Goal: Task Accomplishment & Management: Manage account settings

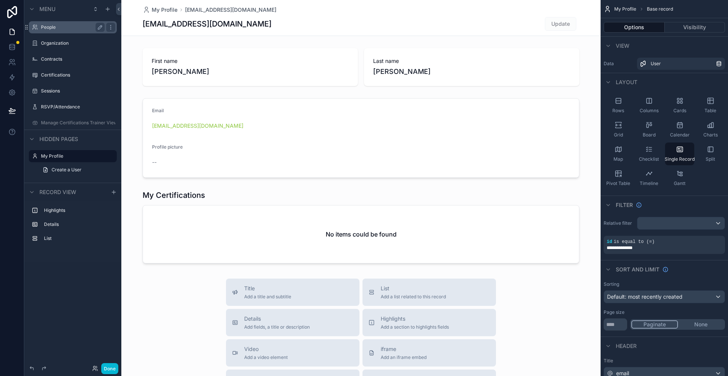
click at [44, 28] on label "People" at bounding box center [71, 27] width 61 height 6
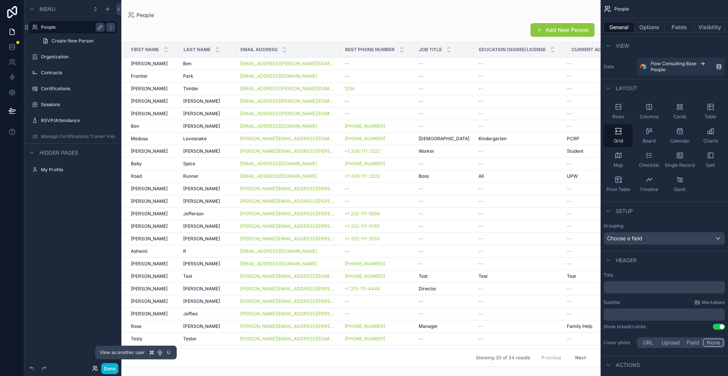
click at [94, 370] on icon at bounding box center [95, 369] width 6 height 6
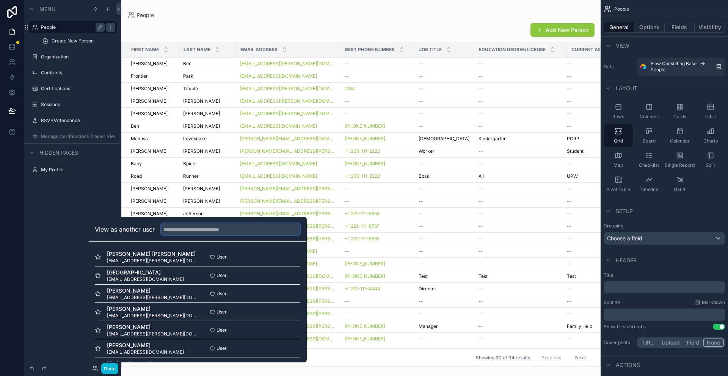
click at [166, 231] on input "text" at bounding box center [231, 229] width 140 height 12
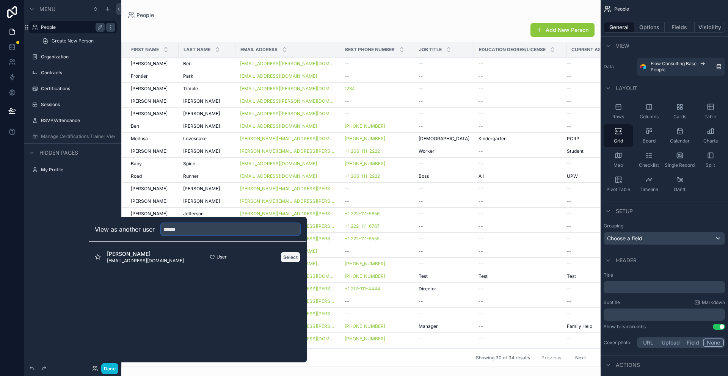
type input "******"
click at [286, 260] on button "Select" at bounding box center [291, 257] width 20 height 11
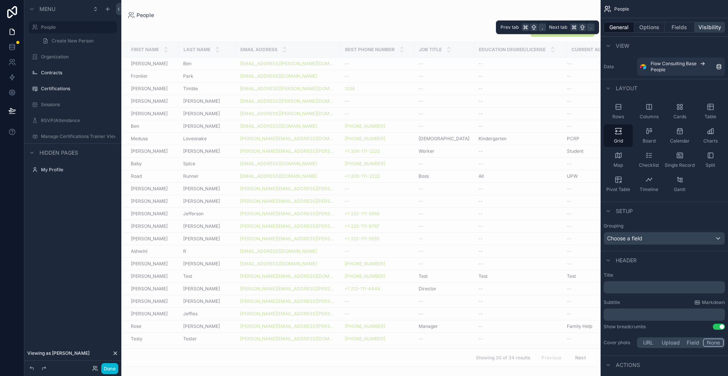
click at [703, 31] on button "Visibility" at bounding box center [710, 27] width 30 height 11
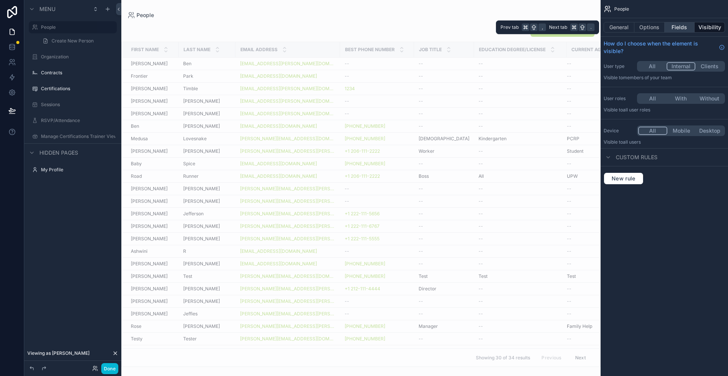
click at [680, 26] on button "Fields" at bounding box center [680, 27] width 30 height 11
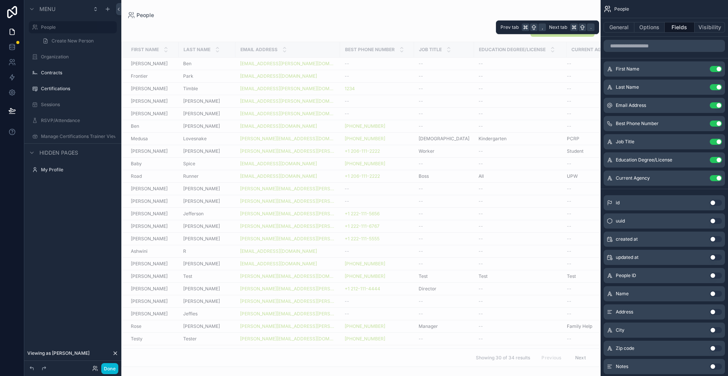
drag, startPoint x: 657, startPoint y: 25, endPoint x: 666, endPoint y: 25, distance: 9.1
click at [656, 25] on button "Options" at bounding box center [650, 27] width 30 height 11
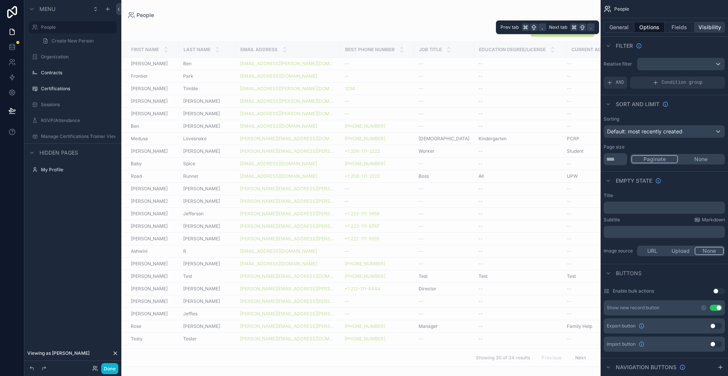
click at [705, 26] on button "Visibility" at bounding box center [710, 27] width 30 height 11
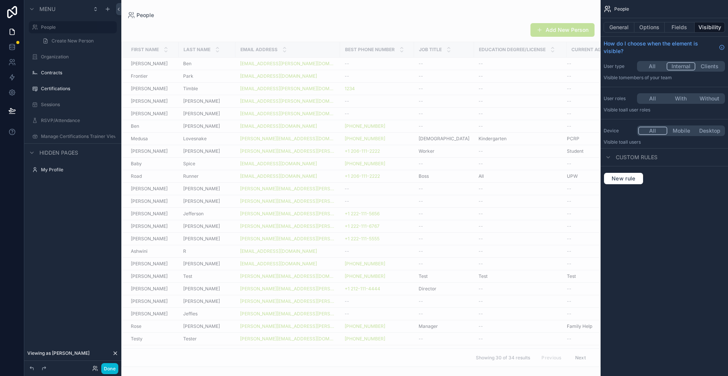
click at [653, 66] on button "All" at bounding box center [653, 66] width 28 height 8
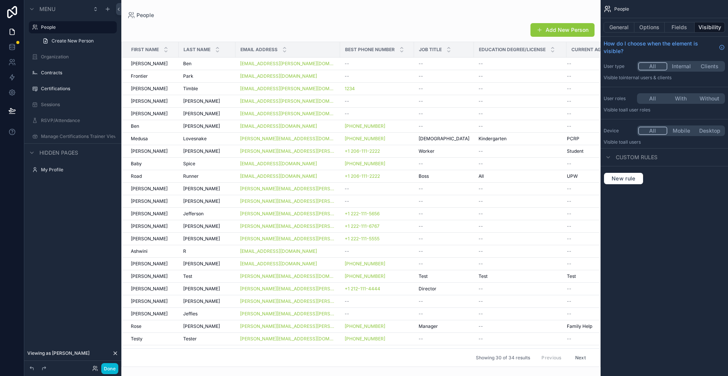
click at [680, 68] on button "Internal" at bounding box center [682, 66] width 28 height 8
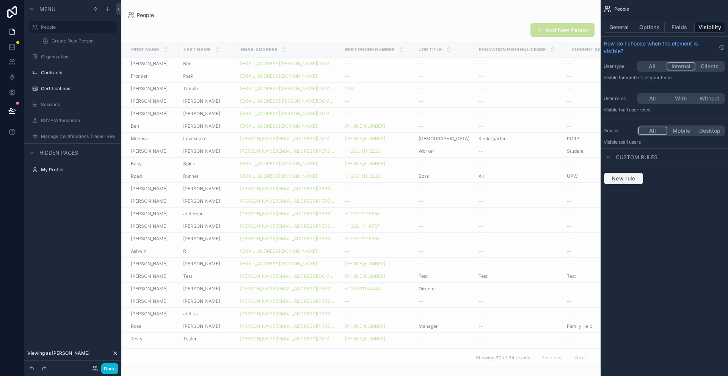
click at [634, 179] on span "New rule" at bounding box center [624, 178] width 30 height 7
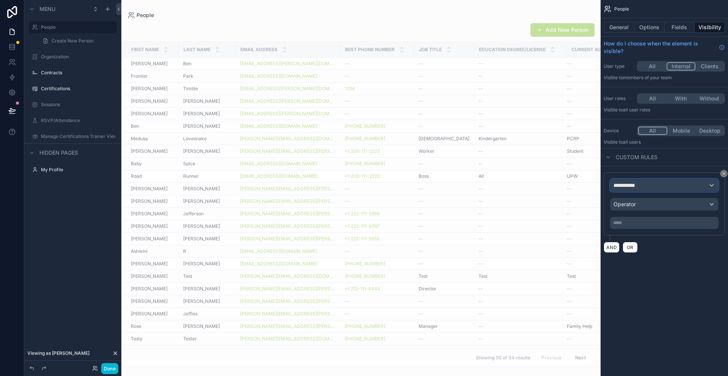
click at [652, 189] on div "**********" at bounding box center [665, 185] width 108 height 12
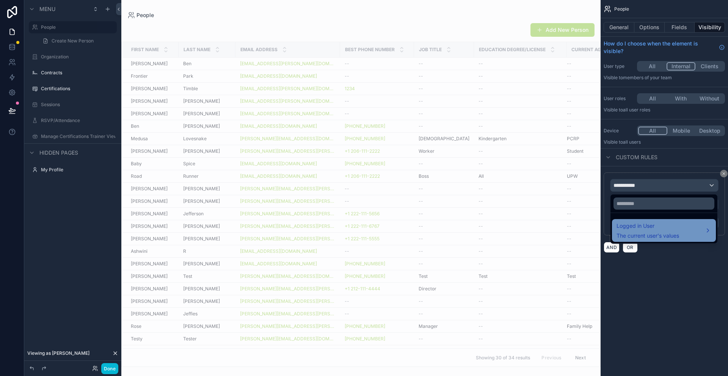
click at [645, 233] on span "The current user's values" at bounding box center [648, 236] width 63 height 8
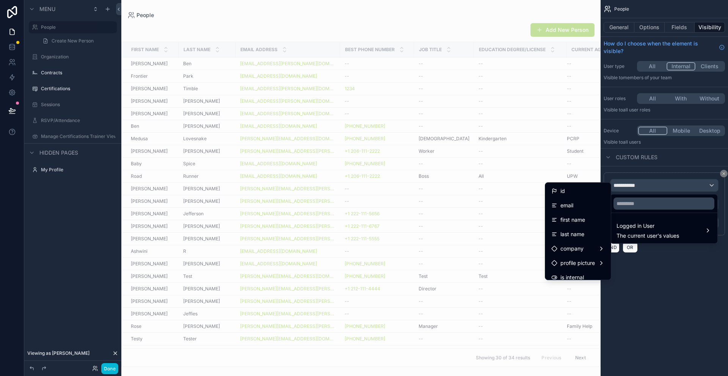
click at [658, 66] on div "scrollable content" at bounding box center [364, 188] width 728 height 376
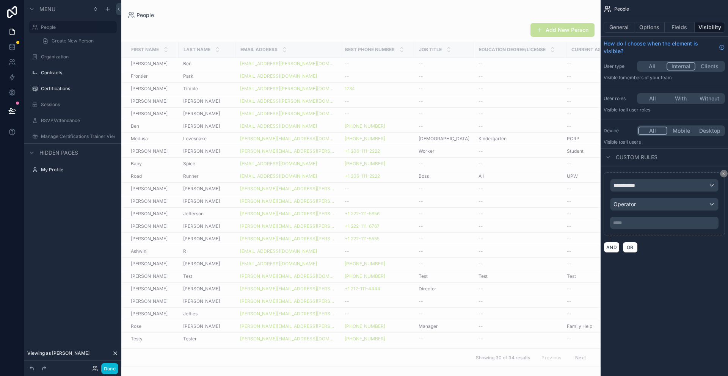
click at [653, 68] on button "All" at bounding box center [653, 66] width 28 height 8
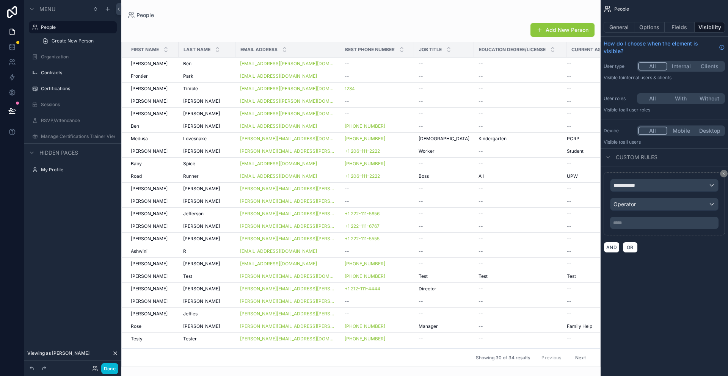
click at [656, 99] on button "All" at bounding box center [653, 98] width 28 height 8
click at [652, 186] on div "**********" at bounding box center [665, 185] width 108 height 12
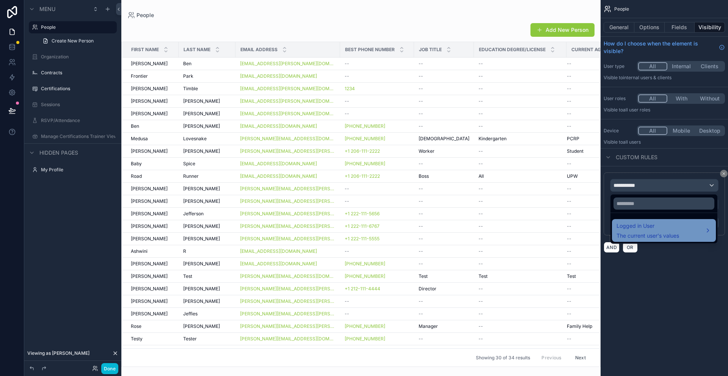
click at [655, 234] on span "The current user's values" at bounding box center [648, 236] width 63 height 8
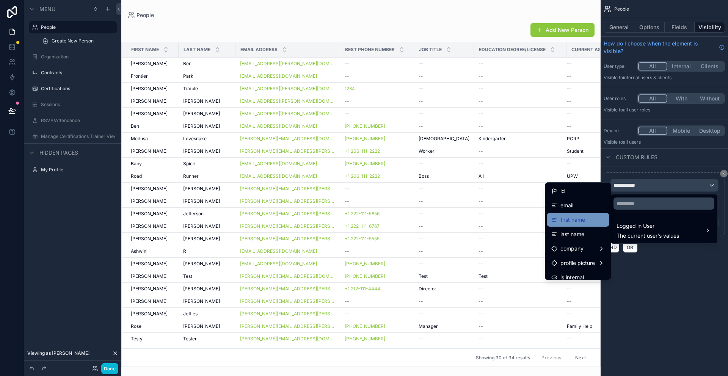
scroll to position [8, 0]
click at [578, 200] on div "email" at bounding box center [578, 197] width 53 height 9
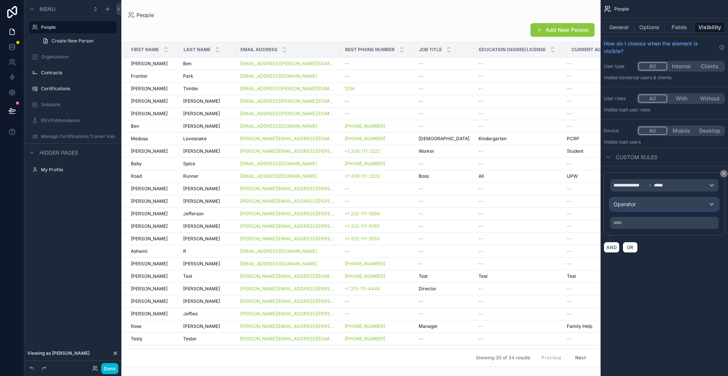
click at [701, 204] on div "Operator" at bounding box center [665, 204] width 108 height 12
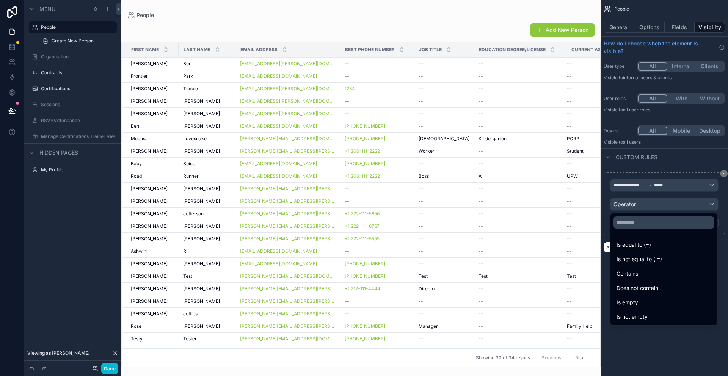
click at [711, 184] on div "scrollable content" at bounding box center [364, 188] width 728 height 376
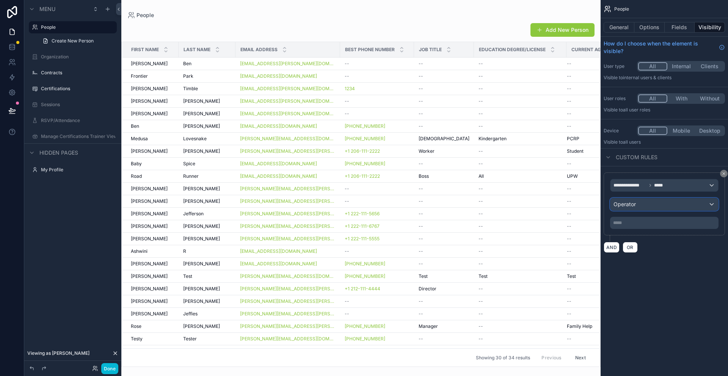
click at [700, 203] on div "Operator" at bounding box center [665, 204] width 108 height 12
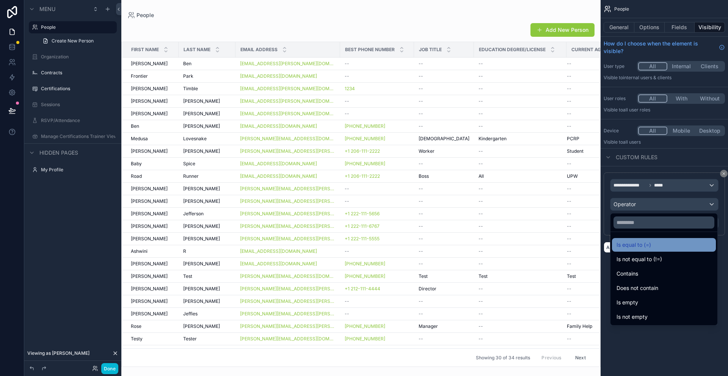
click at [647, 245] on span "Is equal to (=)" at bounding box center [634, 245] width 35 height 9
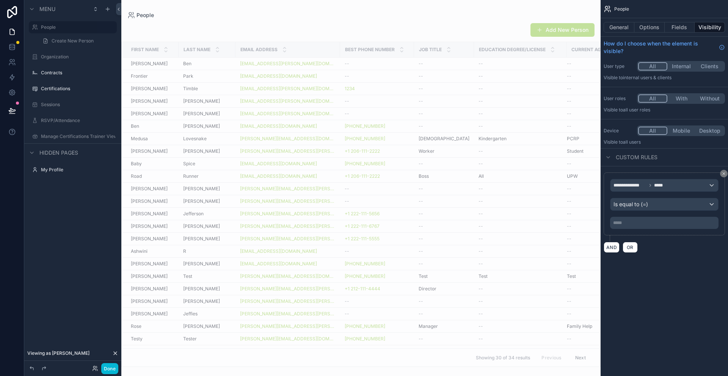
click at [648, 223] on p "***** ﻿" at bounding box center [666, 223] width 104 height 6
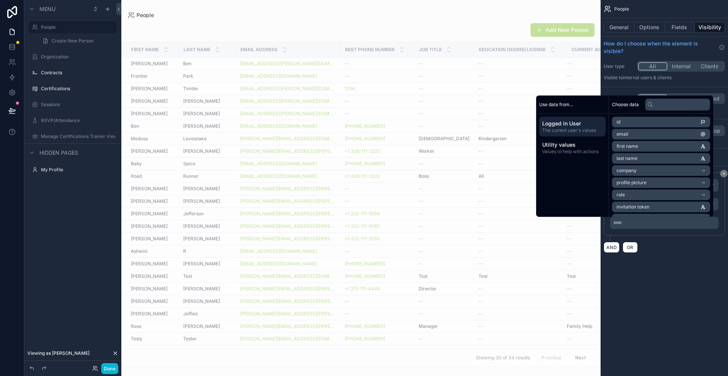
click at [651, 136] on li "email" at bounding box center [661, 134] width 98 height 11
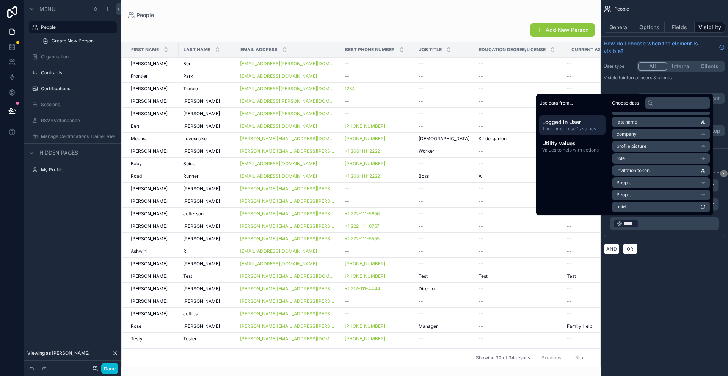
scroll to position [0, 0]
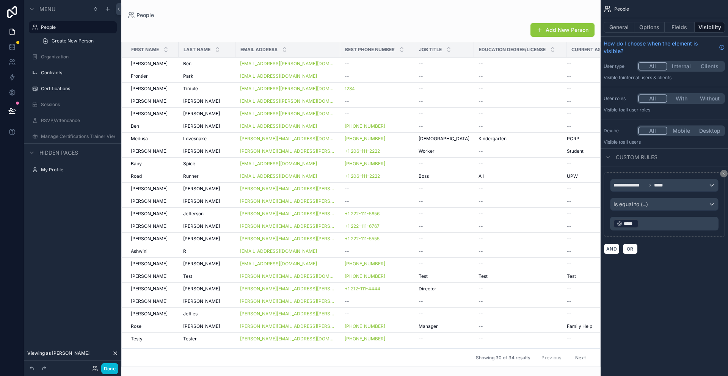
click at [683, 280] on div "**********" at bounding box center [664, 188] width 127 height 376
click at [648, 219] on p "﻿ ***** ﻿ ﻿" at bounding box center [666, 224] width 104 height 11
click at [673, 255] on div "**********" at bounding box center [664, 214] width 127 height 94
drag, startPoint x: 270, startPoint y: 347, endPoint x: 382, endPoint y: 351, distance: 112.4
click at [382, 351] on div "People Add New Person First Name Last Name Email Address Best Phone Number Job …" at bounding box center [361, 183] width 480 height 367
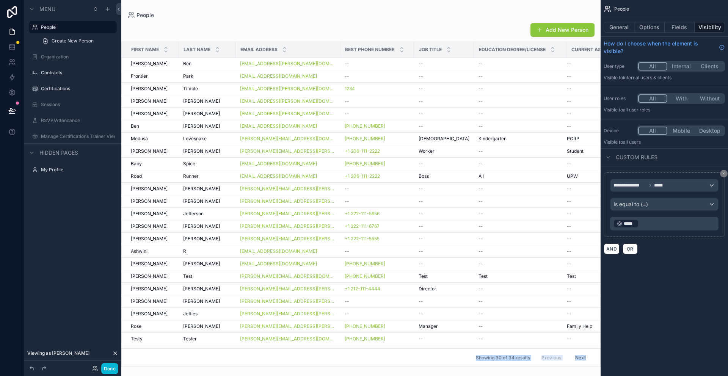
click at [579, 355] on button "Next" at bounding box center [580, 358] width 21 height 12
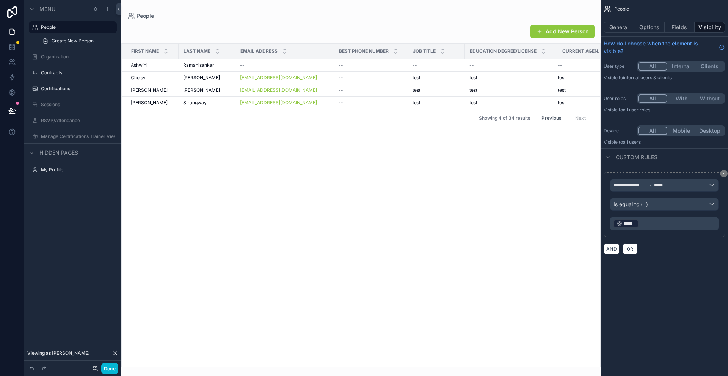
click at [548, 117] on button "Previous" at bounding box center [552, 118] width 30 height 12
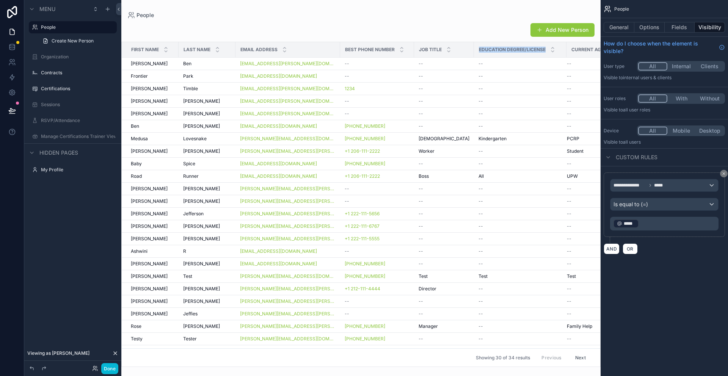
drag, startPoint x: 553, startPoint y: 46, endPoint x: 480, endPoint y: 43, distance: 73.7
click at [485, 45] on div "Education Degree/License" at bounding box center [521, 49] width 92 height 14
click at [458, 33] on div "Add New Person" at bounding box center [360, 30] width 467 height 14
drag, startPoint x: 354, startPoint y: 347, endPoint x: 468, endPoint y: 348, distance: 114.2
click at [468, 348] on tr "Kristen Kristen Test3 Test3 kristen+test3@flowconsulting.llc +1 566-777-8888 --…" at bounding box center [375, 352] width 507 height 13
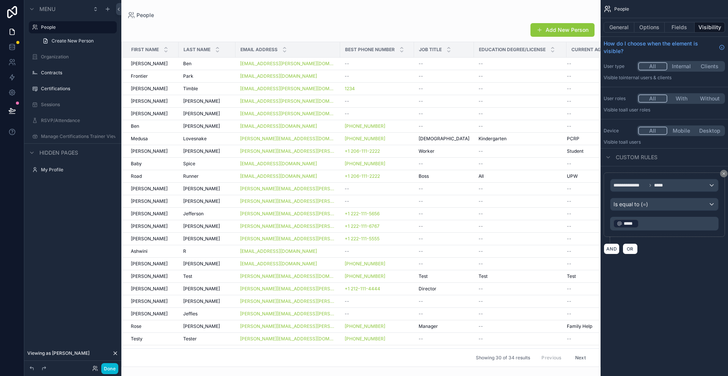
click at [648, 227] on p "﻿ ***** ﻿ ﻿" at bounding box center [666, 224] width 104 height 11
drag, startPoint x: 648, startPoint y: 224, endPoint x: 626, endPoint y: 222, distance: 21.4
click at [623, 222] on p "﻿ ***** ﻿ ﻿" at bounding box center [666, 224] width 104 height 11
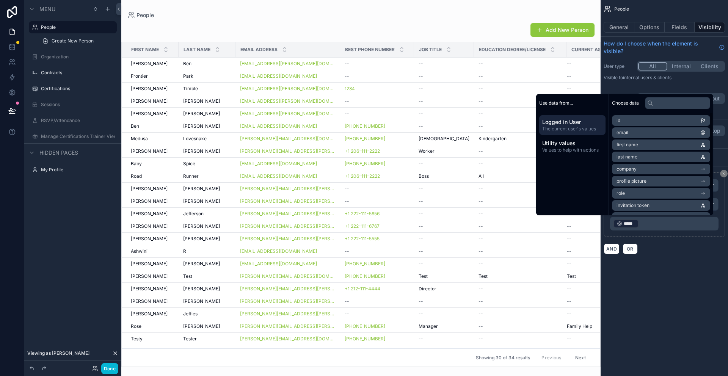
click at [653, 222] on p "﻿ ***** ﻿ ﻿" at bounding box center [666, 224] width 104 height 11
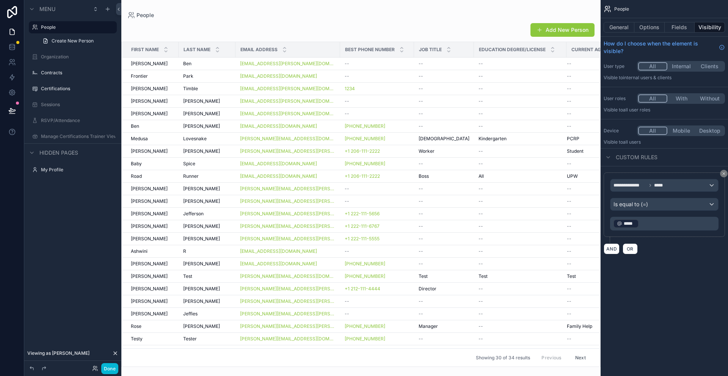
click at [679, 252] on div "AND OR" at bounding box center [664, 248] width 121 height 11
click at [686, 185] on div "**********" at bounding box center [665, 185] width 108 height 12
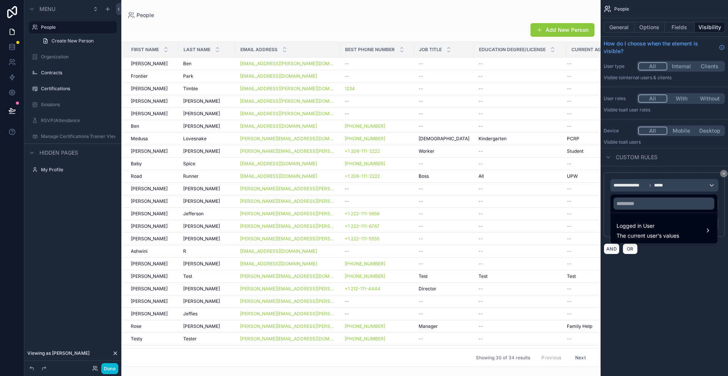
click at [666, 186] on div "scrollable content" at bounding box center [364, 188] width 728 height 376
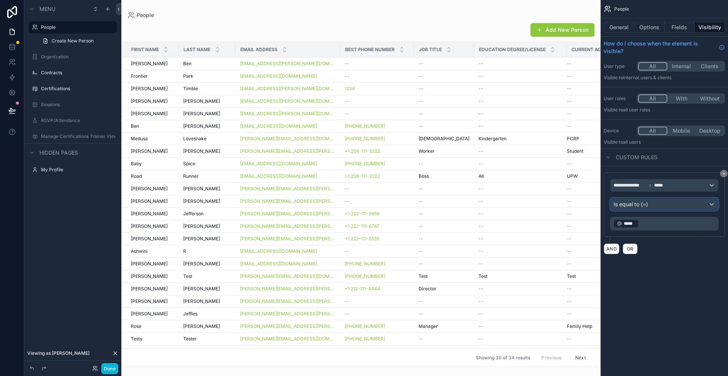
click at [654, 205] on div "Is equal to (=)" at bounding box center [665, 204] width 108 height 12
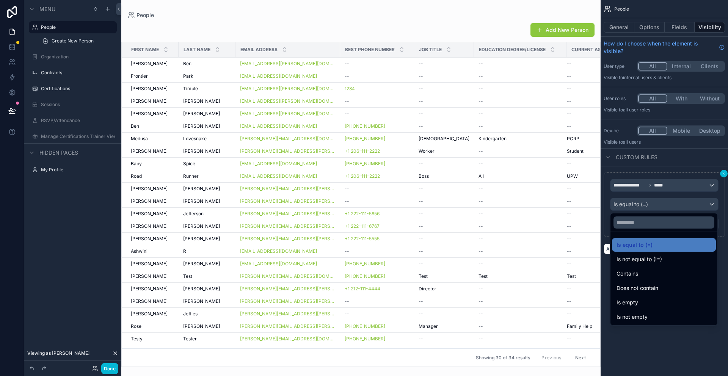
click at [722, 173] on div "scrollable content" at bounding box center [364, 188] width 728 height 376
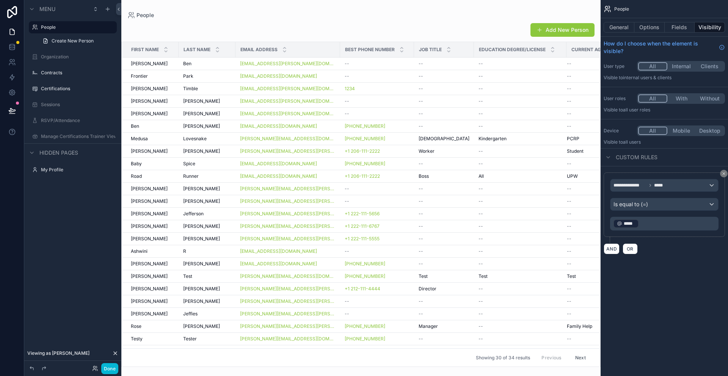
click at [722, 174] on icon "scrollable content" at bounding box center [724, 174] width 5 height 5
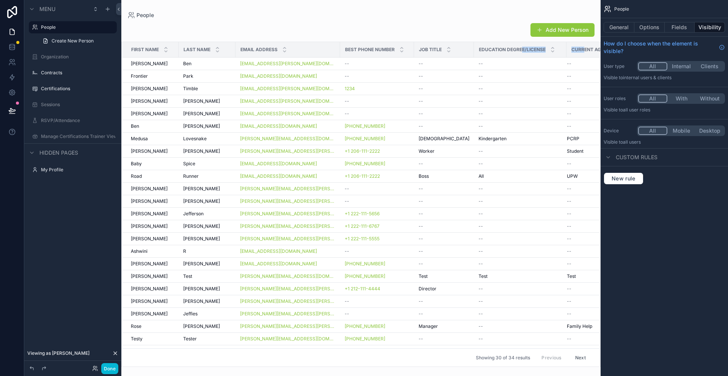
drag, startPoint x: 576, startPoint y: 48, endPoint x: 499, endPoint y: 48, distance: 77.0
click at [501, 49] on tr "First Name Last Name Email Address Best Phone Number Job Title Education Degree…" at bounding box center [375, 50] width 507 height 16
click at [482, 26] on div "Add New Person" at bounding box center [360, 30] width 467 height 14
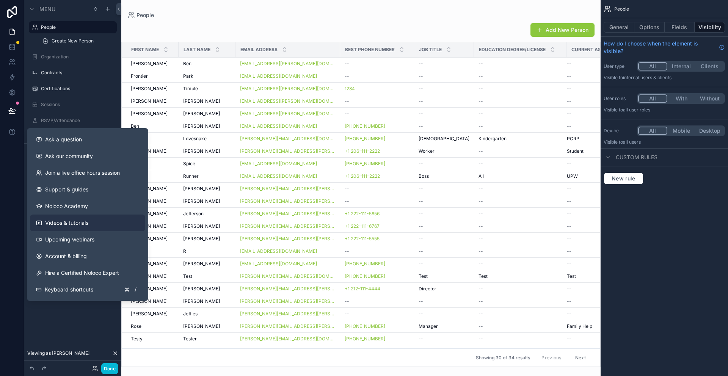
click at [74, 221] on span "Videos & tutorials" at bounding box center [66, 223] width 43 height 8
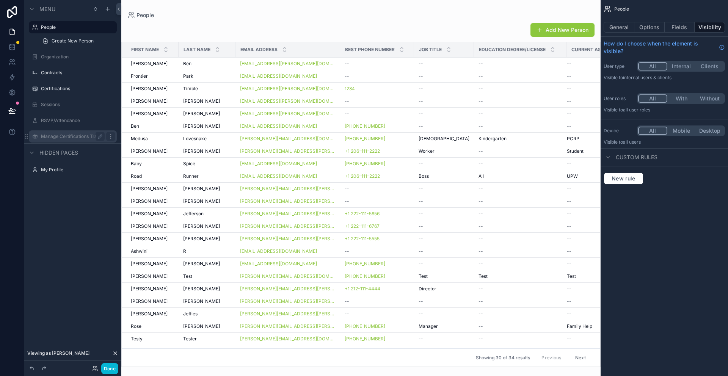
click at [112, 138] on icon "scrollable content" at bounding box center [111, 137] width 6 height 6
click at [105, 154] on div "Hidden pages" at bounding box center [72, 152] width 97 height 18
click at [9, 61] on icon at bounding box center [12, 62] width 8 height 8
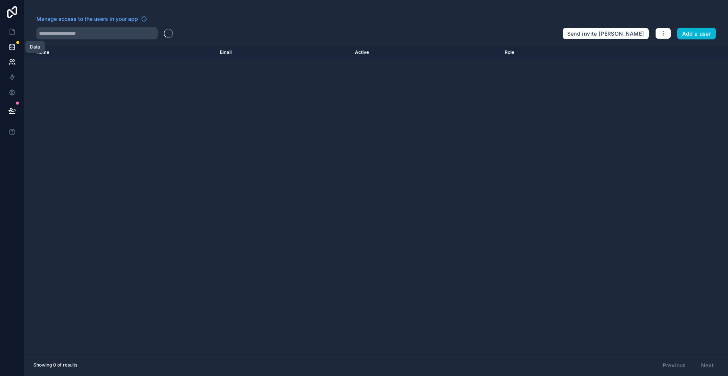
click at [14, 50] on icon at bounding box center [12, 47] width 8 height 8
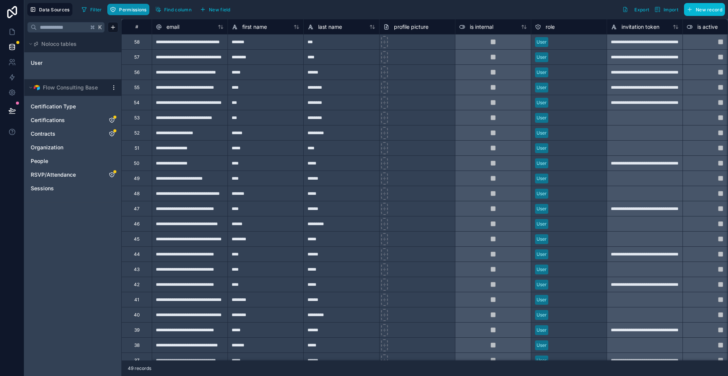
click at [116, 8] on icon "button" at bounding box center [113, 9] width 6 height 6
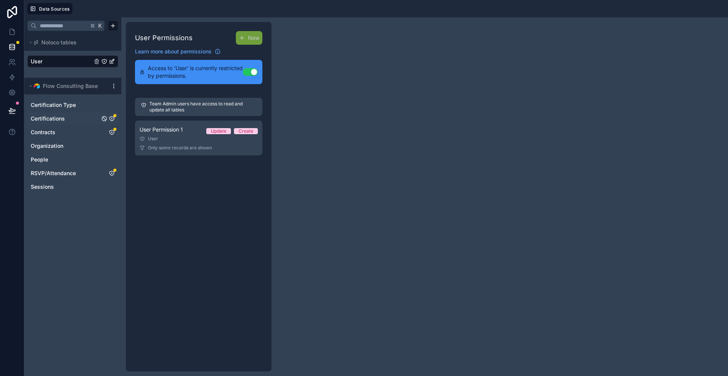
click at [78, 118] on link "Certifications" at bounding box center [65, 119] width 69 height 8
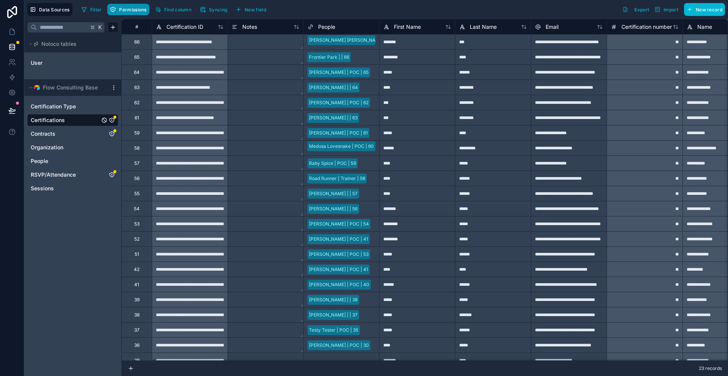
click at [127, 7] on span "Permissions" at bounding box center [132, 10] width 27 height 6
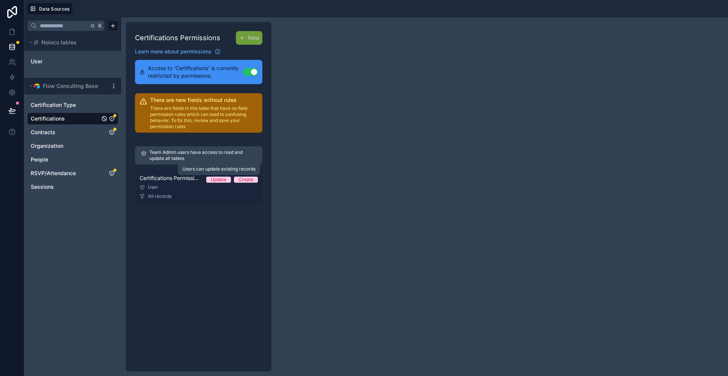
click at [215, 179] on div "Update" at bounding box center [219, 180] width 16 height 6
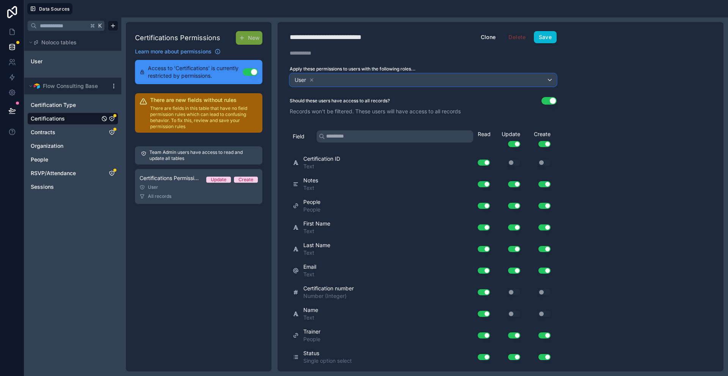
click at [550, 80] on div "User" at bounding box center [423, 80] width 266 height 12
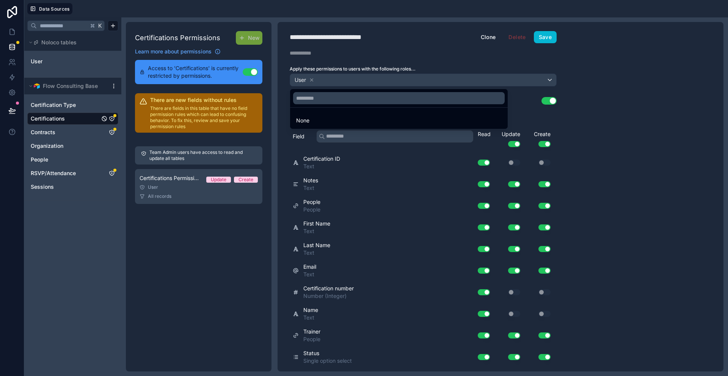
click at [591, 81] on div at bounding box center [364, 188] width 728 height 376
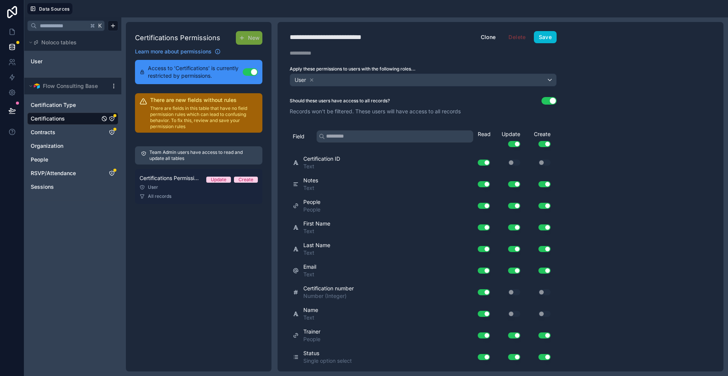
click at [158, 195] on span "All records" at bounding box center [160, 197] width 24 height 6
click at [160, 198] on span "All records" at bounding box center [160, 197] width 24 height 6
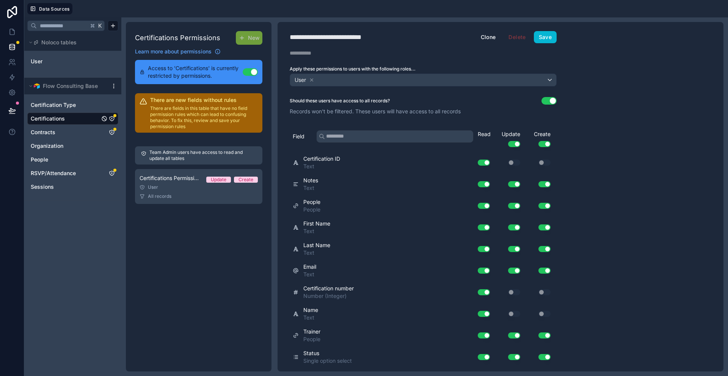
scroll to position [2, 0]
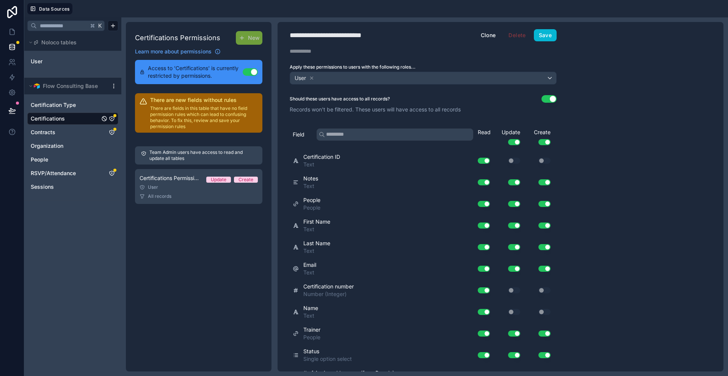
click at [552, 100] on button "Use setting" at bounding box center [549, 99] width 15 height 8
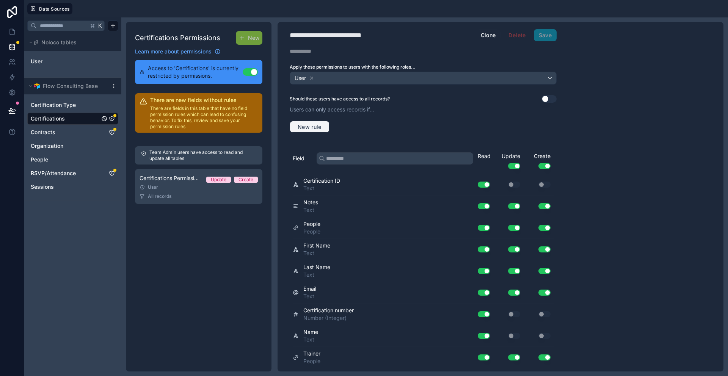
click at [305, 130] on button "New rule" at bounding box center [310, 127] width 40 height 12
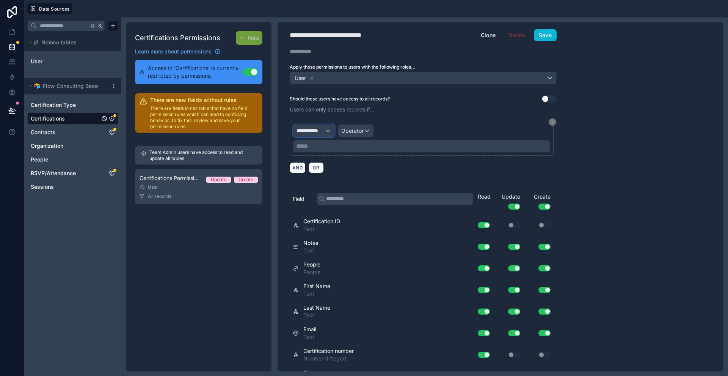
click at [329, 132] on div "**********" at bounding box center [314, 131] width 41 height 12
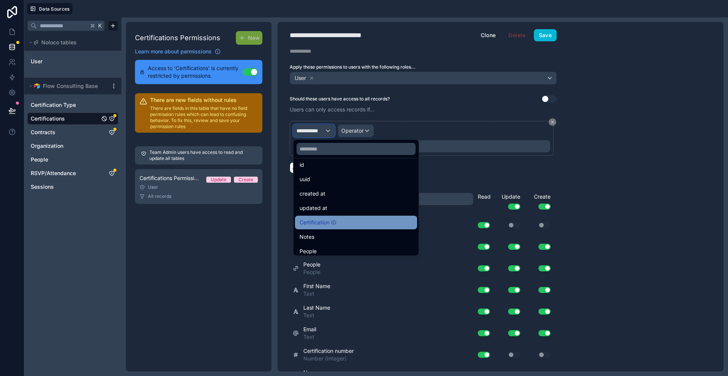
scroll to position [0, 0]
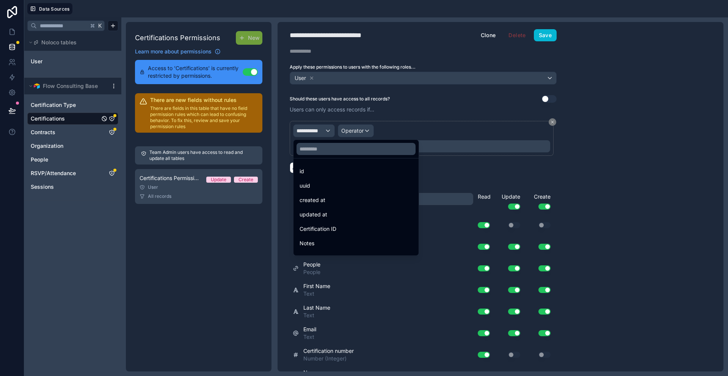
click at [554, 124] on div at bounding box center [364, 188] width 728 height 376
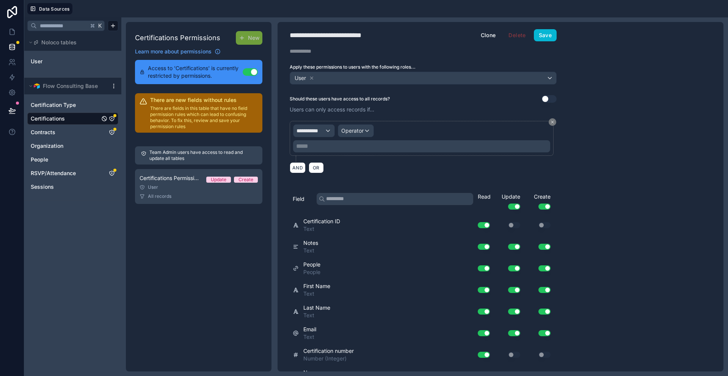
click at [553, 123] on icon at bounding box center [553, 122] width 5 height 5
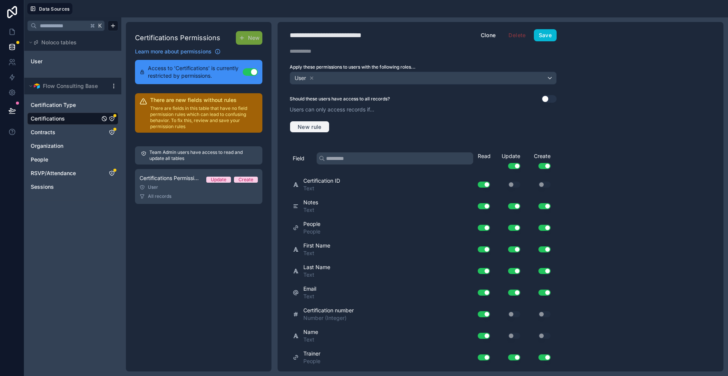
click at [309, 121] on button "New rule" at bounding box center [310, 127] width 40 height 12
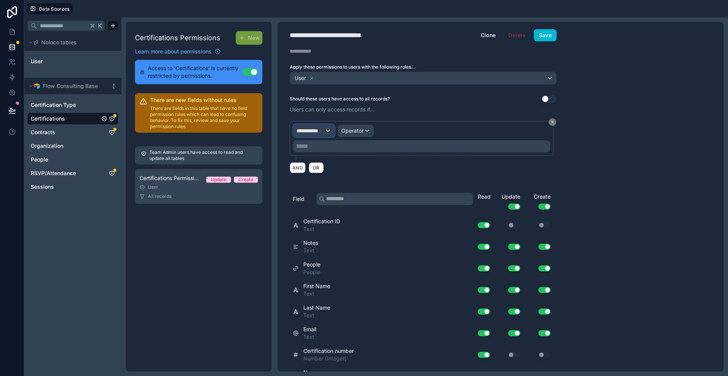
click at [318, 131] on span "**********" at bounding box center [311, 131] width 28 height 8
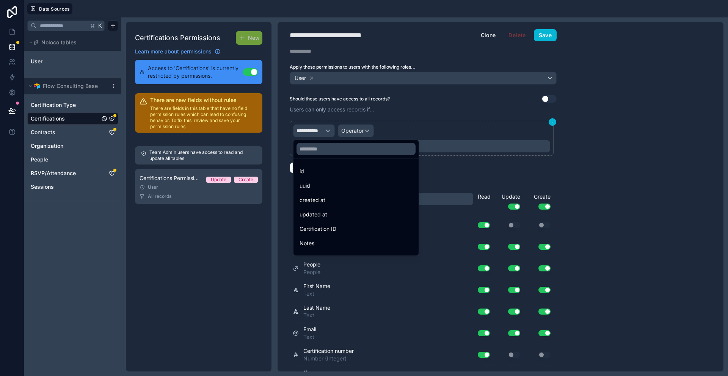
click at [551, 122] on div at bounding box center [364, 188] width 728 height 376
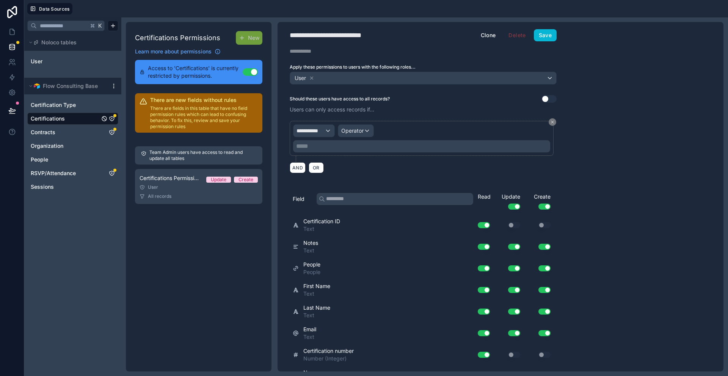
click at [552, 121] on icon at bounding box center [553, 122] width 5 height 5
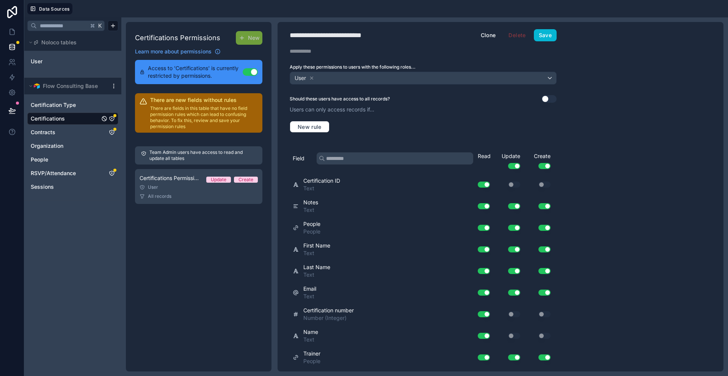
click at [548, 99] on button "Use setting" at bounding box center [549, 99] width 15 height 8
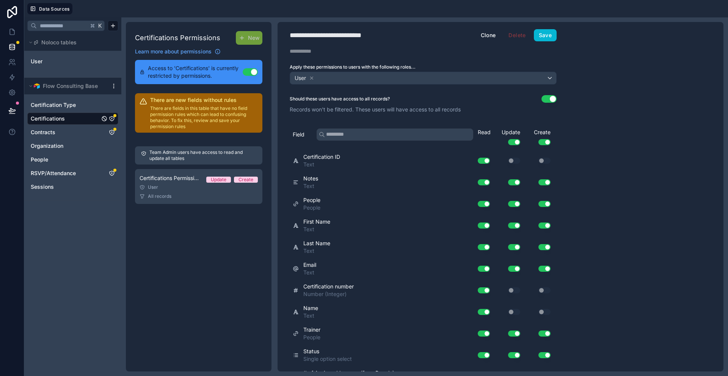
click at [551, 102] on button "Use setting" at bounding box center [549, 99] width 15 height 8
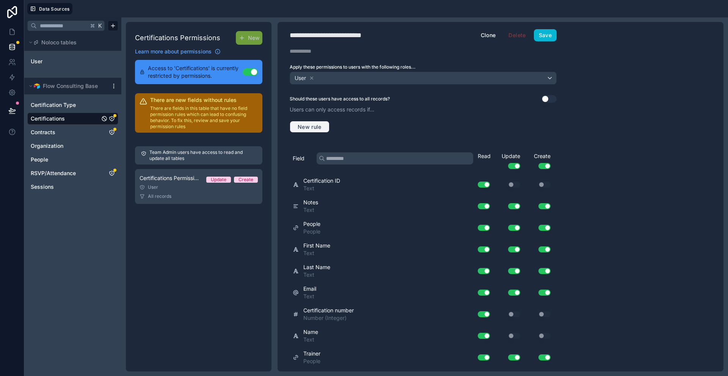
click at [305, 132] on button "New rule" at bounding box center [310, 127] width 40 height 12
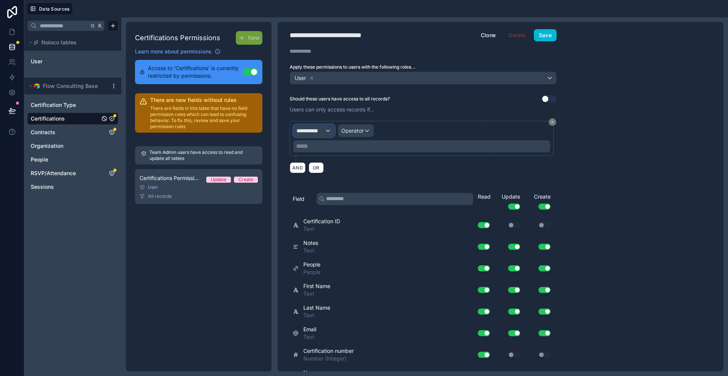
click at [323, 132] on span "**********" at bounding box center [311, 131] width 28 height 8
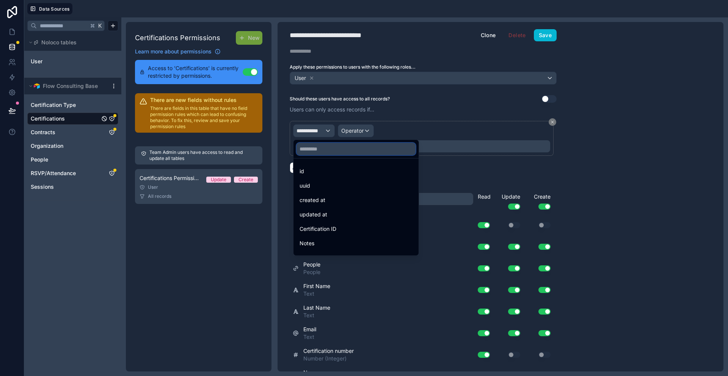
click at [312, 153] on input "text" at bounding box center [356, 149] width 119 height 12
type input "*"
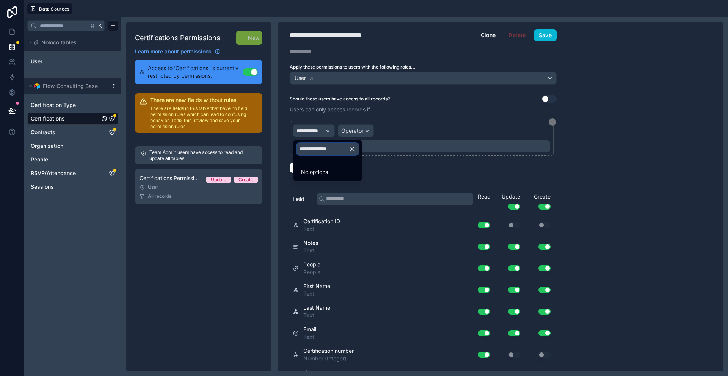
type input "**********"
click at [356, 149] on icon "button" at bounding box center [352, 149] width 7 height 7
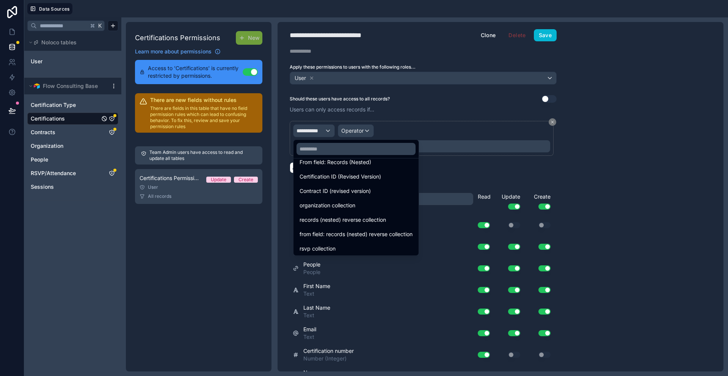
scroll to position [530, 0]
drag, startPoint x: 469, startPoint y: 171, endPoint x: 430, endPoint y: 176, distance: 40.1
click at [469, 171] on div at bounding box center [364, 188] width 728 height 376
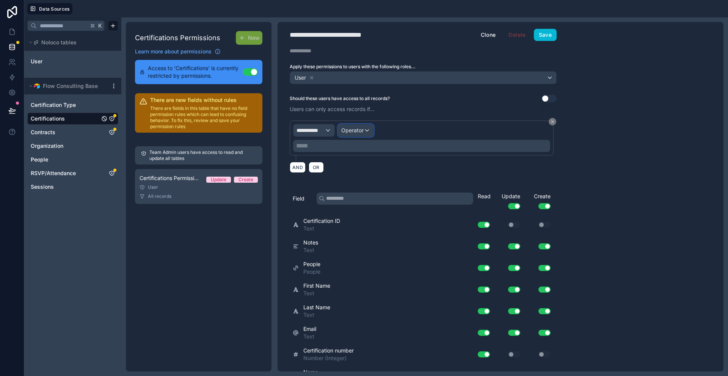
click at [368, 134] on div "Operator" at bounding box center [355, 130] width 35 height 12
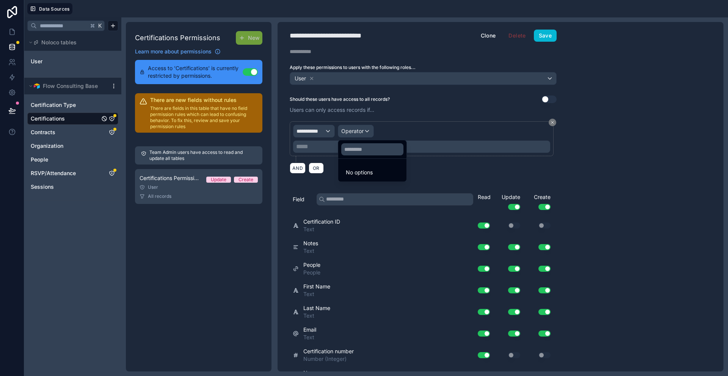
click at [319, 145] on div at bounding box center [364, 188] width 728 height 376
click at [317, 149] on p "***** ﻿" at bounding box center [422, 146] width 253 height 9
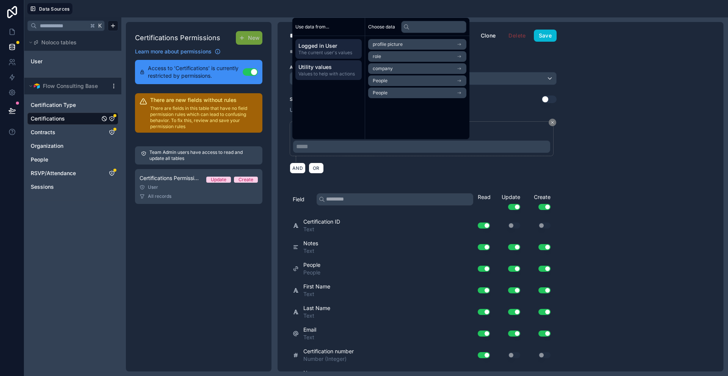
click at [338, 69] on span "Utility values" at bounding box center [329, 67] width 60 height 8
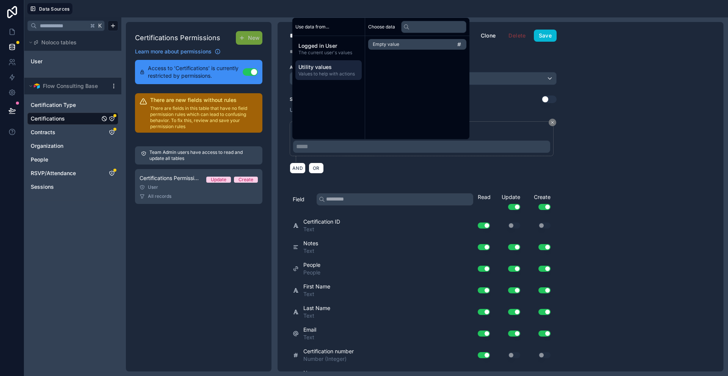
drag, startPoint x: 393, startPoint y: 190, endPoint x: 399, endPoint y: 179, distance: 12.7
click at [396, 184] on div "**********" at bounding box center [423, 195] width 291 height 350
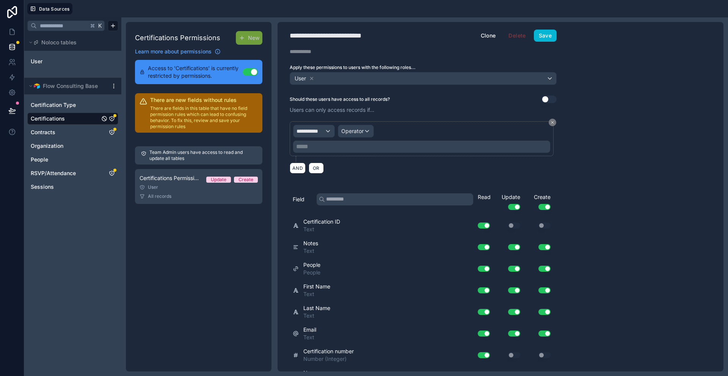
click at [544, 96] on button "Use setting" at bounding box center [549, 100] width 15 height 8
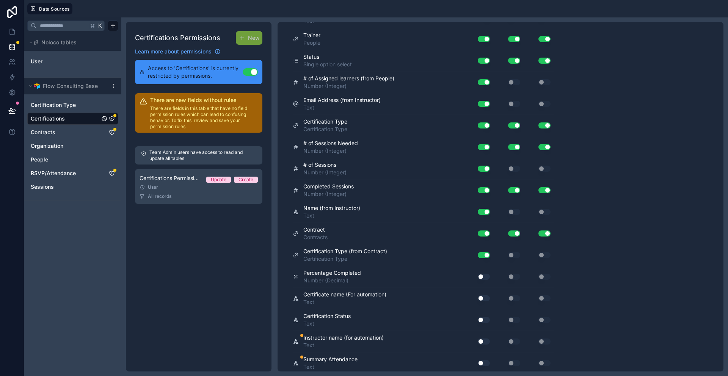
scroll to position [189, 0]
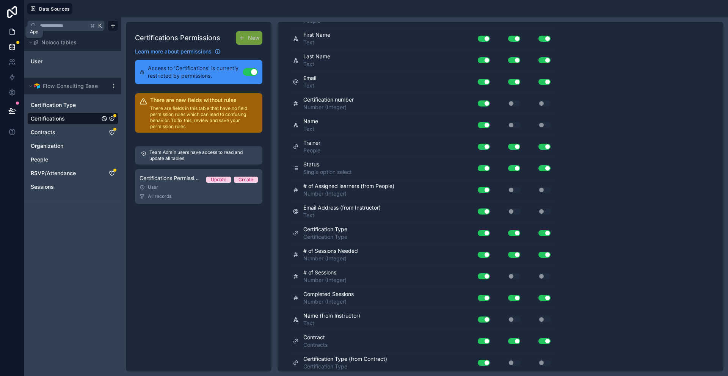
click at [13, 29] on icon at bounding box center [12, 32] width 5 height 6
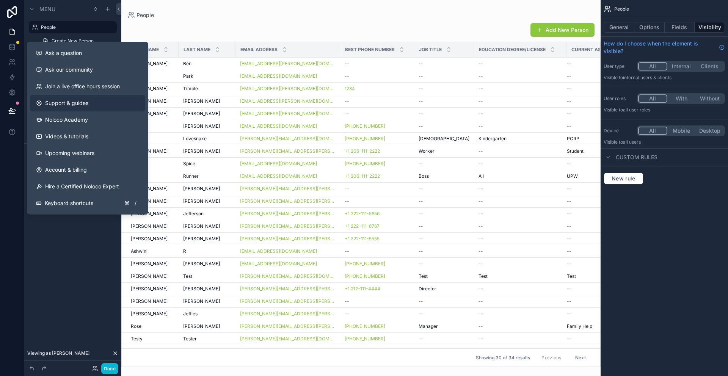
click at [80, 107] on span "Support & guides" at bounding box center [66, 103] width 43 height 8
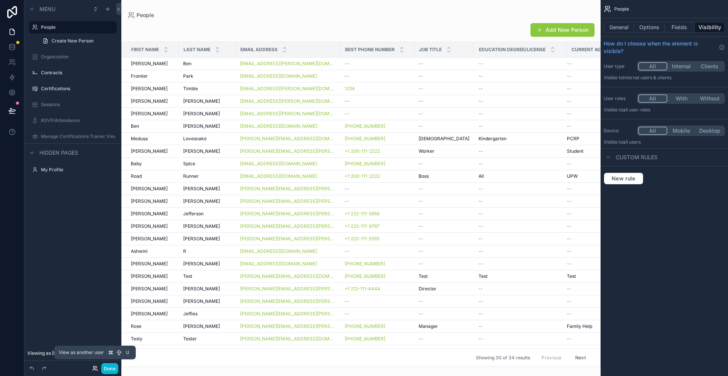
click at [94, 371] on icon at bounding box center [95, 369] width 6 height 6
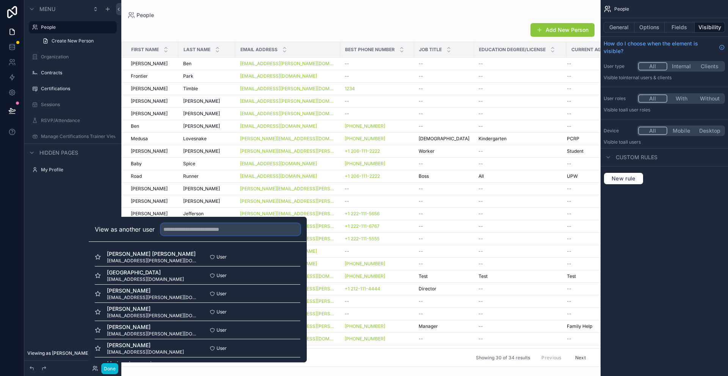
click at [190, 230] on input "text" at bounding box center [231, 229] width 140 height 12
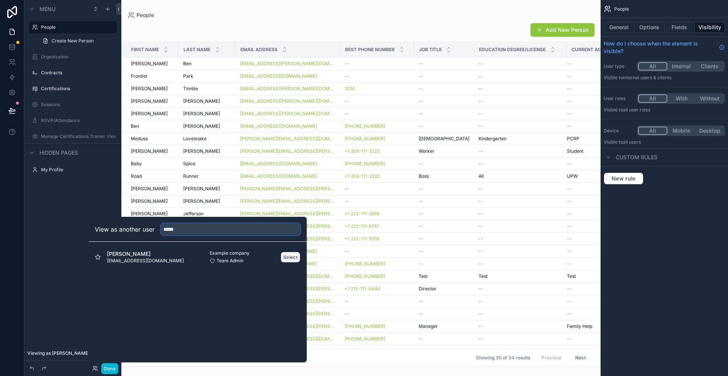
type input "*****"
click at [290, 258] on button "Select" at bounding box center [291, 257] width 20 height 11
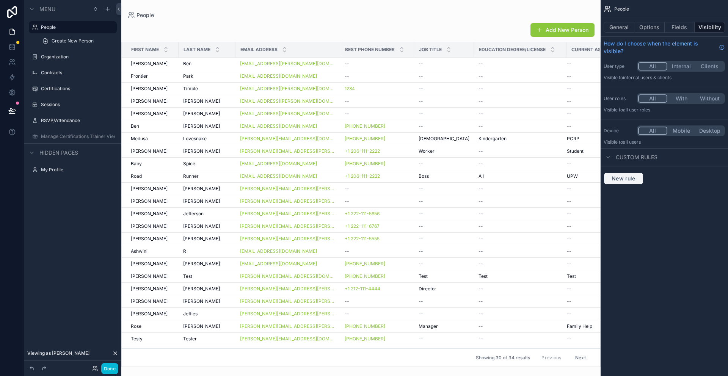
click at [627, 179] on span "New rule" at bounding box center [624, 178] width 30 height 7
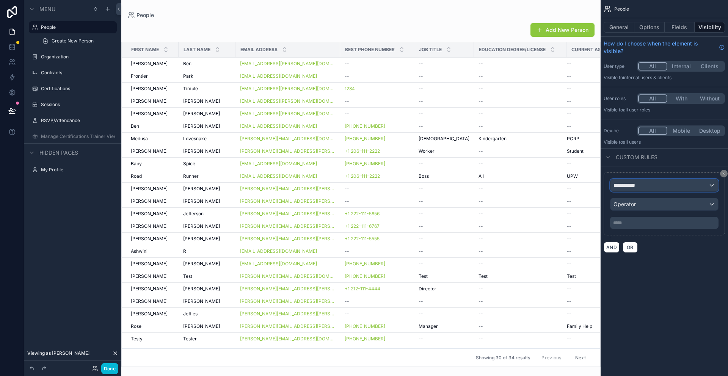
click at [636, 187] on span "**********" at bounding box center [628, 186] width 28 height 8
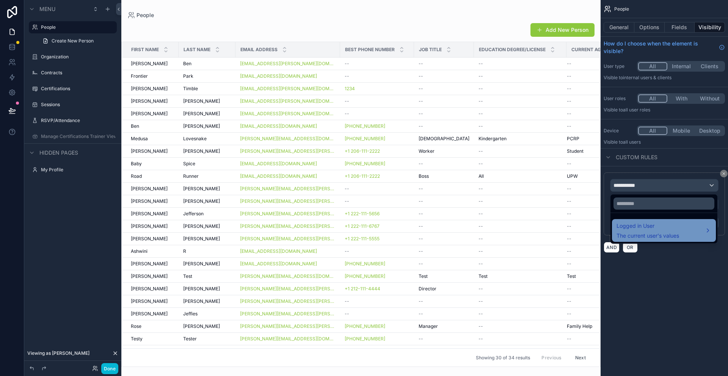
click at [653, 227] on span "Logged in User" at bounding box center [648, 226] width 63 height 9
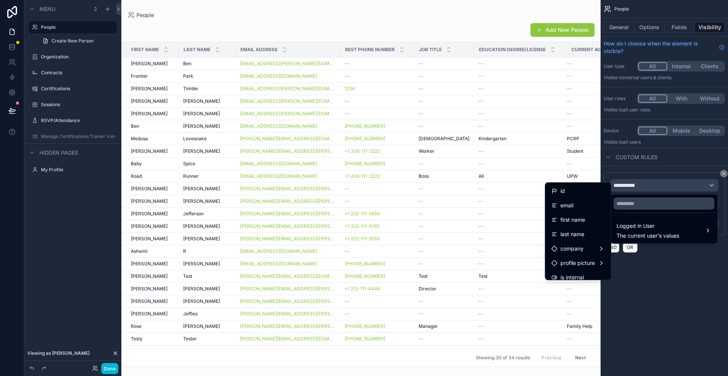
drag, startPoint x: 580, startPoint y: 208, endPoint x: 666, endPoint y: 210, distance: 86.2
click at [580, 208] on div "email" at bounding box center [578, 205] width 53 height 9
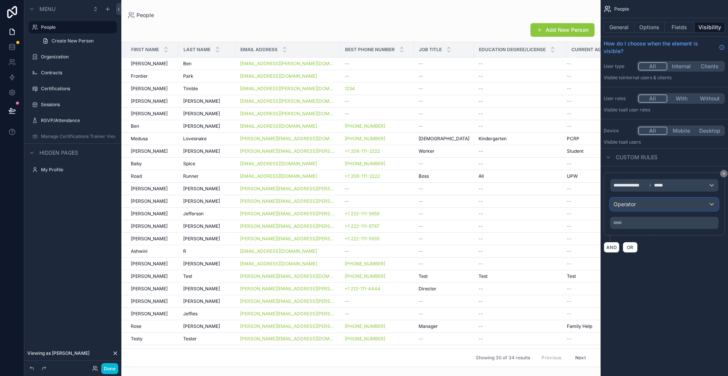
click at [653, 205] on div "Operator" at bounding box center [665, 204] width 108 height 12
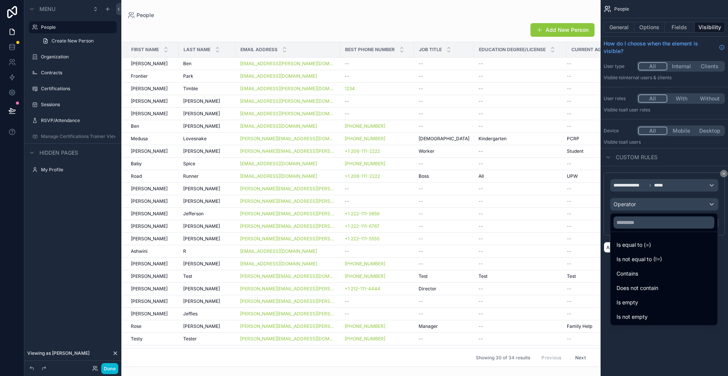
click at [686, 193] on div "scrollable content" at bounding box center [364, 188] width 728 height 376
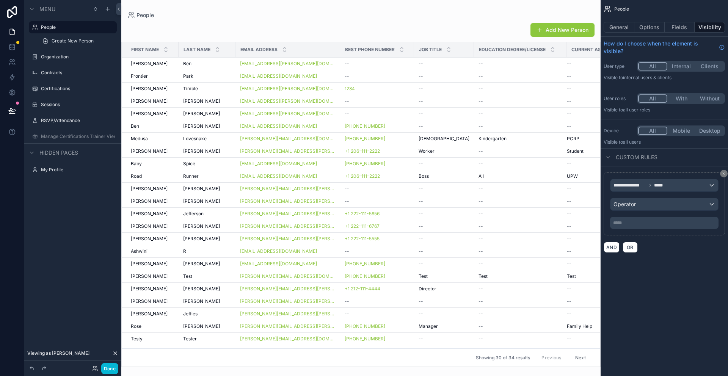
click at [667, 220] on p "***** ﻿" at bounding box center [666, 223] width 104 height 6
click at [704, 275] on div "**********" at bounding box center [664, 188] width 127 height 376
click at [695, 183] on div "**********" at bounding box center [665, 185] width 108 height 12
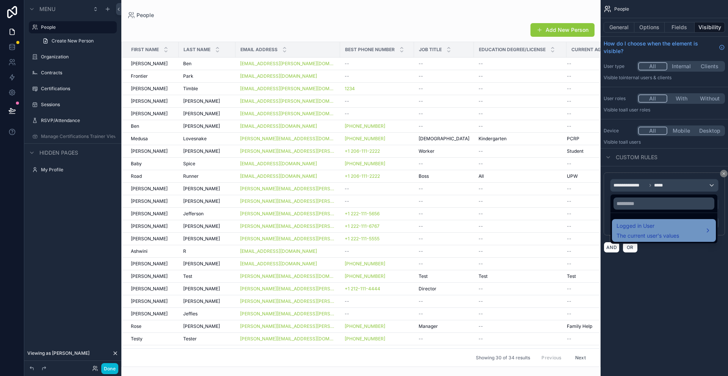
click at [649, 239] on div "Logged in User The current user's values" at bounding box center [664, 230] width 104 height 23
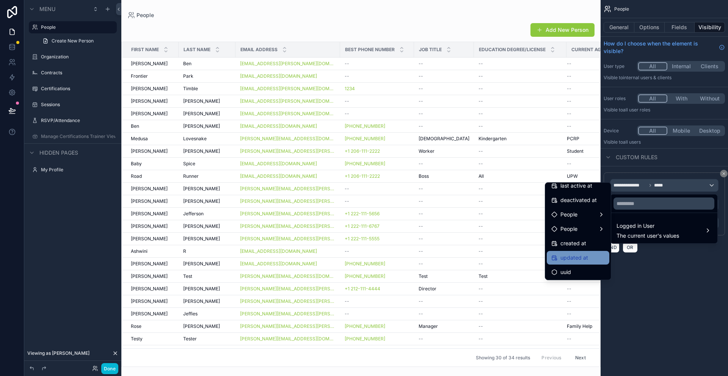
scroll to position [150, 0]
click at [587, 232] on div "People" at bounding box center [578, 228] width 53 height 9
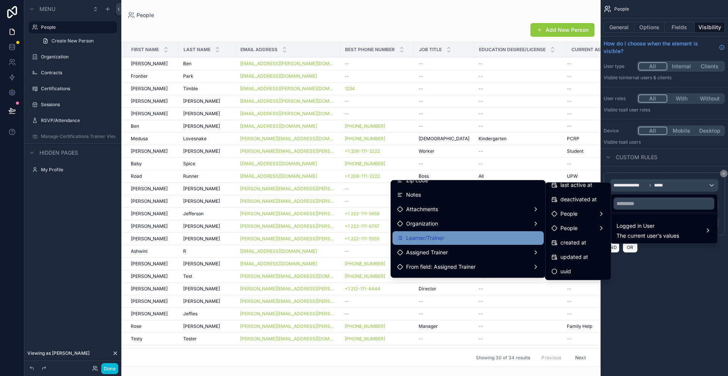
scroll to position [154, 0]
click at [650, 268] on div "scrollable content" at bounding box center [364, 188] width 728 height 376
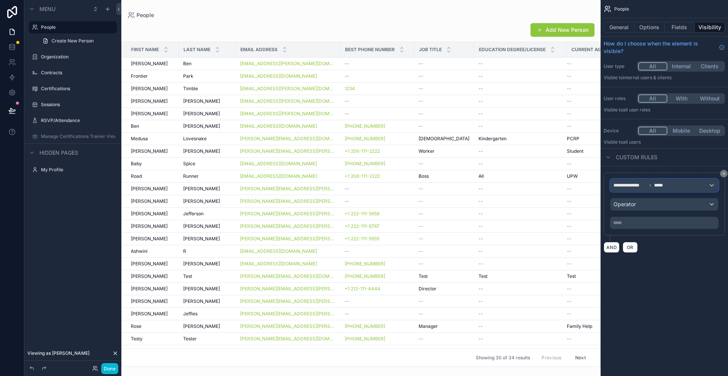
click at [678, 186] on div "**********" at bounding box center [665, 185] width 108 height 12
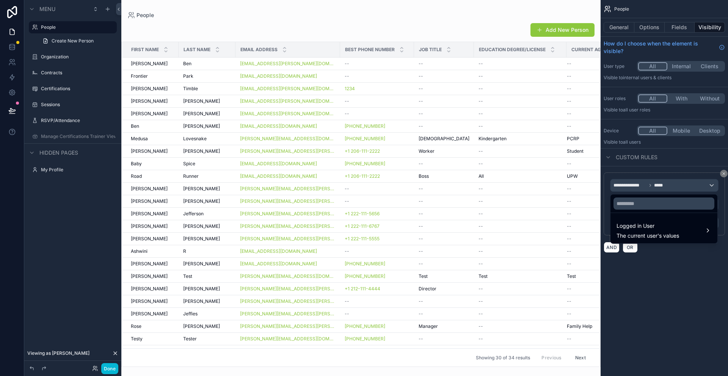
click at [725, 175] on div "scrollable content" at bounding box center [364, 188] width 728 height 376
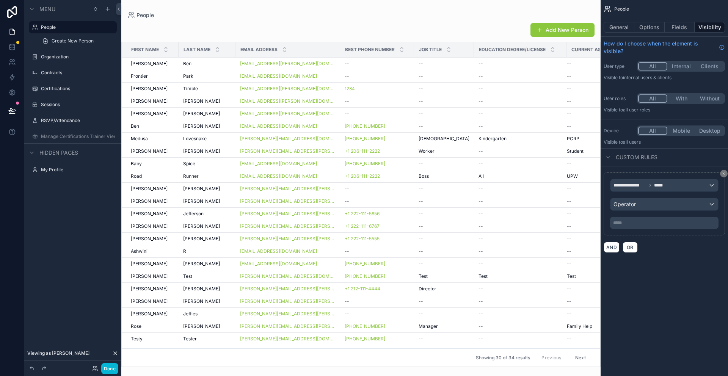
click at [724, 175] on icon "scrollable content" at bounding box center [724, 174] width 5 height 5
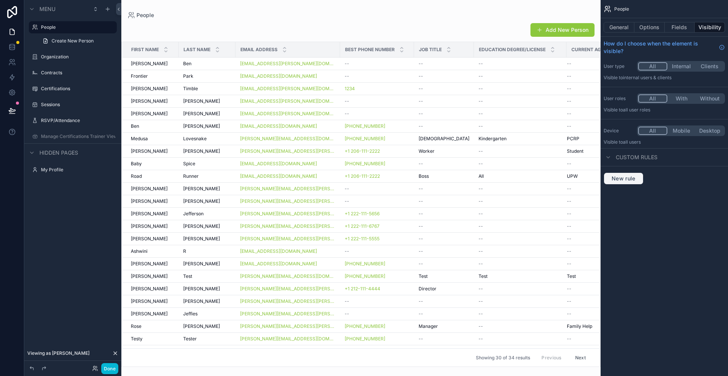
click at [619, 181] on span "New rule" at bounding box center [624, 178] width 30 height 7
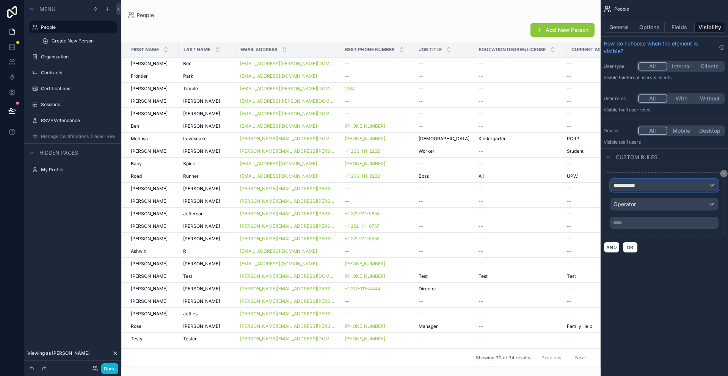
click at [629, 186] on span "**********" at bounding box center [628, 186] width 28 height 8
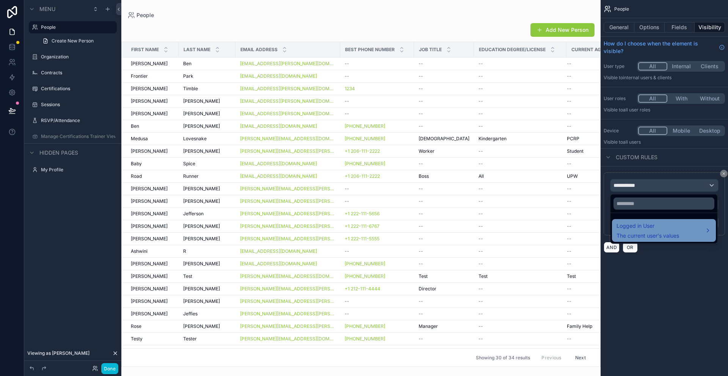
click at [623, 233] on span "The current user's values" at bounding box center [648, 236] width 63 height 8
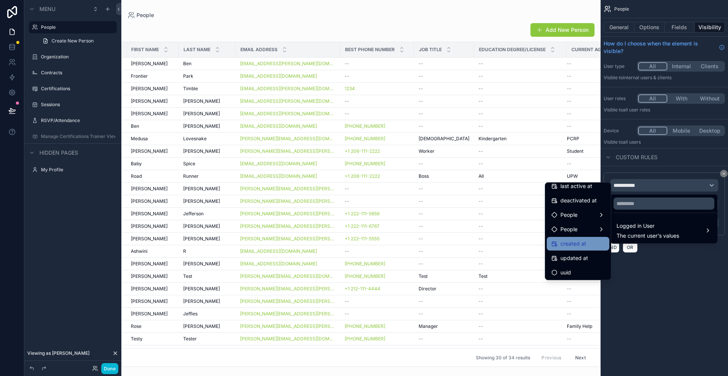
scroll to position [150, 0]
click at [585, 226] on div "People" at bounding box center [578, 228] width 53 height 9
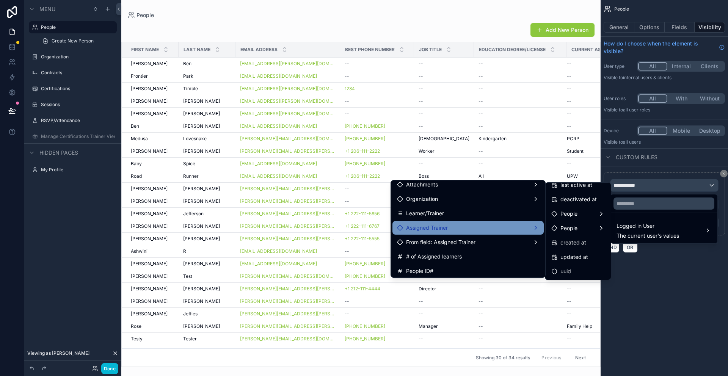
scroll to position [176, 0]
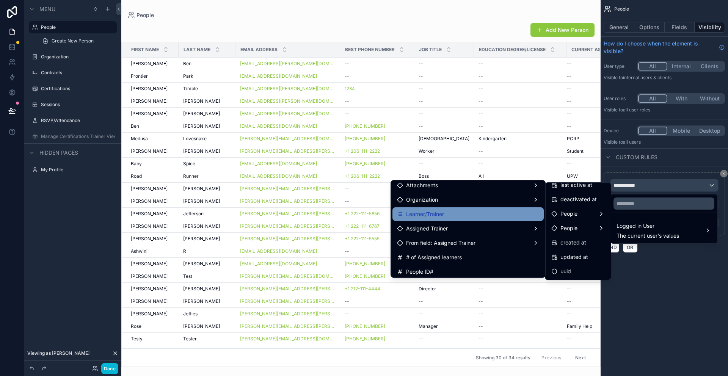
click at [453, 218] on div "Learner/Trainer" at bounding box center [468, 214] width 142 height 9
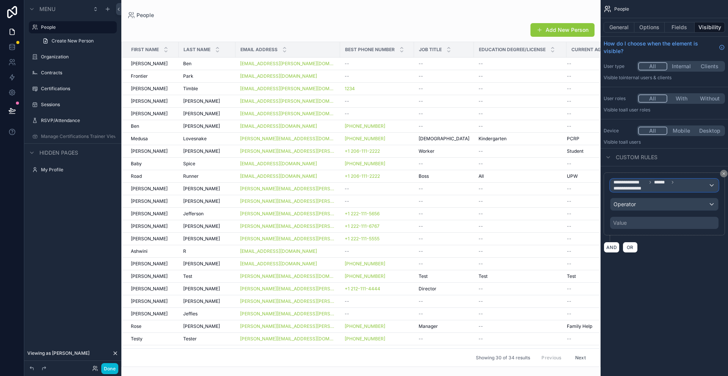
click at [651, 186] on span "**********" at bounding box center [661, 185] width 95 height 12
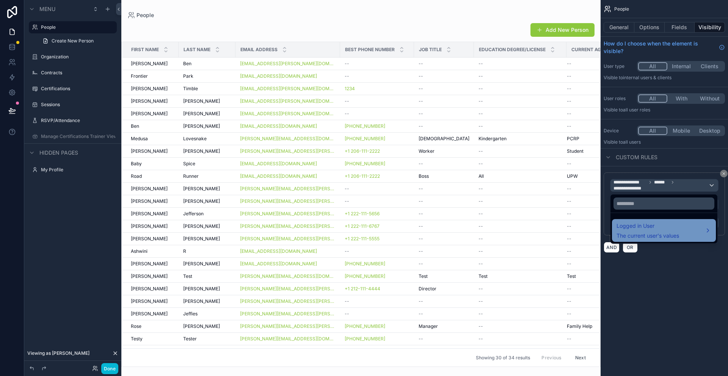
click at [655, 225] on span "Logged in User" at bounding box center [648, 226] width 63 height 9
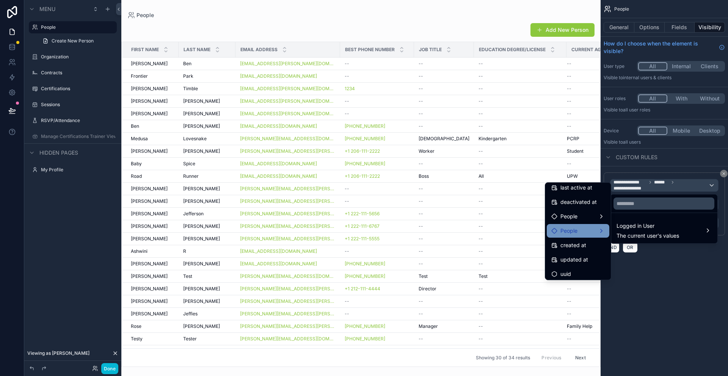
scroll to position [148, 0]
click at [582, 232] on div "People" at bounding box center [578, 230] width 53 height 9
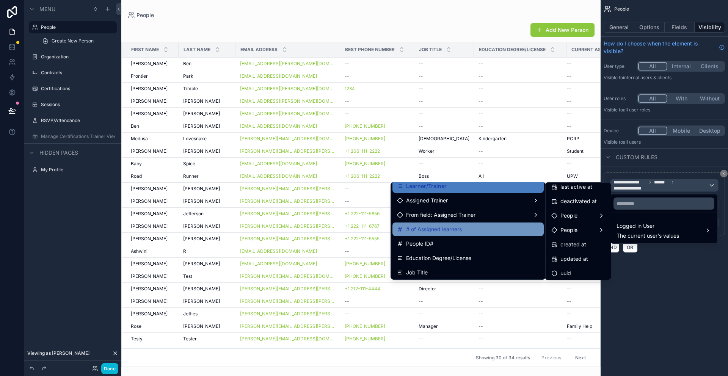
scroll to position [208, 0]
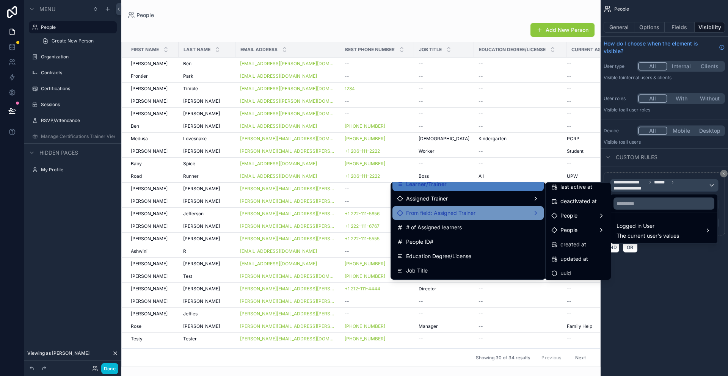
click at [499, 209] on div "From field: Assigned Trainer" at bounding box center [468, 213] width 142 height 9
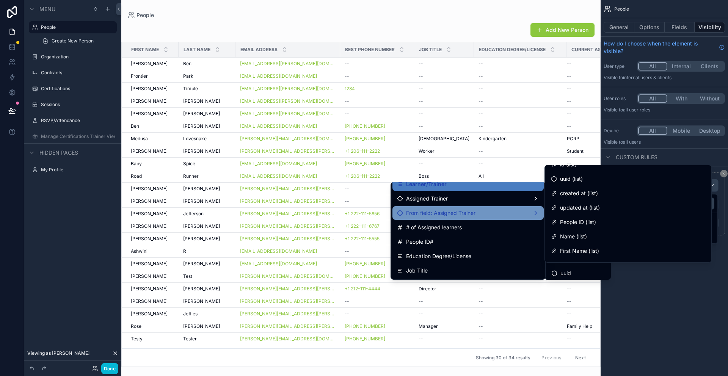
scroll to position [0, 0]
click at [648, 335] on div "scrollable content" at bounding box center [364, 188] width 728 height 376
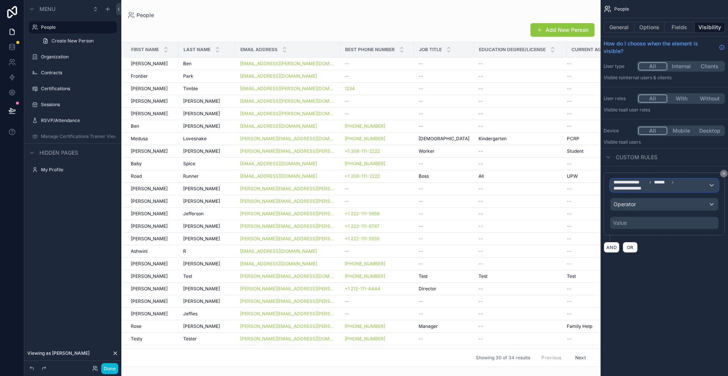
click at [643, 190] on span "**********" at bounding box center [630, 189] width 33 height 6
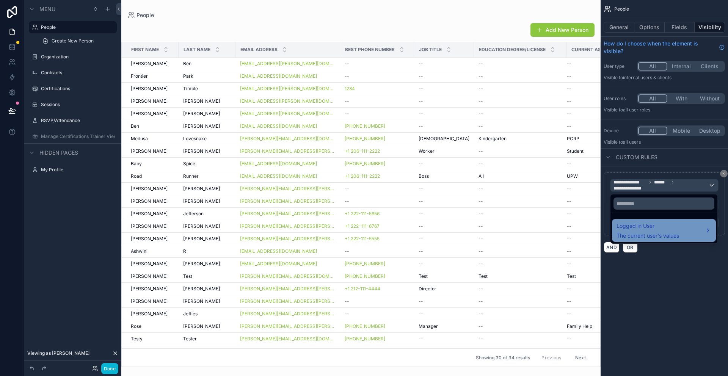
click at [651, 227] on span "Logged in User" at bounding box center [648, 226] width 63 height 9
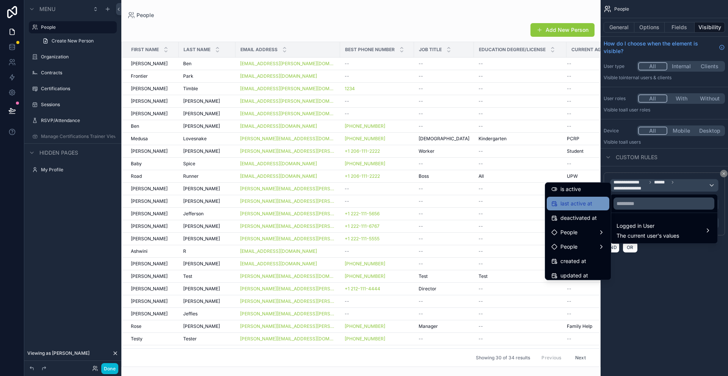
scroll to position [135, 0]
click at [580, 230] on div "People" at bounding box center [578, 228] width 53 height 9
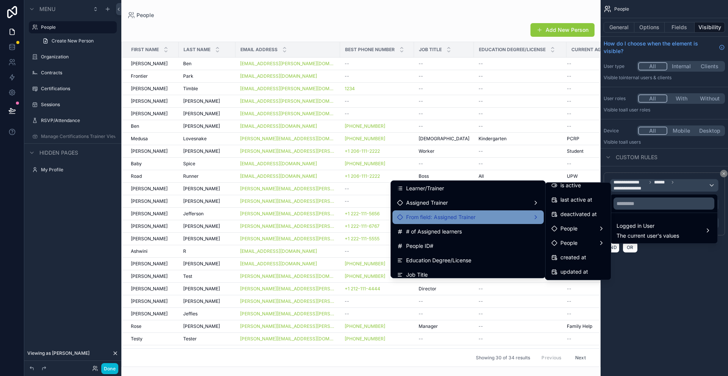
scroll to position [199, 0]
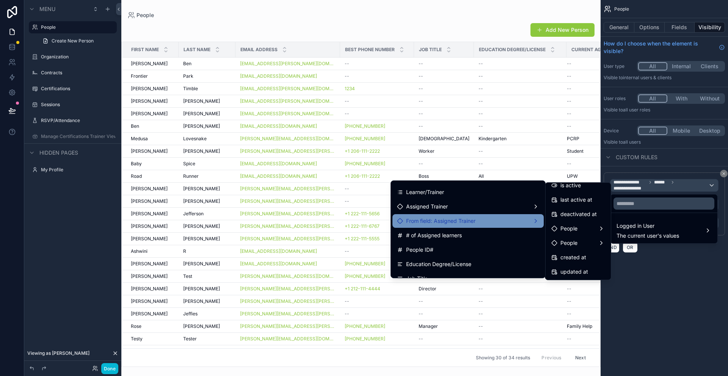
click at [447, 219] on span "From field: Assigned Trainer" at bounding box center [440, 221] width 69 height 9
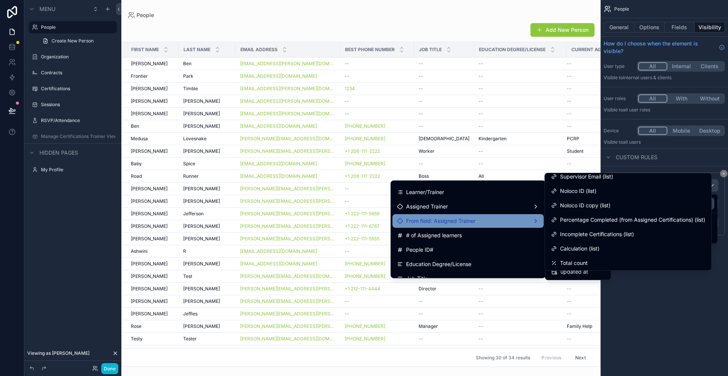
scroll to position [338, 0]
click at [658, 298] on div "scrollable content" at bounding box center [364, 188] width 728 height 376
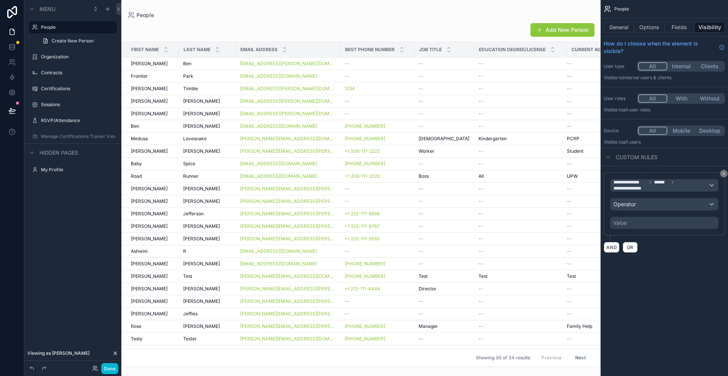
click at [724, 176] on button "scrollable content" at bounding box center [725, 174] width 8 height 8
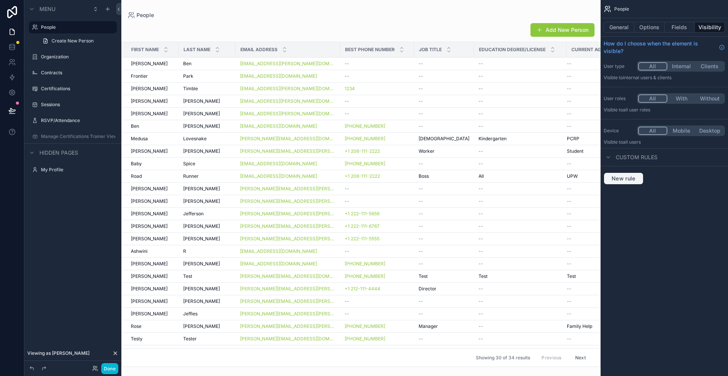
click at [630, 182] on button "New rule" at bounding box center [624, 179] width 40 height 12
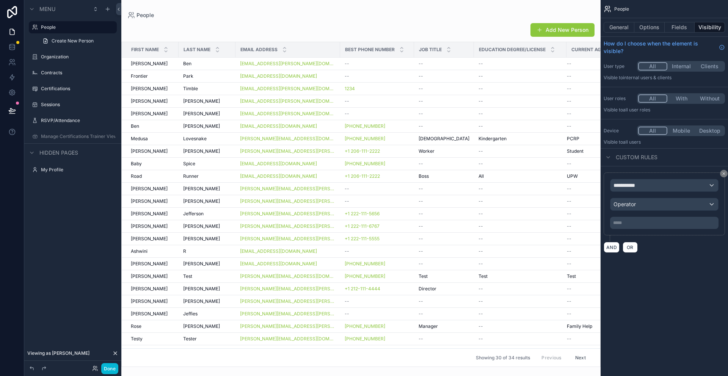
click at [727, 175] on button "scrollable content" at bounding box center [725, 174] width 8 height 8
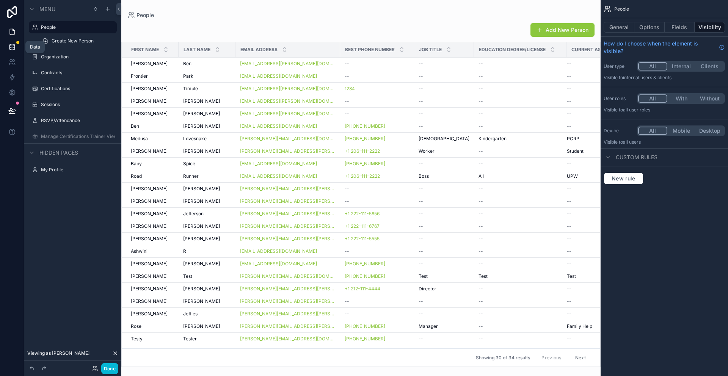
click at [16, 47] on link at bounding box center [12, 46] width 24 height 15
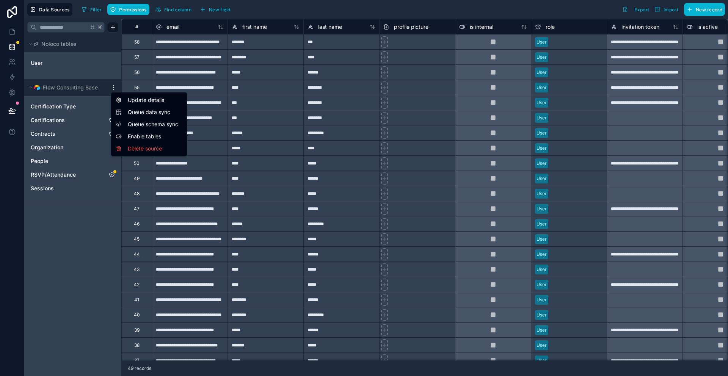
click at [113, 90] on html "**********" at bounding box center [364, 188] width 728 height 376
click at [131, 100] on div "Update details" at bounding box center [149, 100] width 73 height 12
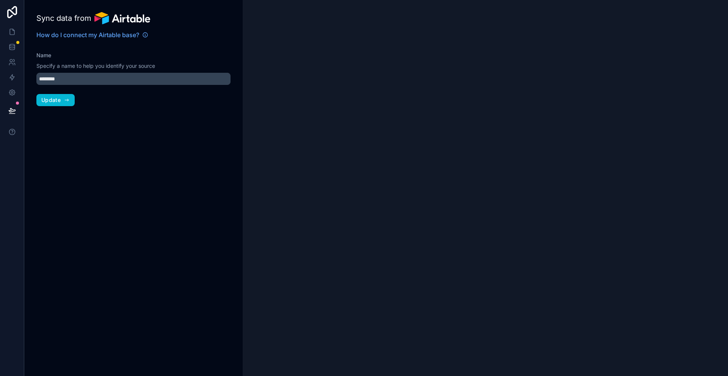
type input "**********"
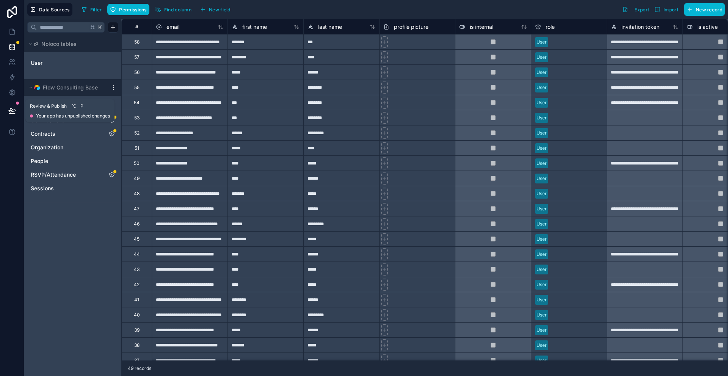
click at [15, 109] on icon at bounding box center [12, 111] width 8 height 8
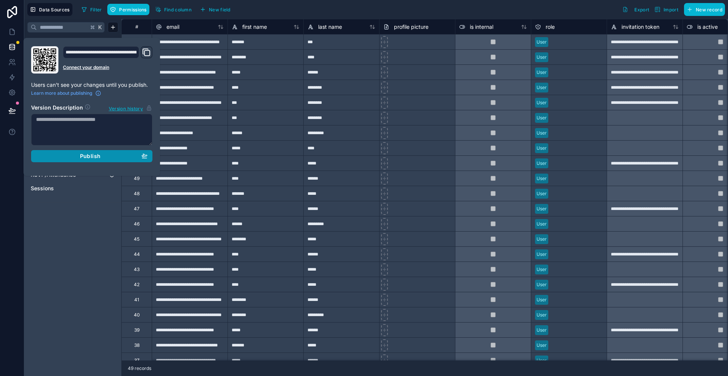
click at [115, 158] on div "Publish" at bounding box center [92, 156] width 112 height 7
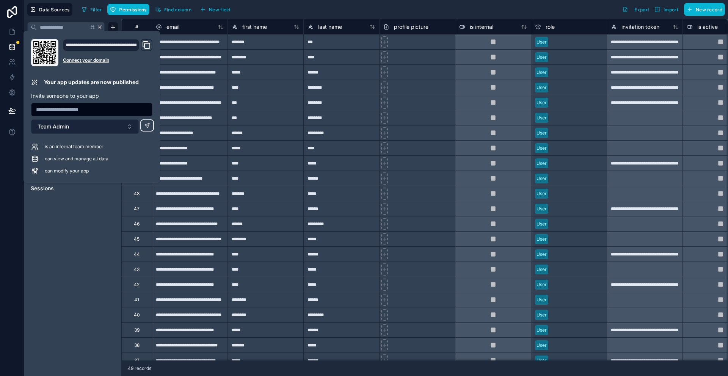
click at [125, 127] on button "Team Admin" at bounding box center [85, 127] width 108 height 14
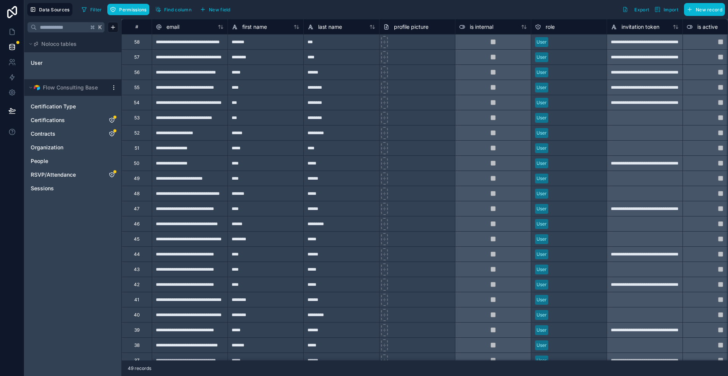
click at [87, 214] on div "K Noloco tables User Flow Consulting Base Certification Type Certifications Con…" at bounding box center [72, 197] width 97 height 357
click at [14, 63] on icon at bounding box center [12, 62] width 8 height 8
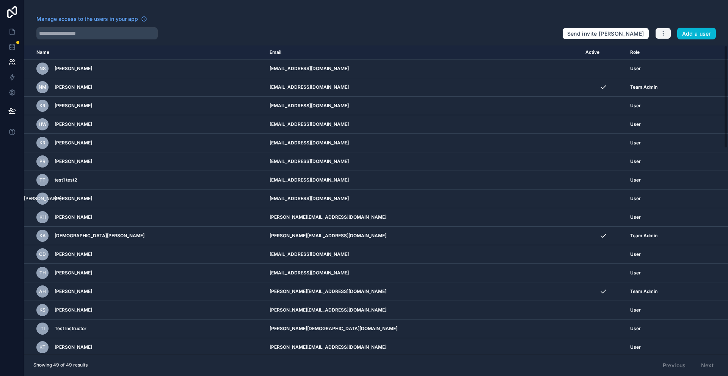
click at [661, 32] on icon "button" at bounding box center [664, 33] width 6 height 6
click at [672, 53] on link "Manage roles" at bounding box center [681, 51] width 53 height 12
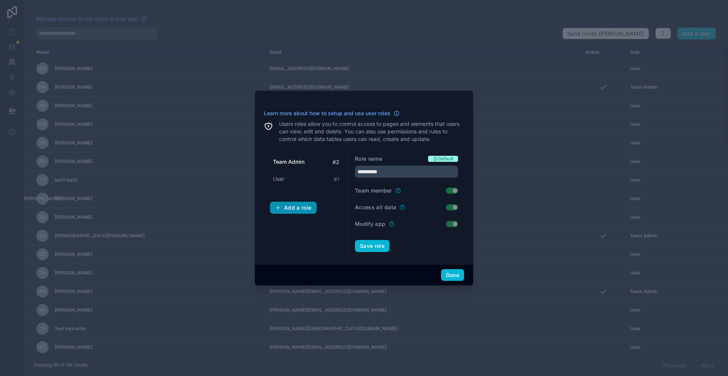
click at [297, 208] on div "Add a role" at bounding box center [293, 208] width 37 height 7
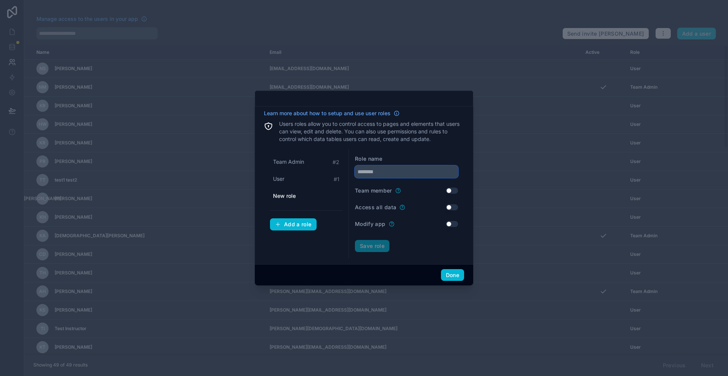
click at [393, 173] on input "text" at bounding box center [406, 172] width 103 height 12
type input "*******"
click at [375, 245] on button "Save role" at bounding box center [372, 246] width 35 height 12
drag, startPoint x: 456, startPoint y: 275, endPoint x: 453, endPoint y: 275, distance: 3.9
click at [456, 275] on button "Done" at bounding box center [452, 275] width 23 height 12
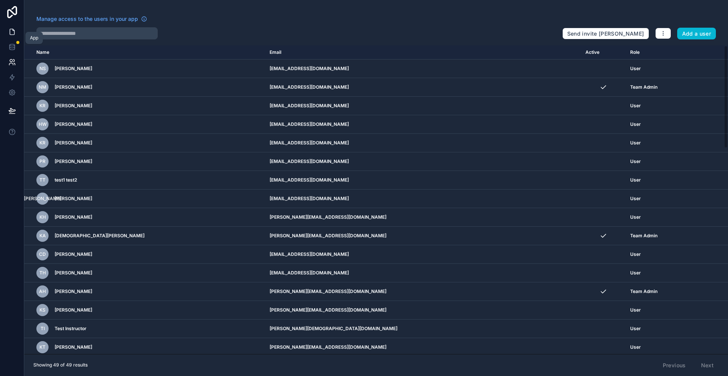
click at [12, 33] on icon at bounding box center [12, 32] width 8 height 8
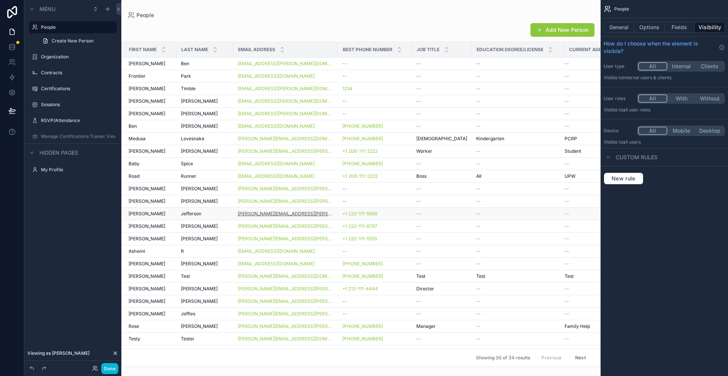
scroll to position [1, 0]
drag, startPoint x: 339, startPoint y: 348, endPoint x: 471, endPoint y: 351, distance: 132.1
click at [487, 352] on div "First Name Last Name Email Address Best Phone Number Job Title Education Degree…" at bounding box center [361, 204] width 479 height 325
drag, startPoint x: 414, startPoint y: 345, endPoint x: 491, endPoint y: 312, distance: 83.9
click at [505, 346] on tr "Kristen Kristen Test3 Test3 kristen+test3@flowconsulting.llc +1 566-777-8888 --…" at bounding box center [375, 351] width 507 height 13
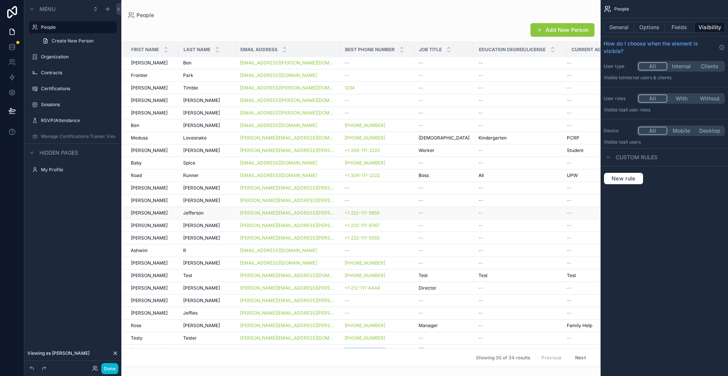
scroll to position [1, 19]
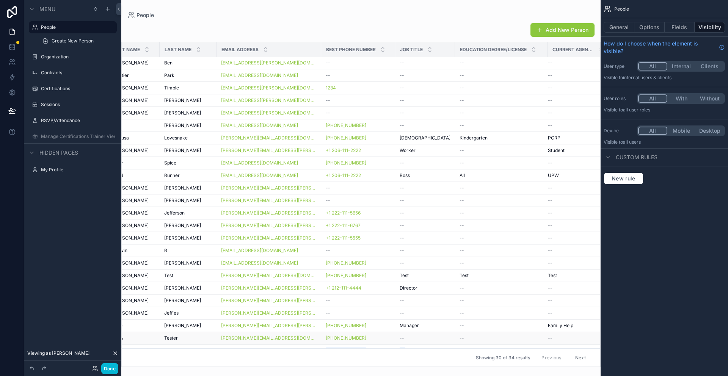
drag, startPoint x: 319, startPoint y: 344, endPoint x: 275, endPoint y: 343, distance: 43.6
click at [281, 343] on tbody "Timothy Timothy Ben Ben ashwini+timothy@flowconuslting.llc -- -- -- -- Frontier…" at bounding box center [356, 245] width 507 height 376
drag, startPoint x: 267, startPoint y: 348, endPoint x: 197, endPoint y: 346, distance: 70.2
click at [197, 348] on tr "Kristen Kristen Test3 Test3 kristen+test3@flowconsulting.llc +1 566-777-8888 --…" at bounding box center [356, 351] width 507 height 13
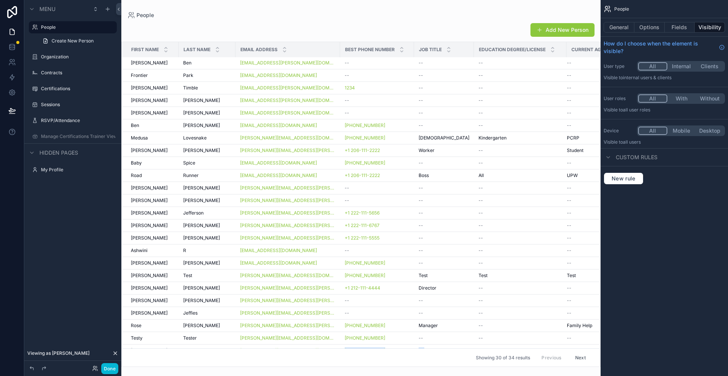
click at [647, 159] on span "Custom rules" at bounding box center [637, 158] width 42 height 8
click at [606, 158] on icon "scrollable content" at bounding box center [609, 157] width 6 height 6
click at [623, 176] on span "New rule" at bounding box center [624, 178] width 30 height 7
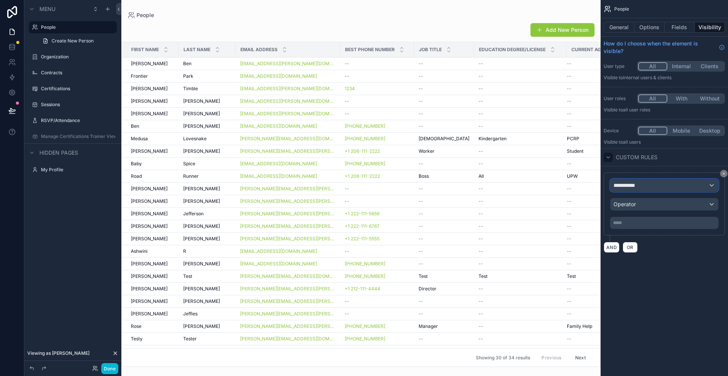
click at [665, 187] on div "**********" at bounding box center [665, 185] width 108 height 12
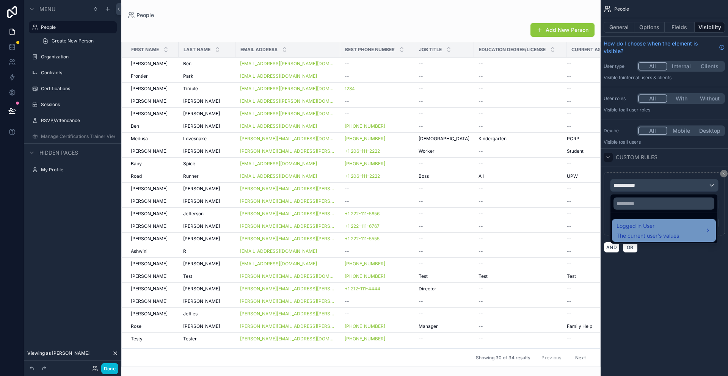
click at [647, 231] on div "Logged in User The current user's values" at bounding box center [648, 231] width 63 height 18
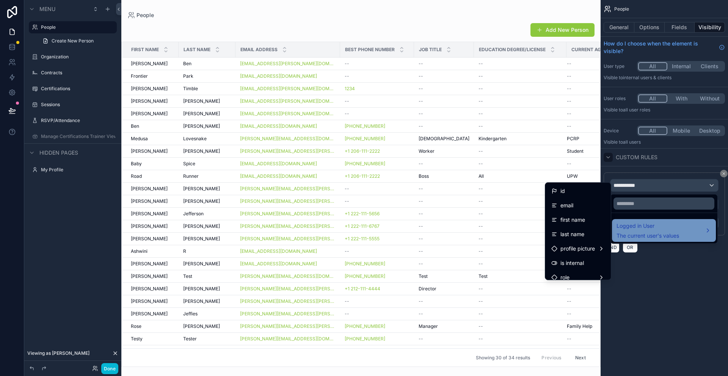
click at [658, 227] on span "Logged in User" at bounding box center [648, 226] width 63 height 9
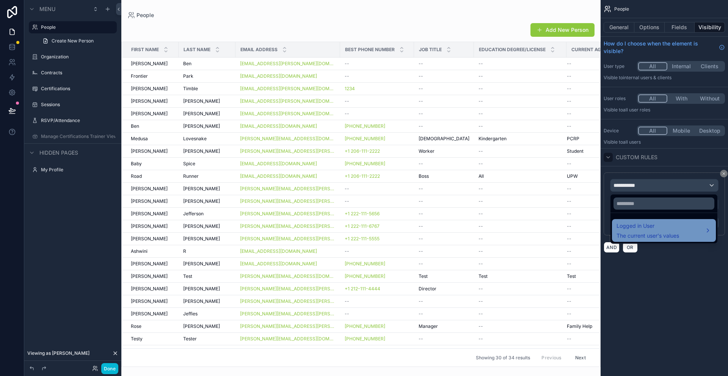
click at [661, 234] on span "The current user's values" at bounding box center [648, 236] width 63 height 8
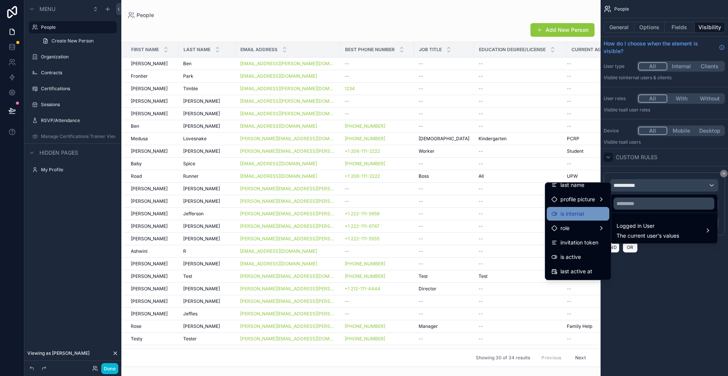
scroll to position [0, 0]
click at [651, 293] on div "scrollable content" at bounding box center [364, 188] width 728 height 376
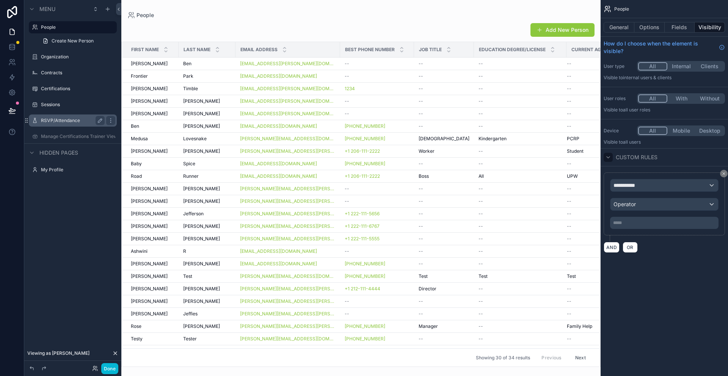
click at [55, 121] on label "RSVP/Attendance" at bounding box center [71, 121] width 61 height 6
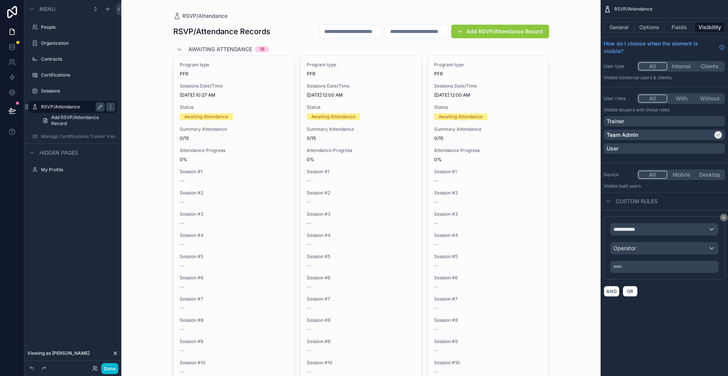
click at [463, 33] on span "scrollable content" at bounding box center [461, 31] width 6 height 6
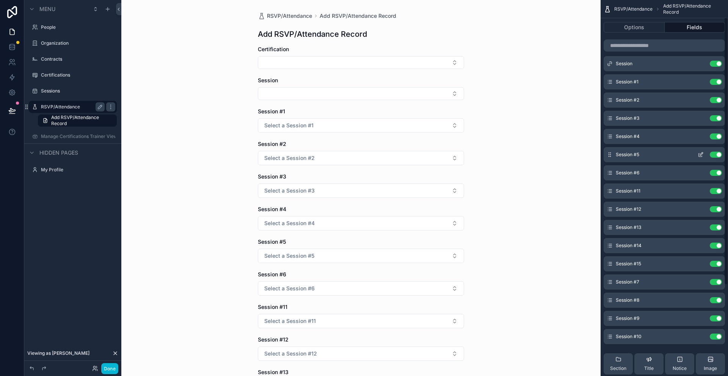
scroll to position [24, 0]
drag, startPoint x: 610, startPoint y: 336, endPoint x: 6, endPoint y: 153, distance: 631.0
click at [61, 135] on label "Manage Certifications Trainer View" at bounding box center [73, 137] width 64 height 6
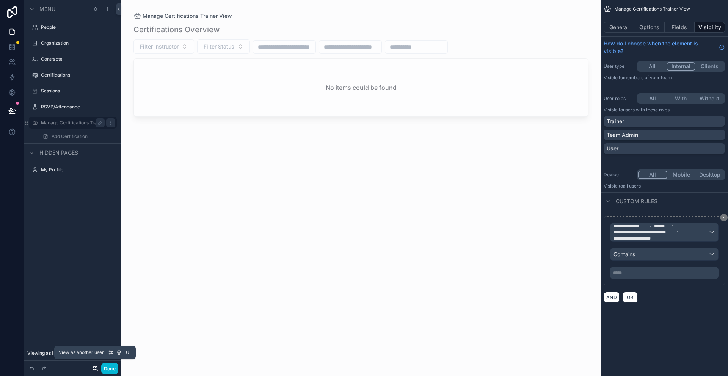
click at [96, 368] on icon at bounding box center [96, 368] width 1 height 2
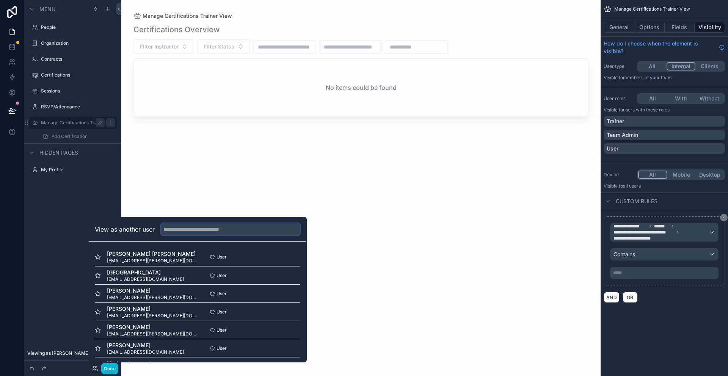
click at [199, 230] on input "text" at bounding box center [231, 229] width 140 height 12
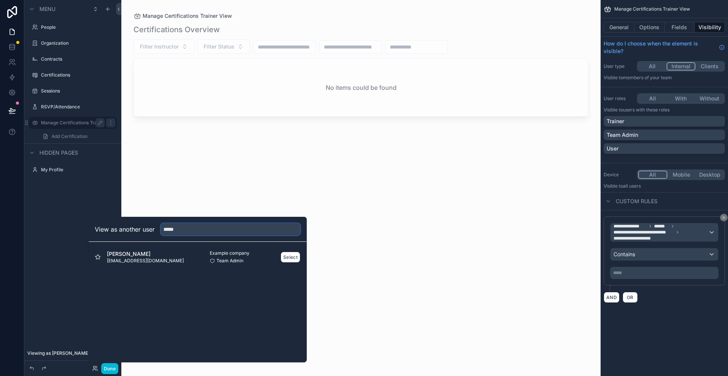
type input "*****"
click at [156, 259] on div "Nancy Meenen pcrp@uw.edu" at bounding box center [146, 257] width 103 height 14
click at [286, 256] on button "Select" at bounding box center [291, 257] width 20 height 11
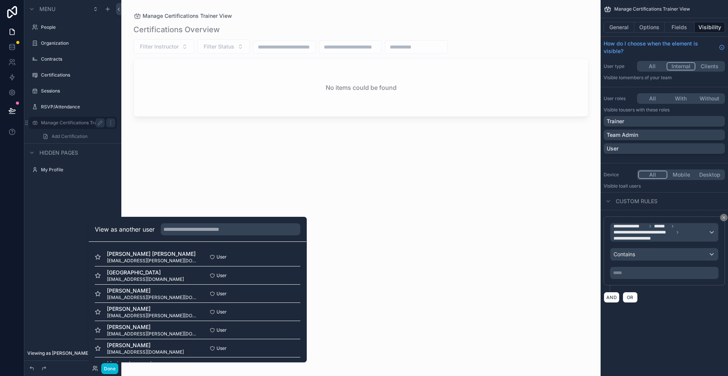
click at [348, 239] on div "scrollable content" at bounding box center [361, 183] width 480 height 367
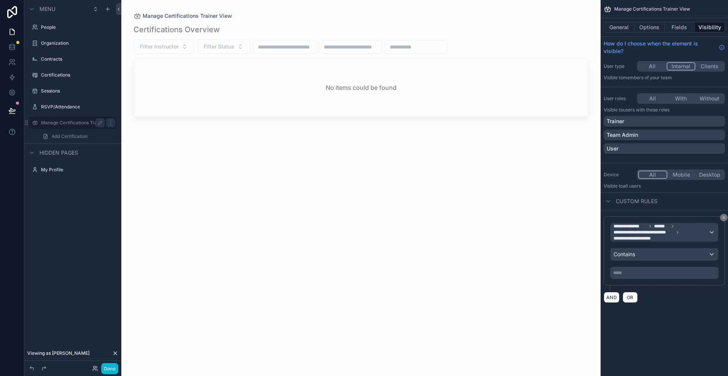
click at [331, 91] on h2 "No items could be found" at bounding box center [361, 87] width 71 height 9
click at [655, 71] on div "All Internal Clients" at bounding box center [681, 66] width 88 height 11
click at [655, 65] on button "All" at bounding box center [653, 66] width 28 height 8
click at [656, 99] on button "All" at bounding box center [653, 98] width 28 height 8
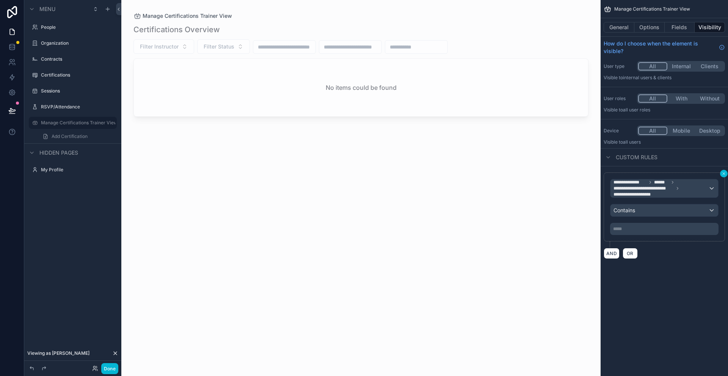
click at [724, 172] on icon "scrollable content" at bounding box center [724, 174] width 5 height 5
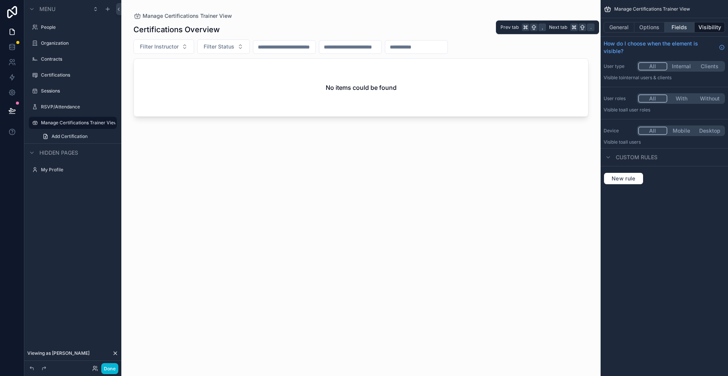
click at [680, 27] on button "Fields" at bounding box center [680, 27] width 30 height 11
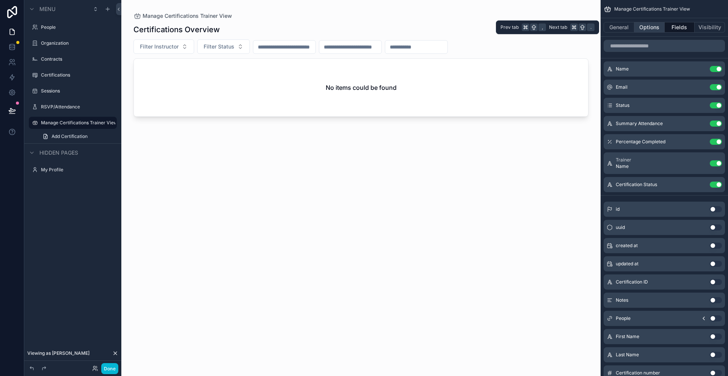
click at [650, 29] on button "Options" at bounding box center [650, 27] width 30 height 11
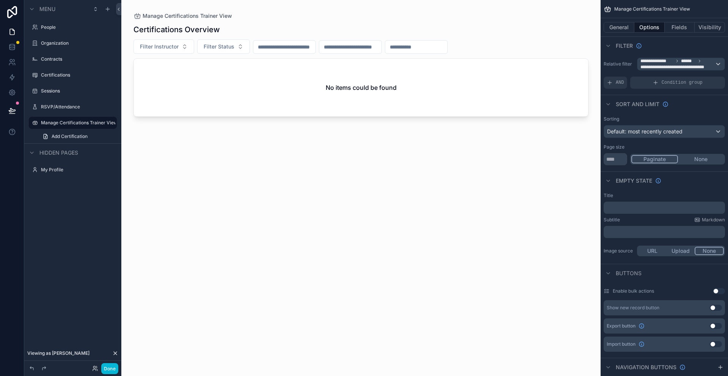
click at [708, 46] on div "Filter" at bounding box center [664, 45] width 127 height 18
click at [94, 369] on icon at bounding box center [95, 369] width 6 height 6
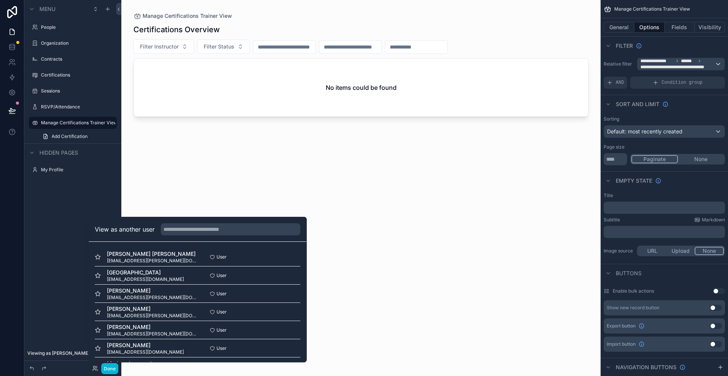
click at [211, 236] on div "View as another user" at bounding box center [198, 229] width 218 height 25
click at [210, 227] on input "text" at bounding box center [231, 229] width 140 height 12
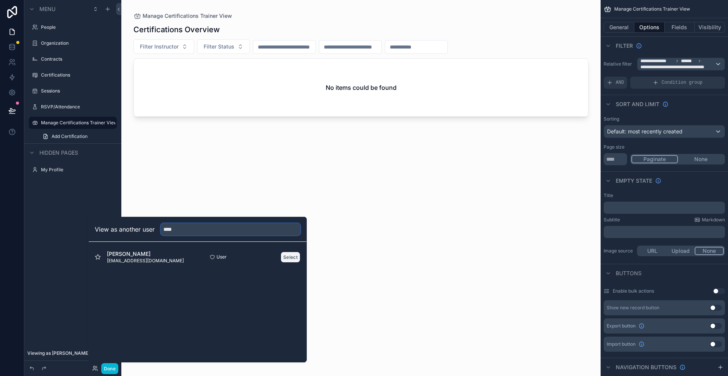
type input "****"
click at [291, 260] on button "Select" at bounding box center [291, 257] width 20 height 11
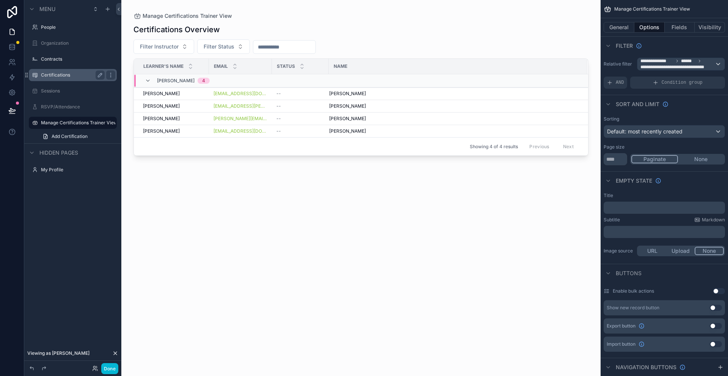
click at [53, 75] on label "Certifications" at bounding box center [71, 75] width 61 height 6
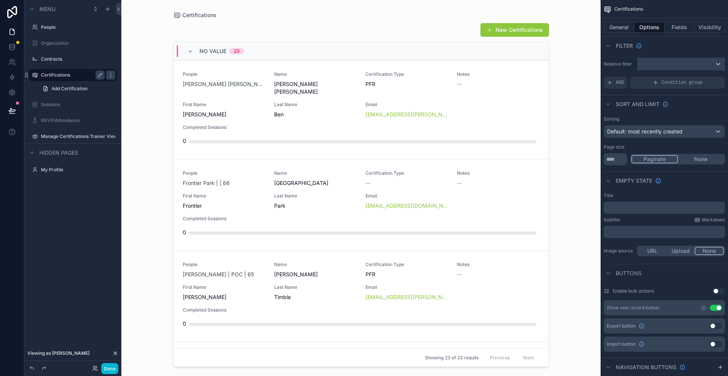
click at [719, 64] on div "scrollable content" at bounding box center [681, 64] width 87 height 12
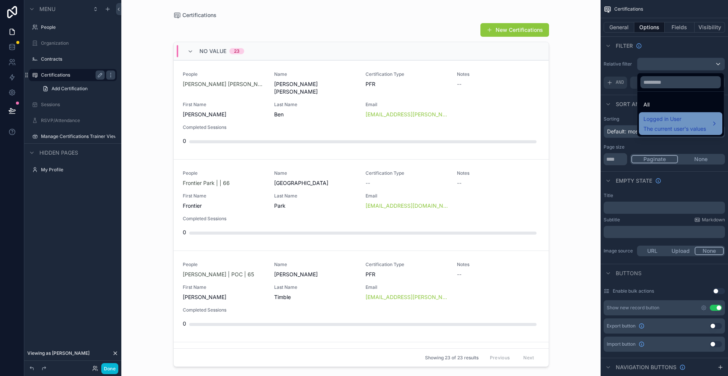
click at [674, 126] on span "The current user's values" at bounding box center [675, 129] width 63 height 8
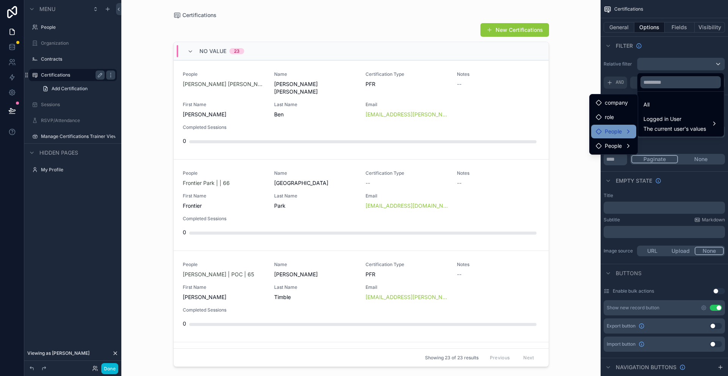
click at [619, 131] on span "People" at bounding box center [613, 131] width 17 height 9
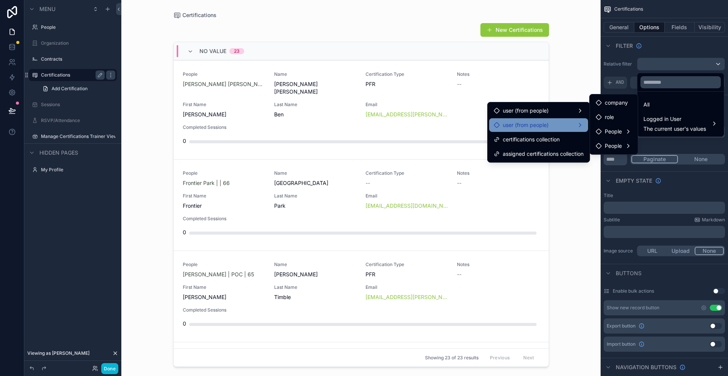
click at [553, 125] on div "user (from people)" at bounding box center [539, 125] width 90 height 9
click at [607, 132] on span "People" at bounding box center [613, 133] width 17 height 9
click at [636, 132] on div "People" at bounding box center [617, 133] width 42 height 9
click at [576, 123] on div "user (from people)" at bounding box center [539, 125] width 90 height 9
click at [574, 112] on div "user (from people)" at bounding box center [539, 110] width 90 height 9
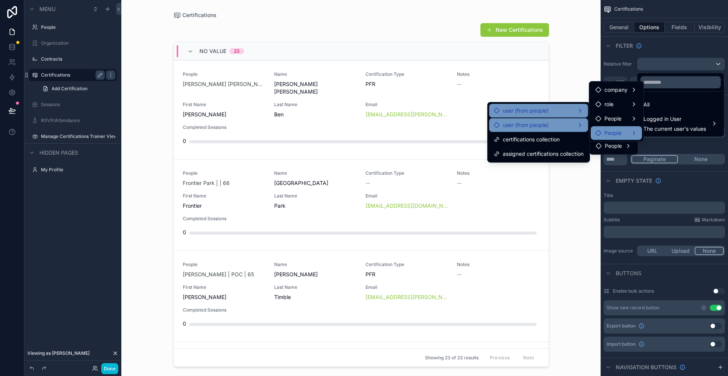
click at [635, 133] on div "People" at bounding box center [617, 133] width 42 height 9
click at [678, 44] on div "scrollable content" at bounding box center [364, 188] width 728 height 376
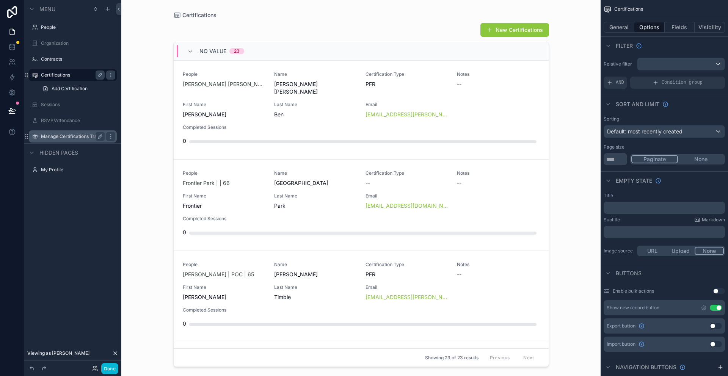
click at [63, 135] on label "Manage Certifications Trainer View" at bounding box center [73, 137] width 64 height 6
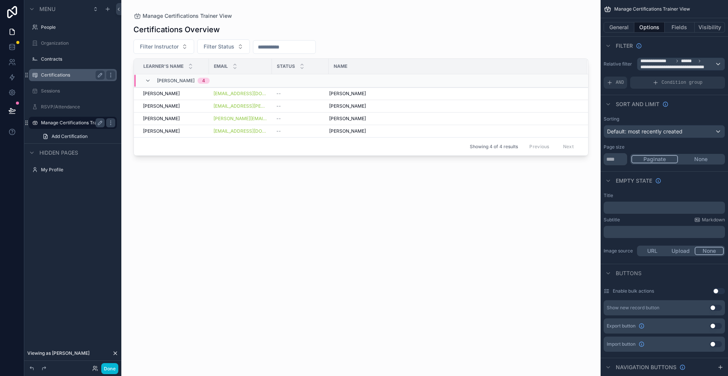
click at [53, 72] on label "Certifications" at bounding box center [71, 75] width 61 height 6
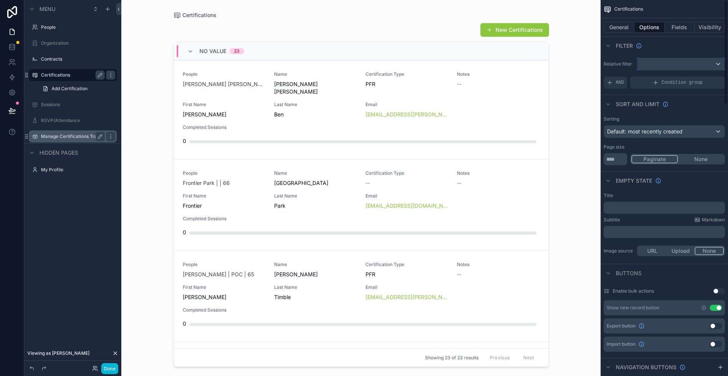
click at [719, 63] on div "scrollable content" at bounding box center [681, 64] width 87 height 12
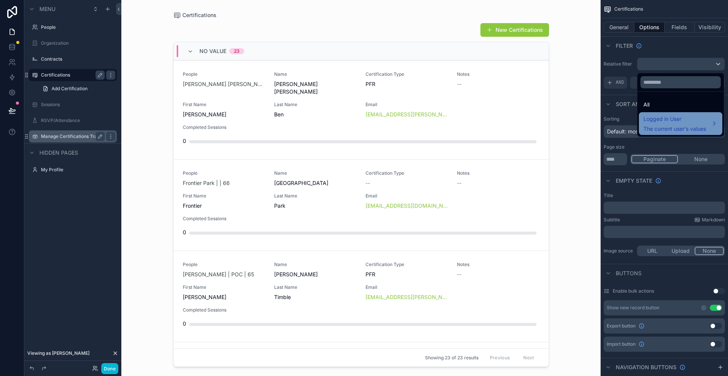
click at [677, 123] on span "Logged in User" at bounding box center [675, 119] width 63 height 9
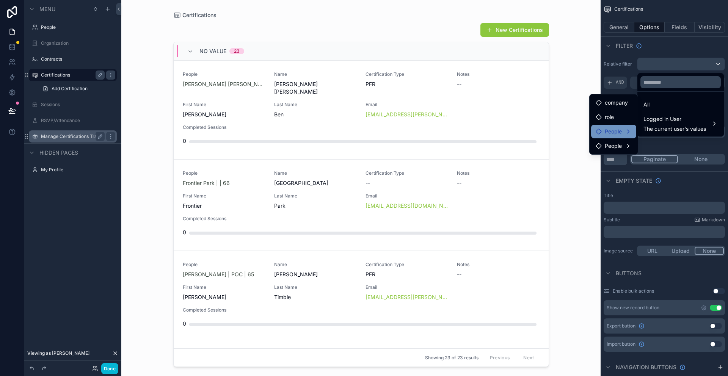
click at [629, 129] on div "People" at bounding box center [614, 131] width 36 height 9
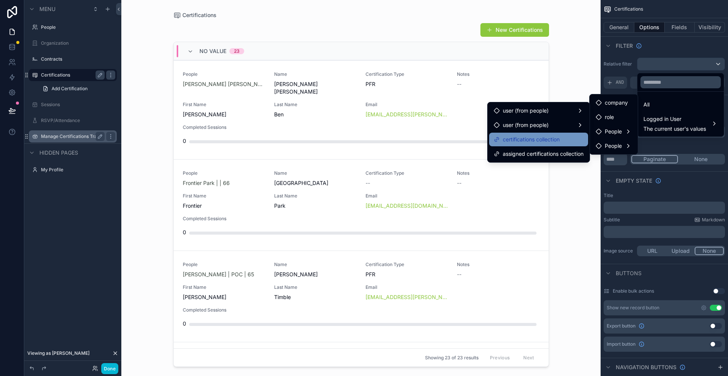
click at [571, 136] on div "certifications collection" at bounding box center [539, 139] width 90 height 9
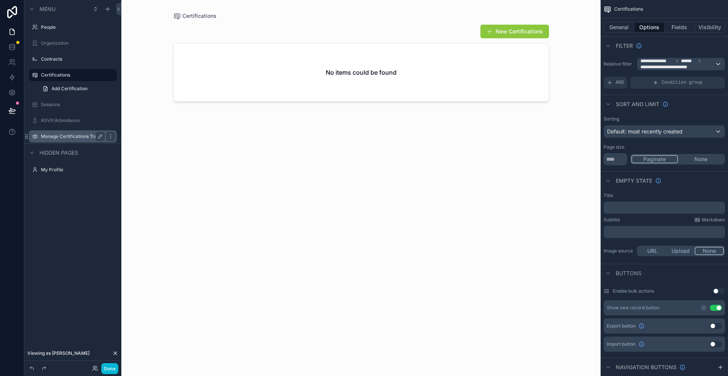
click at [75, 137] on label "Manage Certifications Trainer View" at bounding box center [73, 137] width 64 height 6
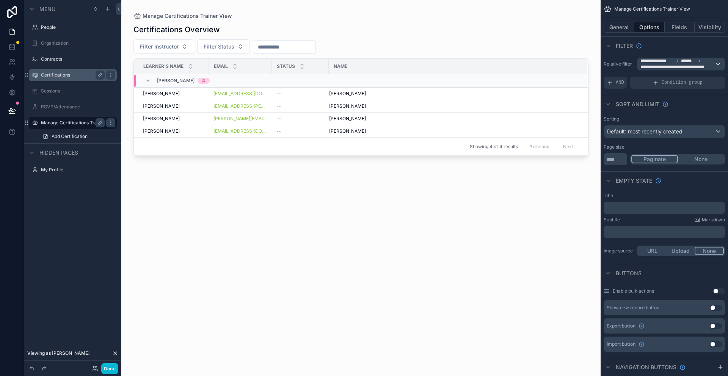
click at [51, 75] on label "Certifications" at bounding box center [71, 75] width 61 height 6
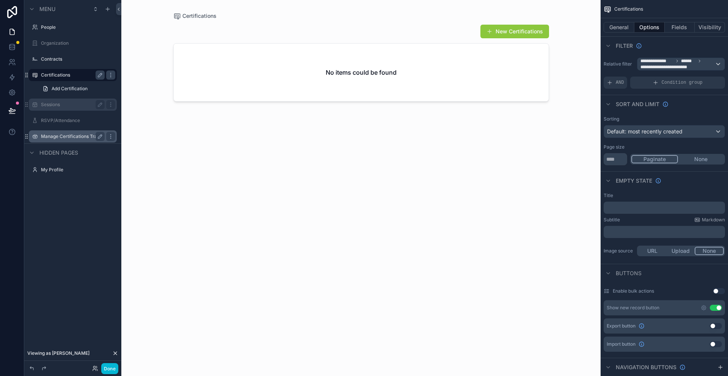
click at [54, 105] on label "Sessions" at bounding box center [71, 105] width 61 height 6
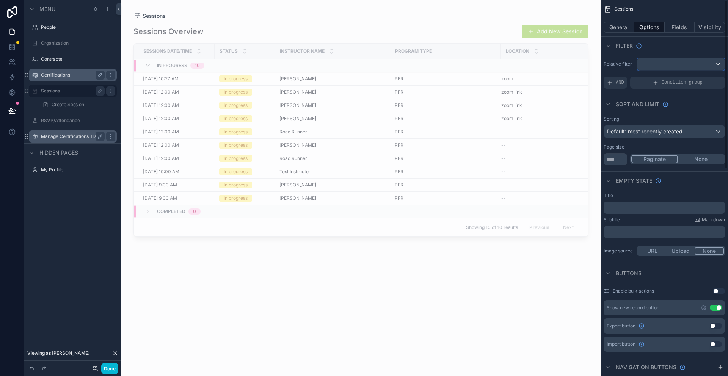
click at [719, 66] on div "scrollable content" at bounding box center [681, 64] width 87 height 12
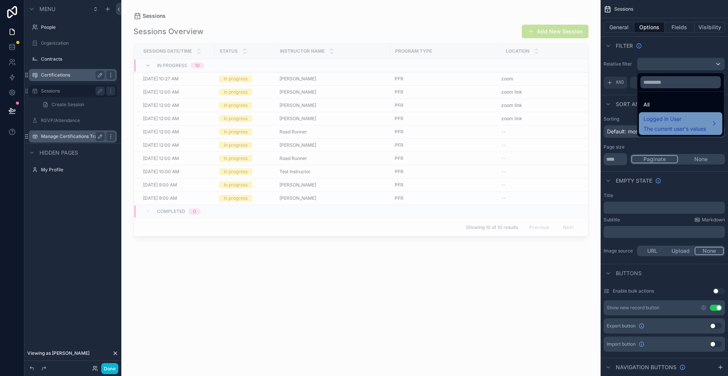
click at [666, 124] on div "Logged in User The current user's values" at bounding box center [675, 124] width 63 height 18
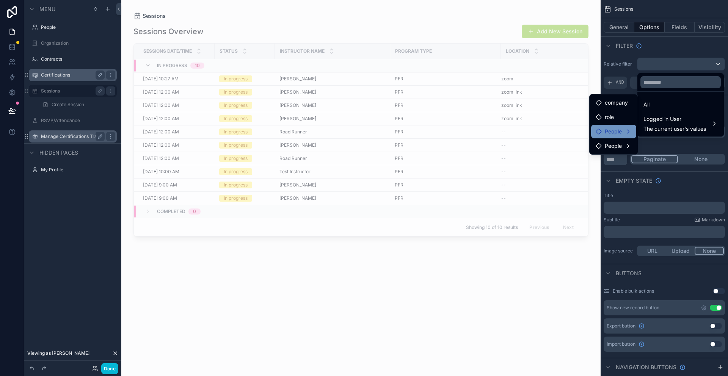
click at [612, 132] on span "People" at bounding box center [613, 131] width 17 height 9
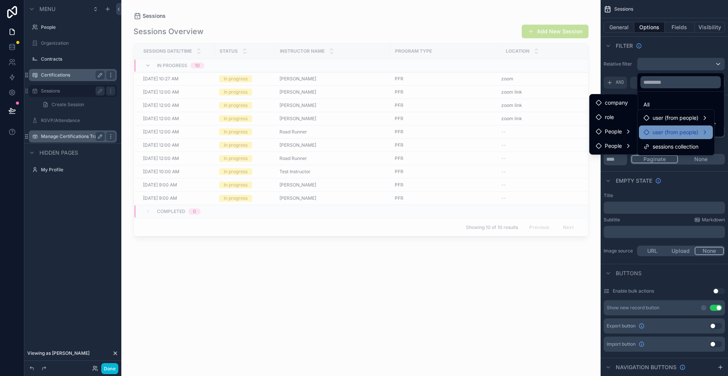
click at [666, 129] on span "user (from people)" at bounding box center [676, 132] width 46 height 9
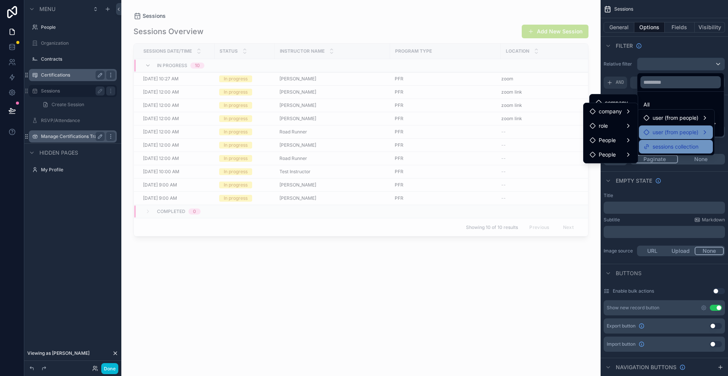
click at [668, 145] on span "sessions collection" at bounding box center [676, 146] width 46 height 9
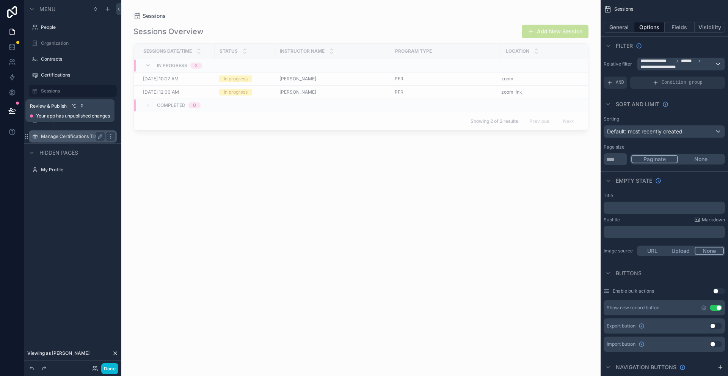
click at [14, 107] on icon at bounding box center [12, 111] width 8 height 8
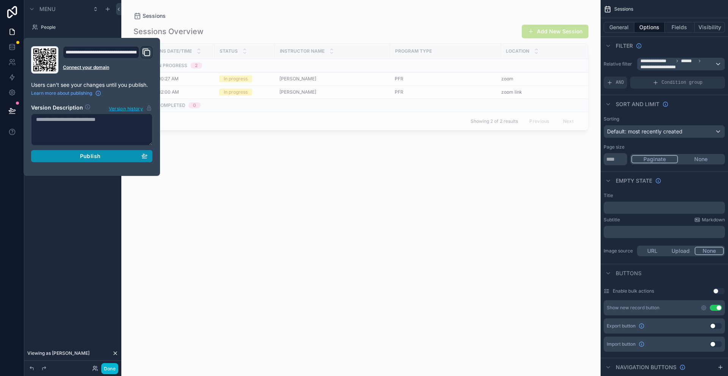
click at [75, 160] on button "Publish" at bounding box center [91, 156] width 121 height 12
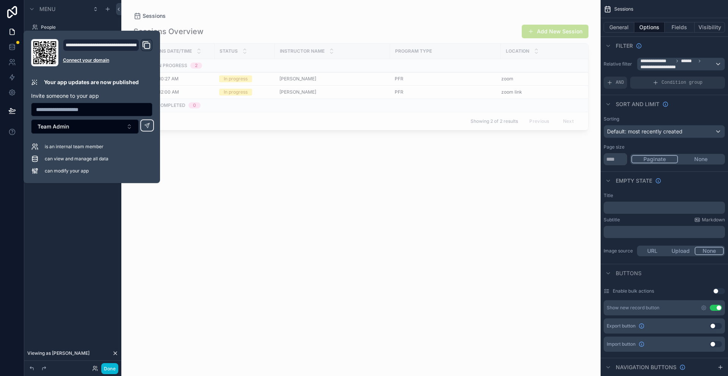
click at [212, 182] on div "scrollable content" at bounding box center [361, 183] width 480 height 367
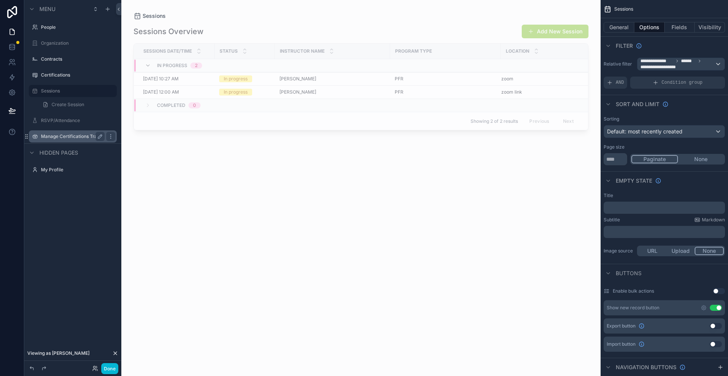
click at [69, 136] on label "Manage Certifications Trainer View" at bounding box center [73, 137] width 64 height 6
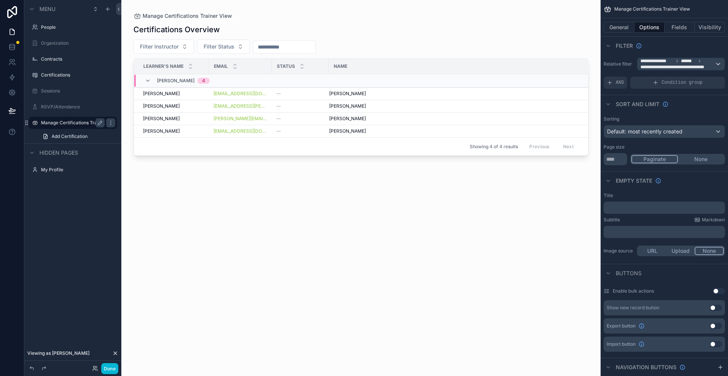
click at [328, 94] on div "scrollable content" at bounding box center [361, 183] width 480 height 367
click at [683, 29] on button "Fields" at bounding box center [680, 27] width 30 height 11
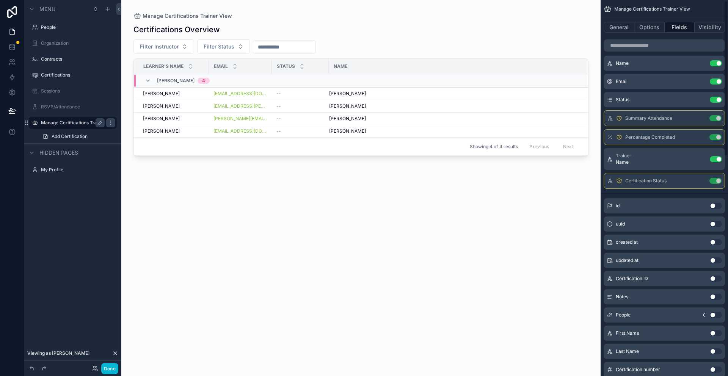
scroll to position [1, 0]
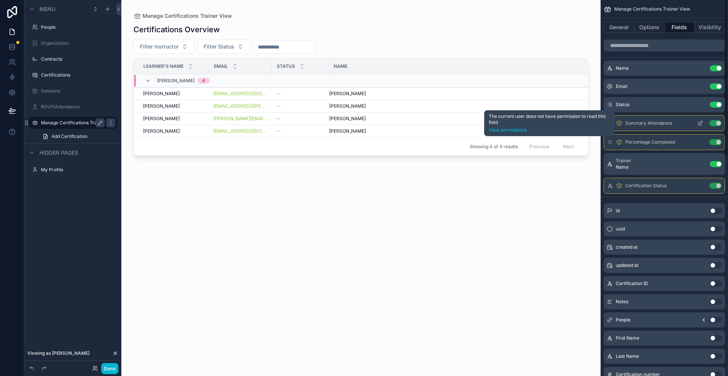
click at [620, 123] on icon "scrollable content" at bounding box center [620, 123] width 6 height 6
click at [519, 131] on link "View permissions" at bounding box center [549, 130] width 121 height 6
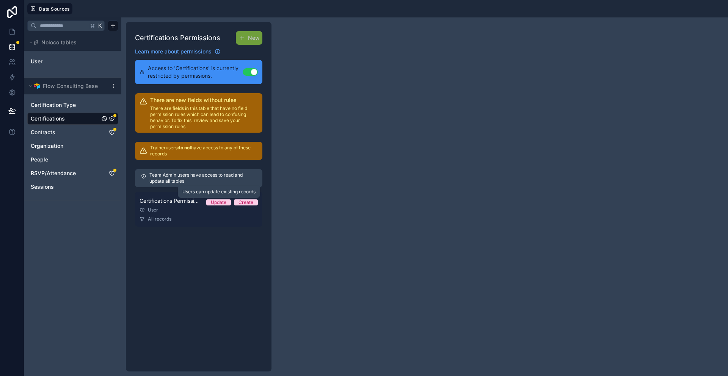
click at [223, 203] on div "Update" at bounding box center [219, 203] width 16 height 6
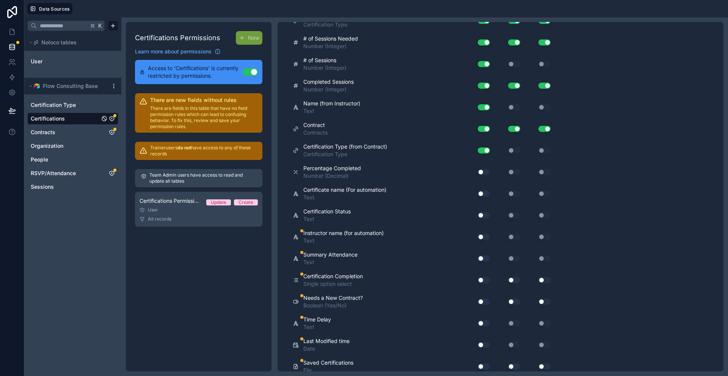
scroll to position [411, 0]
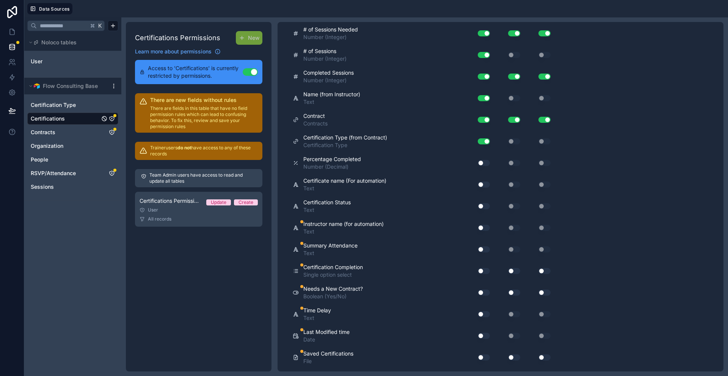
click at [483, 228] on button "Use setting" at bounding box center [484, 228] width 12 height 6
click at [481, 250] on button "Use setting" at bounding box center [484, 250] width 12 height 6
click at [480, 273] on button "Use setting" at bounding box center [484, 271] width 12 height 6
click at [481, 293] on button "Use setting" at bounding box center [484, 293] width 12 height 6
click at [488, 292] on button "Use setting" at bounding box center [484, 293] width 12 height 6
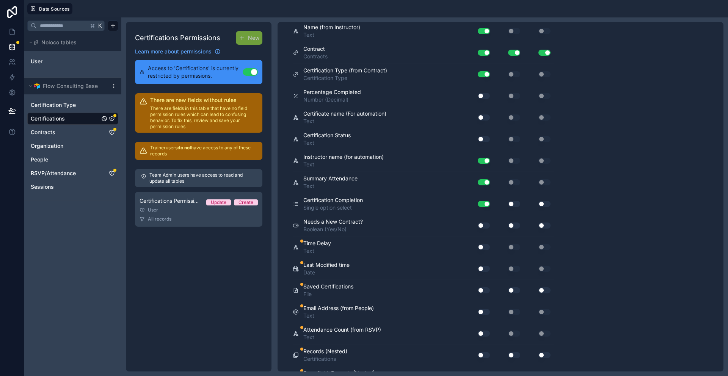
scroll to position [483, 0]
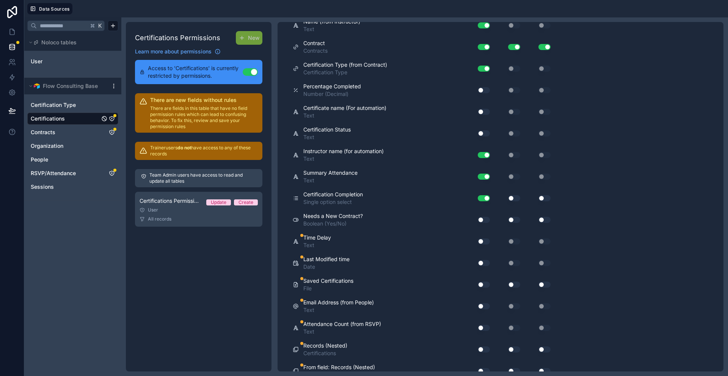
click at [481, 285] on button "Use setting" at bounding box center [484, 285] width 12 height 6
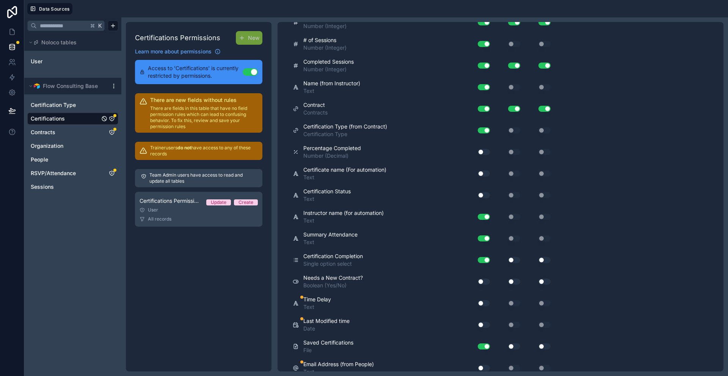
scroll to position [422, 0]
click at [483, 194] on button "Use setting" at bounding box center [484, 195] width 12 height 6
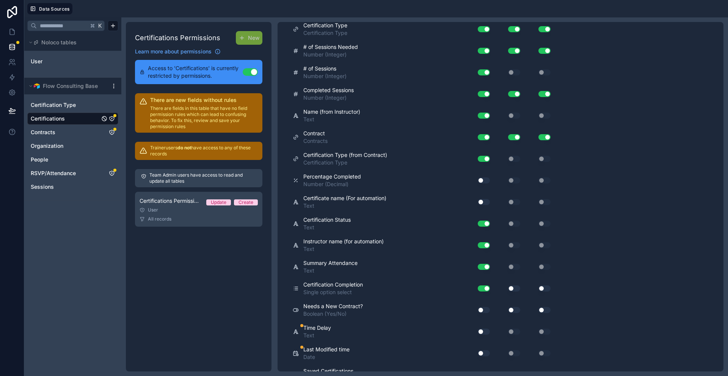
scroll to position [389, 0]
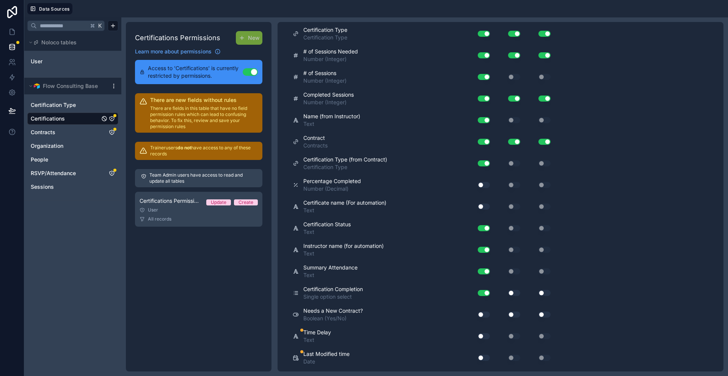
click at [482, 185] on button "Use setting" at bounding box center [484, 185] width 12 height 6
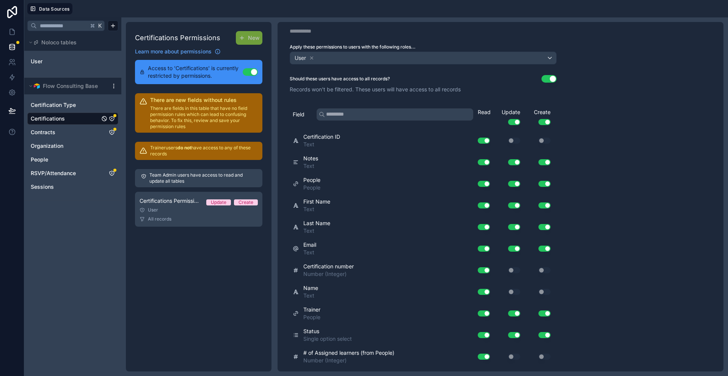
scroll to position [16, 0]
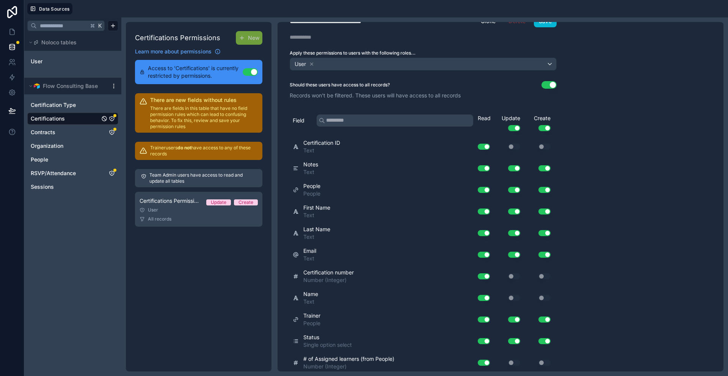
click at [516, 128] on button "Use setting" at bounding box center [514, 128] width 12 height 6
click at [548, 127] on button "Use setting" at bounding box center [545, 128] width 12 height 6
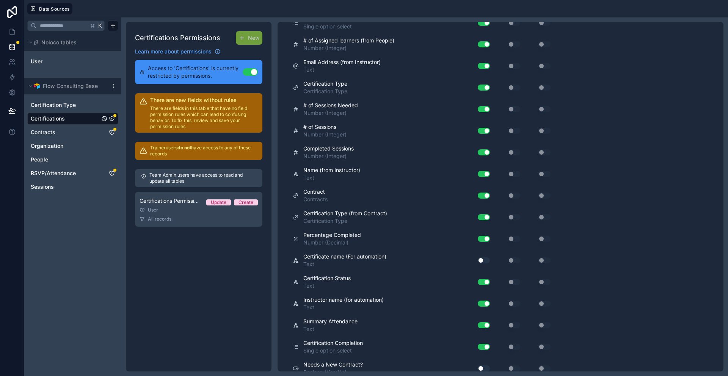
scroll to position [337, 0]
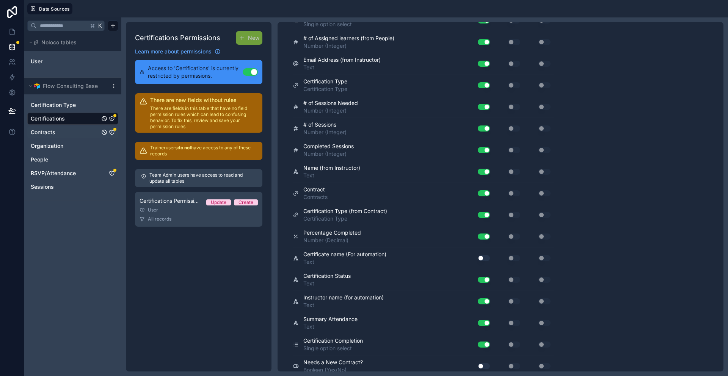
click at [50, 130] on span "Contracts" at bounding box center [43, 133] width 25 height 8
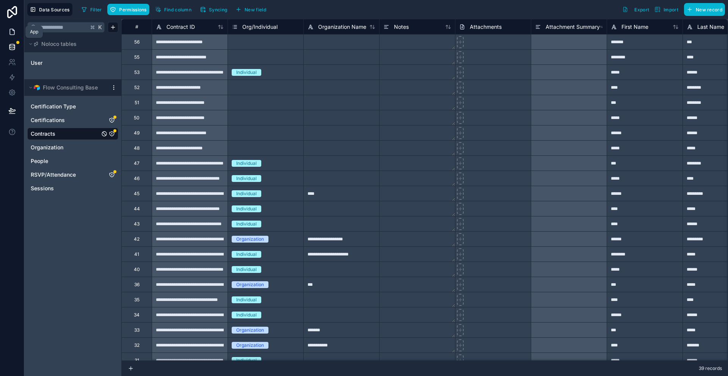
click at [11, 30] on icon at bounding box center [12, 32] width 8 height 8
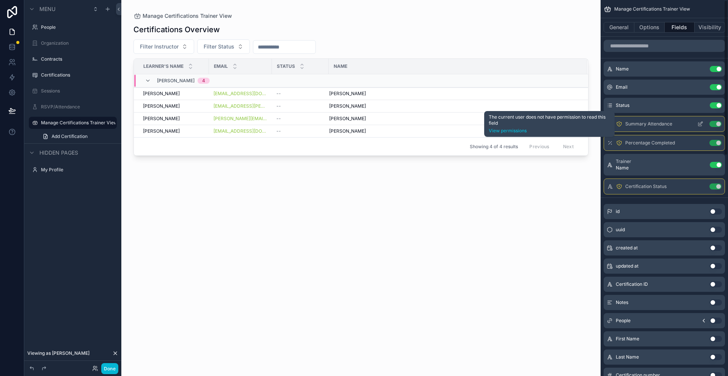
click at [622, 124] on icon "scrollable content" at bounding box center [620, 124] width 6 height 6
click at [520, 130] on link "View permissions" at bounding box center [549, 131] width 121 height 6
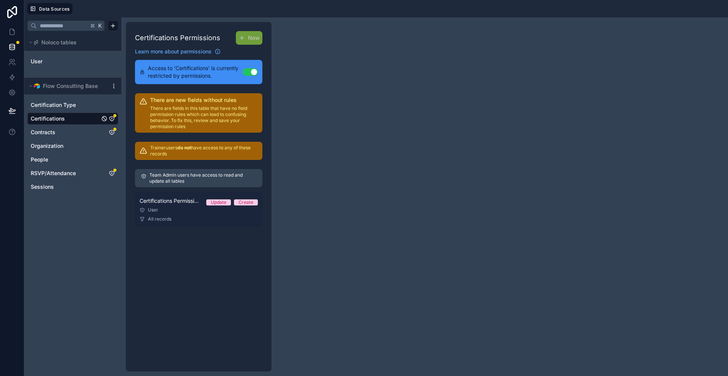
click at [216, 201] on div "Update" at bounding box center [219, 203] width 16 height 6
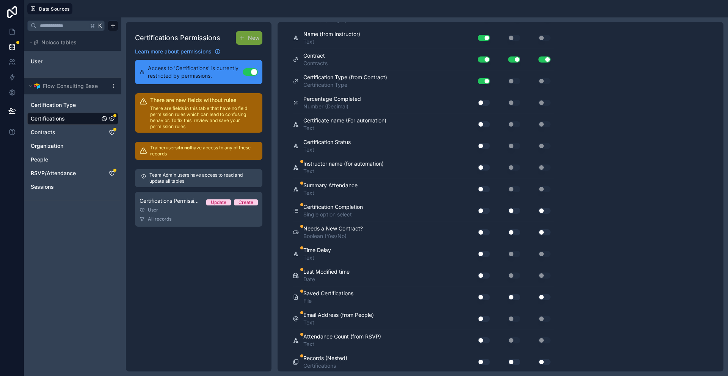
scroll to position [465, 0]
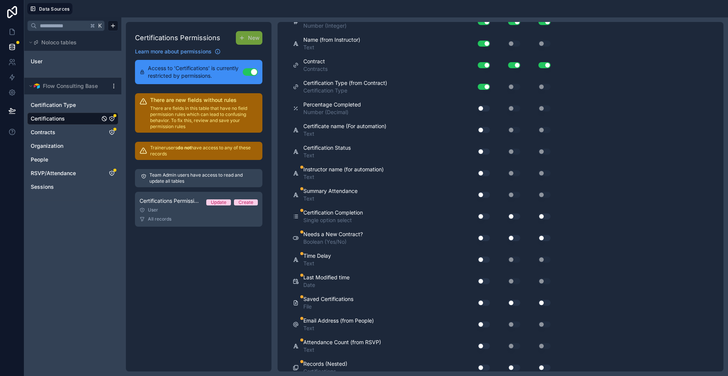
click at [483, 152] on button "Use setting" at bounding box center [484, 152] width 12 height 6
click at [481, 192] on button "Use setting" at bounding box center [484, 195] width 12 height 6
click at [482, 216] on button "Use setting" at bounding box center [484, 217] width 12 height 6
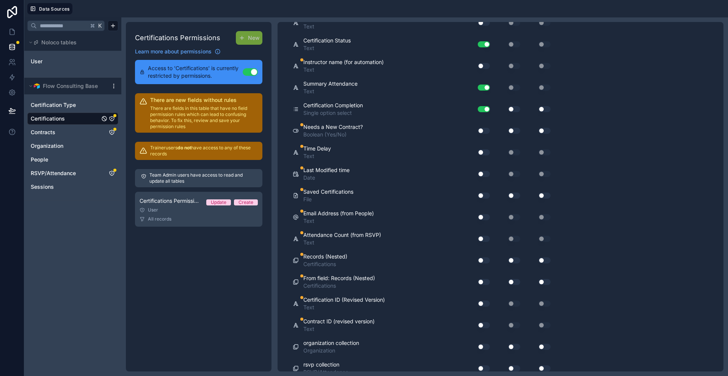
scroll to position [577, 0]
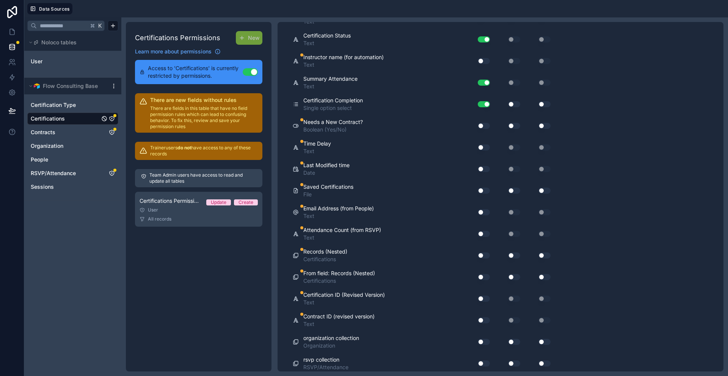
click at [481, 191] on button "Use setting" at bounding box center [484, 191] width 12 height 6
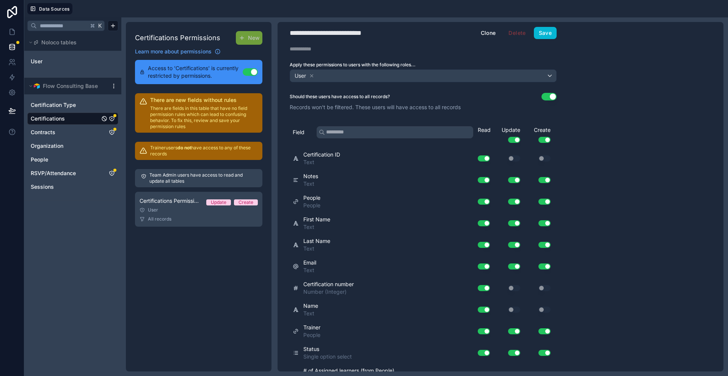
scroll to position [0, 0]
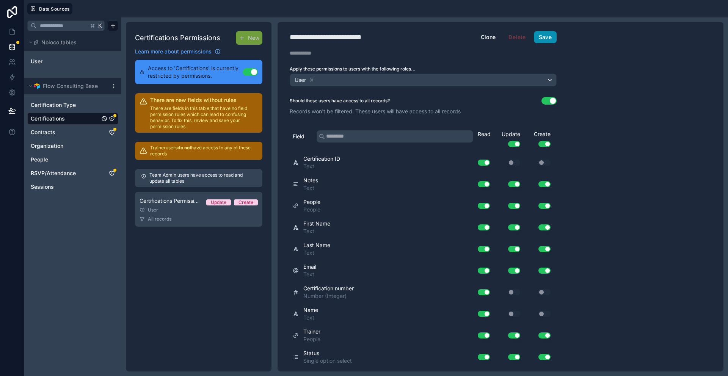
click at [546, 40] on button "Save" at bounding box center [545, 37] width 23 height 12
click at [517, 145] on button "Use setting" at bounding box center [514, 144] width 12 height 6
click at [548, 142] on button "Use setting" at bounding box center [545, 144] width 12 height 6
click at [545, 38] on button "Save" at bounding box center [545, 37] width 23 height 12
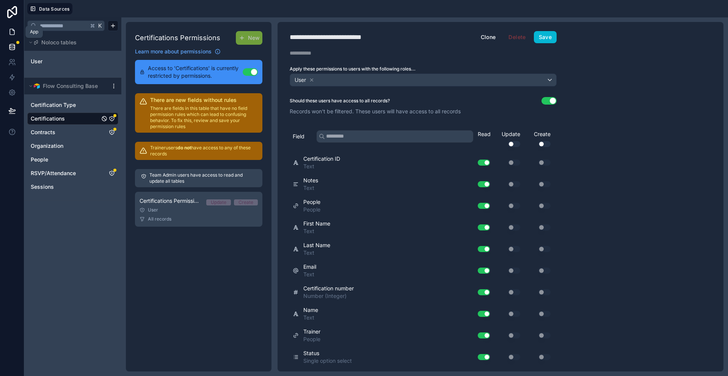
click at [11, 31] on icon at bounding box center [12, 32] width 8 height 8
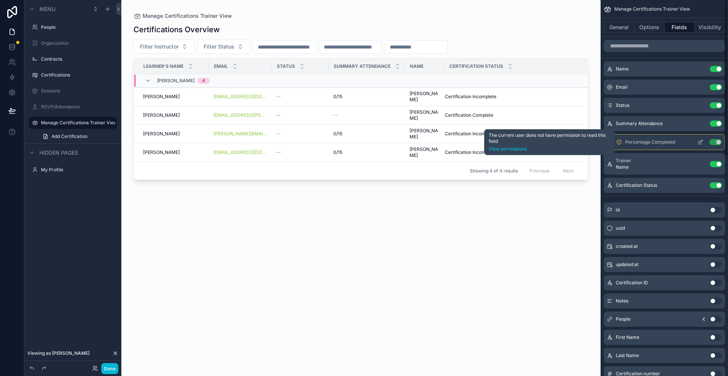
click at [620, 142] on icon "scrollable content" at bounding box center [620, 142] width 0 height 1
click at [511, 149] on link "View permissions" at bounding box center [549, 149] width 121 height 6
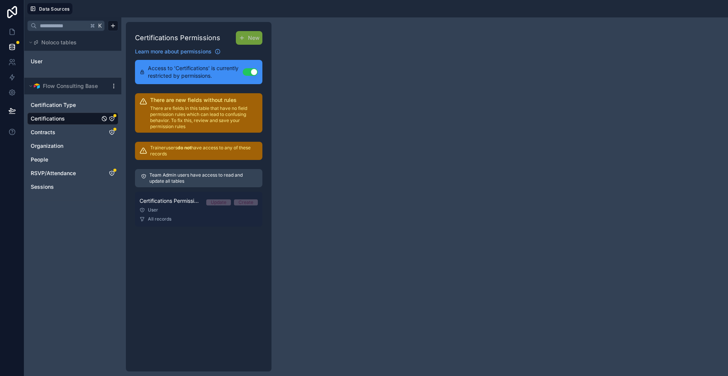
click at [223, 202] on div "Update" at bounding box center [219, 203] width 16 height 6
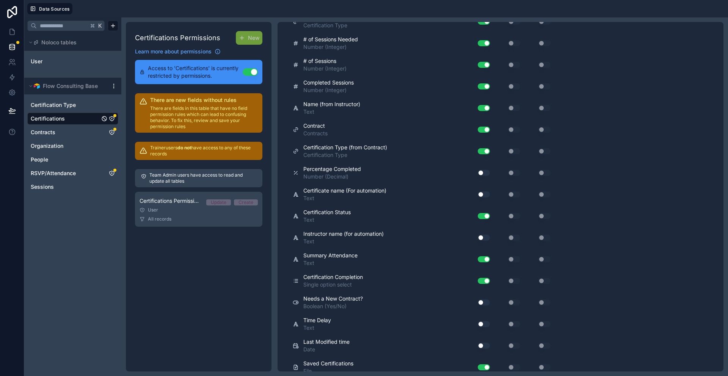
scroll to position [395, 0]
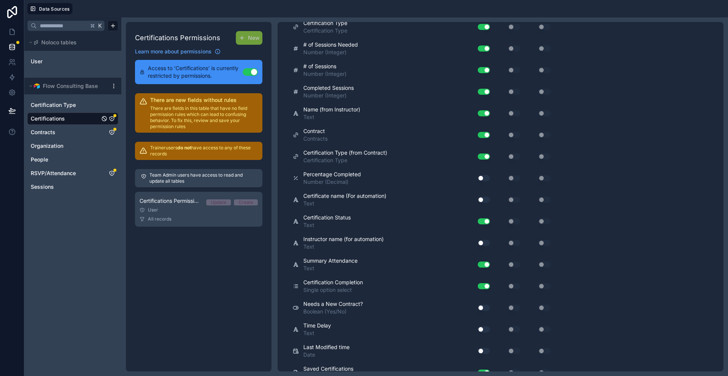
click at [481, 178] on button "Use setting" at bounding box center [484, 178] width 12 height 6
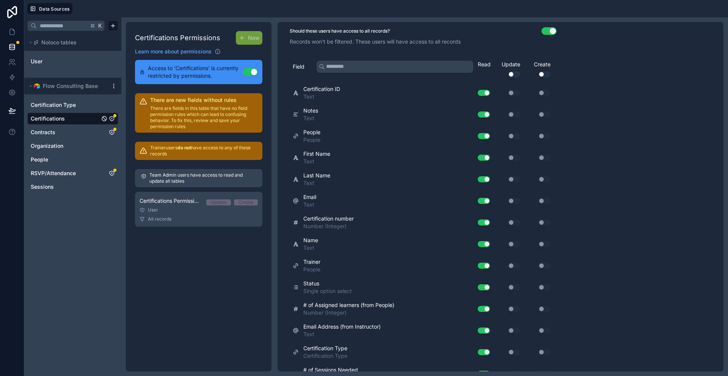
scroll to position [0, 0]
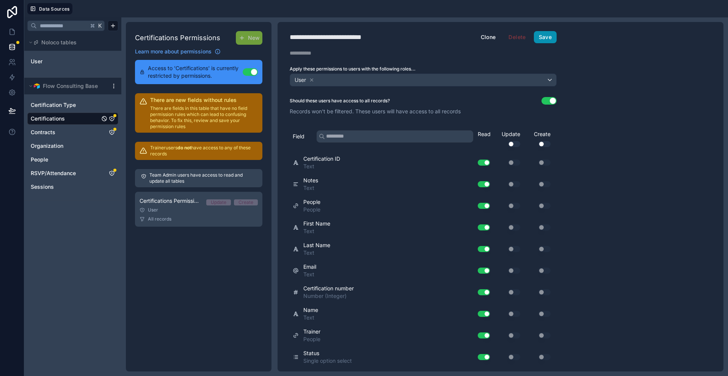
click at [540, 35] on button "Save" at bounding box center [545, 37] width 23 height 12
click at [11, 31] on icon at bounding box center [12, 32] width 8 height 8
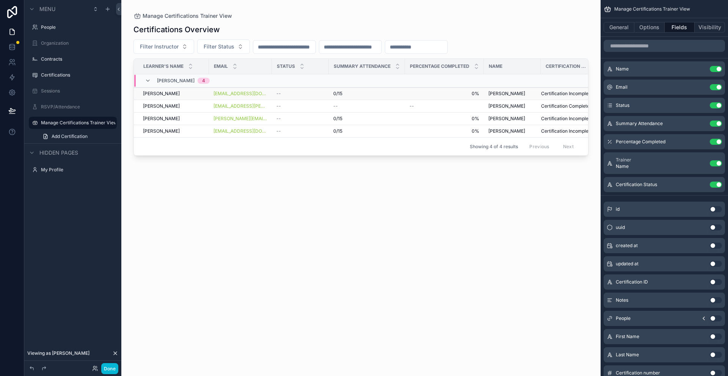
scroll to position [0, 15]
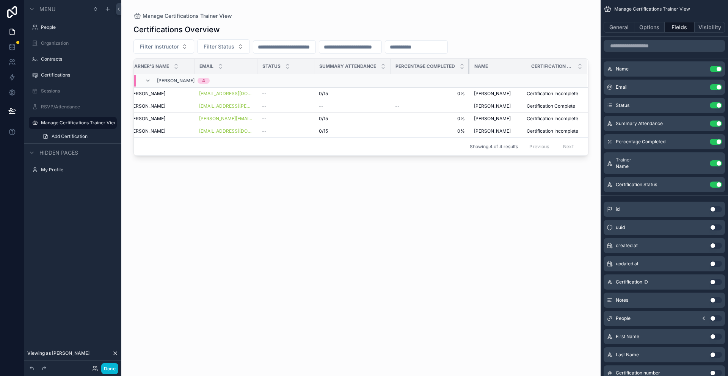
drag, startPoint x: 468, startPoint y: 63, endPoint x: 452, endPoint y: 63, distance: 16.3
click at [452, 63] on th "Percentage Completed" at bounding box center [430, 67] width 79 height 16
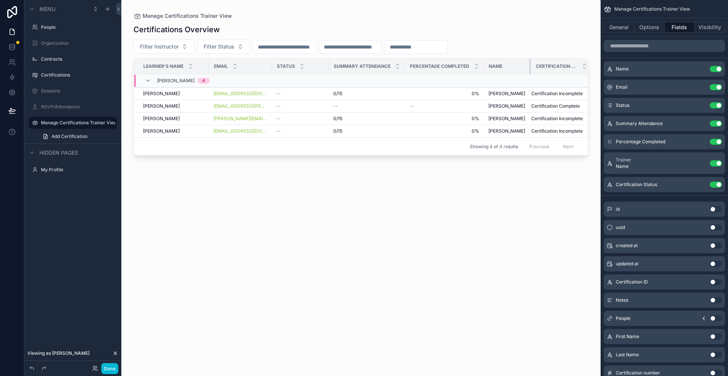
drag, startPoint x: 540, startPoint y: 63, endPoint x: 530, endPoint y: 63, distance: 9.9
click at [530, 63] on div "scrollable content" at bounding box center [531, 66] width 3 height 15
drag, startPoint x: 483, startPoint y: 62, endPoint x: 470, endPoint y: 62, distance: 13.3
click at [470, 62] on th "Percentage Completed" at bounding box center [444, 67] width 79 height 16
click at [485, 61] on div "Name" at bounding box center [508, 66] width 46 height 12
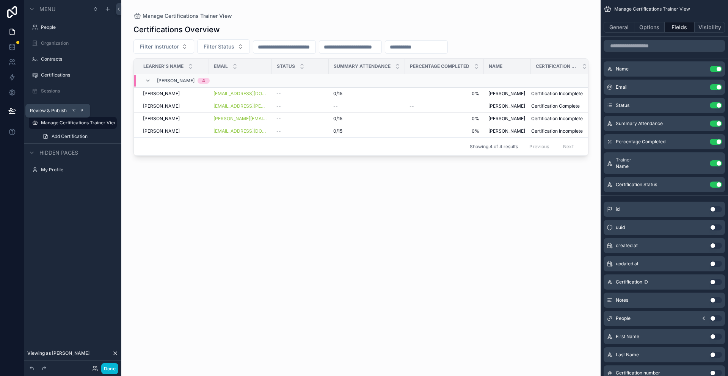
click at [13, 112] on icon at bounding box center [12, 111] width 8 height 8
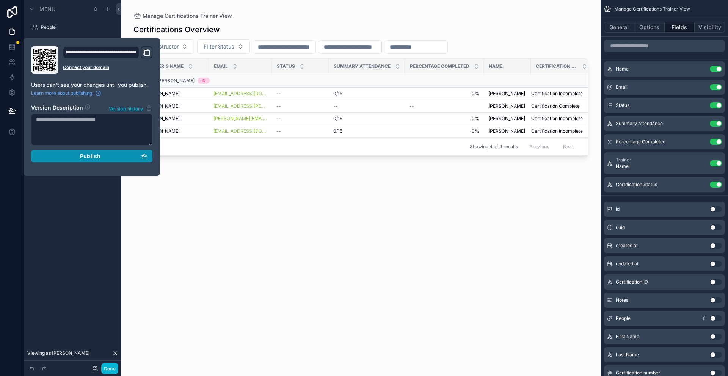
click at [99, 158] on span "Publish" at bounding box center [90, 156] width 20 height 7
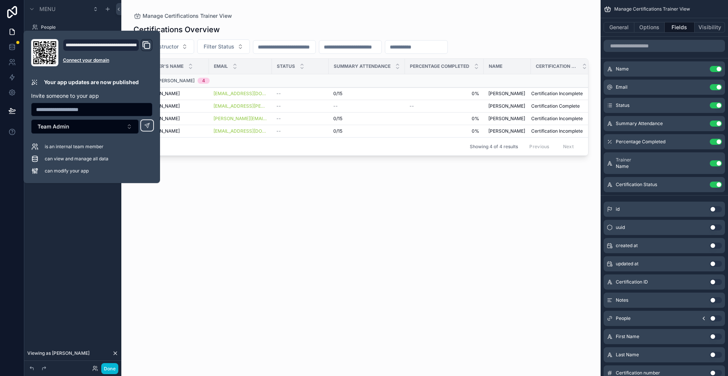
click at [409, 211] on div "Certifications Overview Filter Instructor Filter Status Learner's Name Email St…" at bounding box center [361, 194] width 455 height 348
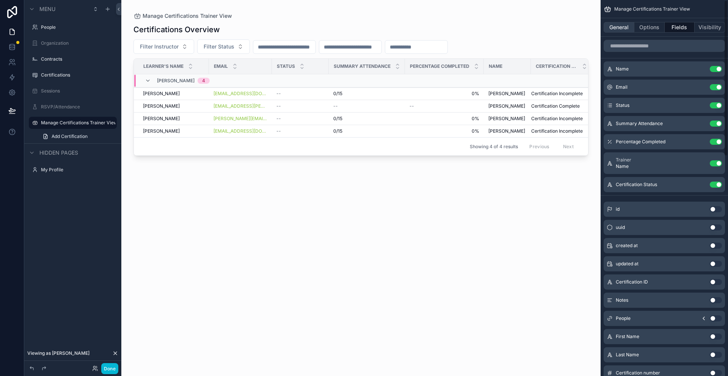
click at [620, 26] on button "General" at bounding box center [619, 27] width 31 height 11
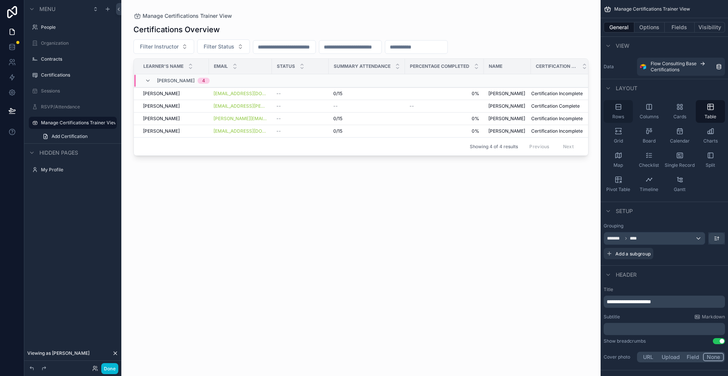
click at [618, 110] on icon "scrollable content" at bounding box center [619, 107] width 8 height 8
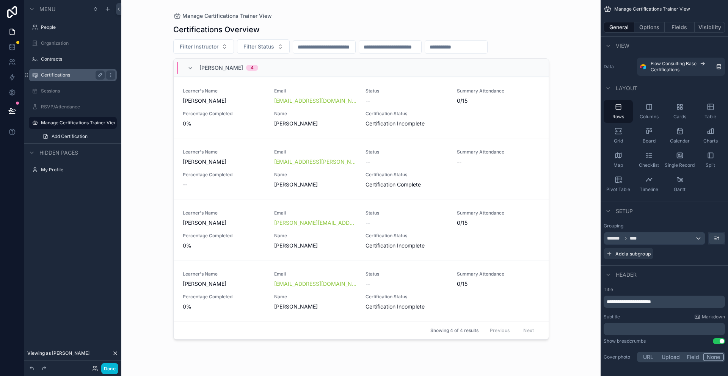
click at [58, 76] on label "Certifications" at bounding box center [71, 75] width 61 height 6
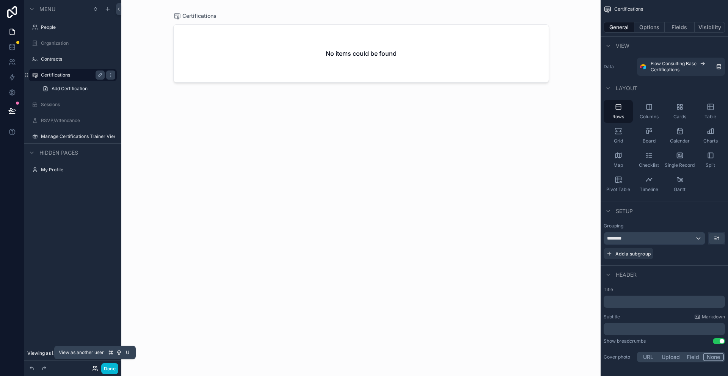
click at [93, 369] on icon at bounding box center [95, 369] width 6 height 6
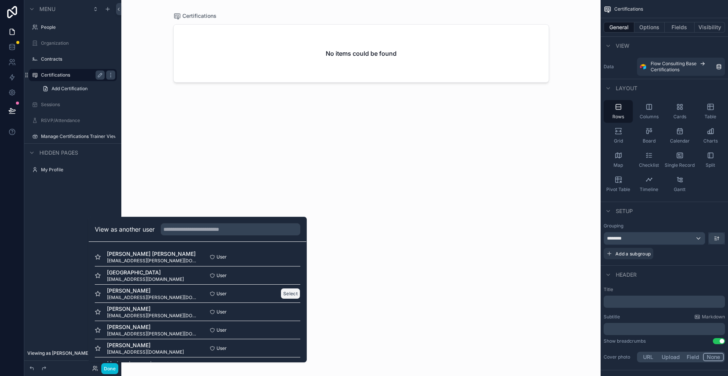
click at [289, 293] on button "Select" at bounding box center [291, 293] width 20 height 11
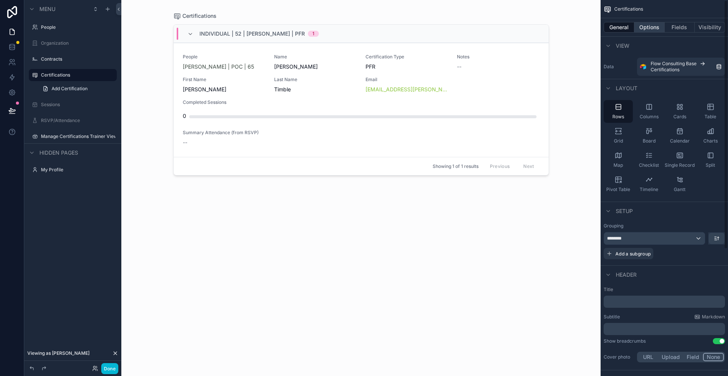
click at [649, 29] on button "Options" at bounding box center [650, 27] width 30 height 11
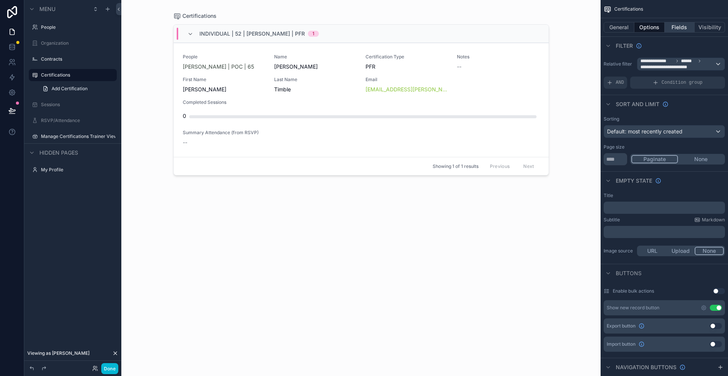
click at [680, 27] on button "Fields" at bounding box center [680, 27] width 30 height 11
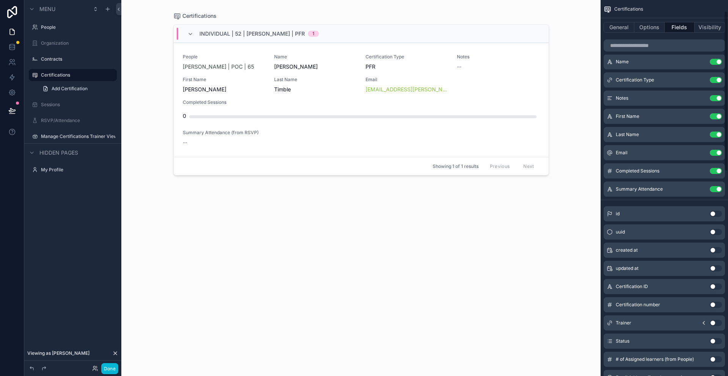
scroll to position [26, 0]
click at [614, 32] on button "General" at bounding box center [619, 27] width 31 height 11
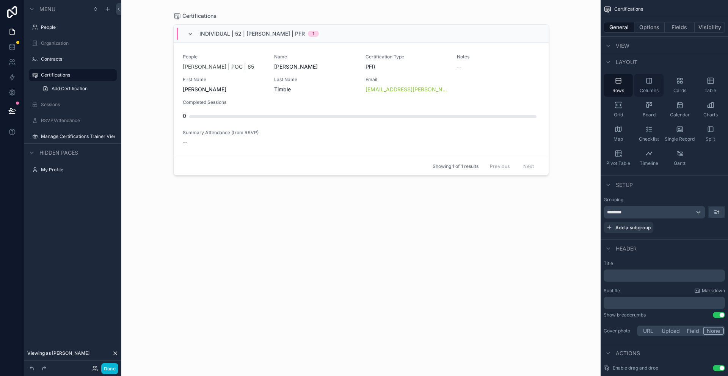
click at [650, 85] on div "Columns" at bounding box center [649, 85] width 29 height 23
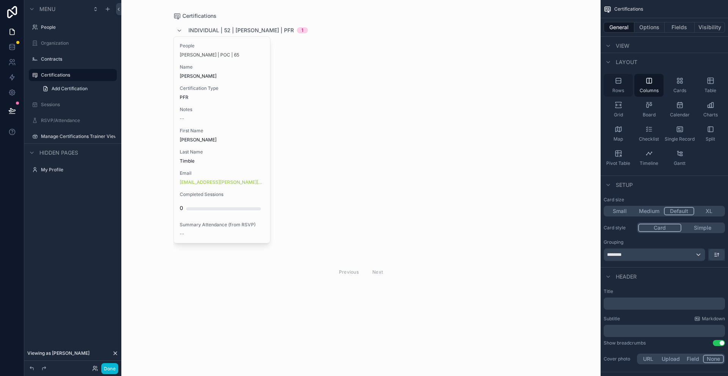
click at [620, 85] on div "Rows" at bounding box center [618, 85] width 29 height 23
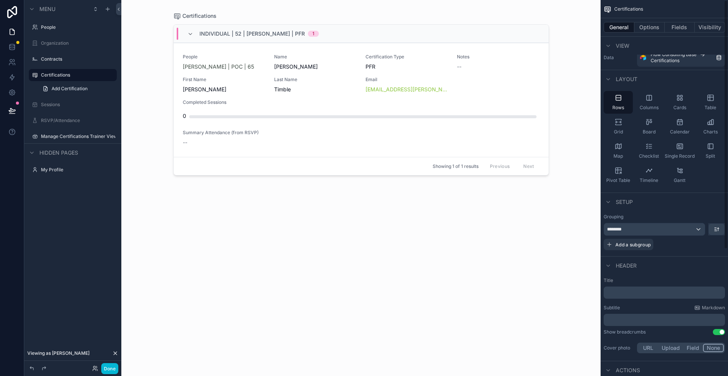
scroll to position [0, 0]
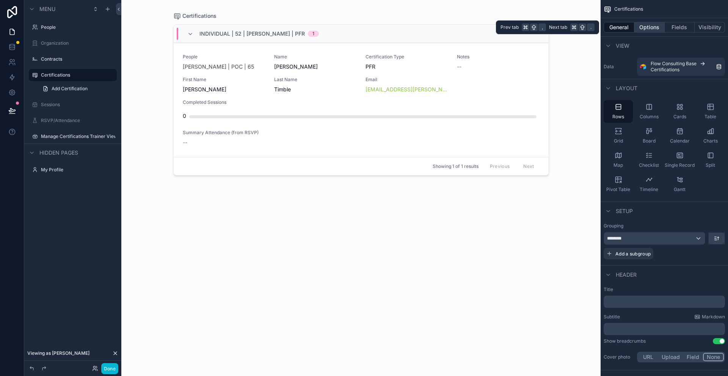
click at [647, 25] on button "Options" at bounding box center [650, 27] width 30 height 11
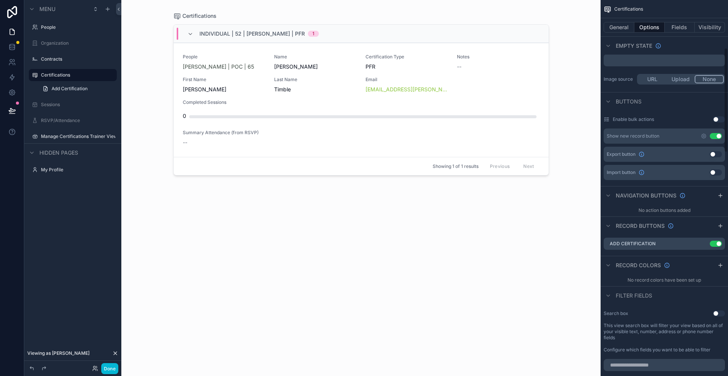
click at [616, 296] on span "Filter fields" at bounding box center [634, 296] width 36 height 8
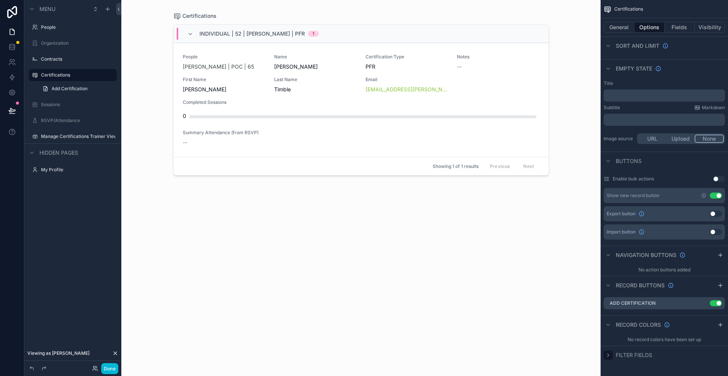
click at [609, 357] on icon "scrollable content" at bounding box center [609, 355] width 6 height 6
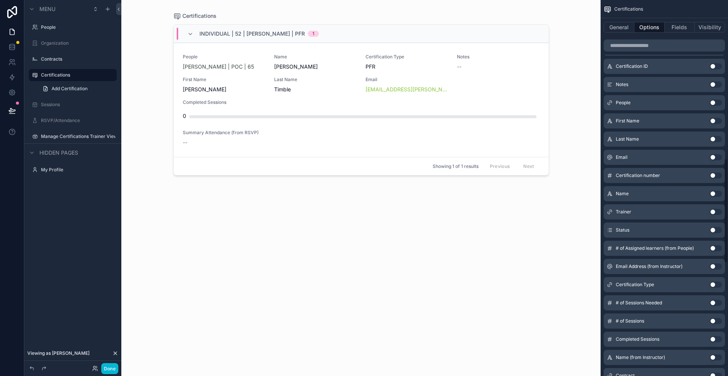
scroll to position [574, 0]
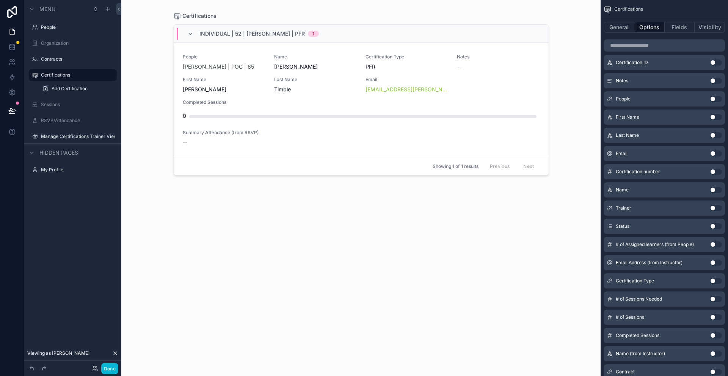
click at [716, 209] on button "Use setting" at bounding box center [716, 208] width 12 height 6
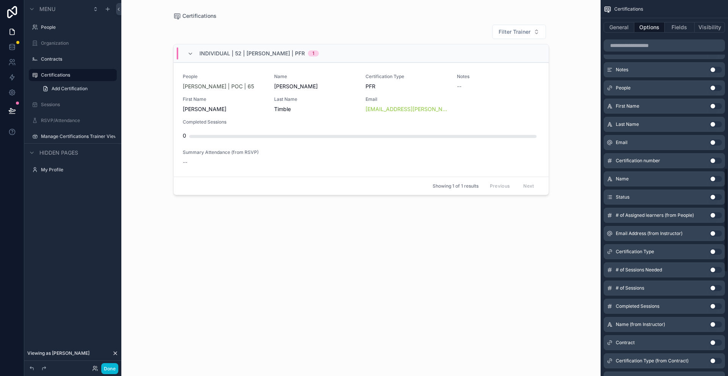
scroll to position [607, 0]
click at [713, 198] on button "Use setting" at bounding box center [716, 197] width 12 height 6
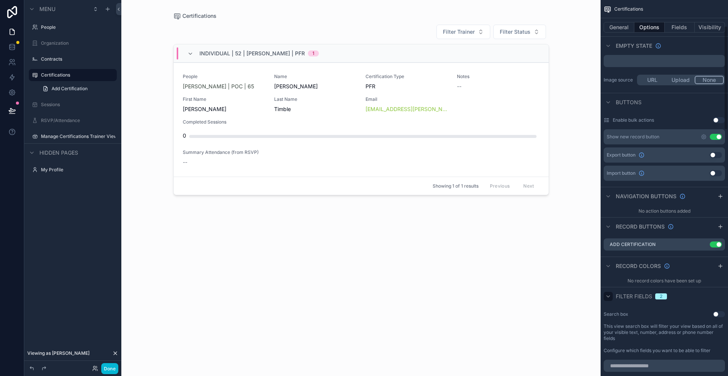
scroll to position [0, 0]
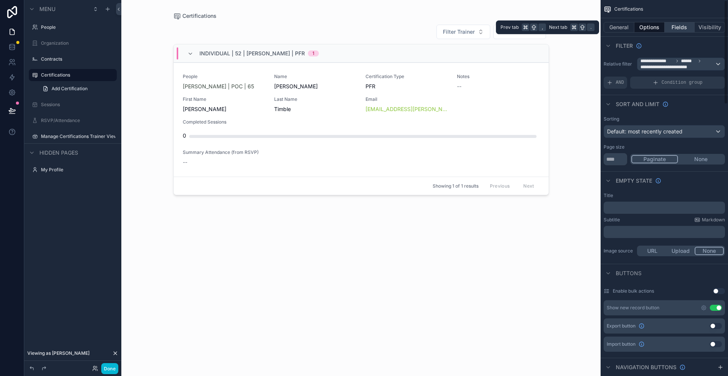
click at [677, 24] on button "Fields" at bounding box center [680, 27] width 30 height 11
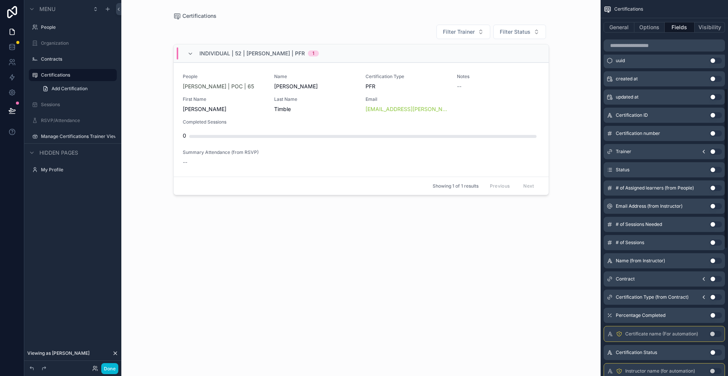
scroll to position [208, 0]
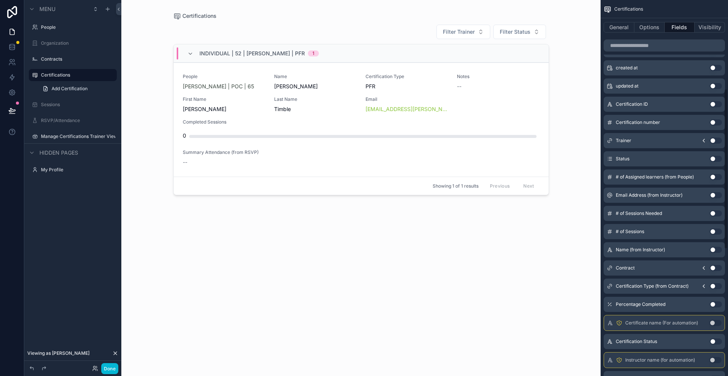
click at [715, 305] on button "Use setting" at bounding box center [716, 305] width 12 height 6
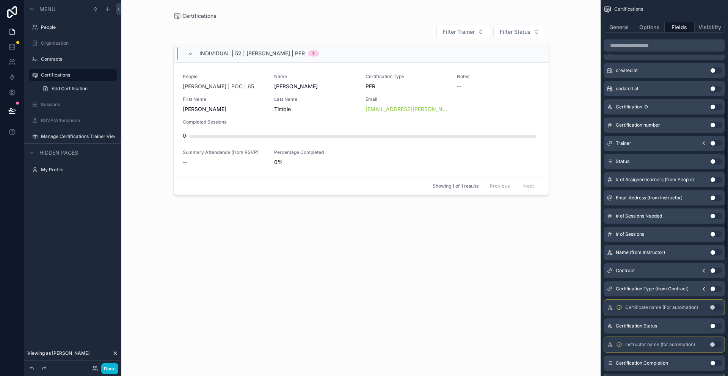
scroll to position [231, 0]
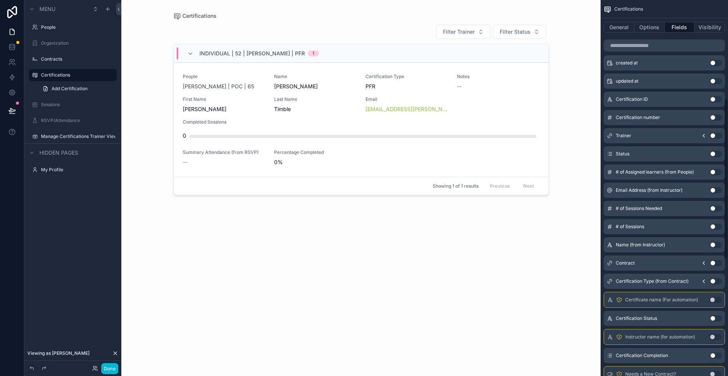
click at [713, 320] on button "Use setting" at bounding box center [716, 319] width 12 height 6
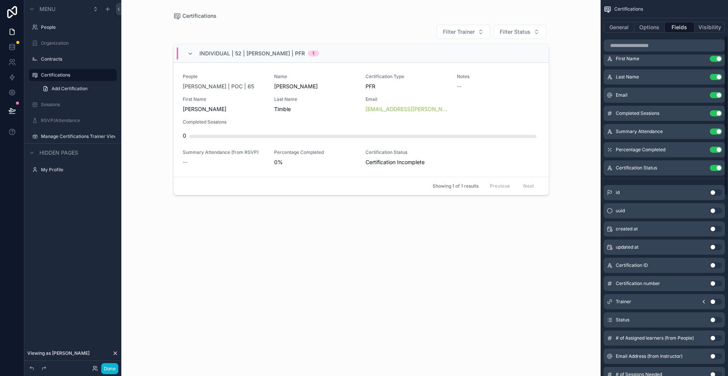
scroll to position [83, 0]
click at [702, 129] on icon "scrollable content" at bounding box center [701, 130] width 3 height 3
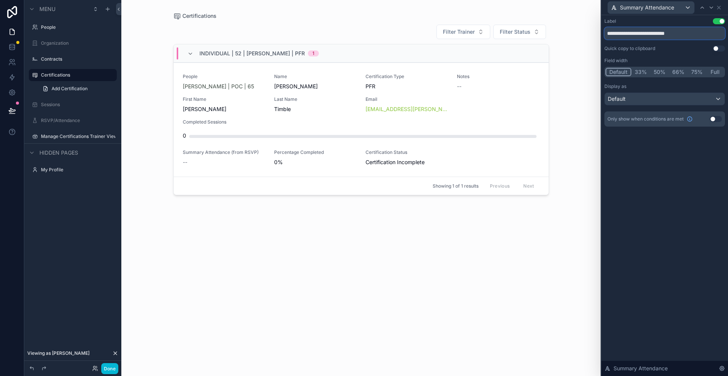
drag, startPoint x: 662, startPoint y: 35, endPoint x: 700, endPoint y: 35, distance: 37.2
click at [700, 35] on input "**********" at bounding box center [665, 33] width 121 height 12
type input "**********"
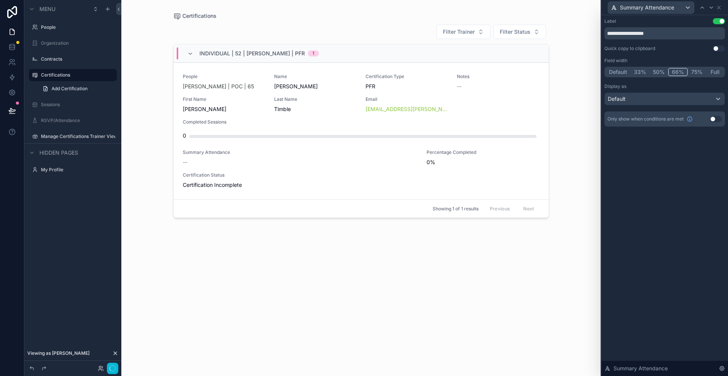
click at [674, 71] on button "66%" at bounding box center [679, 72] width 20 height 8
click at [660, 71] on button "50%" at bounding box center [659, 72] width 19 height 8
click at [642, 74] on button "33%" at bounding box center [641, 72] width 20 height 8
click at [659, 99] on div "Default" at bounding box center [665, 99] width 120 height 12
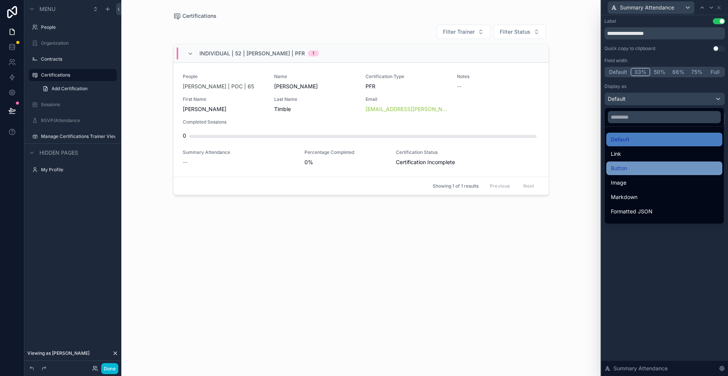
click at [650, 171] on div "Button" at bounding box center [664, 168] width 107 height 9
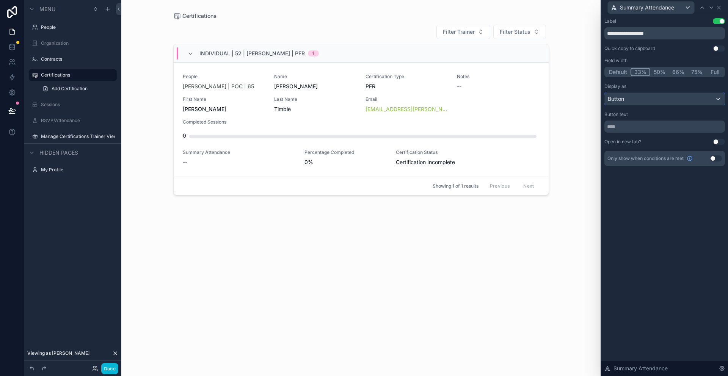
click at [648, 96] on div "Button" at bounding box center [665, 99] width 120 height 12
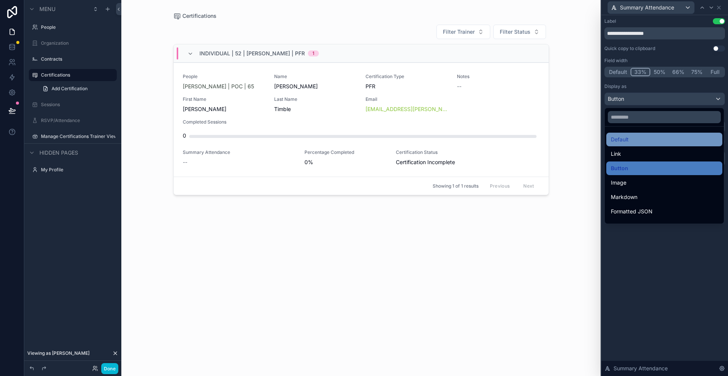
click at [630, 142] on div "Default" at bounding box center [664, 139] width 107 height 9
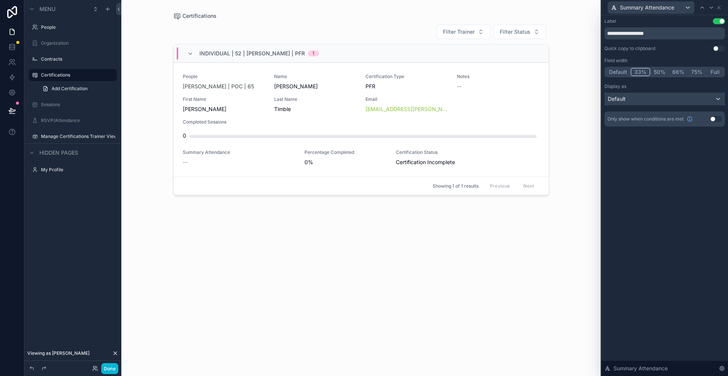
click at [643, 103] on div "Default" at bounding box center [665, 99] width 120 height 12
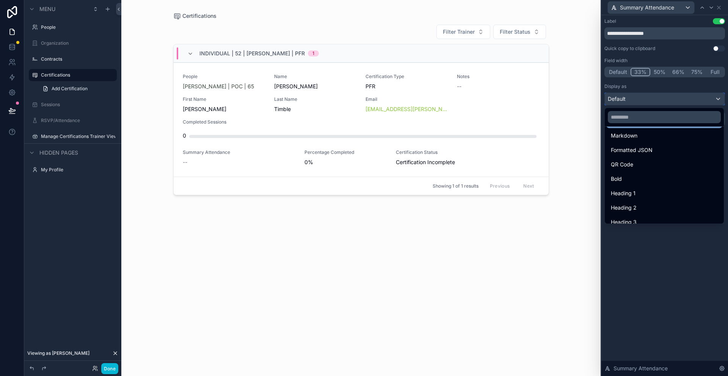
scroll to position [64, 0]
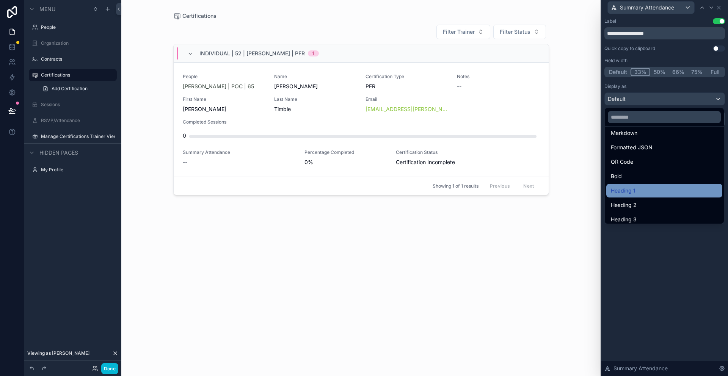
click at [642, 193] on div "Heading 1" at bounding box center [664, 190] width 107 height 9
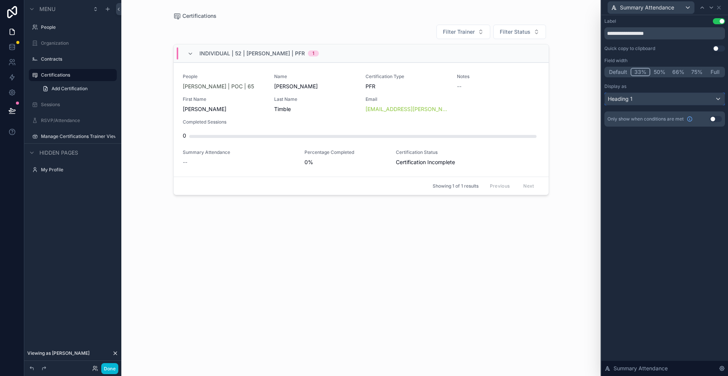
click at [652, 104] on div "Heading 1" at bounding box center [665, 99] width 120 height 12
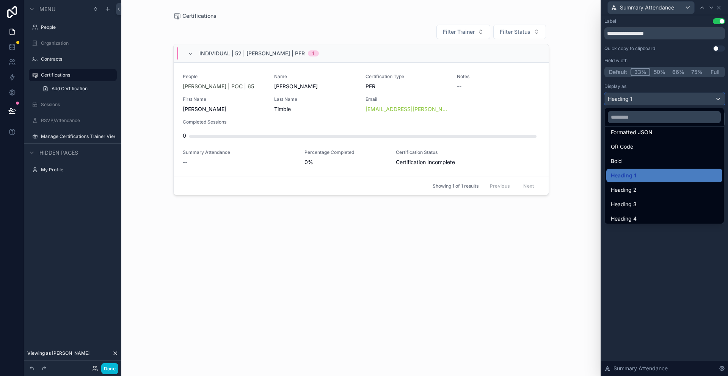
scroll to position [83, 0]
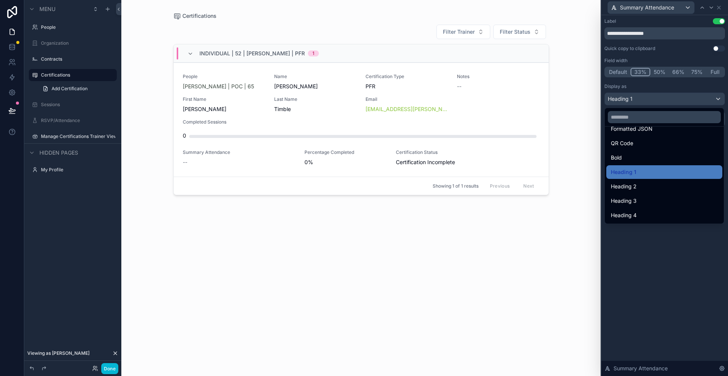
click at [672, 253] on div at bounding box center [665, 188] width 127 height 376
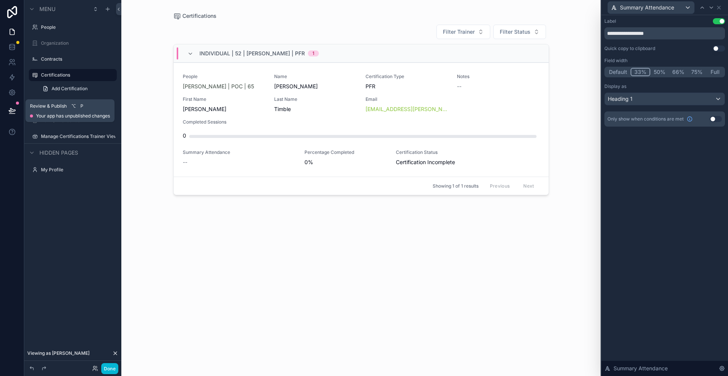
click at [11, 109] on icon at bounding box center [12, 111] width 8 height 8
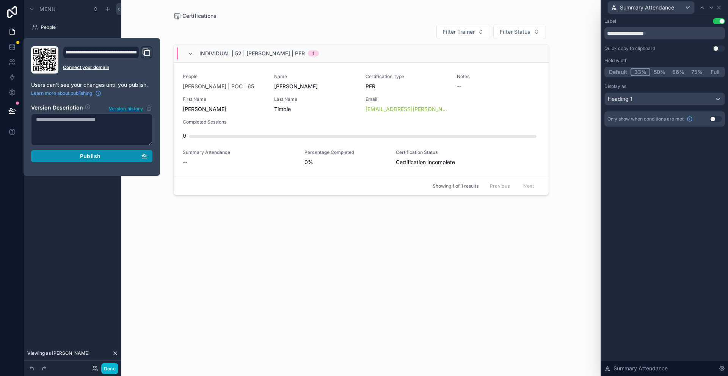
click at [105, 155] on div "Publish" at bounding box center [92, 156] width 112 height 7
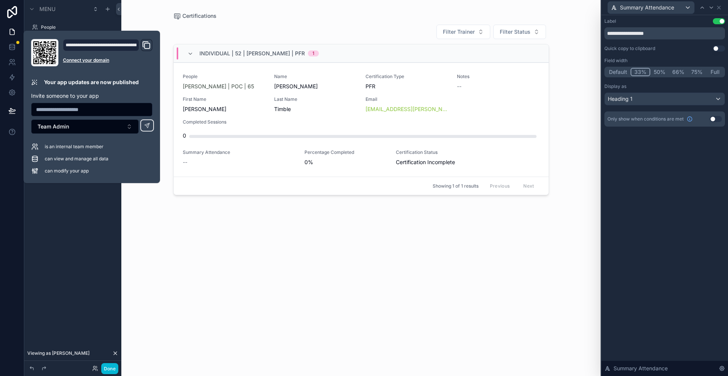
click at [154, 18] on div "Certifications Filter Trainer Filter Status Individual | 52 | [PERSON_NAME] | P…" at bounding box center [361, 188] width 480 height 376
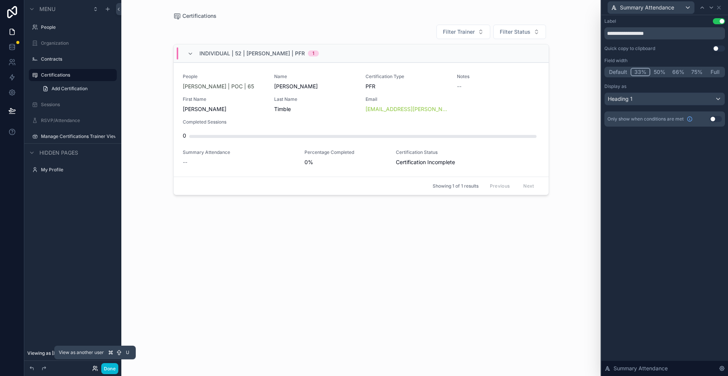
click at [96, 371] on icon at bounding box center [95, 369] width 6 height 6
click at [420, 261] on div "scrollable content" at bounding box center [361, 183] width 388 height 367
click at [72, 140] on div "Manage Certifications Trainer View" at bounding box center [73, 136] width 64 height 9
click at [74, 136] on label "Manage Certifications Trainer View" at bounding box center [73, 137] width 64 height 6
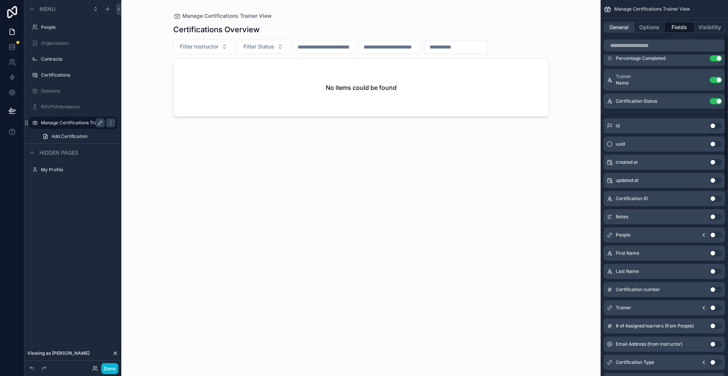
click at [621, 31] on button "General" at bounding box center [619, 27] width 31 height 11
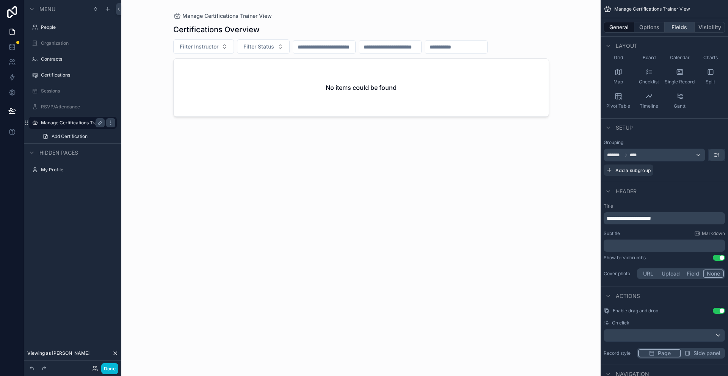
click at [678, 28] on button "Fields" at bounding box center [680, 27] width 30 height 11
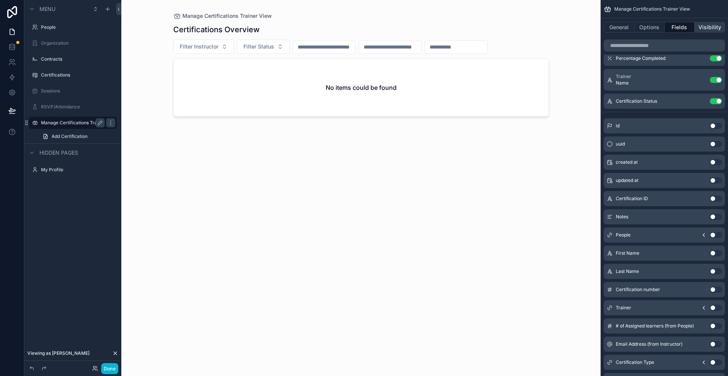
click at [708, 28] on button "Visibility" at bounding box center [710, 27] width 30 height 11
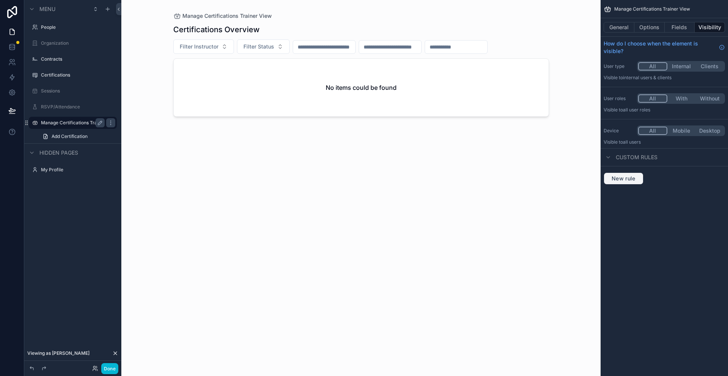
click at [634, 183] on button "New rule" at bounding box center [624, 179] width 40 height 12
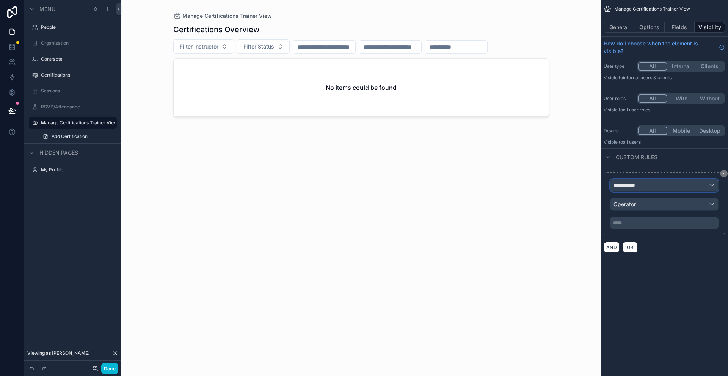
click at [641, 187] on span "**********" at bounding box center [628, 186] width 28 height 8
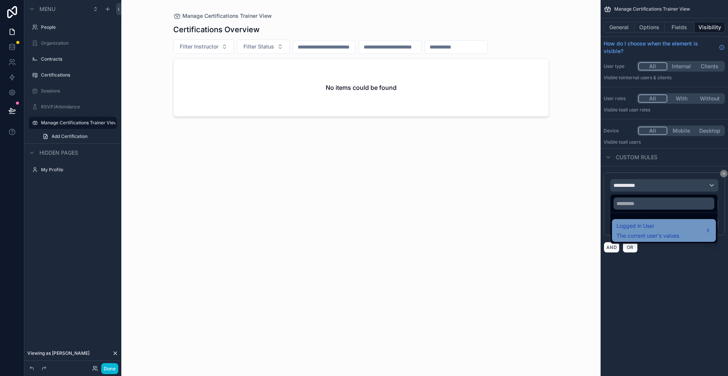
click at [645, 238] on span "The current user's values" at bounding box center [648, 236] width 63 height 8
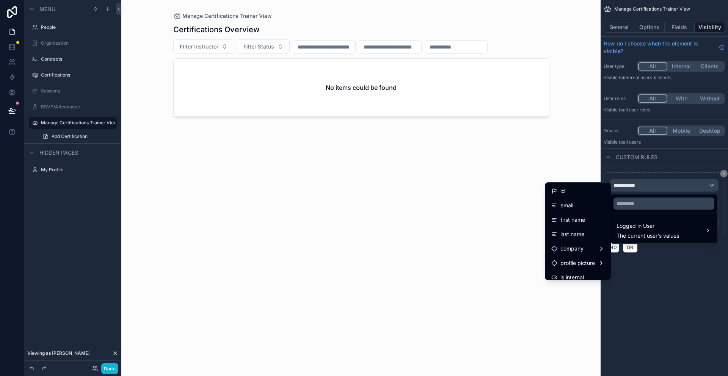
click at [634, 306] on div "scrollable content" at bounding box center [364, 188] width 728 height 376
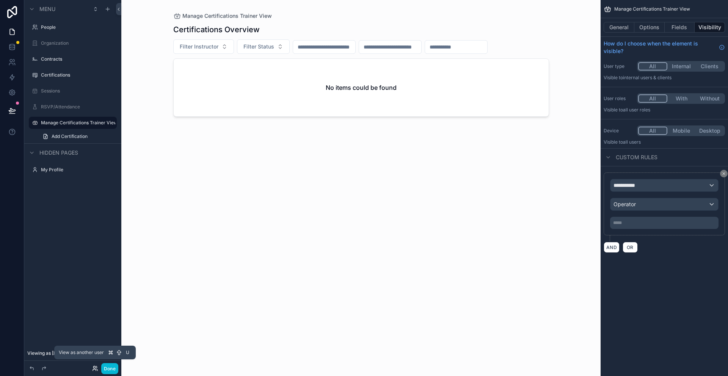
click at [94, 370] on icon at bounding box center [95, 369] width 6 height 6
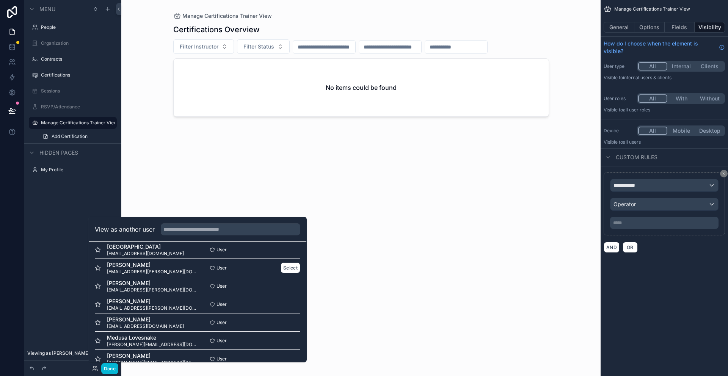
scroll to position [28, 0]
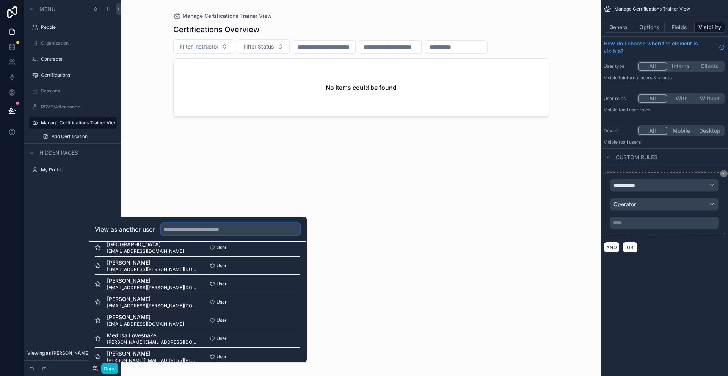
click at [184, 231] on input "text" at bounding box center [231, 229] width 140 height 12
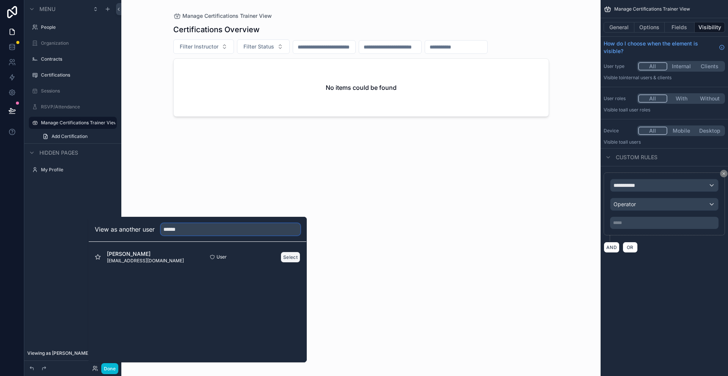
type input "******"
click at [291, 256] on button "Select" at bounding box center [291, 257] width 20 height 11
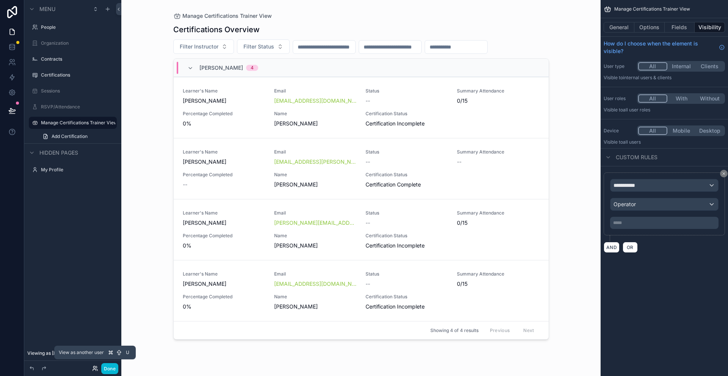
click at [94, 370] on icon at bounding box center [94, 371] width 3 height 2
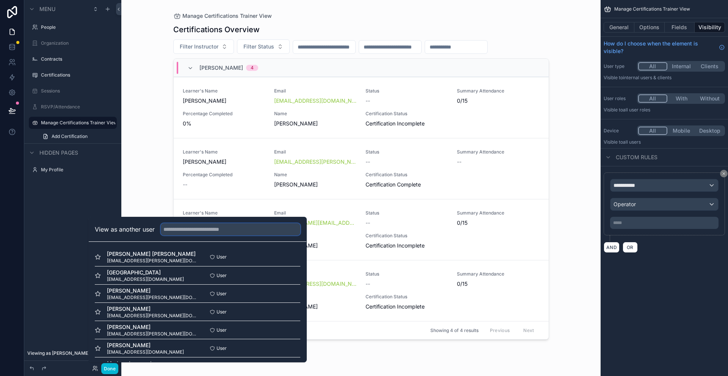
click at [192, 232] on input "text" at bounding box center [231, 229] width 140 height 12
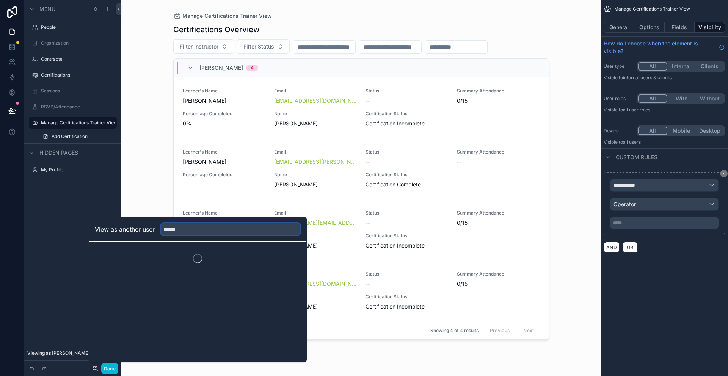
type input "******"
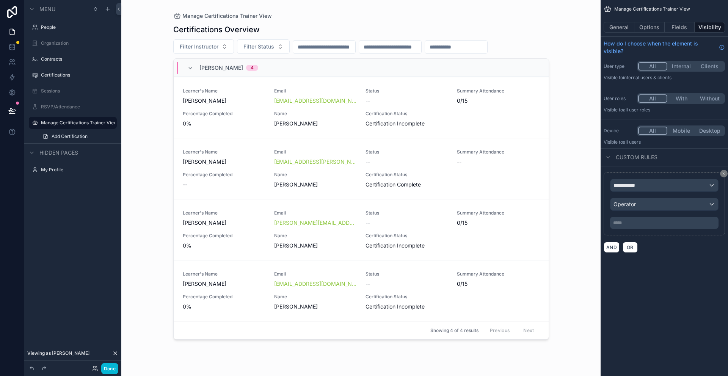
click at [147, 204] on div "Manage Certifications Trainer View Certifications Overview Filter Instructor Fi…" at bounding box center [361, 188] width 480 height 376
click at [94, 370] on icon at bounding box center [94, 371] width 3 height 2
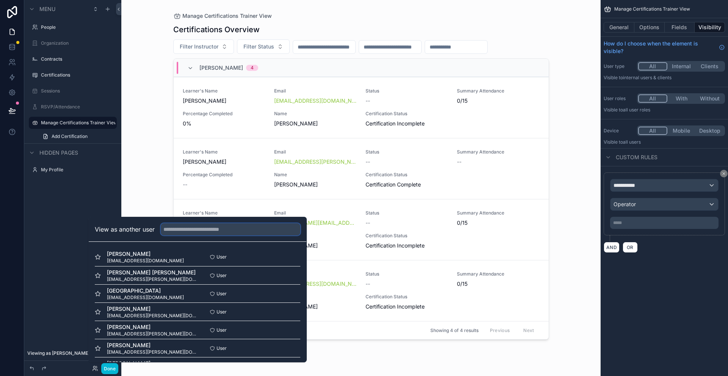
click at [187, 230] on input "text" at bounding box center [231, 229] width 140 height 12
click at [146, 258] on span "[EMAIL_ADDRESS][DOMAIN_NAME]" at bounding box center [145, 261] width 77 height 6
click at [288, 258] on button "Select" at bounding box center [291, 257] width 20 height 11
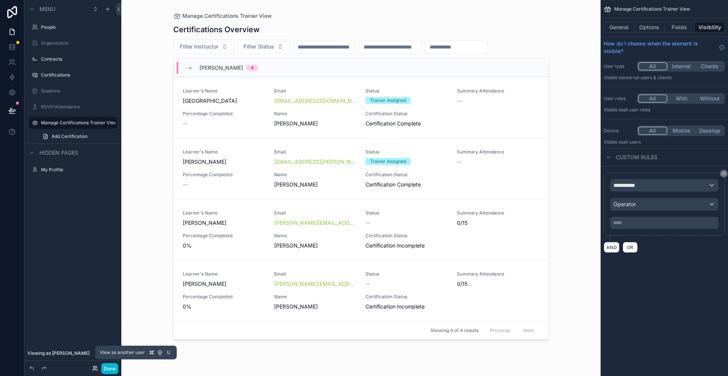
click at [95, 370] on icon at bounding box center [94, 371] width 3 height 2
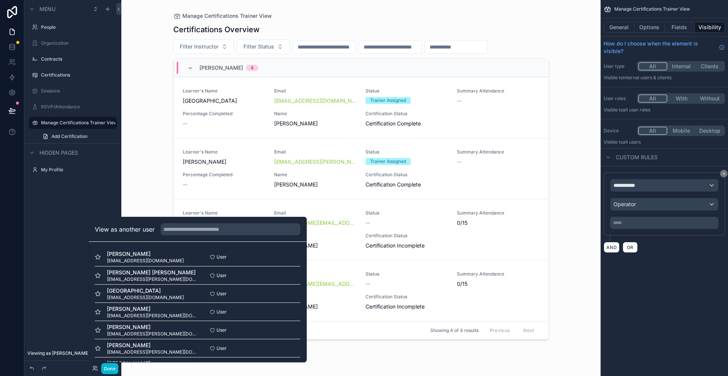
click at [148, 128] on div "Manage Certifications Trainer View Certifications Overview Filter Instructor Fi…" at bounding box center [361, 188] width 480 height 376
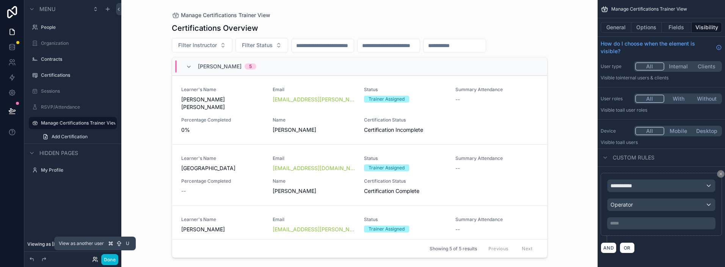
click at [95, 260] on icon at bounding box center [95, 259] width 6 height 6
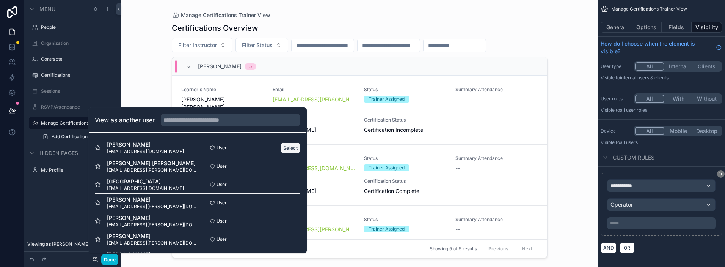
click at [286, 146] on button "Select" at bounding box center [291, 147] width 20 height 11
click at [290, 149] on button "Select" at bounding box center [291, 147] width 20 height 11
click at [286, 148] on button "Select" at bounding box center [291, 147] width 20 height 11
click at [565, 154] on div "Manage Certifications Trainer View Certifications Overview Filter Instructor Fi…" at bounding box center [359, 133] width 477 height 267
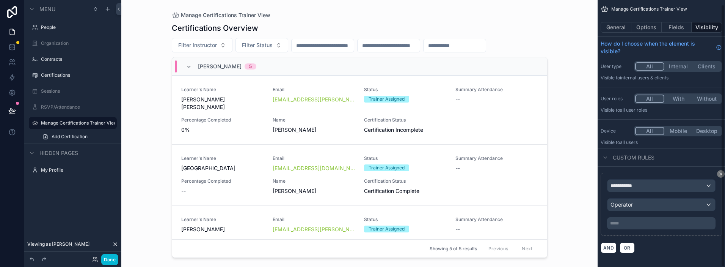
scroll to position [5, 0]
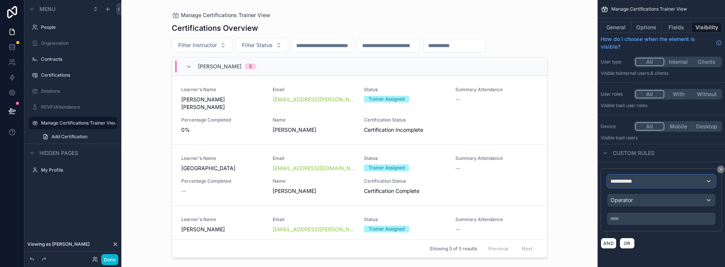
click at [708, 181] on div "**********" at bounding box center [662, 181] width 108 height 12
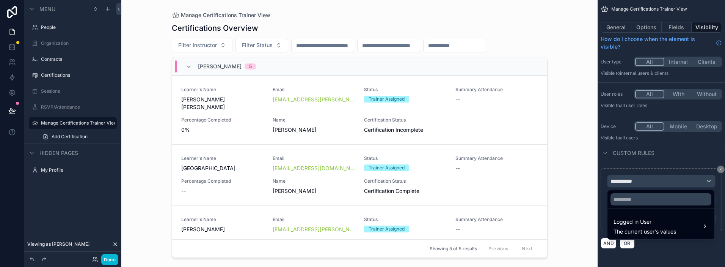
click at [708, 181] on div "scrollable content" at bounding box center [362, 133] width 725 height 267
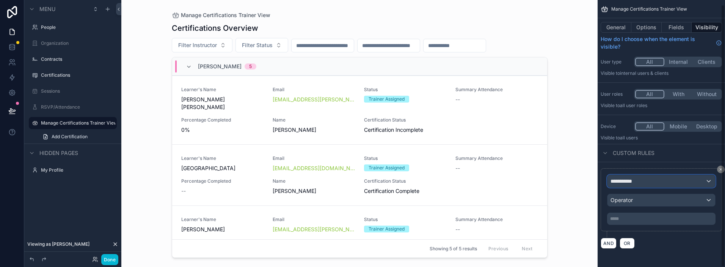
click at [708, 181] on div "**********" at bounding box center [662, 181] width 108 height 12
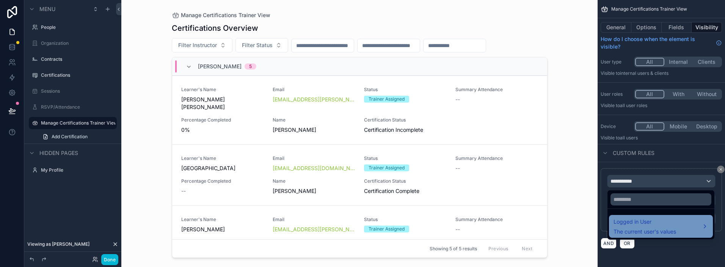
click at [662, 230] on span "The current user's values" at bounding box center [645, 232] width 63 height 8
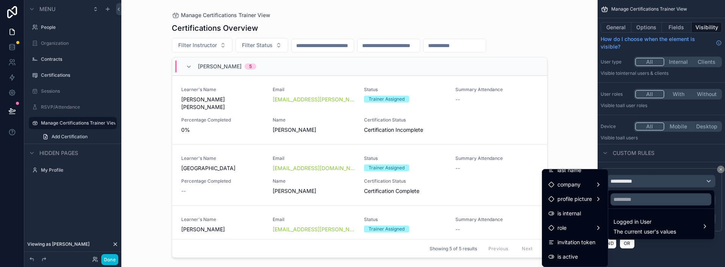
scroll to position [49, 0]
click at [454, 10] on div "scrollable content" at bounding box center [360, 129] width 388 height 258
click at [53, 90] on div "scrollable content" at bounding box center [362, 133] width 725 height 267
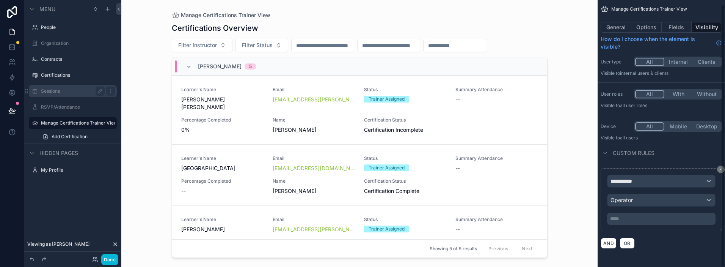
click at [51, 92] on label "Sessions" at bounding box center [71, 91] width 61 height 6
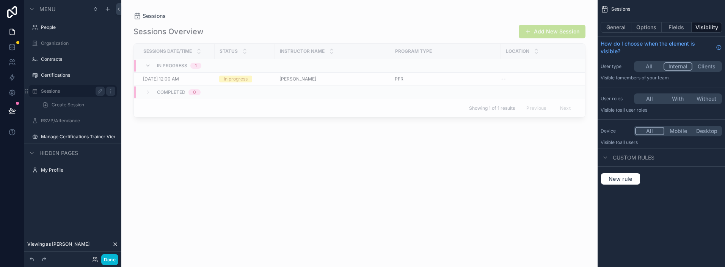
click at [546, 31] on div "scrollable content" at bounding box center [359, 129] width 477 height 258
click at [58, 115] on div "RSVP/Attendance" at bounding box center [72, 121] width 85 height 12
click at [57, 121] on label "RSVP/Attendance" at bounding box center [71, 121] width 61 height 6
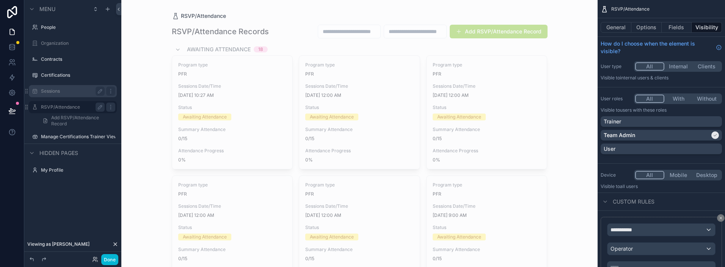
click at [469, 32] on button "Add RSVP/Attendance Record" at bounding box center [499, 32] width 98 height 14
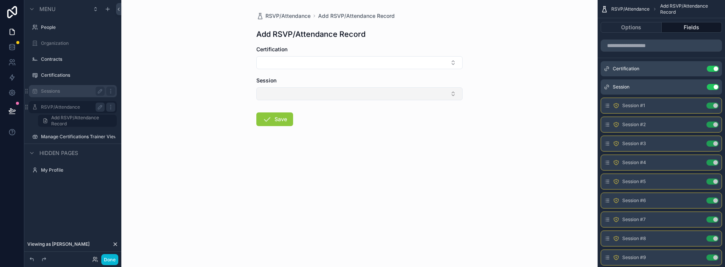
click at [389, 96] on button "Select Button" at bounding box center [359, 93] width 206 height 13
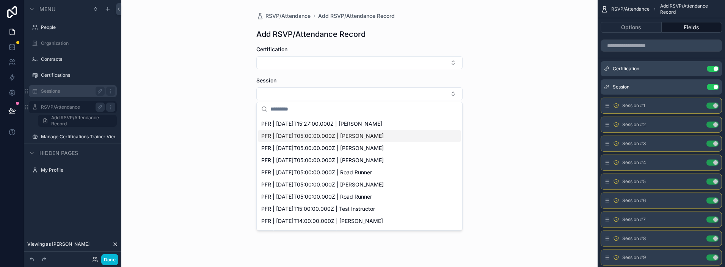
click at [400, 134] on div "PFR | 2025-09-23T05:00:00.000Z | Melissa Marcy" at bounding box center [359, 136] width 203 height 12
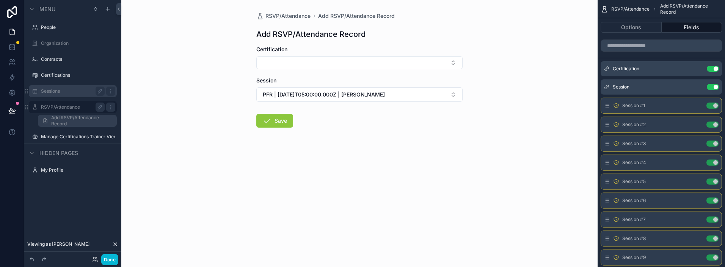
click at [98, 121] on span "Add RSVP/Attendance Record" at bounding box center [81, 121] width 61 height 12
click at [293, 17] on span "RSVP/Attendance" at bounding box center [288, 16] width 45 height 8
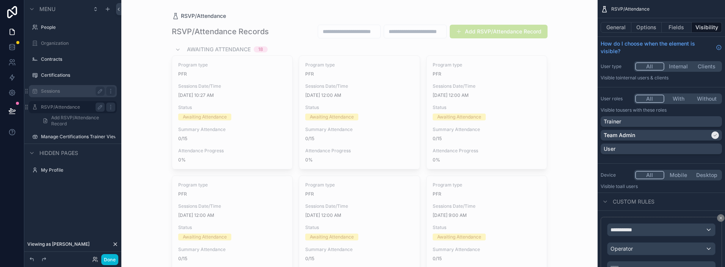
click at [483, 36] on button "Add RSVP/Attendance Record" at bounding box center [499, 32] width 98 height 14
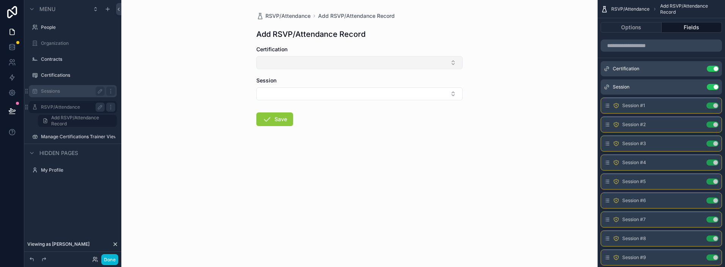
click at [366, 62] on button "Select Button" at bounding box center [359, 62] width 206 height 13
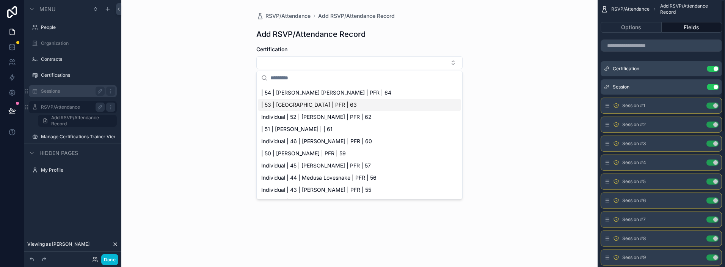
click at [543, 107] on div "RSVP/Attendance Add RSVP/Attendance Record Add RSVP/Attendance Record Certifica…" at bounding box center [359, 133] width 477 height 267
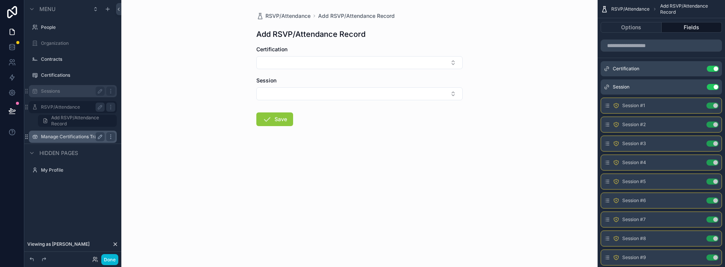
click at [60, 136] on label "Manage Certifications Trainer View" at bounding box center [73, 137] width 64 height 6
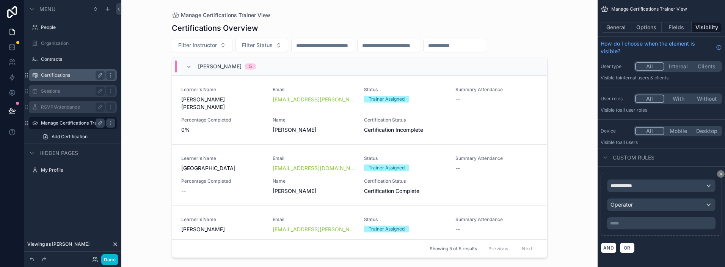
click at [52, 77] on label "Certifications" at bounding box center [71, 75] width 61 height 6
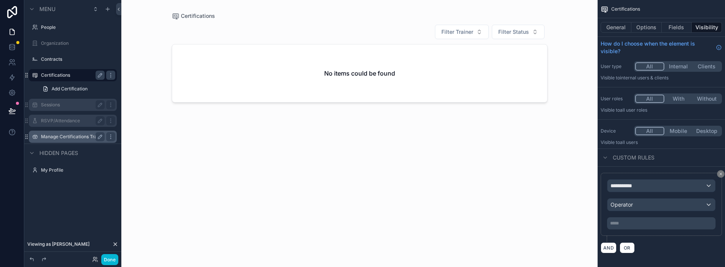
click at [63, 74] on label "Certifications" at bounding box center [71, 75] width 61 height 6
click at [63, 137] on label "Manage Certifications Trainer View" at bounding box center [73, 137] width 64 height 6
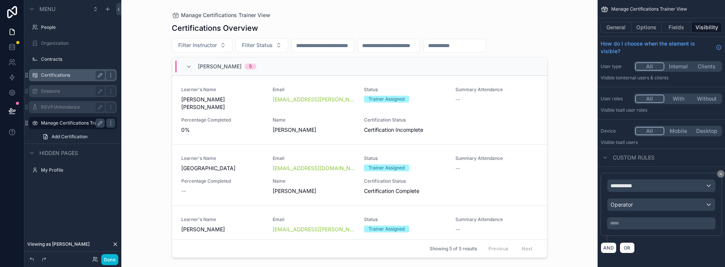
click at [63, 74] on label "Certifications" at bounding box center [71, 75] width 61 height 6
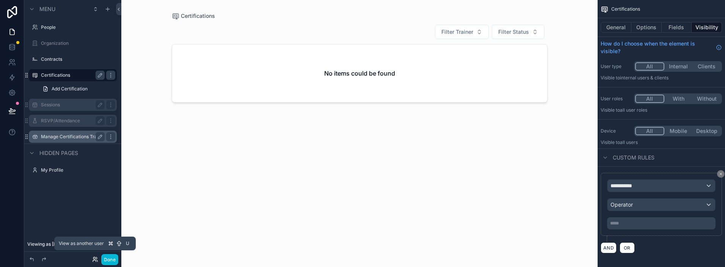
click at [94, 260] on icon at bounding box center [94, 261] width 3 height 2
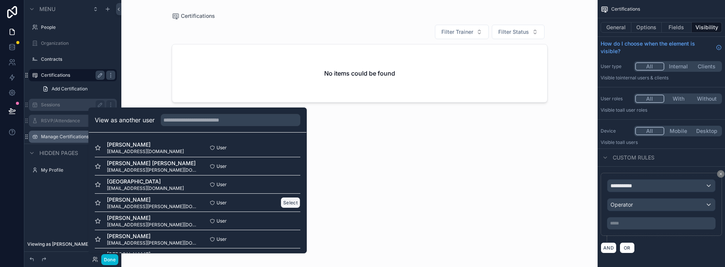
click at [287, 204] on button "Select" at bounding box center [291, 202] width 20 height 11
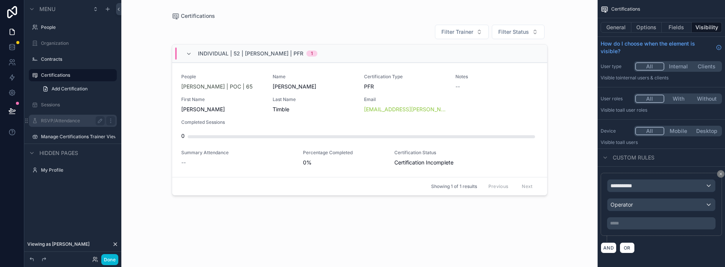
click at [57, 121] on label "RSVP/Attendance" at bounding box center [71, 121] width 61 height 6
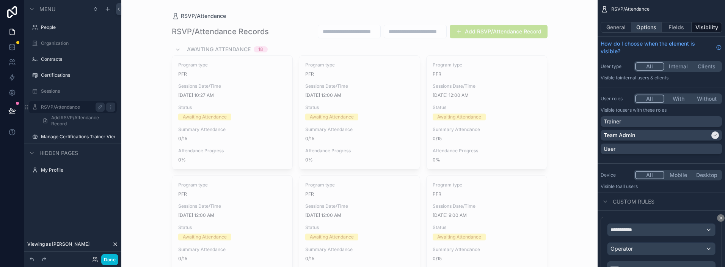
click at [651, 29] on button "Options" at bounding box center [647, 27] width 30 height 11
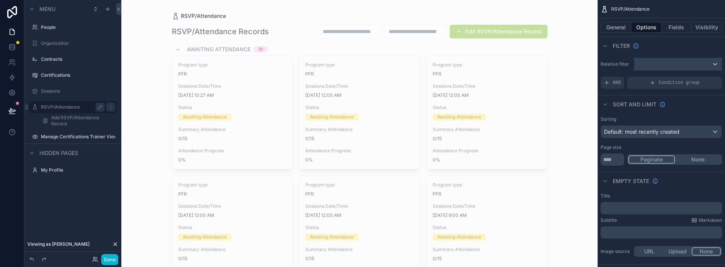
click at [716, 61] on div "scrollable content" at bounding box center [678, 64] width 87 height 12
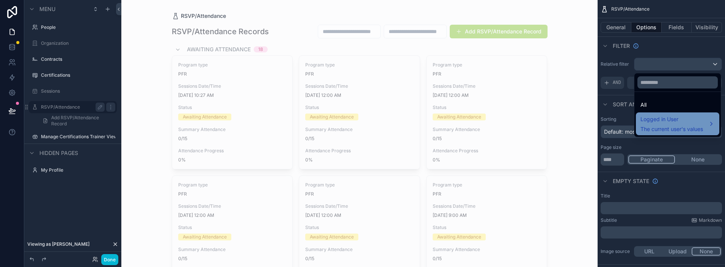
click at [672, 122] on span "Logged in User" at bounding box center [672, 119] width 63 height 9
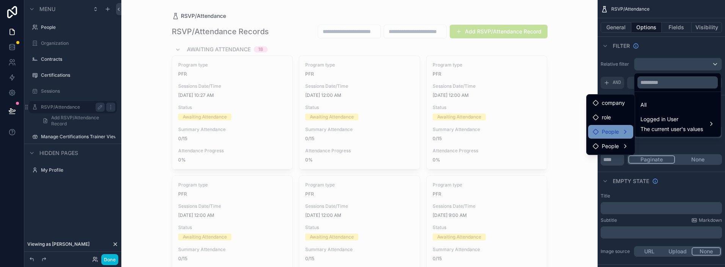
click at [614, 134] on span "People" at bounding box center [610, 131] width 17 height 9
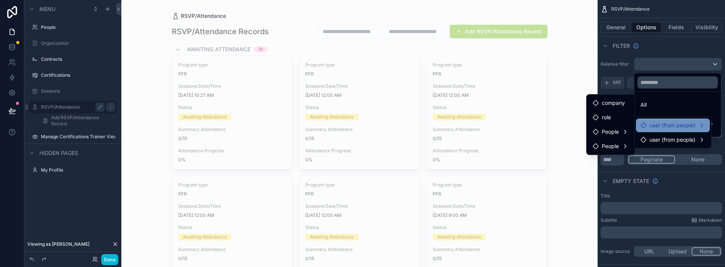
click at [660, 123] on span "user (from people)" at bounding box center [673, 125] width 46 height 9
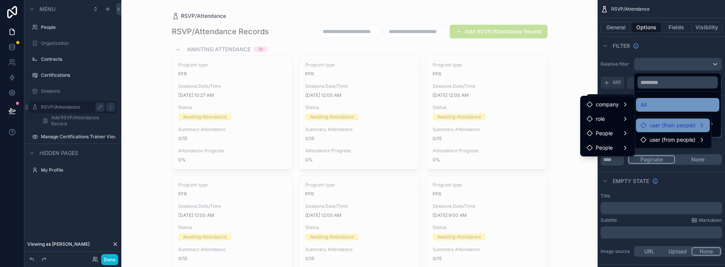
click at [658, 107] on div "All" at bounding box center [678, 104] width 74 height 9
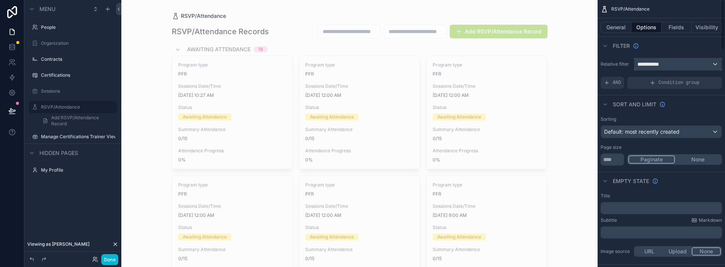
click at [665, 63] on span "**********" at bounding box center [652, 64] width 28 height 8
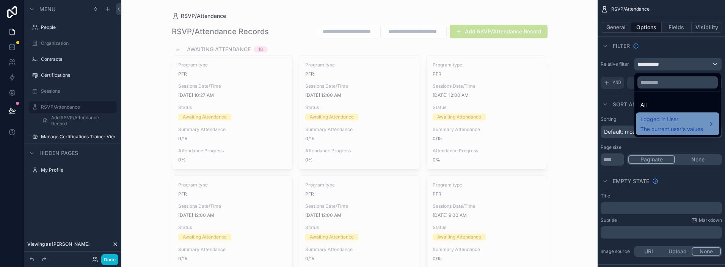
click at [675, 121] on span "Logged in User" at bounding box center [672, 119] width 63 height 9
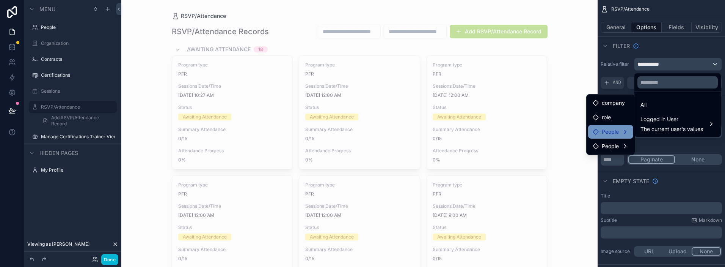
click at [598, 132] on icon at bounding box center [595, 131] width 5 height 5
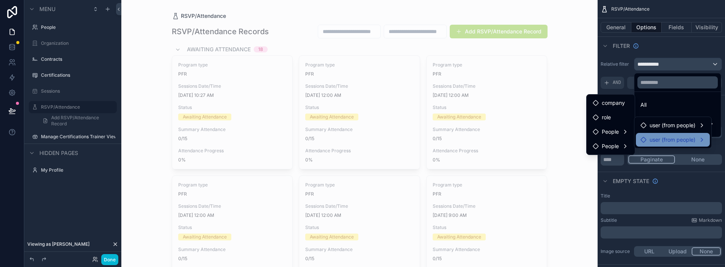
click at [647, 137] on div "user (from people)" at bounding box center [668, 139] width 55 height 9
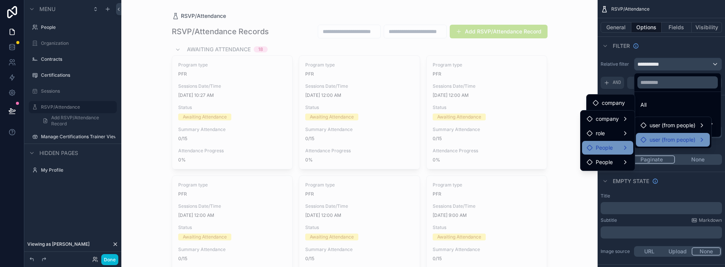
click at [613, 151] on span "People" at bounding box center [604, 147] width 17 height 9
click at [625, 145] on div "People" at bounding box center [608, 147] width 42 height 9
click at [672, 47] on div "scrollable content" at bounding box center [362, 133] width 725 height 267
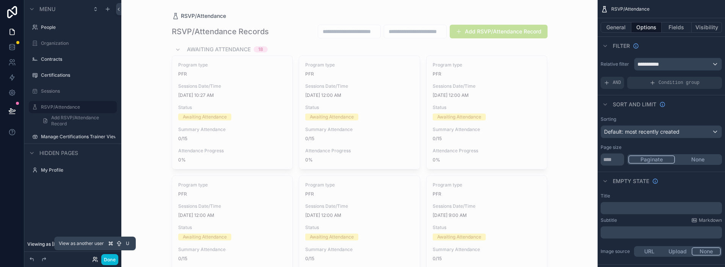
click at [94, 256] on icon at bounding box center [95, 259] width 6 height 6
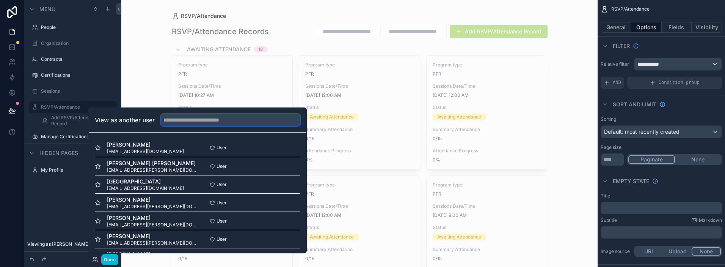
click at [206, 123] on input "text" at bounding box center [231, 120] width 140 height 12
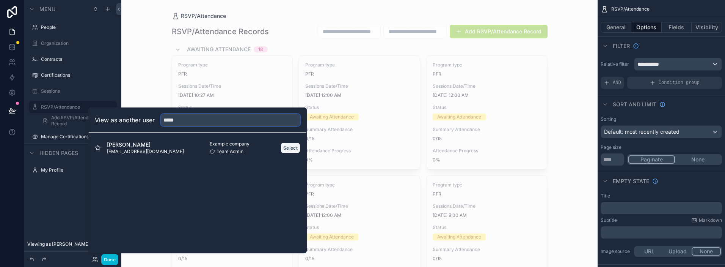
type input "*****"
click at [290, 146] on button "Select" at bounding box center [291, 147] width 20 height 11
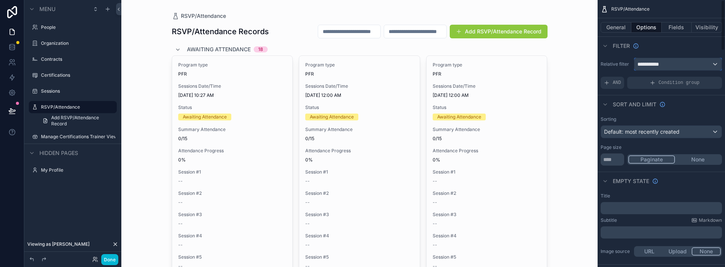
click at [655, 59] on div "**********" at bounding box center [678, 64] width 87 height 12
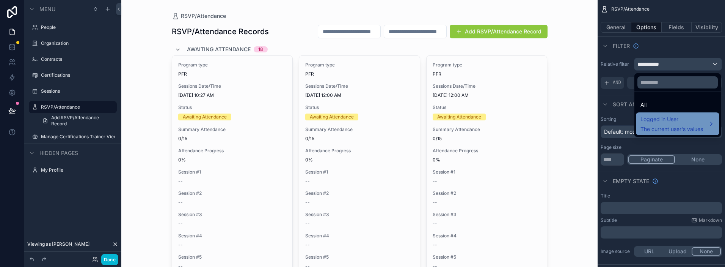
click at [655, 121] on span "Logged in User" at bounding box center [672, 119] width 63 height 9
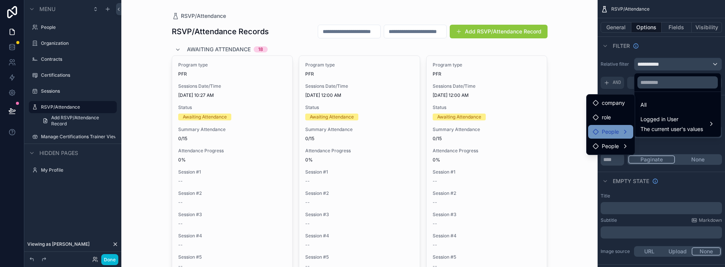
click at [609, 131] on span "People" at bounding box center [610, 131] width 17 height 9
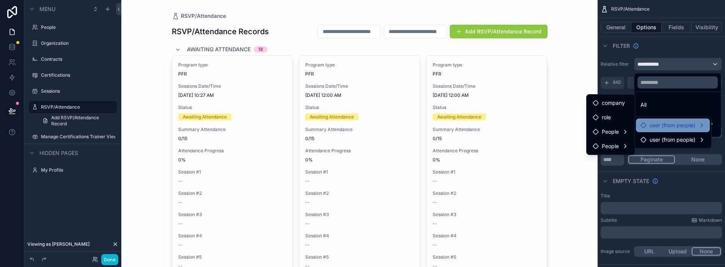
click at [659, 120] on div "user (from people)" at bounding box center [673, 125] width 74 height 14
click at [610, 133] on span "People" at bounding box center [604, 133] width 17 height 9
click at [705, 48] on div "scrollable content" at bounding box center [362, 133] width 725 height 267
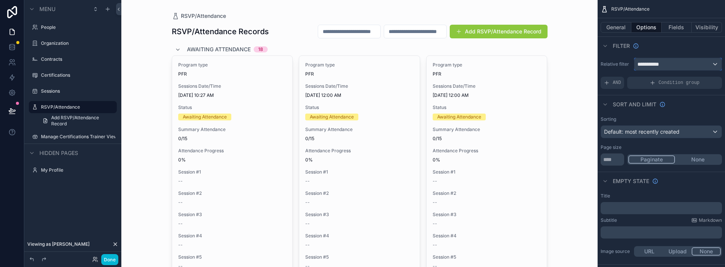
click at [644, 64] on span "**********" at bounding box center [652, 64] width 28 height 8
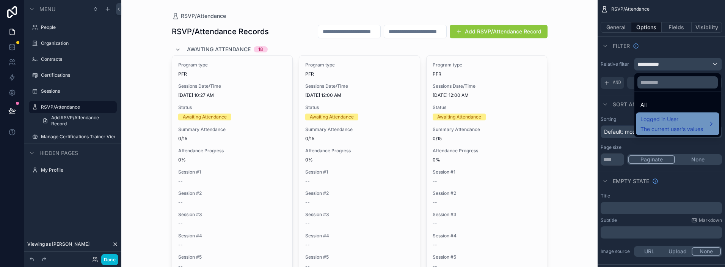
click at [646, 120] on span "Logged in User" at bounding box center [672, 119] width 63 height 9
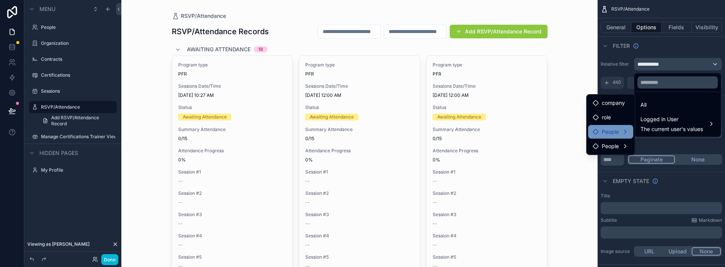
click at [601, 134] on div "People" at bounding box center [606, 131] width 26 height 9
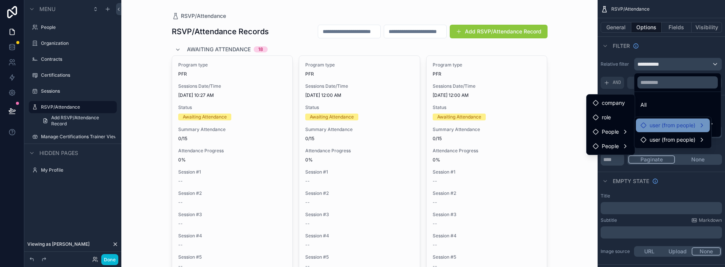
click at [656, 128] on span "user (from people)" at bounding box center [673, 125] width 46 height 9
click at [626, 131] on div "People" at bounding box center [608, 133] width 42 height 9
click at [664, 40] on div "scrollable content" at bounding box center [362, 133] width 725 height 267
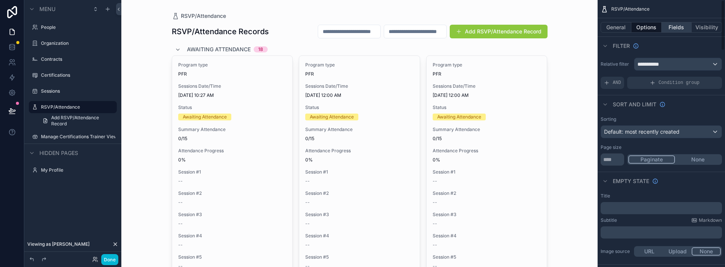
click at [677, 27] on button "Fields" at bounding box center [677, 27] width 30 height 11
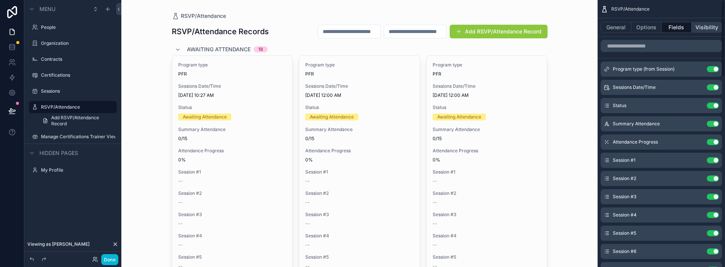
click at [703, 28] on button "Visibility" at bounding box center [707, 27] width 30 height 11
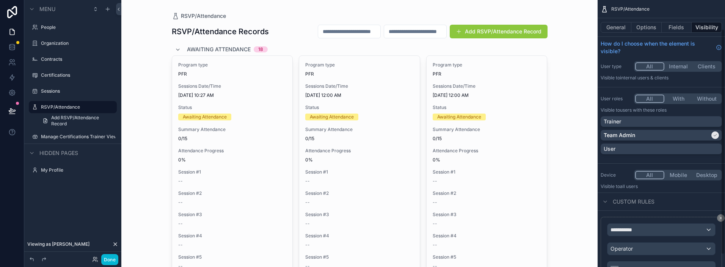
scroll to position [49, 0]
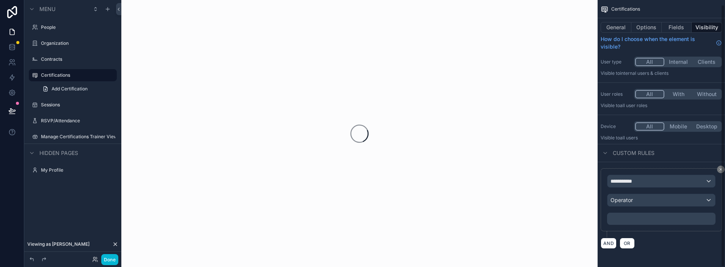
scroll to position [5, 0]
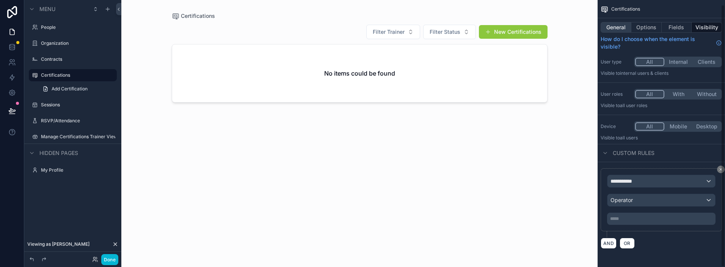
click at [619, 27] on button "General" at bounding box center [616, 27] width 31 height 11
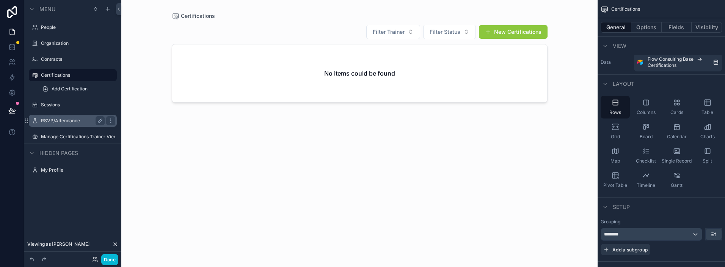
click at [71, 122] on label "RSVP/Attendance" at bounding box center [71, 121] width 61 height 6
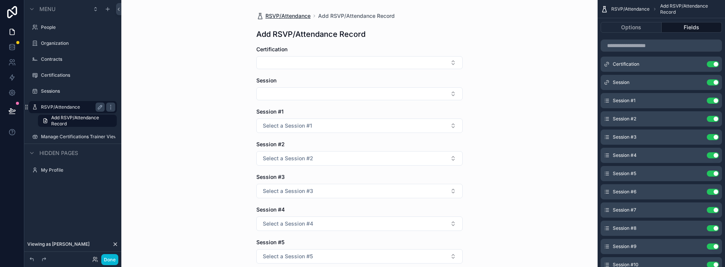
click at [284, 16] on span "RSVP/Attendance" at bounding box center [288, 16] width 45 height 8
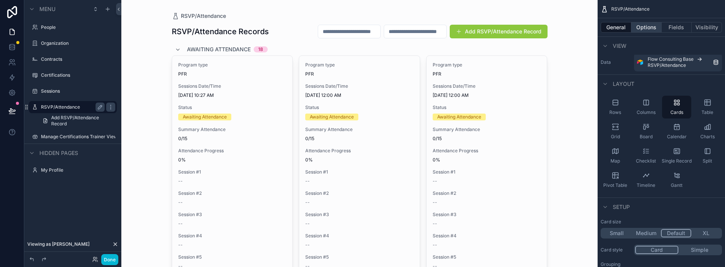
click at [649, 30] on button "Options" at bounding box center [647, 27] width 30 height 11
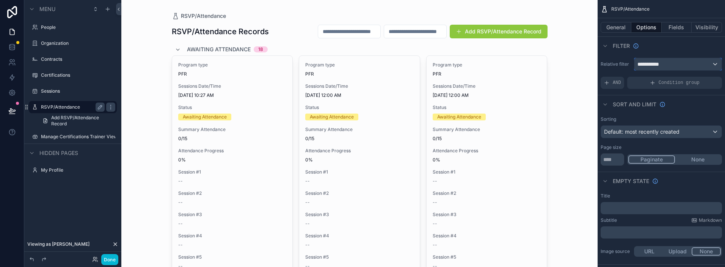
click at [668, 65] on div "**********" at bounding box center [678, 64] width 87 height 12
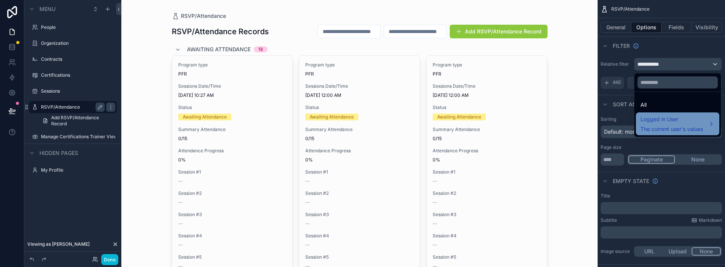
click at [658, 125] on span "The current user's values" at bounding box center [672, 129] width 63 height 8
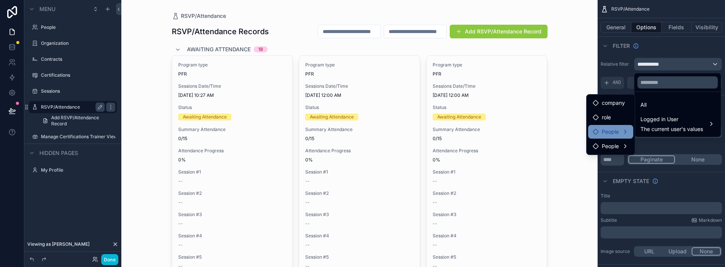
click at [618, 136] on div "People" at bounding box center [610, 132] width 45 height 14
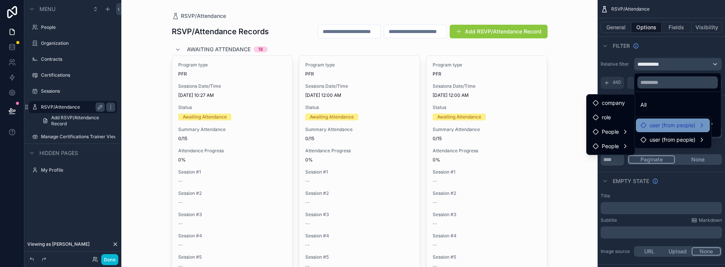
click at [659, 123] on span "user (from people)" at bounding box center [673, 125] width 46 height 9
click at [604, 134] on span "People" at bounding box center [604, 133] width 17 height 9
click at [653, 50] on div "scrollable content" at bounding box center [362, 133] width 725 height 267
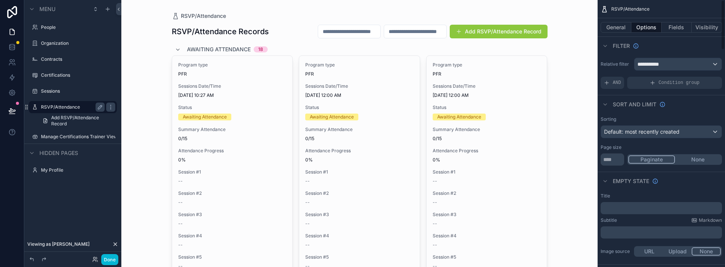
click at [655, 50] on div "Filter" at bounding box center [661, 45] width 127 height 18
click at [712, 29] on button "Visibility" at bounding box center [707, 27] width 30 height 11
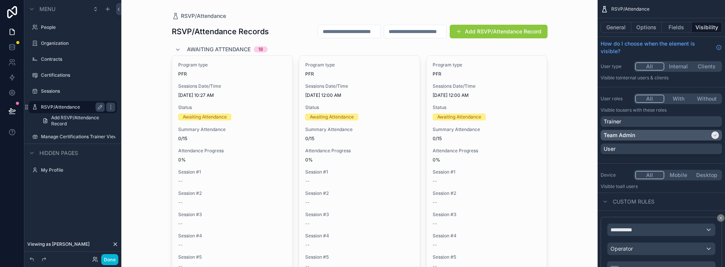
click at [716, 135] on icon "scrollable content" at bounding box center [715, 135] width 3 height 2
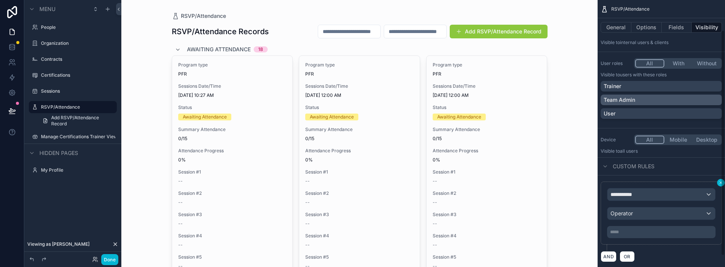
click at [721, 182] on icon "scrollable content" at bounding box center [721, 182] width 2 height 2
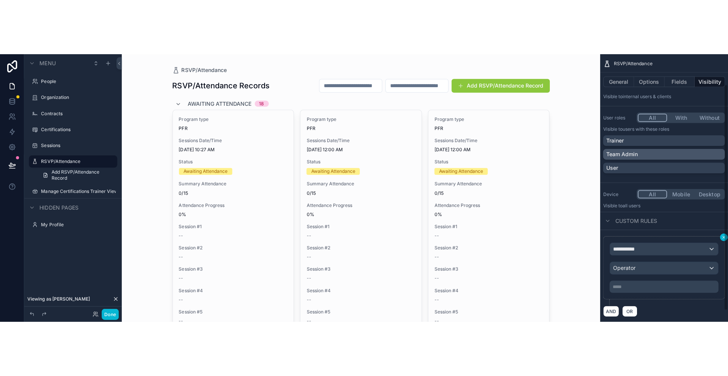
scroll to position [0, 0]
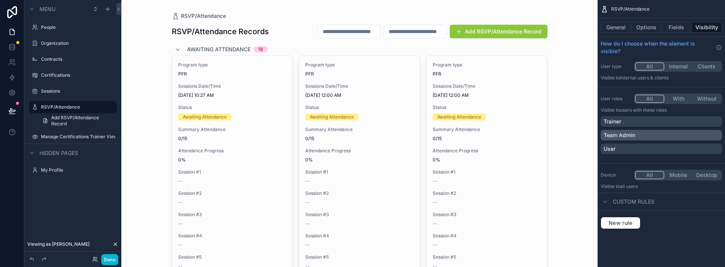
click at [612, 101] on label "User roles" at bounding box center [616, 99] width 30 height 6
click at [608, 33] on div "General Options Fields Visibility" at bounding box center [661, 27] width 127 height 18
click at [614, 31] on button "General" at bounding box center [616, 27] width 31 height 11
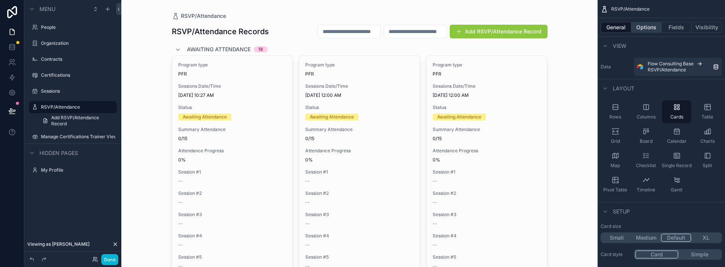
click at [647, 30] on button "Options" at bounding box center [647, 27] width 30 height 11
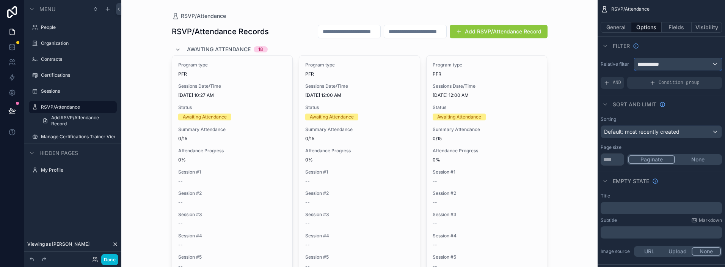
click at [662, 64] on span "**********" at bounding box center [652, 64] width 28 height 8
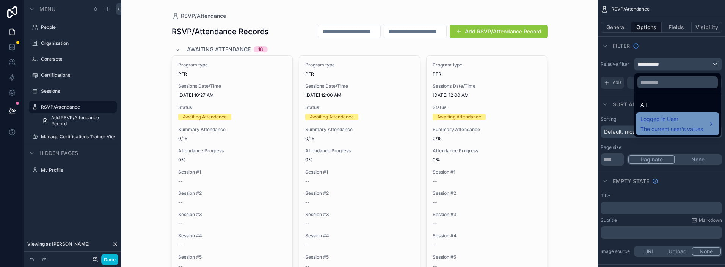
click at [666, 117] on span "Logged in User" at bounding box center [672, 119] width 63 height 9
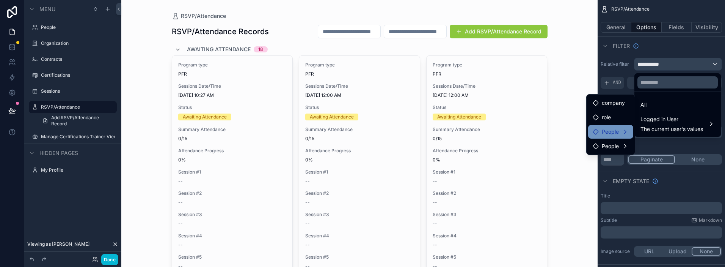
click at [613, 132] on span "People" at bounding box center [610, 131] width 17 height 9
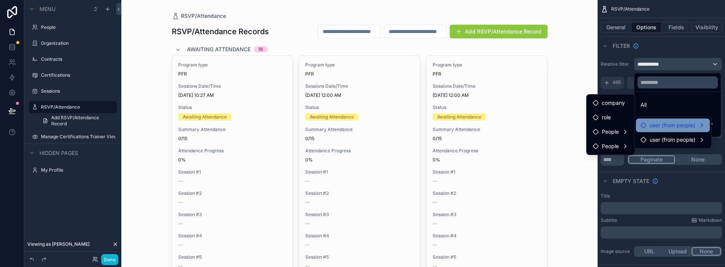
click at [659, 123] on span "user (from people)" at bounding box center [673, 125] width 46 height 9
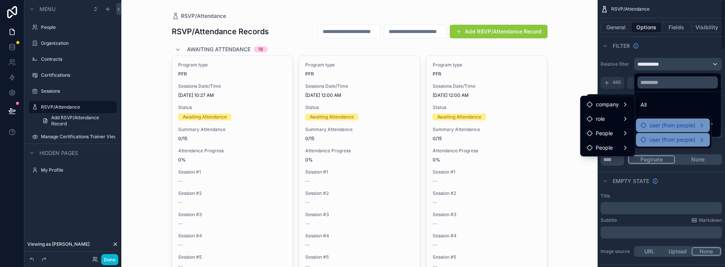
click at [648, 142] on div "user (from people)" at bounding box center [668, 139] width 55 height 9
click at [620, 146] on div "People" at bounding box center [608, 147] width 42 height 9
click at [652, 95] on ul "All Logged in User The current user's values" at bounding box center [678, 114] width 87 height 45
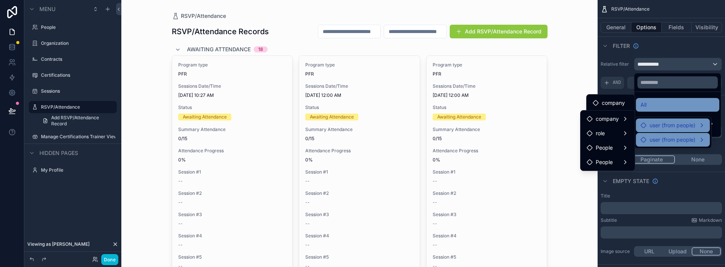
click at [650, 103] on div "All" at bounding box center [678, 104] width 74 height 9
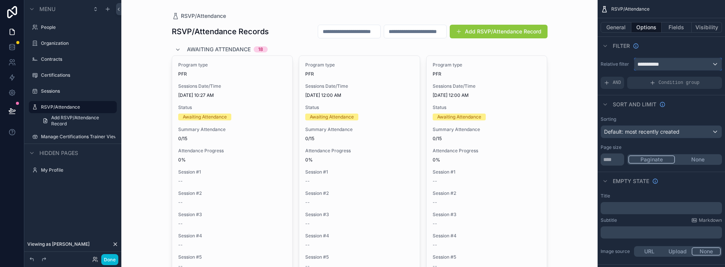
click at [659, 66] on span "**********" at bounding box center [652, 64] width 28 height 8
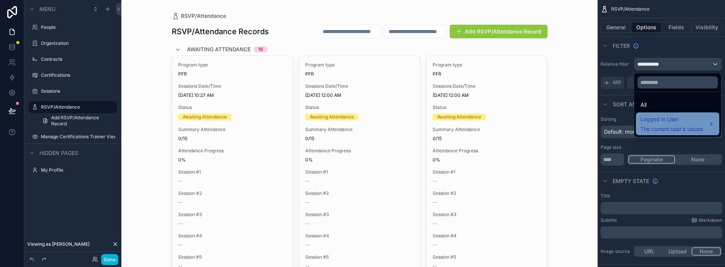
click at [663, 123] on span "Logged in User" at bounding box center [672, 119] width 63 height 9
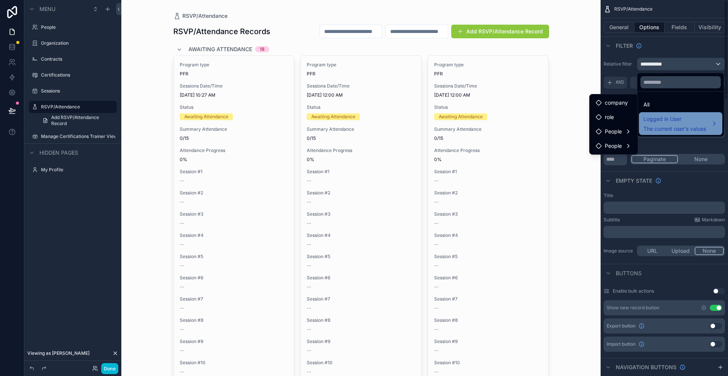
click at [665, 123] on span "Logged in User" at bounding box center [675, 119] width 63 height 9
click at [651, 126] on span "The current user's values" at bounding box center [675, 129] width 63 height 8
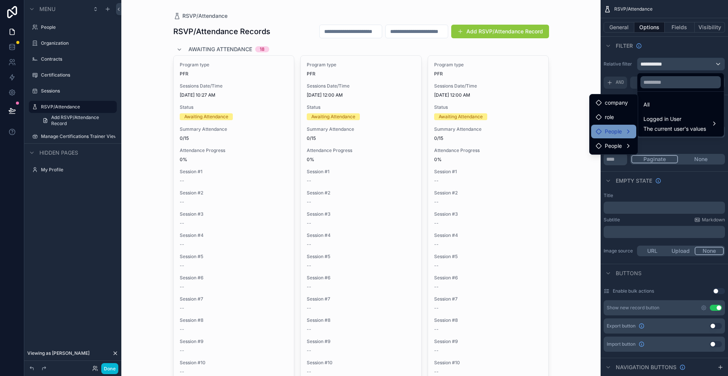
click at [599, 137] on div "People" at bounding box center [614, 132] width 45 height 14
click at [659, 137] on span "user (from people)" at bounding box center [676, 139] width 46 height 9
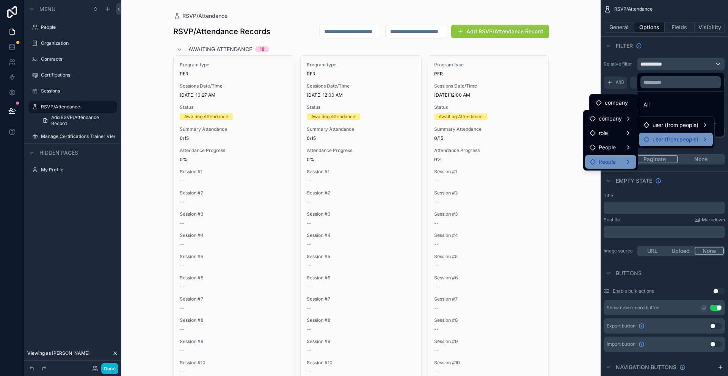
click at [622, 162] on div "People" at bounding box center [611, 161] width 42 height 9
click at [619, 149] on div "People" at bounding box center [611, 147] width 42 height 9
click at [659, 48] on div "scrollable content" at bounding box center [364, 188] width 728 height 376
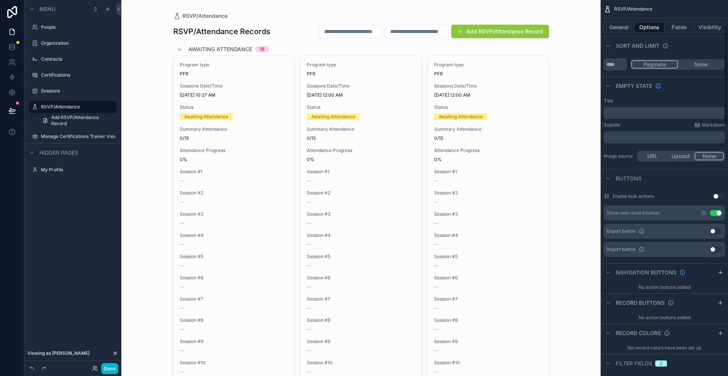
scroll to position [99, 0]
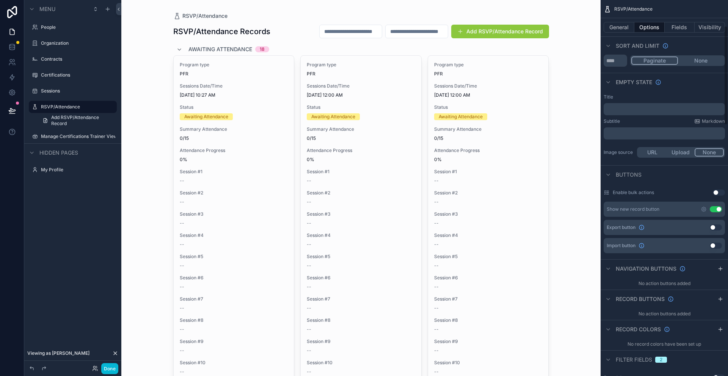
click at [720, 210] on button "Use setting" at bounding box center [716, 209] width 12 height 6
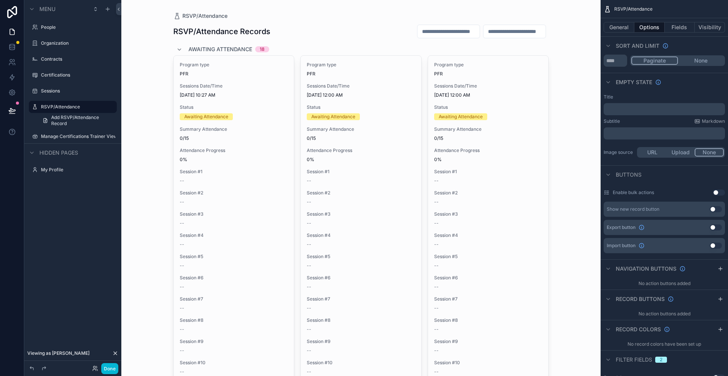
click at [715, 208] on button "Use setting" at bounding box center [716, 209] width 12 height 6
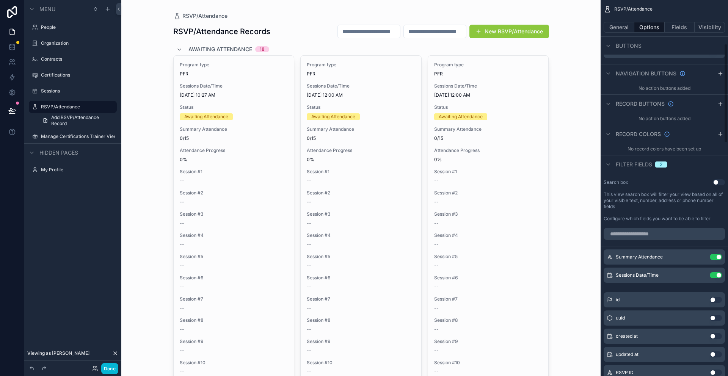
scroll to position [0, 0]
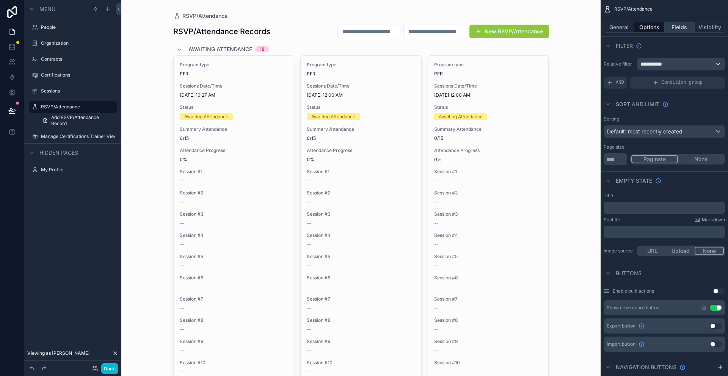
click at [682, 29] on button "Fields" at bounding box center [680, 27] width 30 height 11
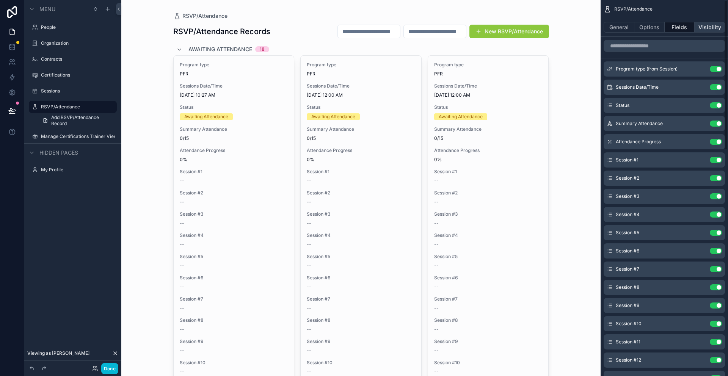
click at [707, 28] on button "Visibility" at bounding box center [710, 27] width 30 height 11
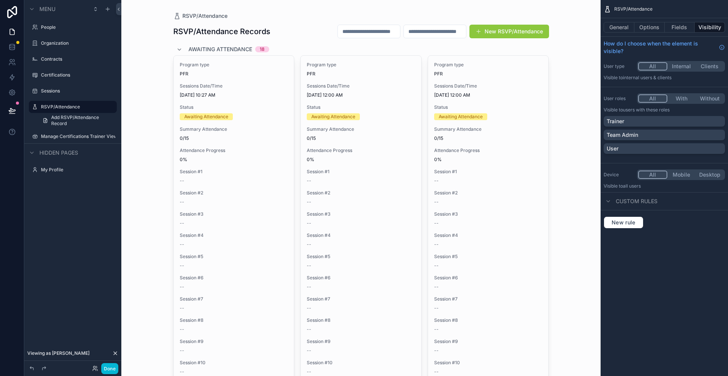
click at [680, 99] on button "With" at bounding box center [682, 98] width 28 height 8
click at [711, 95] on button "Without" at bounding box center [710, 98] width 28 height 8
click at [649, 100] on button "All" at bounding box center [653, 98] width 28 height 8
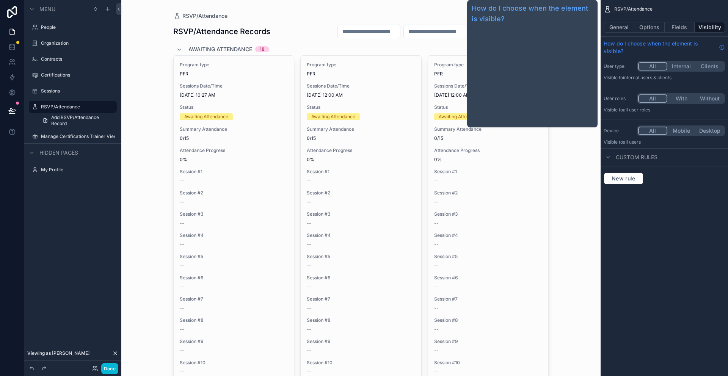
click at [722, 46] on icon "scrollable content" at bounding box center [722, 47] width 6 height 6
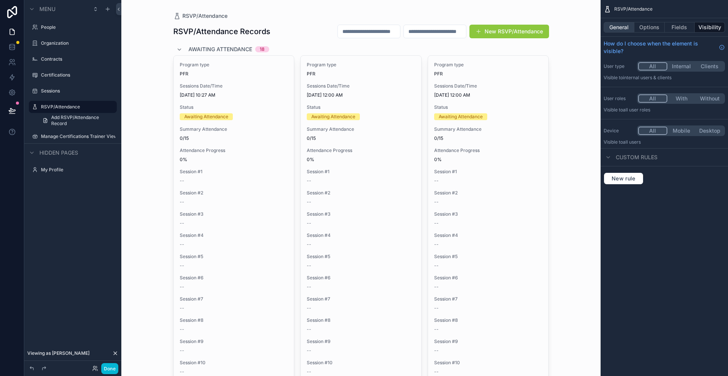
click at [620, 31] on button "General" at bounding box center [619, 27] width 31 height 11
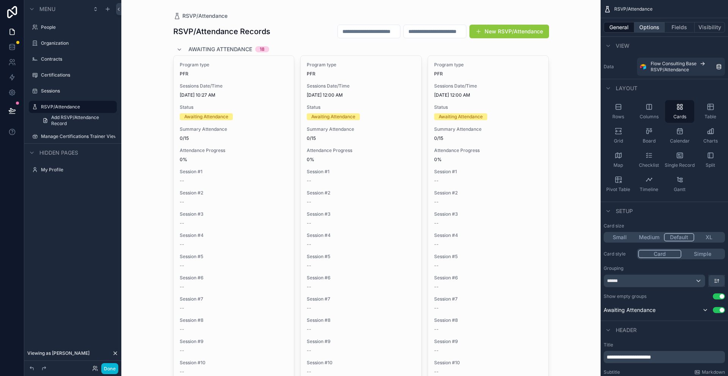
click at [654, 27] on button "Options" at bounding box center [650, 27] width 30 height 11
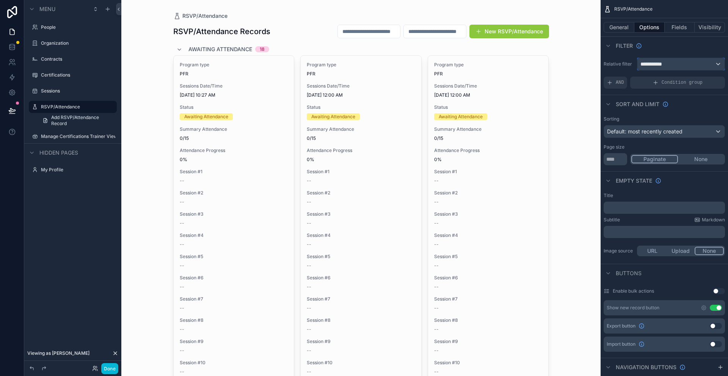
click at [649, 66] on span "**********" at bounding box center [655, 64] width 28 height 8
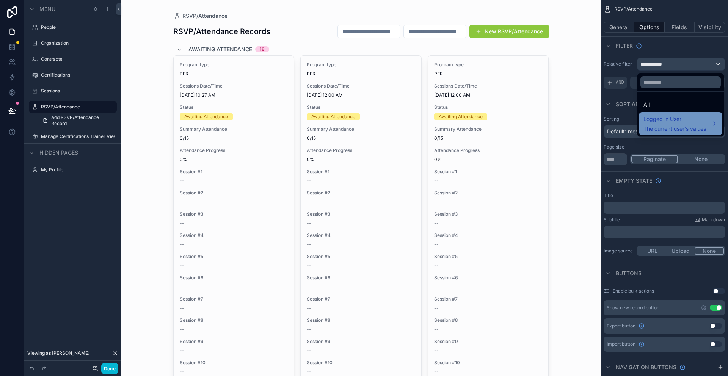
click at [656, 123] on span "Logged in User" at bounding box center [675, 119] width 63 height 9
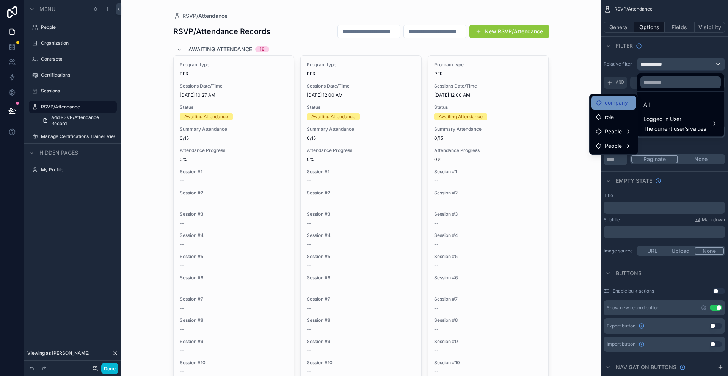
click at [609, 105] on span "company" at bounding box center [616, 102] width 23 height 9
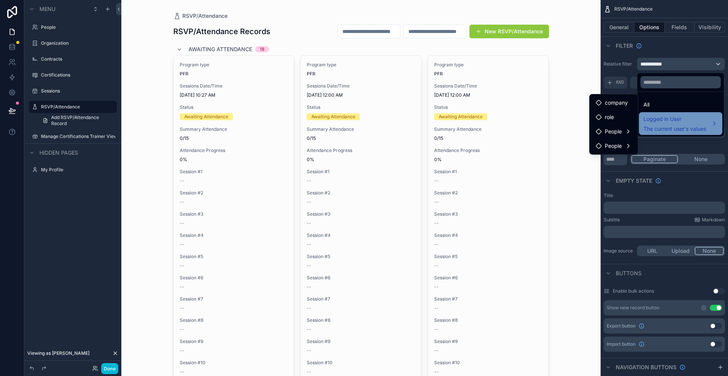
click at [671, 124] on div "Logged in User The current user's values" at bounding box center [675, 124] width 63 height 18
click at [656, 124] on div "Logged in User The current user's values" at bounding box center [675, 124] width 63 height 18
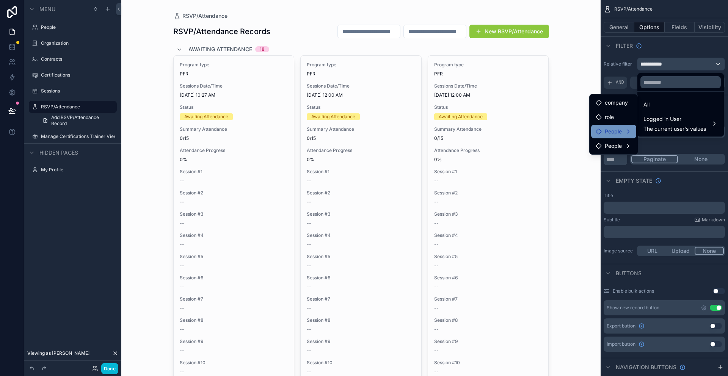
click at [610, 133] on span "People" at bounding box center [613, 131] width 17 height 9
click at [653, 142] on span "user (from people)" at bounding box center [676, 139] width 46 height 9
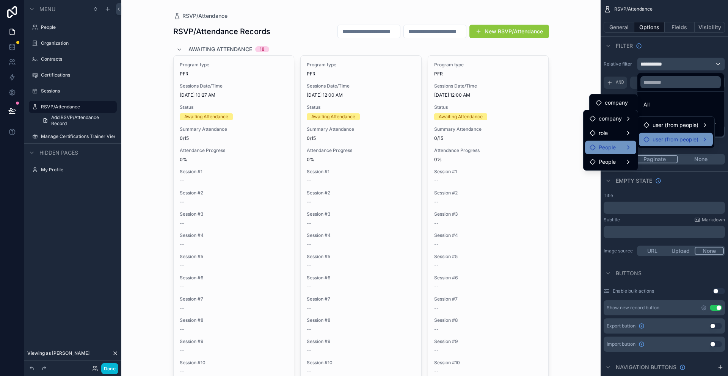
click at [627, 151] on div "People" at bounding box center [611, 147] width 42 height 9
click at [660, 48] on div "scrollable content" at bounding box center [364, 188] width 728 height 376
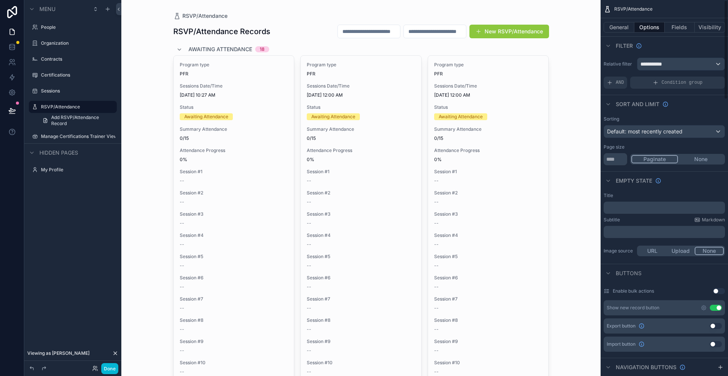
click at [660, 48] on div "Filter" at bounding box center [664, 45] width 127 height 18
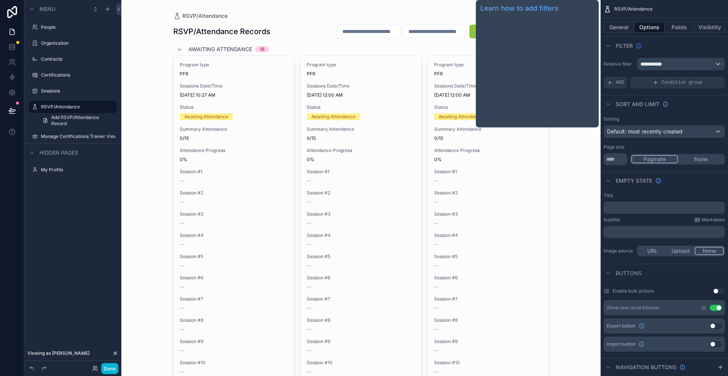
click at [638, 46] on icon "scrollable content" at bounding box center [639, 46] width 6 height 6
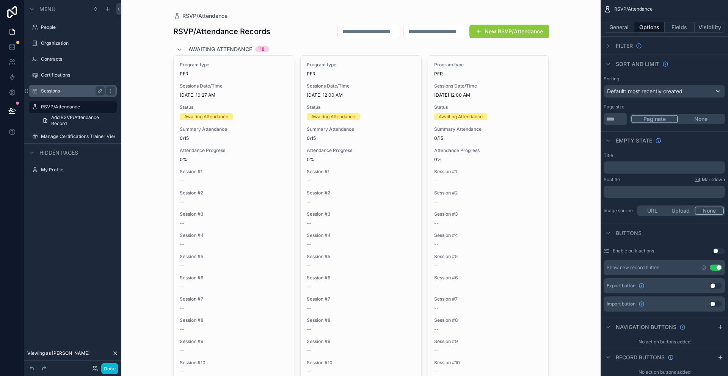
click at [51, 91] on label "Sessions" at bounding box center [71, 91] width 61 height 6
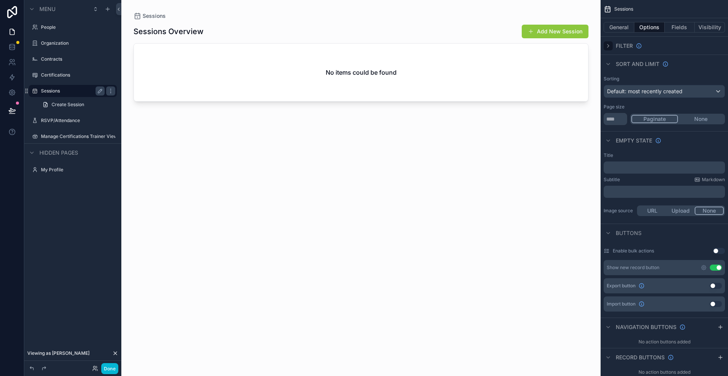
click at [607, 47] on icon "scrollable content" at bounding box center [609, 46] width 6 height 6
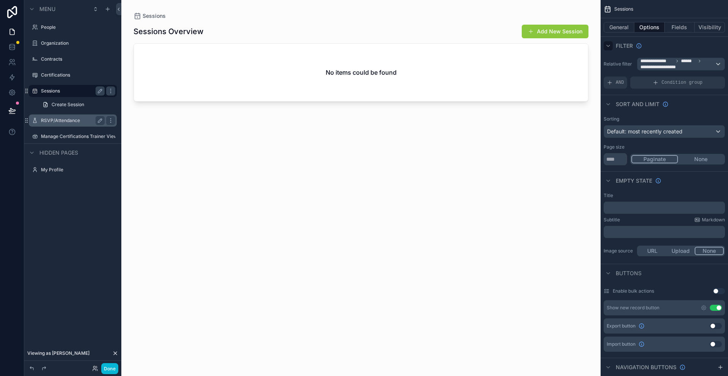
click at [53, 119] on label "RSVP/Attendance" at bounding box center [71, 121] width 61 height 6
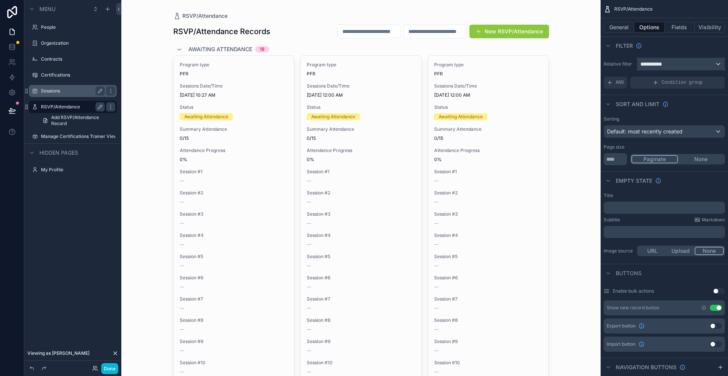
click at [659, 65] on span "**********" at bounding box center [655, 64] width 28 height 8
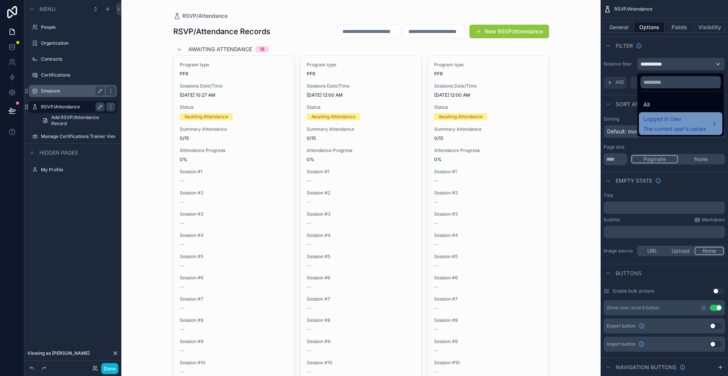
click at [663, 119] on span "Logged in User" at bounding box center [675, 119] width 63 height 9
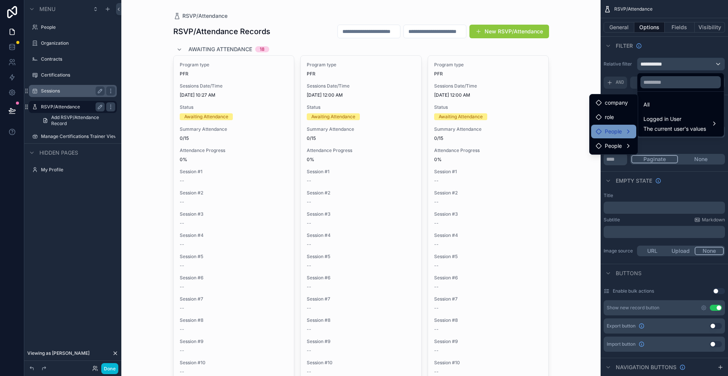
click at [596, 131] on icon at bounding box center [599, 132] width 6 height 6
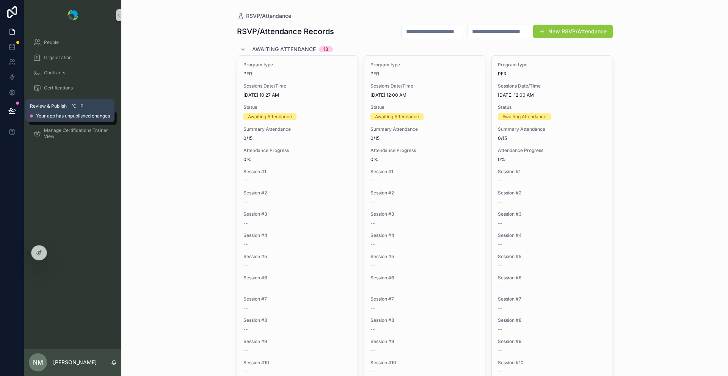
click at [12, 111] on icon at bounding box center [12, 111] width 8 height 8
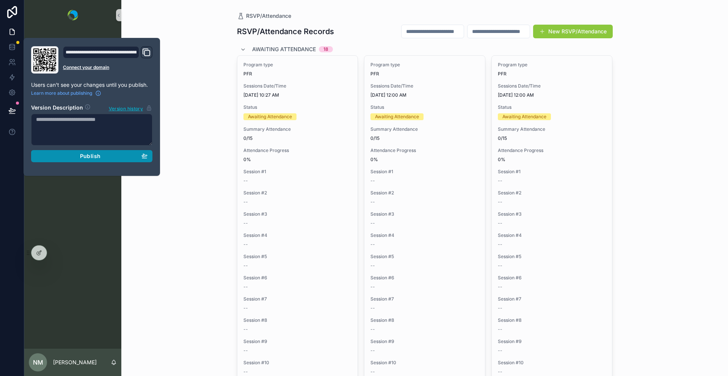
click at [94, 157] on span "Publish" at bounding box center [90, 156] width 20 height 7
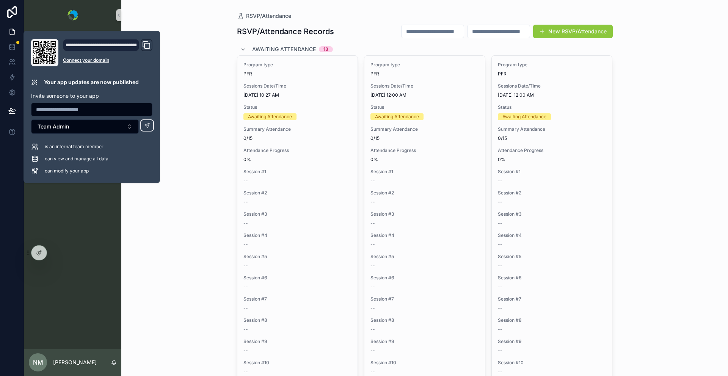
click at [195, 98] on div "RSVP/Attendance RSVP/Attendance Records New RSVP/Attendance Awaiting Attendance…" at bounding box center [424, 188] width 607 height 376
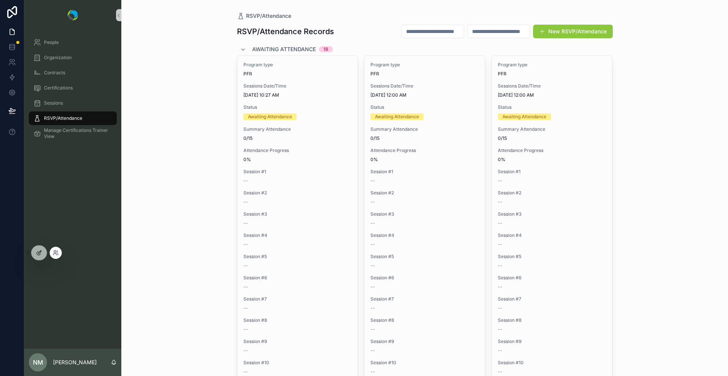
click at [39, 253] on icon at bounding box center [39, 252] width 3 height 3
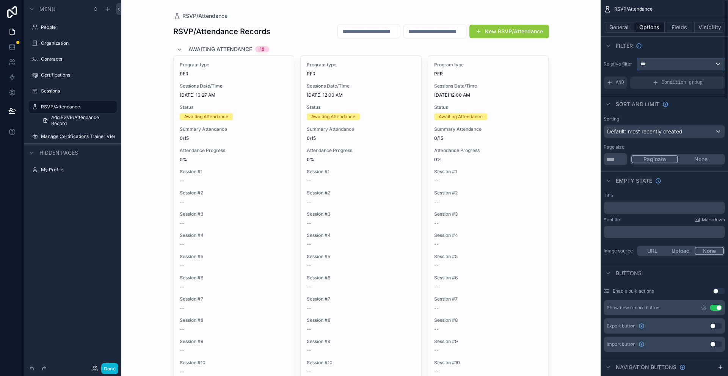
click at [663, 65] on div "***" at bounding box center [681, 64] width 87 height 12
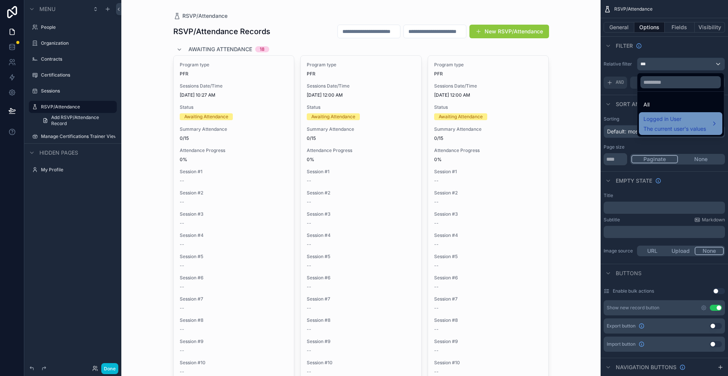
click at [661, 115] on span "Logged in User" at bounding box center [675, 119] width 63 height 9
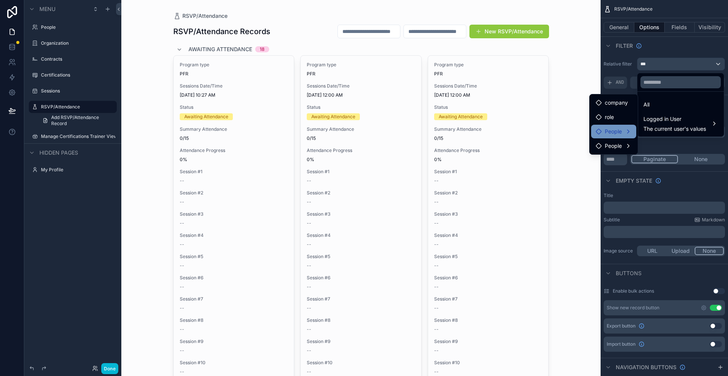
click at [624, 131] on div "People" at bounding box center [614, 131] width 36 height 9
click at [672, 121] on span "user (from people)" at bounding box center [676, 125] width 46 height 9
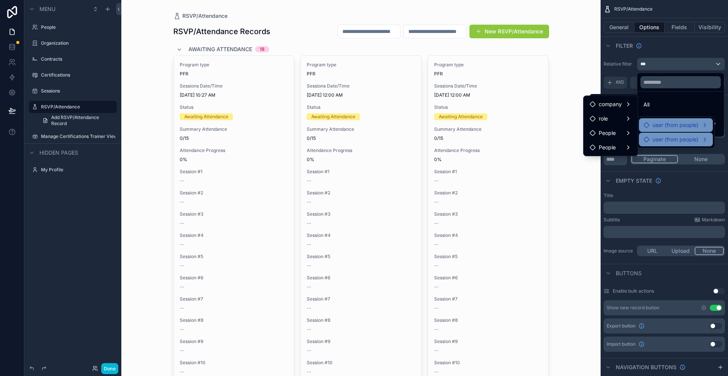
click at [657, 138] on span "user (from people)" at bounding box center [676, 139] width 46 height 9
click at [624, 163] on div "People" at bounding box center [611, 161] width 42 height 9
click at [628, 160] on div "People" at bounding box center [611, 161] width 42 height 9
click at [677, 11] on div "scrollable content" at bounding box center [364, 188] width 728 height 376
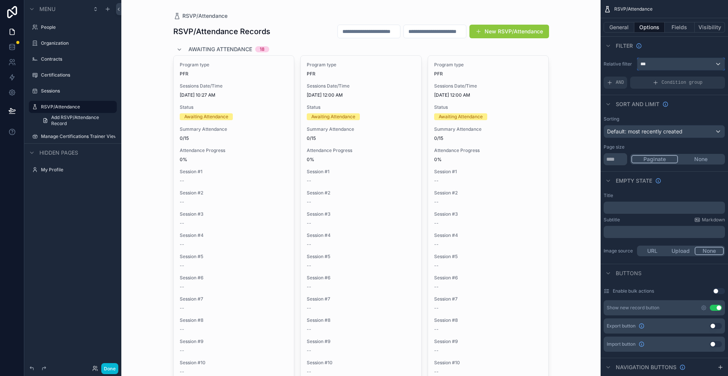
click at [655, 63] on div "***" at bounding box center [681, 64] width 87 height 12
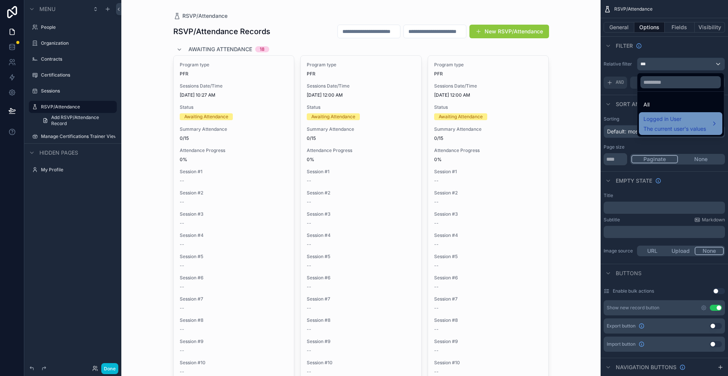
click at [679, 122] on span "Logged in User" at bounding box center [675, 119] width 63 height 9
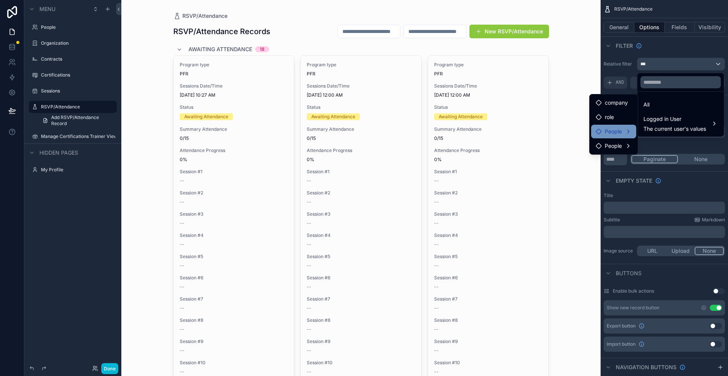
click at [631, 133] on div "People" at bounding box center [614, 131] width 36 height 9
click at [706, 139] on div "user (from people)" at bounding box center [676, 139] width 65 height 9
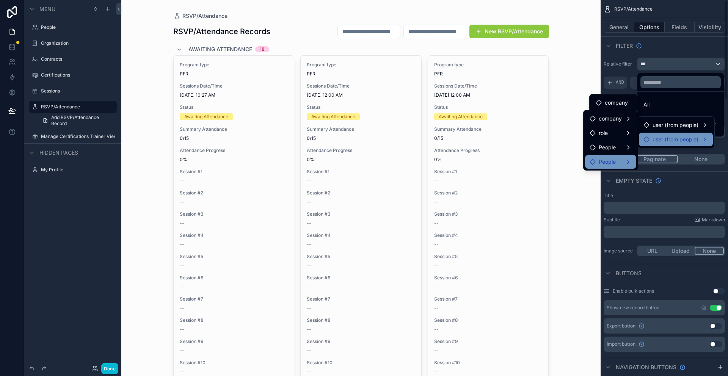
click at [629, 161] on div "People" at bounding box center [611, 161] width 42 height 9
click at [669, 39] on div "scrollable content" at bounding box center [364, 188] width 728 height 376
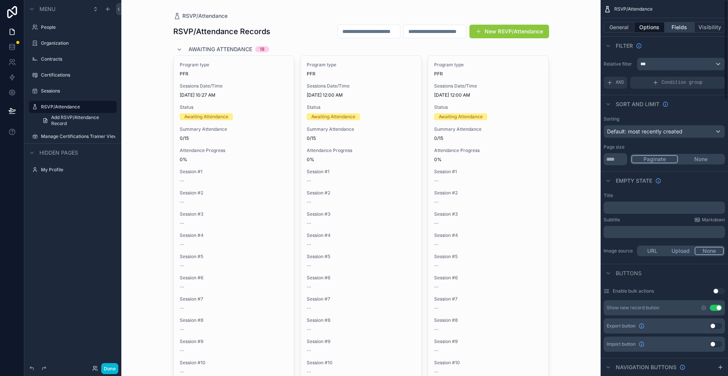
click at [682, 27] on button "Fields" at bounding box center [680, 27] width 30 height 11
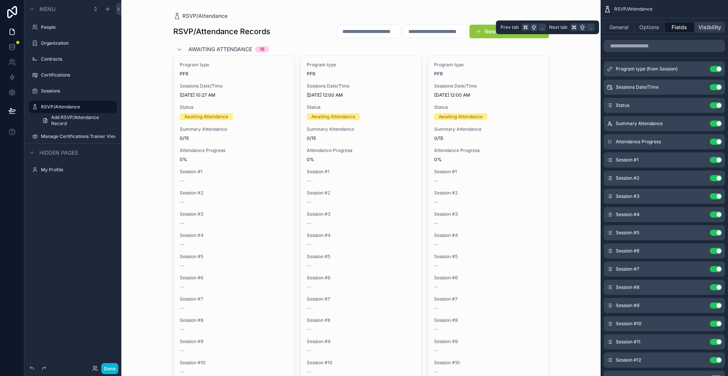
click at [708, 26] on button "Visibility" at bounding box center [710, 27] width 30 height 11
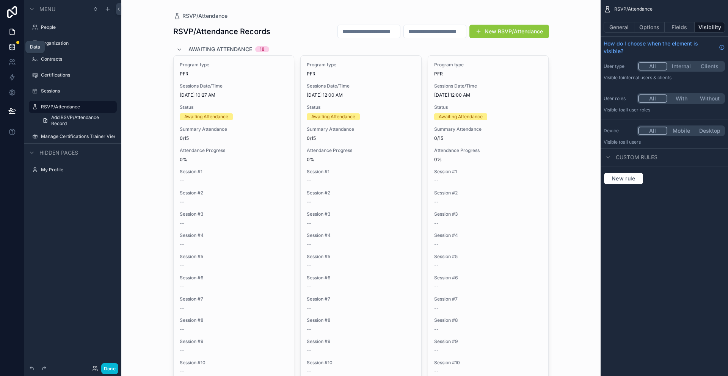
click at [12, 45] on icon at bounding box center [12, 47] width 8 height 8
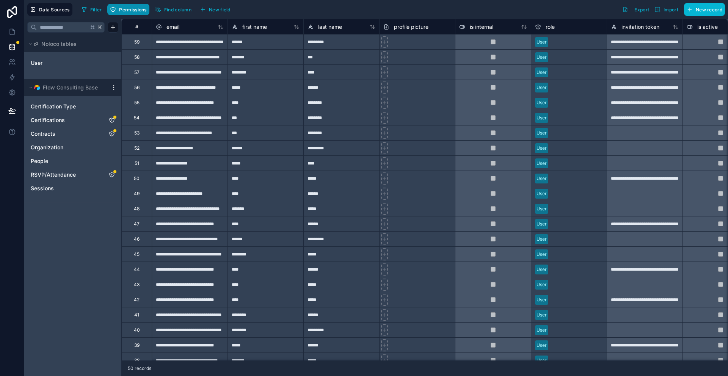
click at [137, 8] on span "Permissions" at bounding box center [132, 10] width 27 height 6
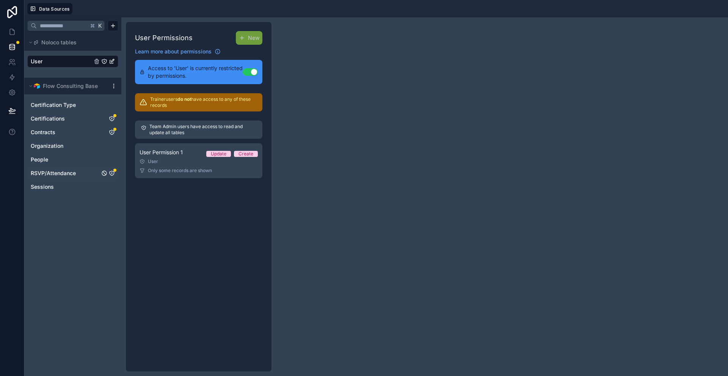
click at [44, 173] on span "RSVP/Attendance" at bounding box center [53, 174] width 45 height 8
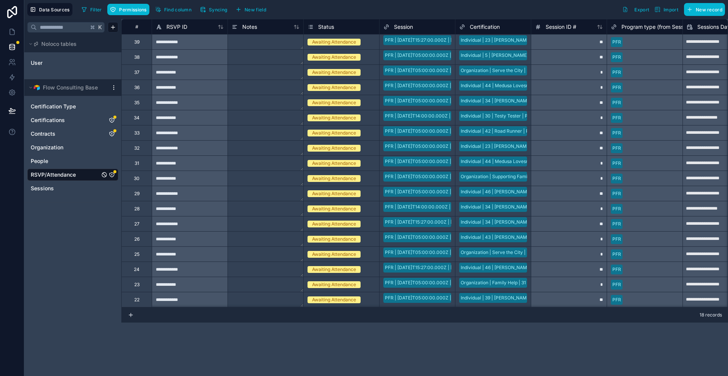
click at [112, 175] on icon "RSVP/Attendance" at bounding box center [112, 175] width 0 height 0
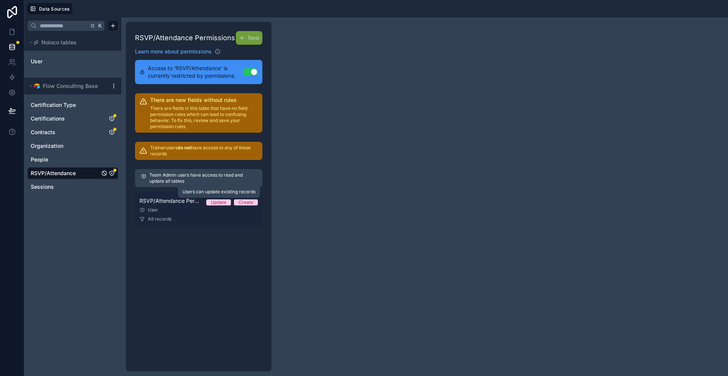
click at [221, 205] on div "Update" at bounding box center [219, 203] width 16 height 6
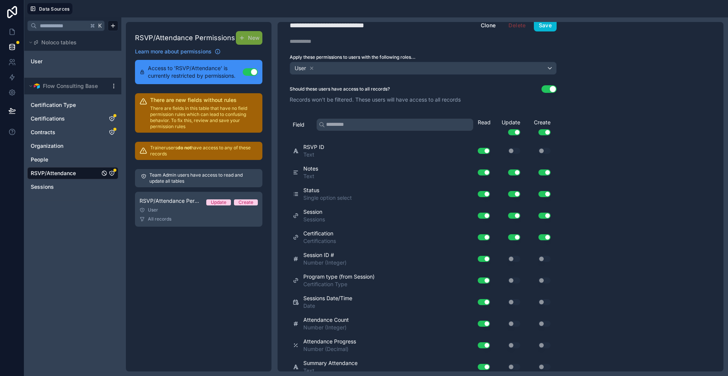
scroll to position [13, 0]
click at [554, 90] on button "Use setting" at bounding box center [549, 89] width 15 height 8
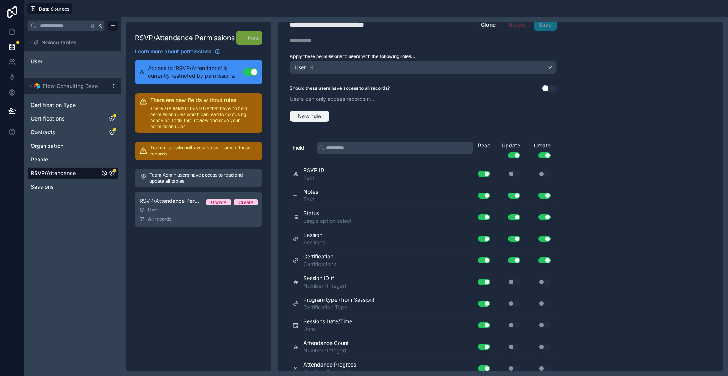
click at [310, 117] on span "New rule" at bounding box center [310, 116] width 30 height 7
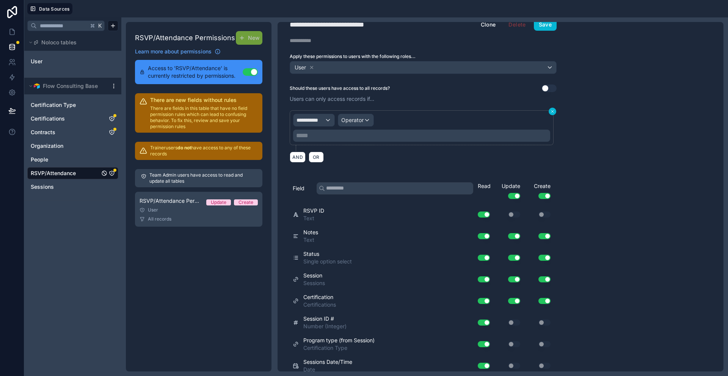
click at [553, 110] on icon at bounding box center [553, 111] width 5 height 5
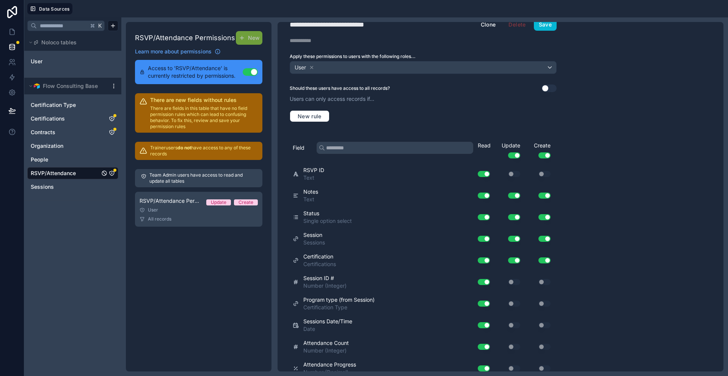
click at [544, 88] on button "Use setting" at bounding box center [549, 89] width 15 height 8
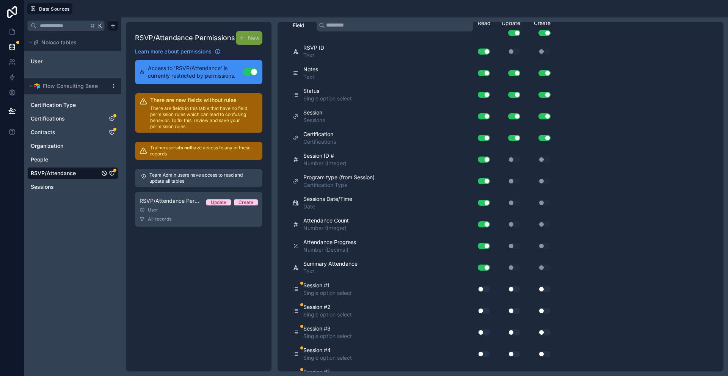
scroll to position [39, 0]
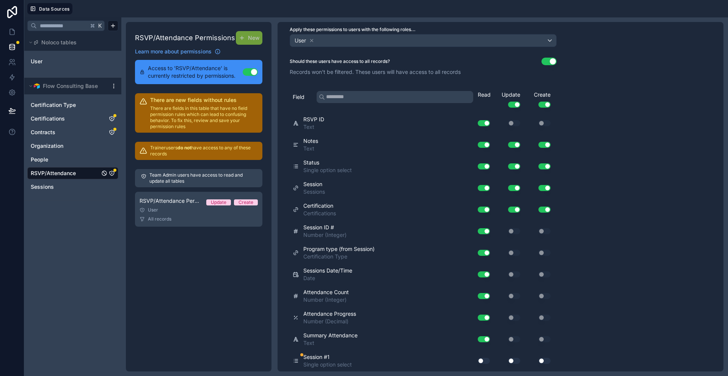
click at [518, 105] on button "Use setting" at bounding box center [514, 105] width 12 height 6
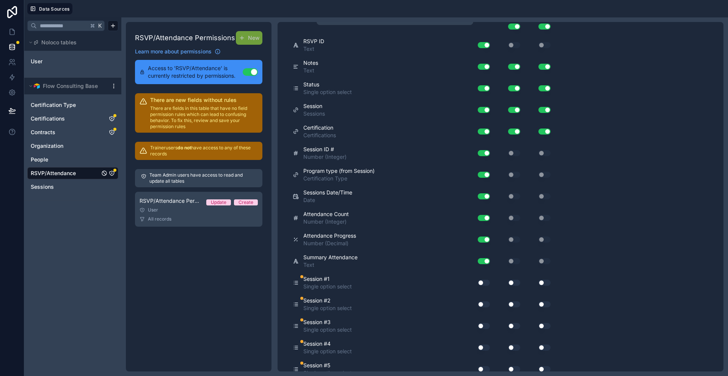
scroll to position [120, 0]
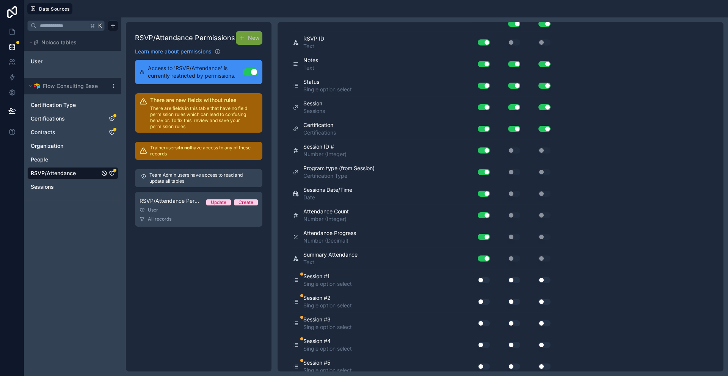
click at [513, 280] on button "Use setting" at bounding box center [514, 280] width 12 height 6
click at [480, 279] on button "Use setting" at bounding box center [484, 280] width 12 height 6
click at [480, 301] on button "Use setting" at bounding box center [484, 302] width 12 height 6
click at [512, 303] on button "Use setting" at bounding box center [514, 302] width 12 height 6
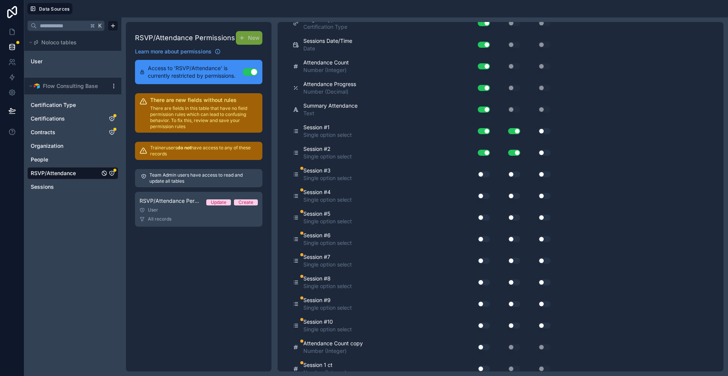
scroll to position [277, 0]
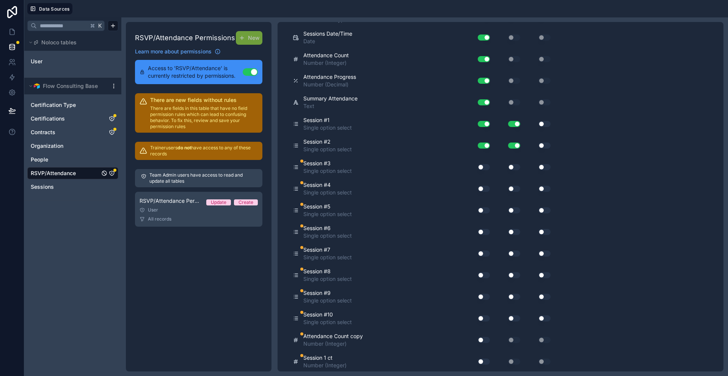
click at [482, 167] on button "Use setting" at bounding box center [484, 167] width 12 height 6
click at [511, 168] on button "Use setting" at bounding box center [514, 167] width 12 height 6
click at [483, 189] on button "Use setting" at bounding box center [484, 189] width 12 height 6
click at [511, 190] on button "Use setting" at bounding box center [514, 189] width 12 height 6
click at [482, 210] on button "Use setting" at bounding box center [484, 211] width 12 height 6
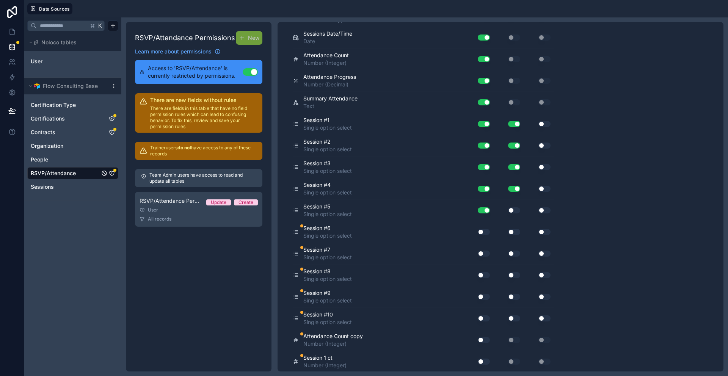
click at [512, 210] on button "Use setting" at bounding box center [514, 211] width 12 height 6
click at [482, 232] on button "Use setting" at bounding box center [484, 232] width 12 height 6
click at [510, 232] on button "Use setting" at bounding box center [514, 232] width 12 height 6
click at [482, 254] on button "Use setting" at bounding box center [484, 254] width 12 height 6
click at [512, 251] on button "Use setting" at bounding box center [514, 254] width 12 height 6
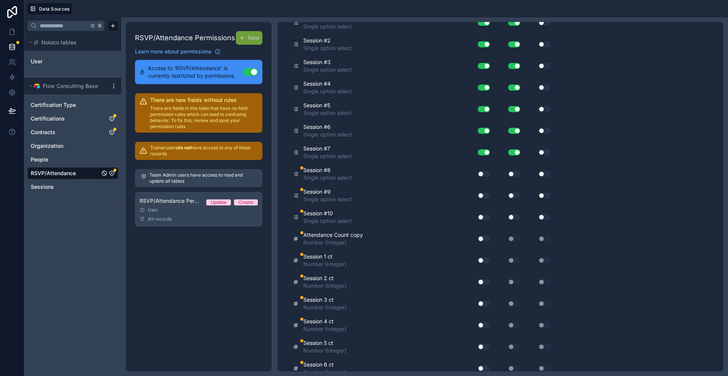
scroll to position [381, 0]
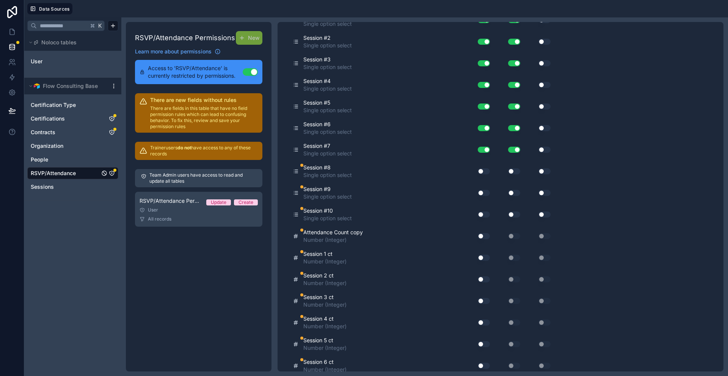
click at [482, 170] on button "Use setting" at bounding box center [484, 171] width 12 height 6
click at [480, 194] on button "Use setting" at bounding box center [484, 193] width 12 height 6
click at [512, 195] on button "Use setting" at bounding box center [514, 193] width 12 height 6
click at [510, 173] on button "Use setting" at bounding box center [514, 171] width 12 height 6
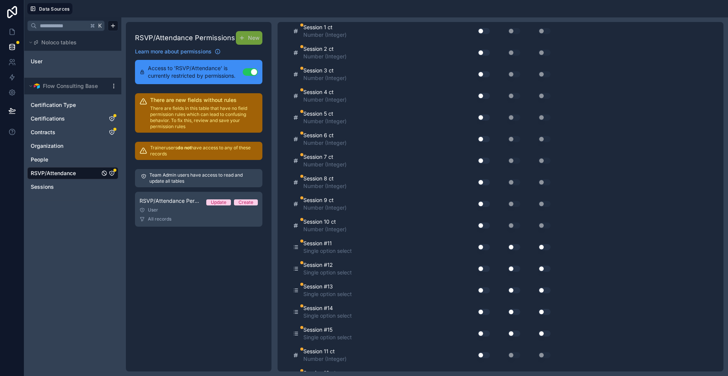
scroll to position [608, 0]
click at [483, 247] on button "Use setting" at bounding box center [484, 247] width 12 height 6
click at [480, 269] on button "Use setting" at bounding box center [484, 269] width 12 height 6
click at [481, 293] on button "Use setting" at bounding box center [484, 290] width 12 height 6
click at [481, 311] on button "Use setting" at bounding box center [484, 312] width 12 height 6
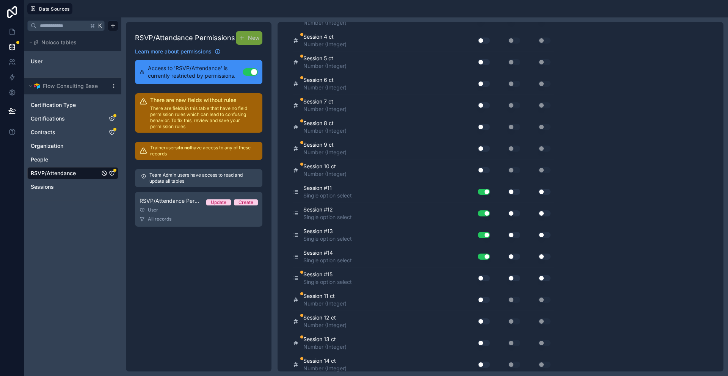
scroll to position [666, 0]
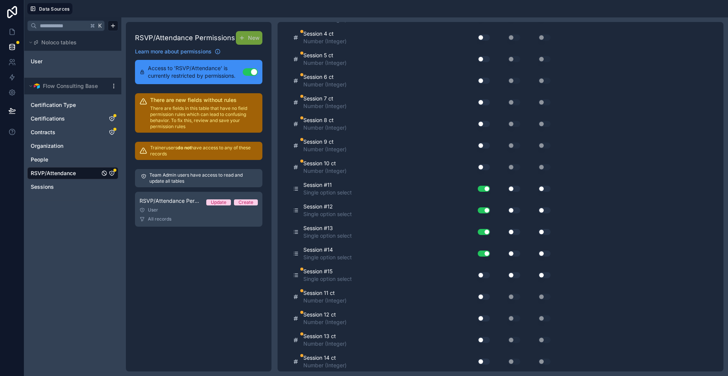
click at [512, 190] on button "Use setting" at bounding box center [514, 189] width 12 height 6
click at [512, 211] on button "Use setting" at bounding box center [514, 211] width 12 height 6
click at [513, 232] on button "Use setting" at bounding box center [514, 232] width 12 height 6
click at [512, 254] on button "Use setting" at bounding box center [514, 254] width 12 height 6
click at [511, 276] on button "Use setting" at bounding box center [514, 275] width 12 height 6
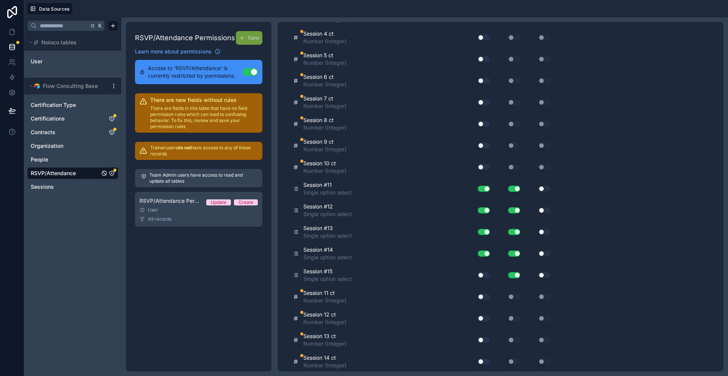
click at [482, 275] on button "Use setting" at bounding box center [484, 275] width 12 height 6
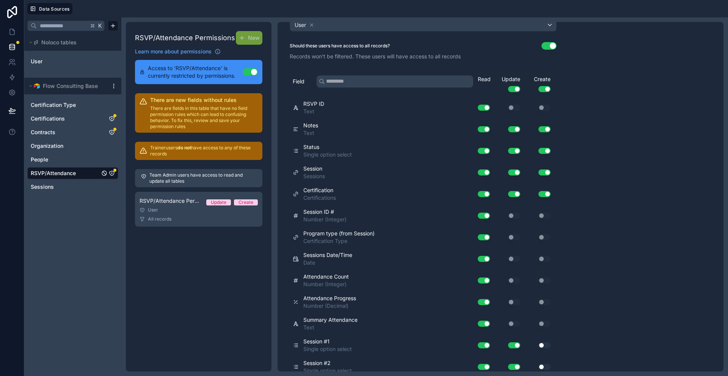
scroll to position [0, 0]
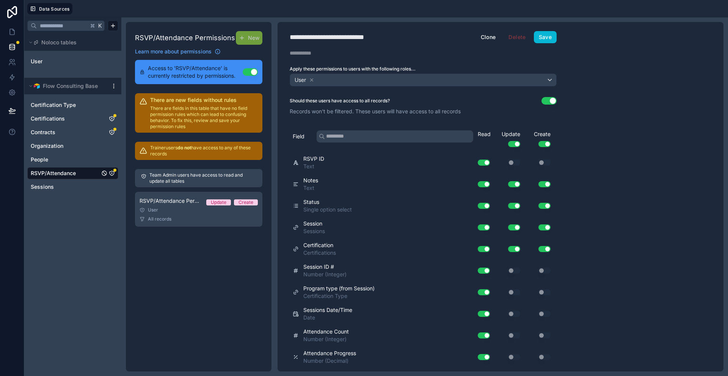
click at [153, 152] on p "Trainer users do not have access to any of these records" at bounding box center [204, 151] width 108 height 12
click at [239, 102] on h2 "There are new fields without rules" at bounding box center [204, 100] width 108 height 8
click at [553, 35] on button "Save" at bounding box center [545, 37] width 23 height 12
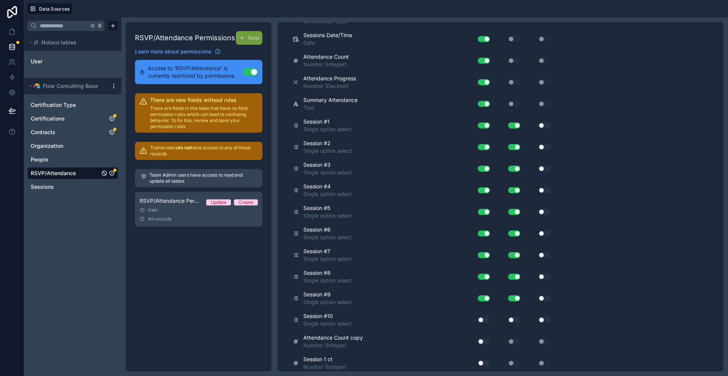
scroll to position [277, 0]
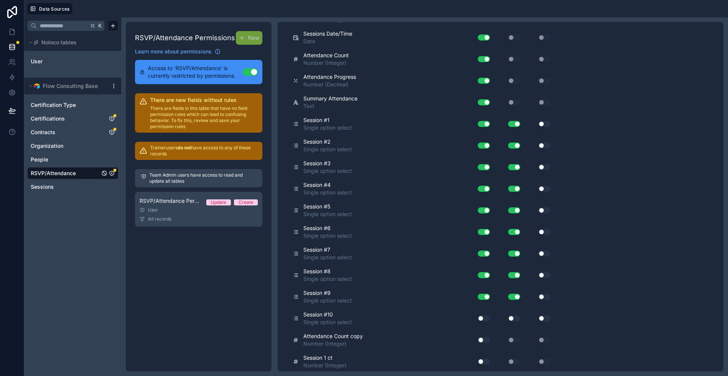
click at [198, 152] on p "Trainer users do not have access to any of these records" at bounding box center [204, 151] width 108 height 12
click at [142, 151] on icon at bounding box center [144, 151] width 8 height 8
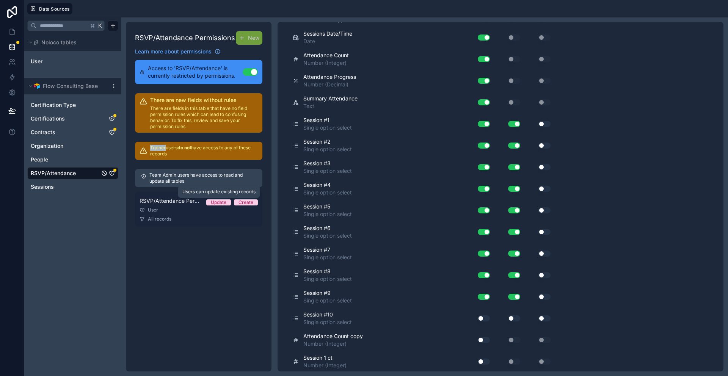
click at [218, 203] on div "Update" at bounding box center [219, 203] width 16 height 6
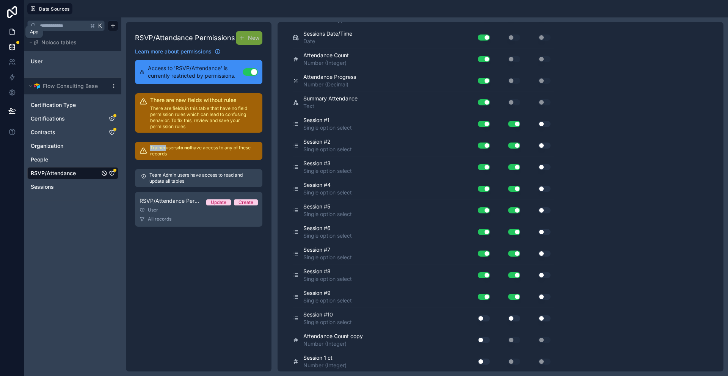
click at [16, 35] on link at bounding box center [12, 31] width 24 height 15
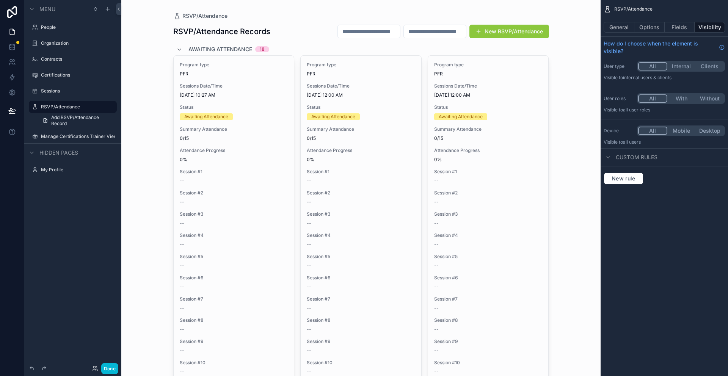
click at [657, 101] on button "All" at bounding box center [653, 98] width 29 height 8
click at [684, 99] on button "With" at bounding box center [682, 98] width 28 height 8
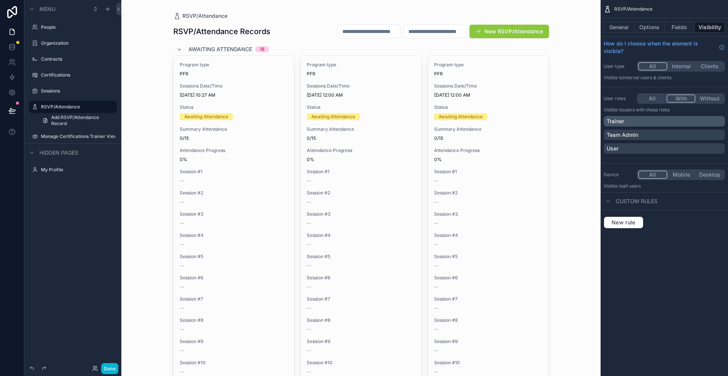
click at [666, 120] on div "Trainer" at bounding box center [664, 122] width 115 height 8
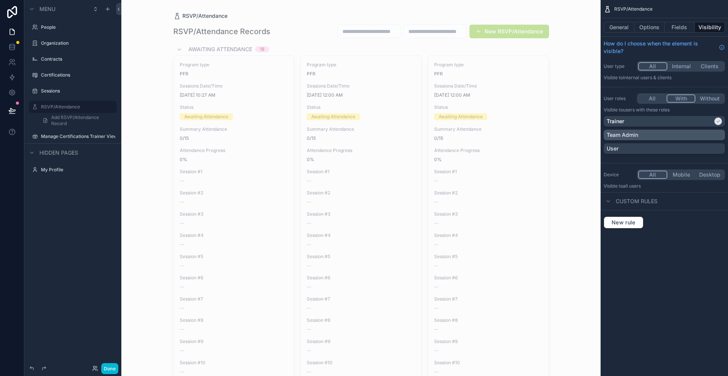
click at [665, 135] on div "Team Admin" at bounding box center [664, 135] width 115 height 8
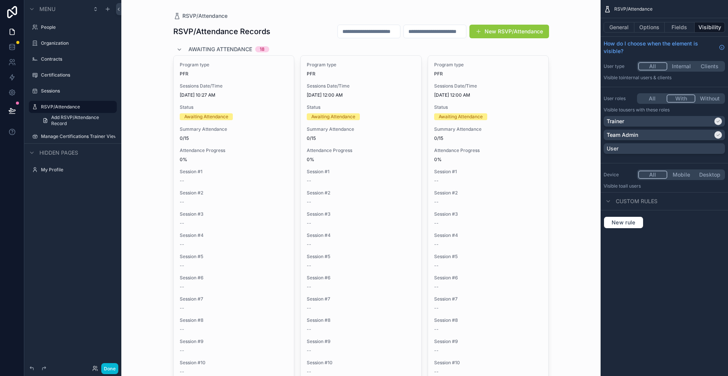
click at [683, 67] on button "Internal" at bounding box center [682, 66] width 28 height 8
click at [658, 68] on button "All" at bounding box center [653, 66] width 28 height 8
click at [648, 31] on button "Options" at bounding box center [650, 27] width 30 height 11
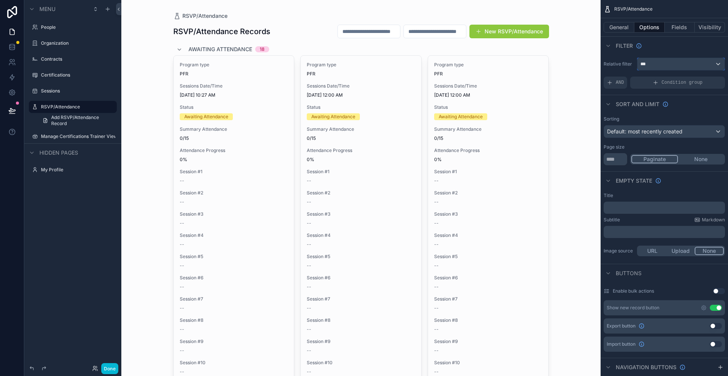
click at [661, 62] on div "***" at bounding box center [681, 64] width 87 height 12
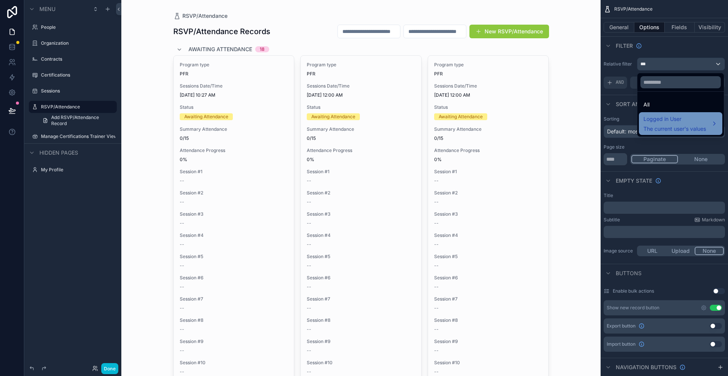
click at [673, 116] on span "Logged in User" at bounding box center [675, 119] width 63 height 9
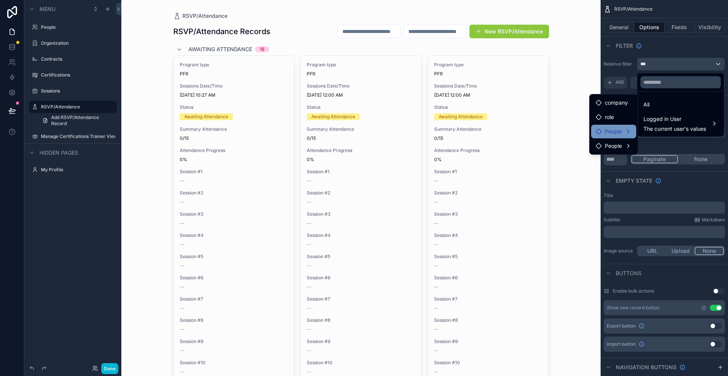
click at [627, 132] on div "People" at bounding box center [614, 131] width 36 height 9
click at [663, 126] on span "user (from people)" at bounding box center [676, 125] width 46 height 9
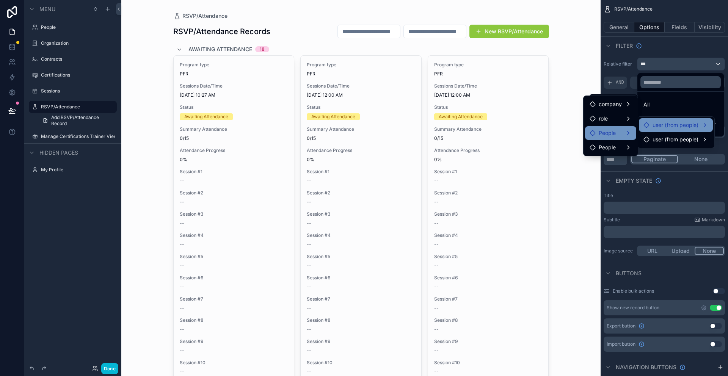
click at [615, 137] on span "People" at bounding box center [607, 133] width 17 height 9
click at [624, 132] on div "People" at bounding box center [611, 133] width 42 height 9
click at [628, 132] on div "People" at bounding box center [611, 133] width 42 height 9
click at [626, 130] on div "People" at bounding box center [611, 133] width 42 height 9
click at [654, 55] on div "scrollable content" at bounding box center [364, 188] width 728 height 376
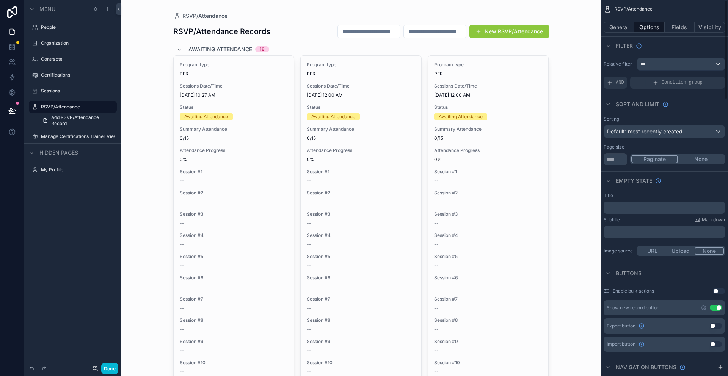
click at [672, 46] on div "Filter" at bounding box center [664, 45] width 127 height 18
click at [672, 47] on div "Filter" at bounding box center [664, 45] width 127 height 18
click at [679, 29] on button "Fields" at bounding box center [680, 27] width 30 height 11
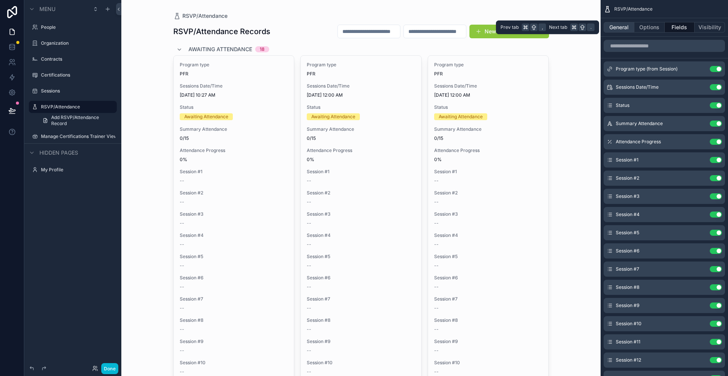
click at [622, 31] on button "General" at bounding box center [619, 27] width 31 height 11
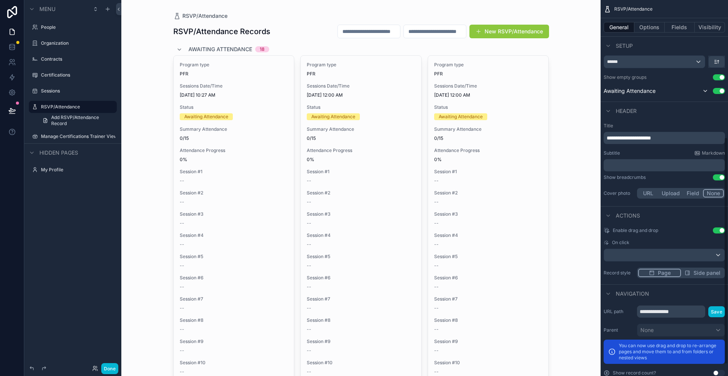
scroll to position [231, 0]
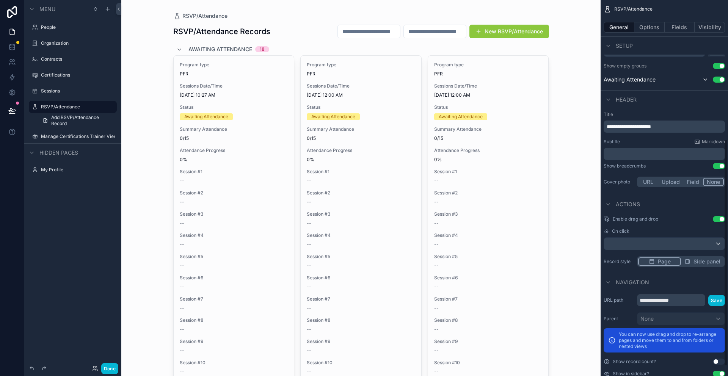
click at [721, 66] on button "Use setting" at bounding box center [719, 66] width 12 height 6
click at [706, 80] on icon "scrollable content" at bounding box center [705, 80] width 3 height 2
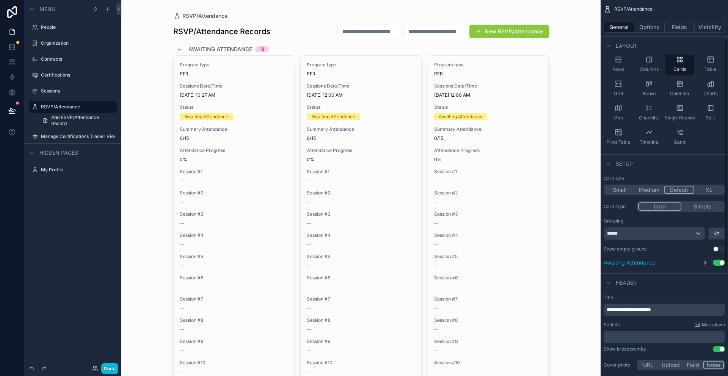
scroll to position [0, 0]
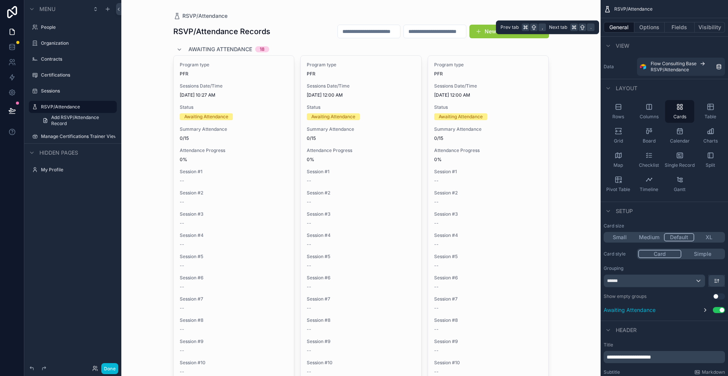
click at [657, 33] on div "General Options Fields Visibility" at bounding box center [664, 27] width 127 height 18
click at [656, 26] on button "Options" at bounding box center [650, 27] width 30 height 11
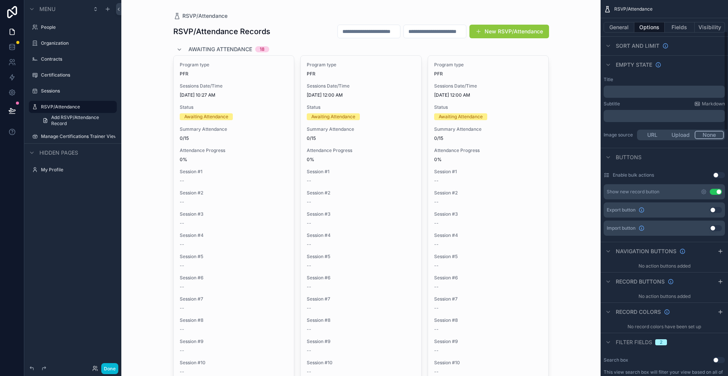
scroll to position [119, 0]
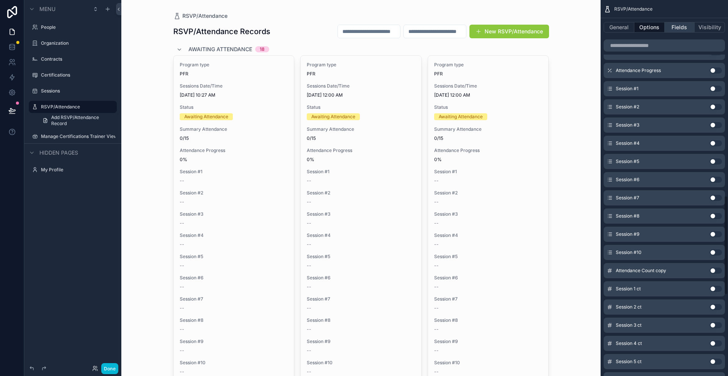
click at [688, 27] on button "Fields" at bounding box center [680, 27] width 30 height 11
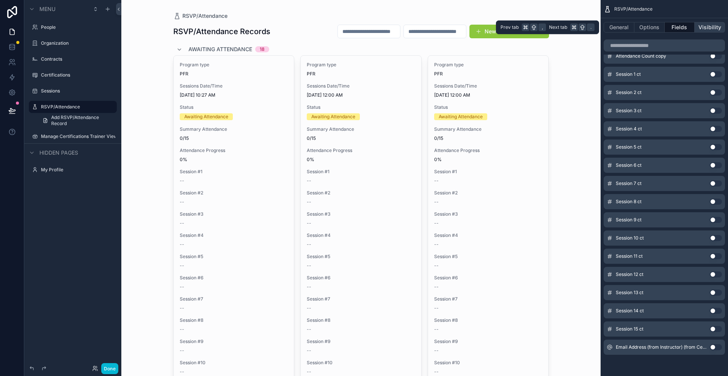
click at [711, 26] on button "Visibility" at bounding box center [710, 27] width 30 height 11
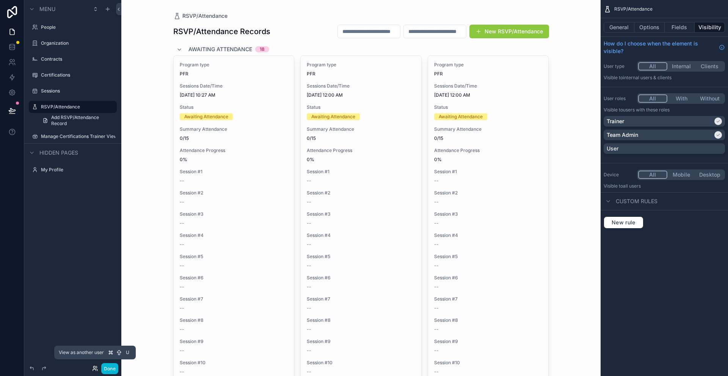
click at [96, 370] on icon at bounding box center [95, 369] width 6 height 6
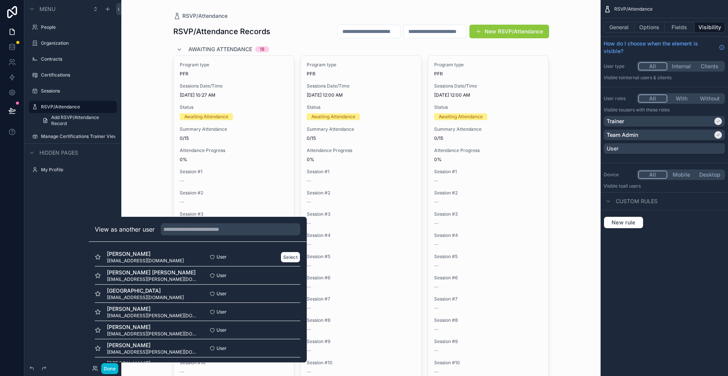
click at [155, 260] on span "[EMAIL_ADDRESS][DOMAIN_NAME]" at bounding box center [145, 261] width 77 height 6
click at [286, 255] on button "Select" at bounding box center [291, 257] width 20 height 11
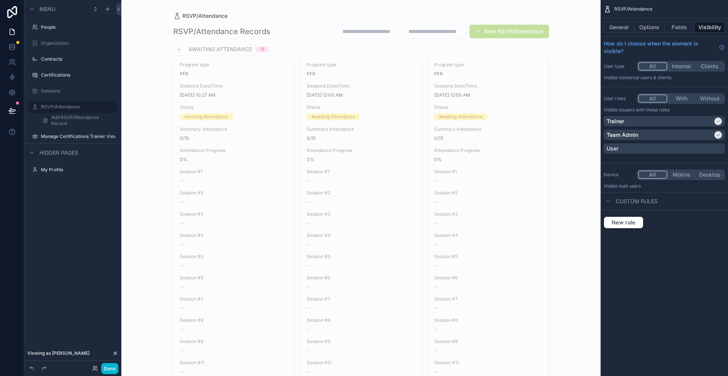
click at [486, 33] on button "New RSVP/Attendance" at bounding box center [510, 32] width 80 height 14
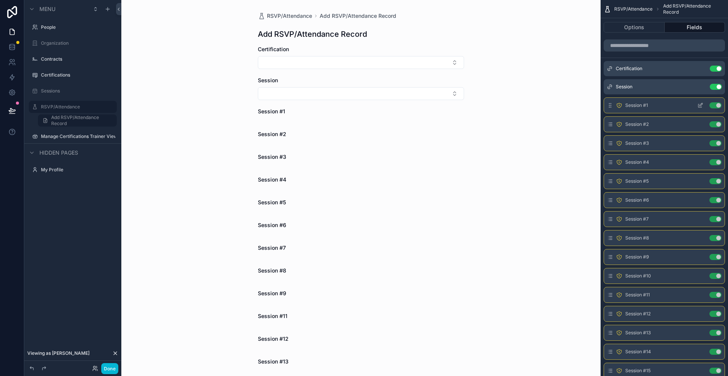
click at [718, 105] on button "Use setting" at bounding box center [716, 105] width 12 height 6
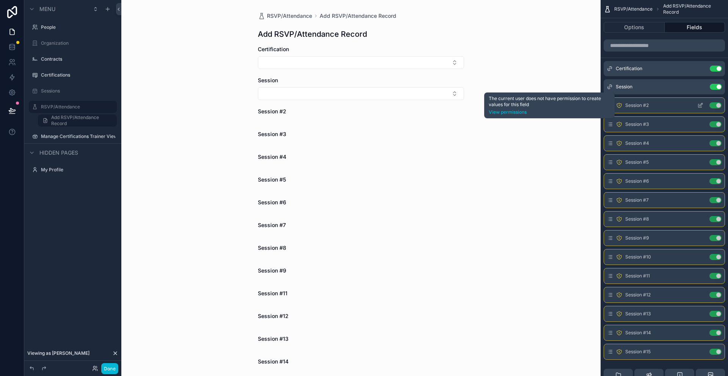
click at [620, 106] on icon "scrollable content" at bounding box center [620, 105] width 6 height 6
click at [512, 111] on link "View permissions" at bounding box center [549, 112] width 121 height 6
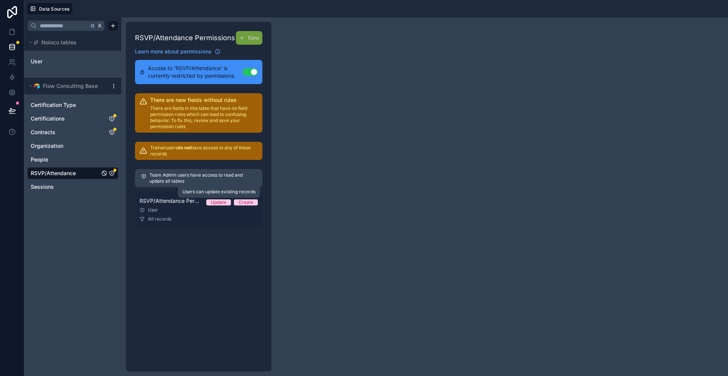
click at [220, 203] on div "Update" at bounding box center [219, 203] width 16 height 6
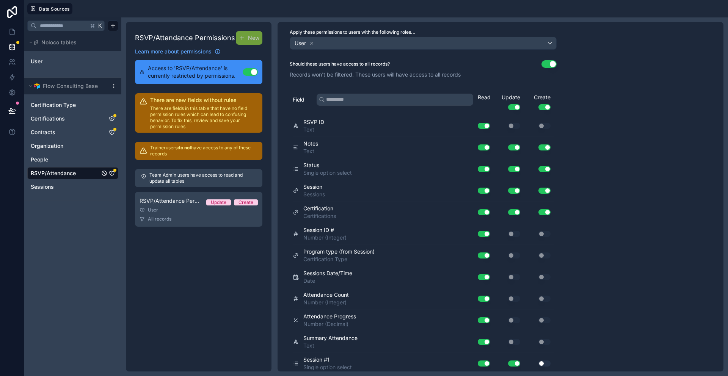
scroll to position [35, 0]
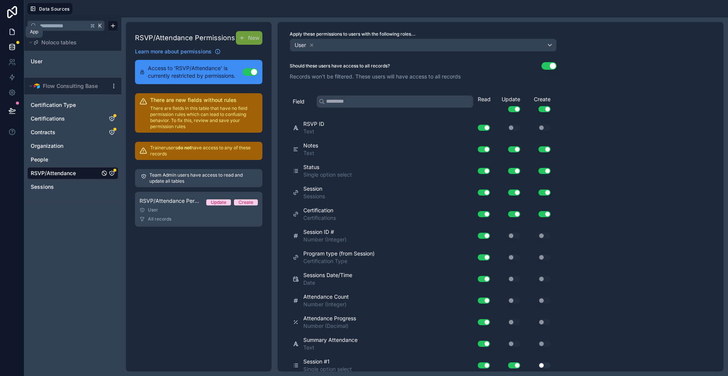
click at [13, 30] on icon at bounding box center [12, 32] width 5 height 6
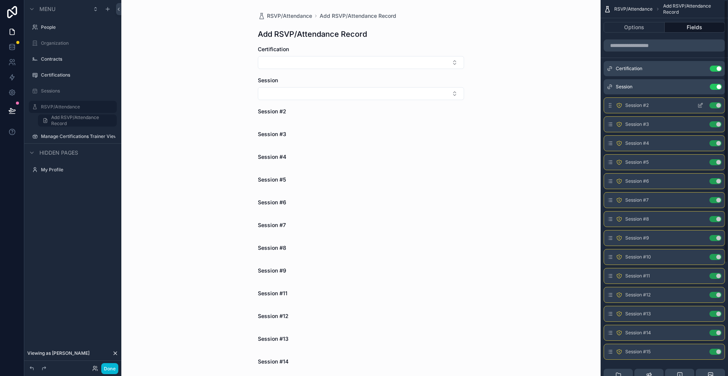
click at [719, 105] on button "Use setting" at bounding box center [716, 105] width 12 height 6
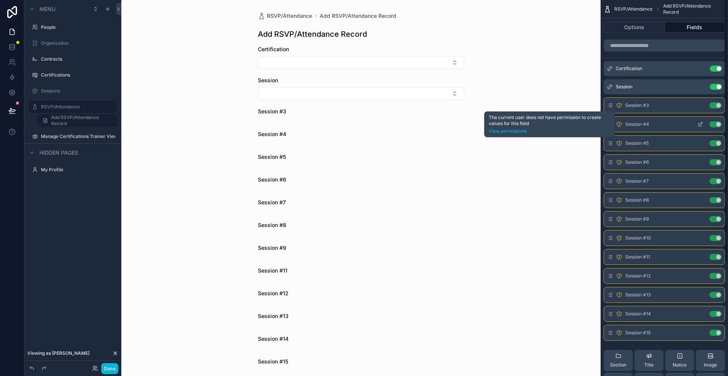
click at [620, 125] on icon "scrollable content" at bounding box center [620, 124] width 6 height 6
click at [516, 130] on link "View permissions" at bounding box center [549, 131] width 121 height 6
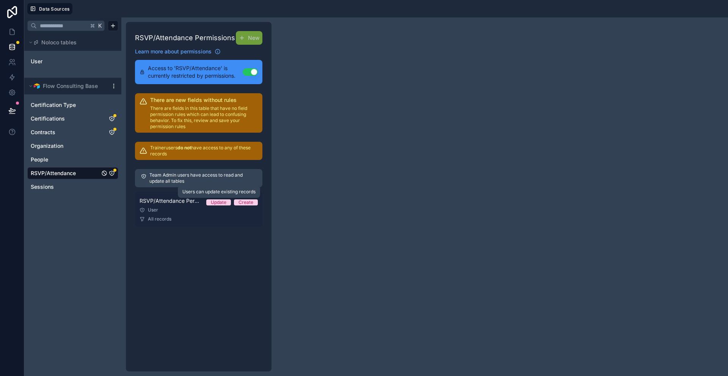
click at [224, 200] on div "Update" at bounding box center [219, 203] width 16 height 6
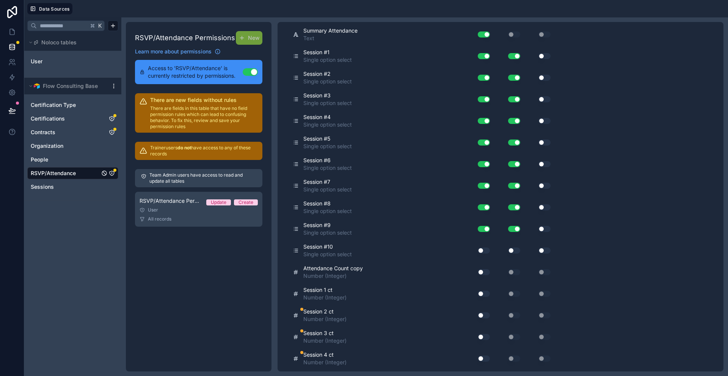
scroll to position [347, 0]
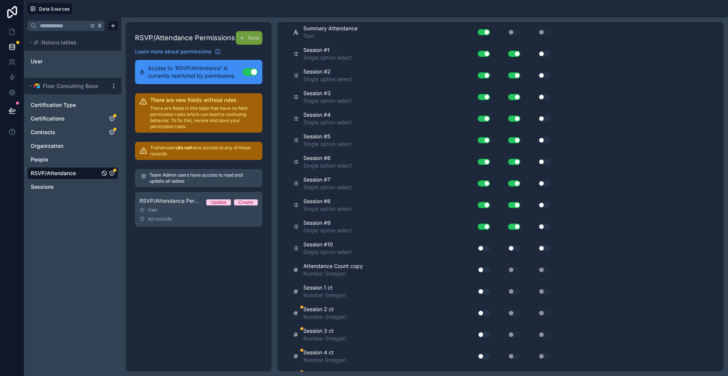
click at [482, 249] on button "Use setting" at bounding box center [484, 248] width 12 height 6
click at [513, 250] on button "Use setting" at bounding box center [514, 248] width 12 height 6
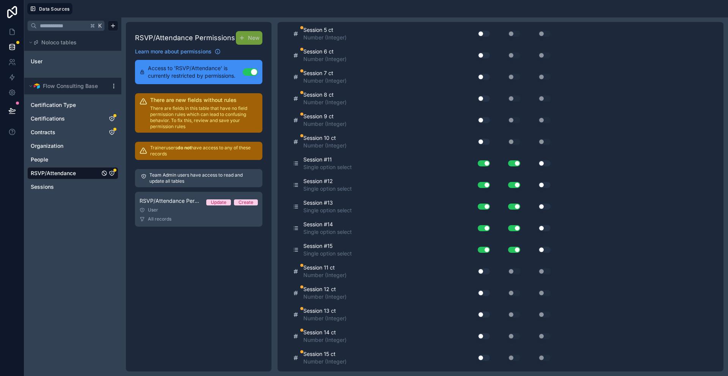
scroll to position [710, 0]
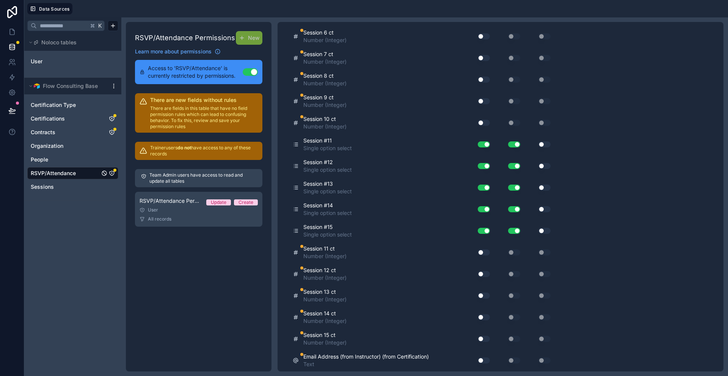
click at [483, 360] on button "Use setting" at bounding box center [484, 361] width 12 height 6
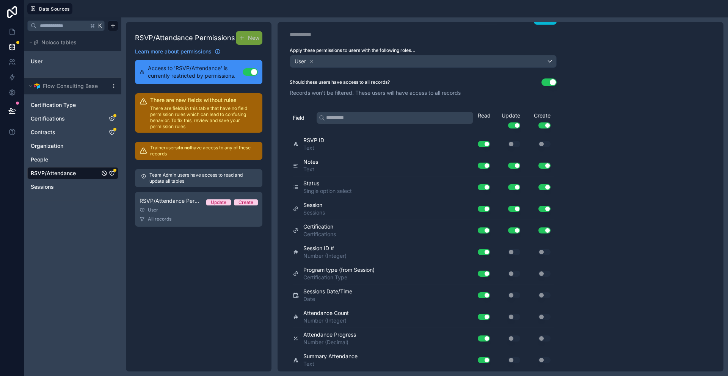
scroll to position [0, 0]
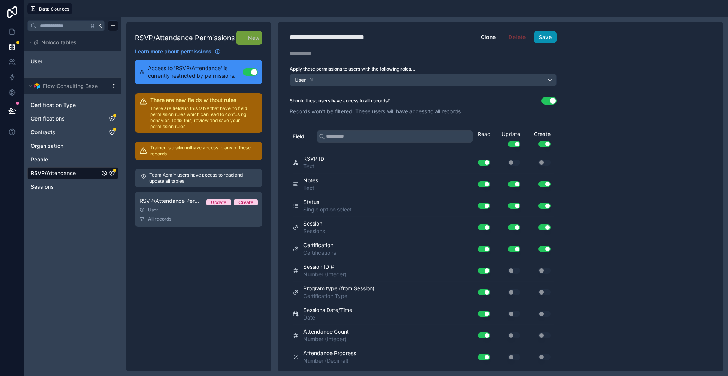
click at [544, 35] on button "Save" at bounding box center [545, 37] width 23 height 12
click at [13, 31] on icon at bounding box center [12, 32] width 8 height 8
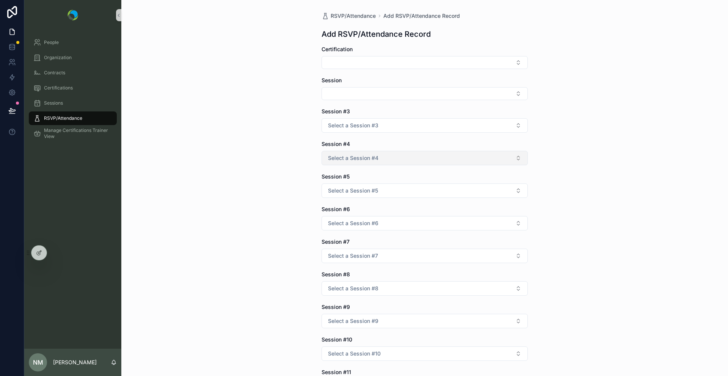
click at [389, 156] on button "Select a Session #4" at bounding box center [425, 158] width 206 height 14
click at [569, 156] on div "RSVP/Attendance Add RSVP/Attendance Record Add RSVP/Attendance Record Certifica…" at bounding box center [424, 188] width 607 height 376
click at [348, 16] on span "RSVP/Attendance" at bounding box center [353, 16] width 45 height 8
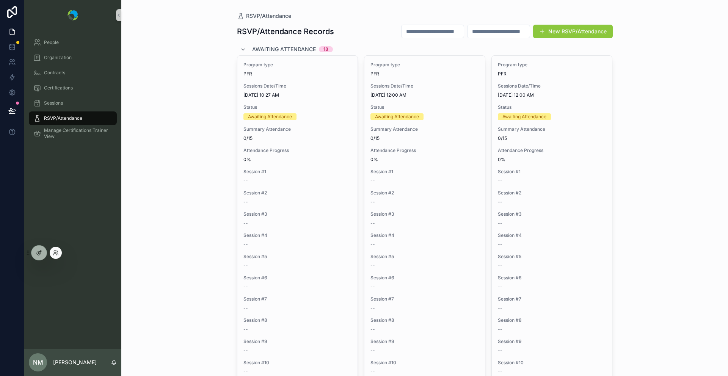
click at [41, 251] on icon at bounding box center [39, 253] width 6 height 6
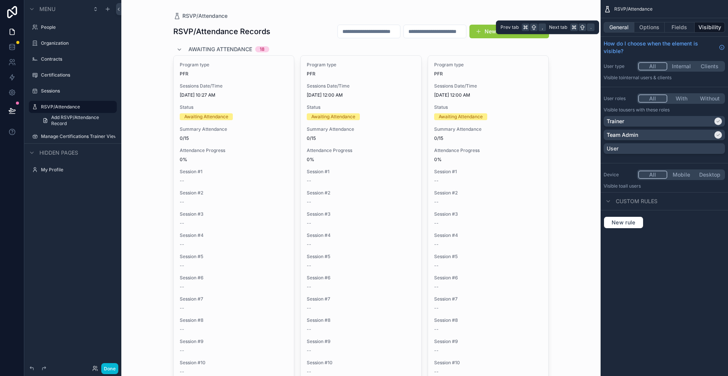
click at [627, 30] on button "General" at bounding box center [619, 27] width 31 height 11
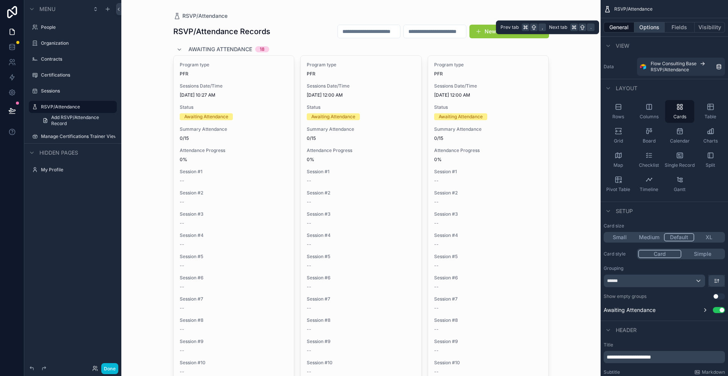
click at [648, 23] on button "Options" at bounding box center [650, 27] width 30 height 11
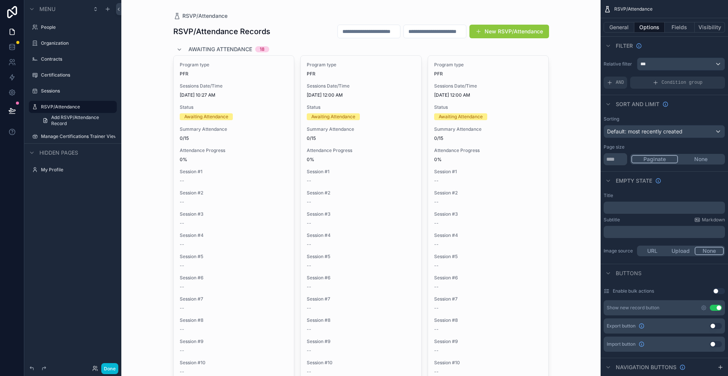
click at [365, 35] on input "scrollable content" at bounding box center [369, 31] width 62 height 11
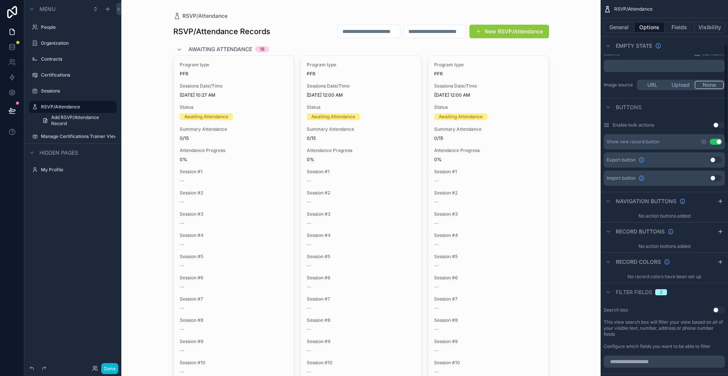
scroll to position [168, 0]
click at [609, 290] on icon "scrollable content" at bounding box center [609, 291] width 6 height 6
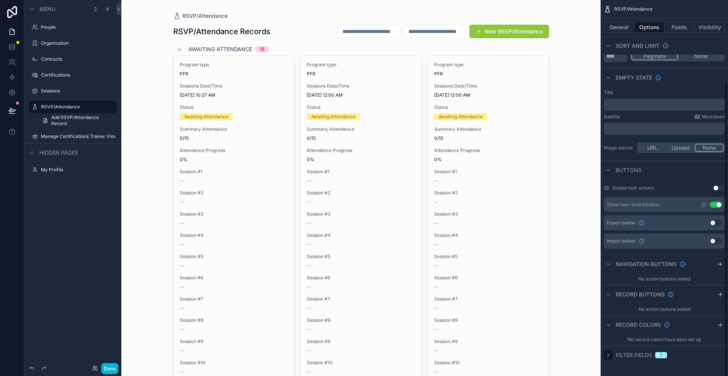
scroll to position [103, 0]
click at [611, 354] on icon "scrollable content" at bounding box center [609, 355] width 6 height 6
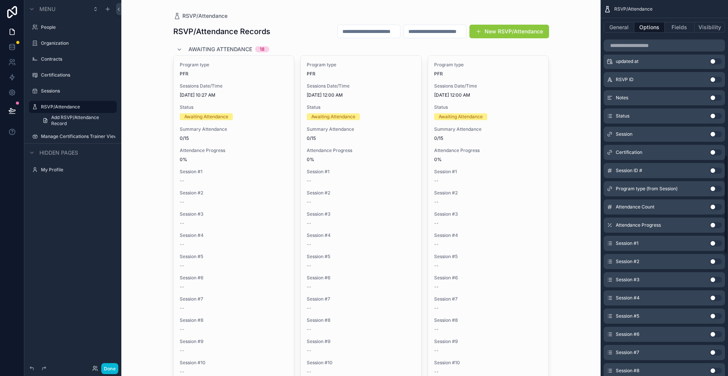
scroll to position [588, 0]
click at [713, 188] on button "Use setting" at bounding box center [716, 189] width 12 height 6
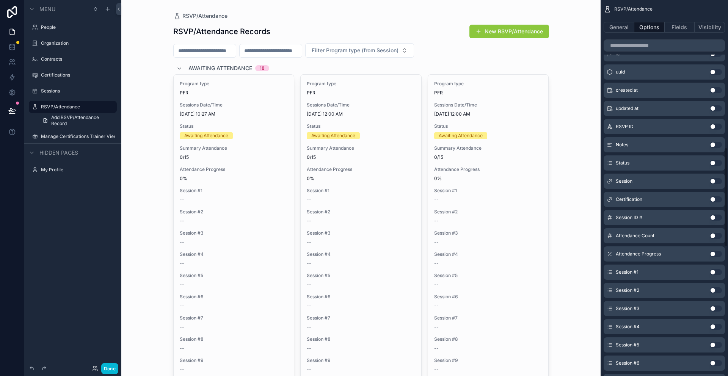
scroll to position [556, 0]
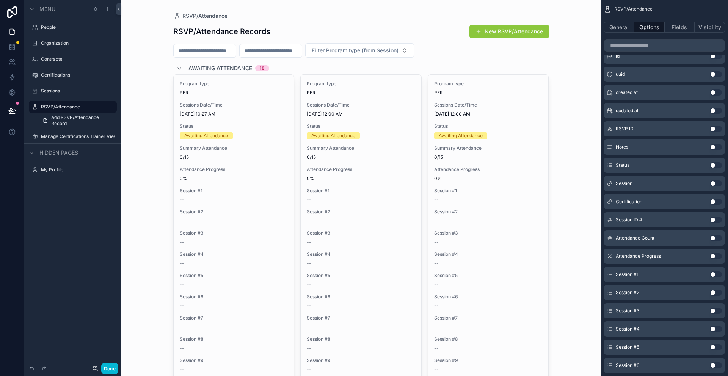
click at [714, 164] on button "Use setting" at bounding box center [716, 165] width 12 height 6
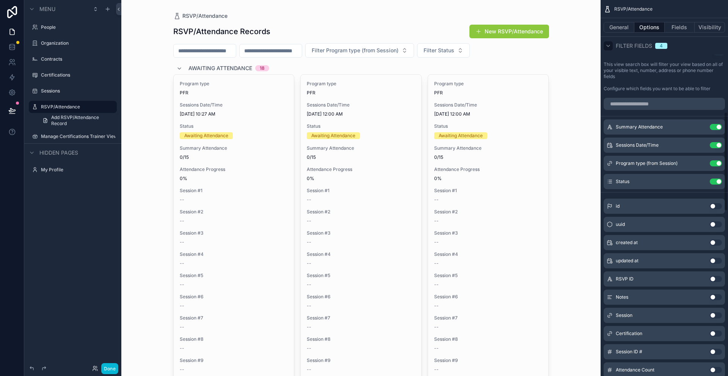
scroll to position [418, 0]
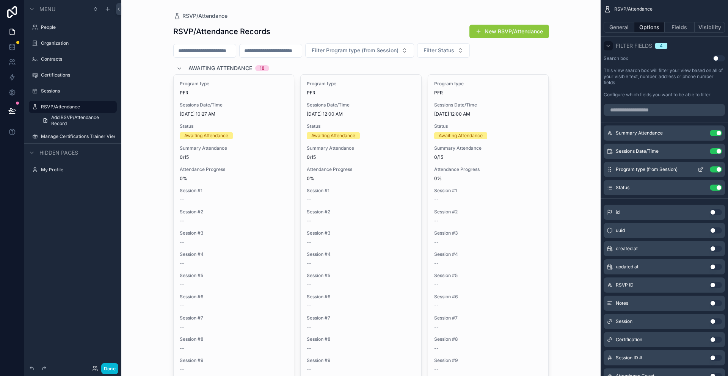
click at [702, 168] on icon "scrollable content" at bounding box center [701, 170] width 6 height 6
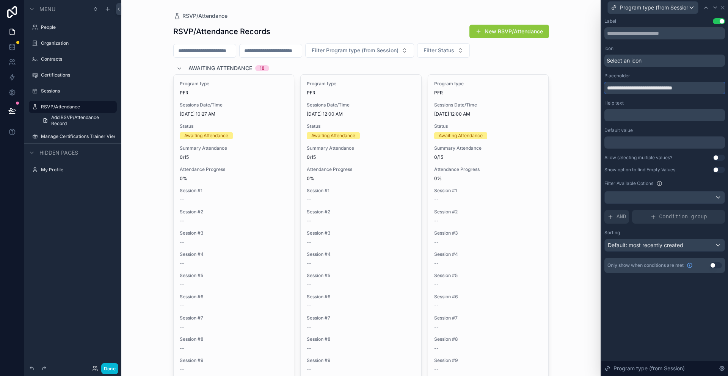
drag, startPoint x: 702, startPoint y: 88, endPoint x: 657, endPoint y: 88, distance: 45.2
click at [657, 88] on input "**********" at bounding box center [665, 88] width 121 height 12
type input "**********"
click at [725, 6] on icon at bounding box center [723, 8] width 6 height 6
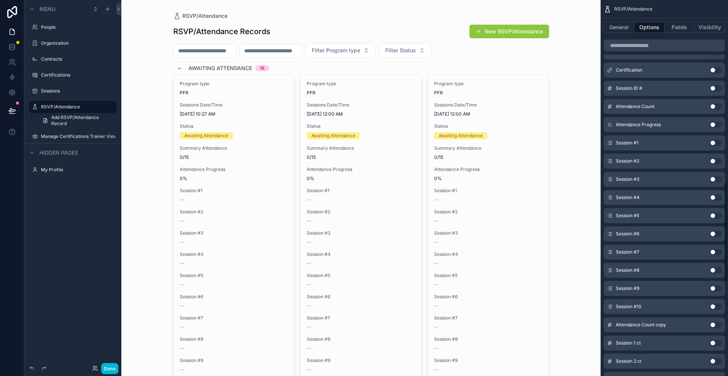
scroll to position [692, 0]
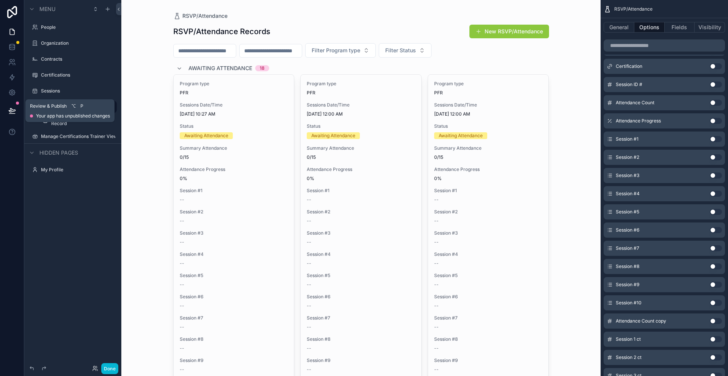
click at [11, 112] on icon at bounding box center [12, 111] width 8 height 8
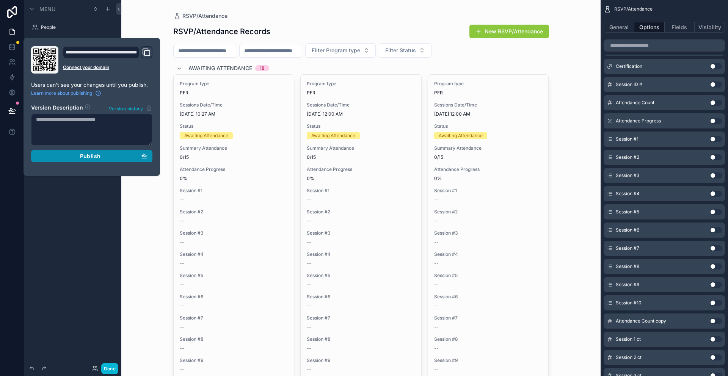
click at [92, 156] on span "Publish" at bounding box center [90, 156] width 20 height 7
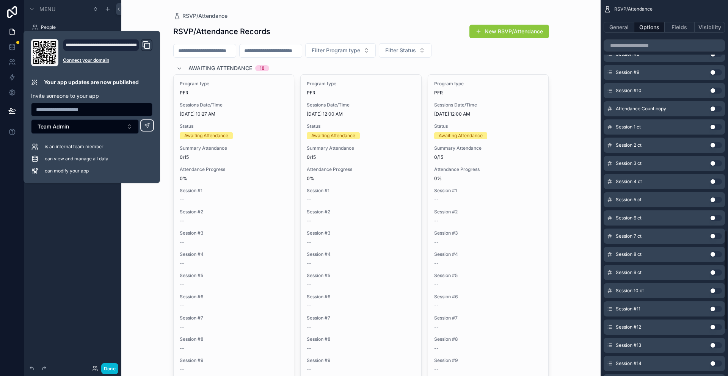
scroll to position [1048, 0]
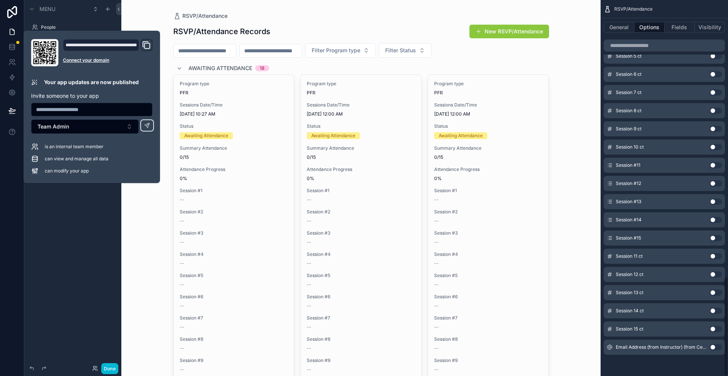
click at [713, 348] on button "Use setting" at bounding box center [716, 348] width 12 height 6
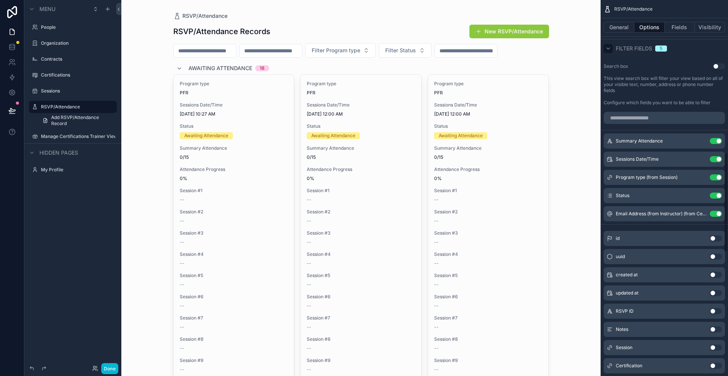
scroll to position [357, 0]
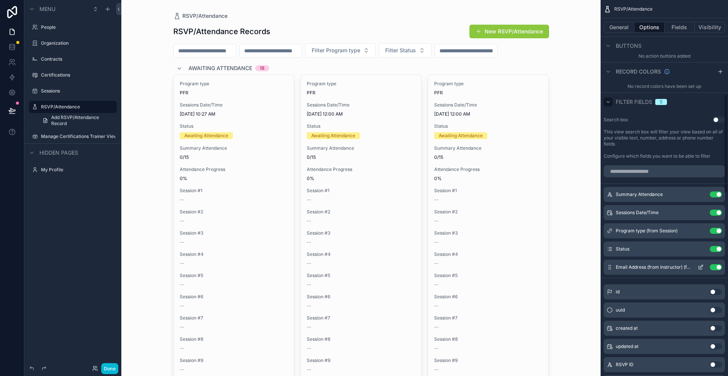
click at [702, 267] on icon "scrollable content" at bounding box center [701, 266] width 3 height 3
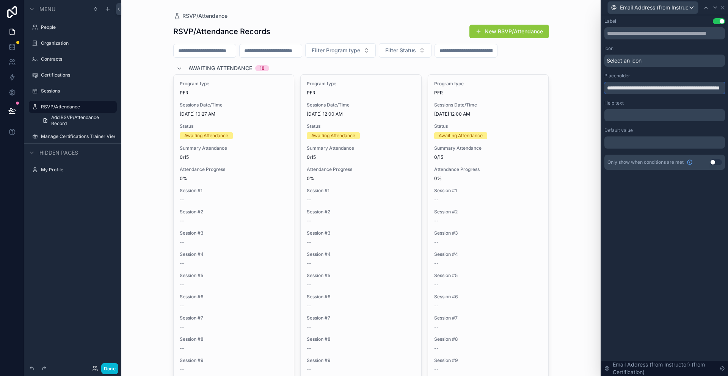
drag, startPoint x: 660, startPoint y: 88, endPoint x: 694, endPoint y: 82, distance: 34.6
click at [694, 82] on input "**********" at bounding box center [665, 88] width 121 height 12
click at [683, 74] on div "Placeholder" at bounding box center [665, 76] width 121 height 6
click at [646, 33] on input "text" at bounding box center [665, 33] width 121 height 12
drag, startPoint x: 645, startPoint y: 33, endPoint x: 688, endPoint y: 30, distance: 42.6
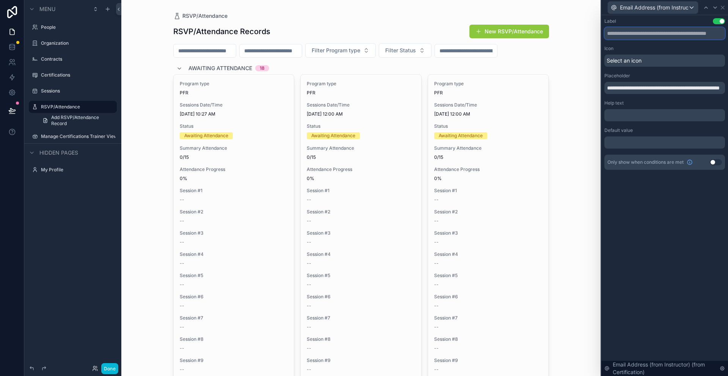
click at [688, 30] on input "text" at bounding box center [665, 33] width 121 height 12
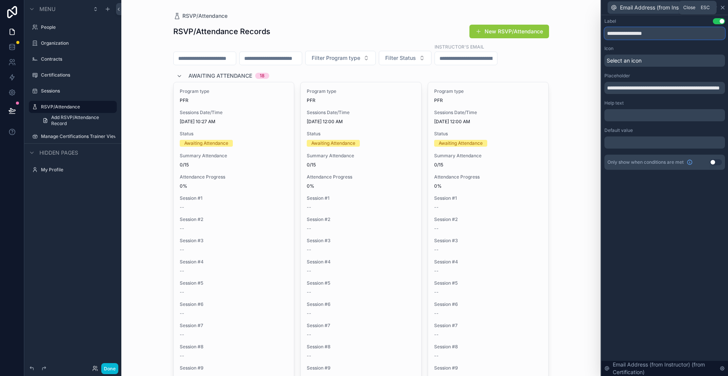
type input "**********"
click at [724, 7] on icon at bounding box center [723, 7] width 3 height 3
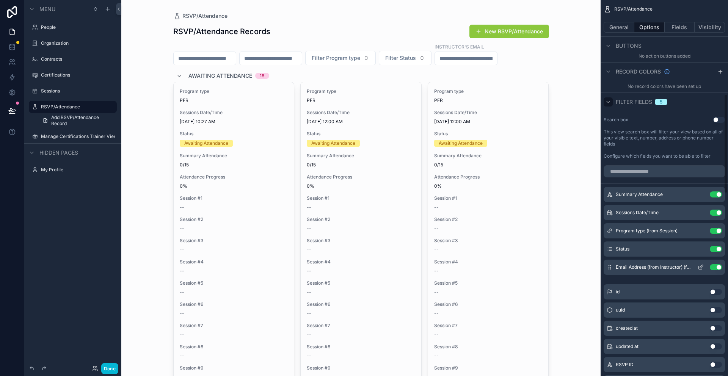
click at [719, 267] on button "Use setting" at bounding box center [716, 267] width 12 height 6
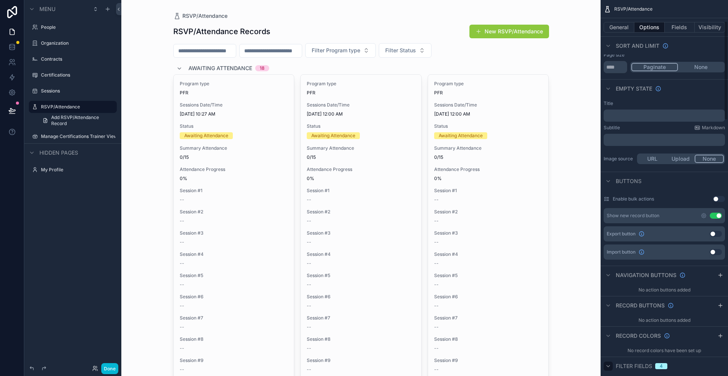
scroll to position [80, 0]
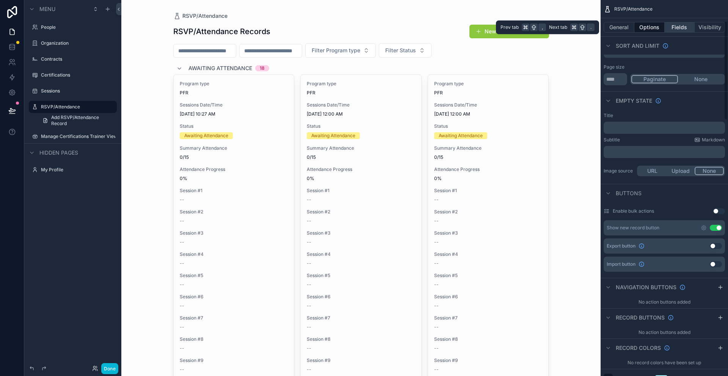
click at [676, 25] on button "Fields" at bounding box center [680, 27] width 30 height 11
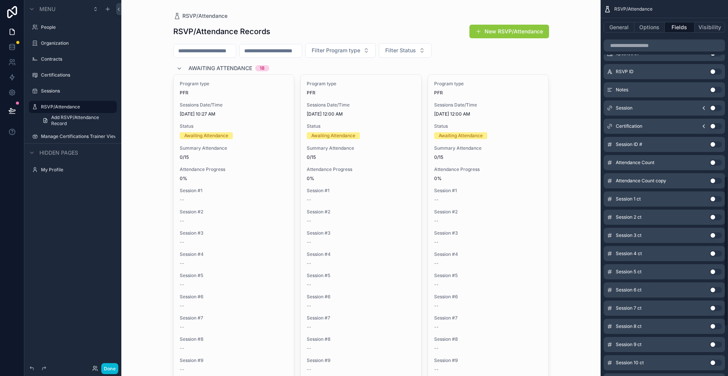
scroll to position [566, 0]
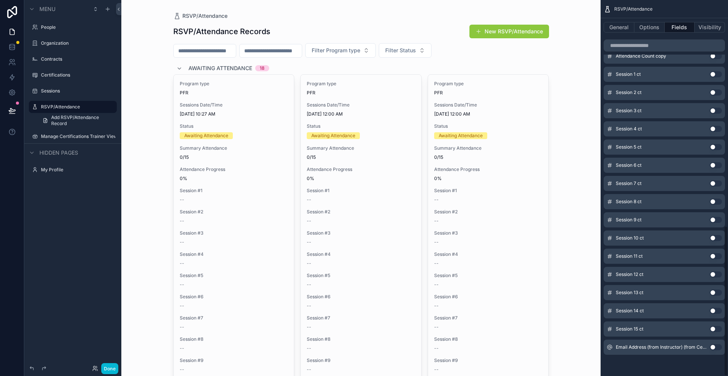
click at [715, 348] on button "Use setting" at bounding box center [716, 348] width 12 height 6
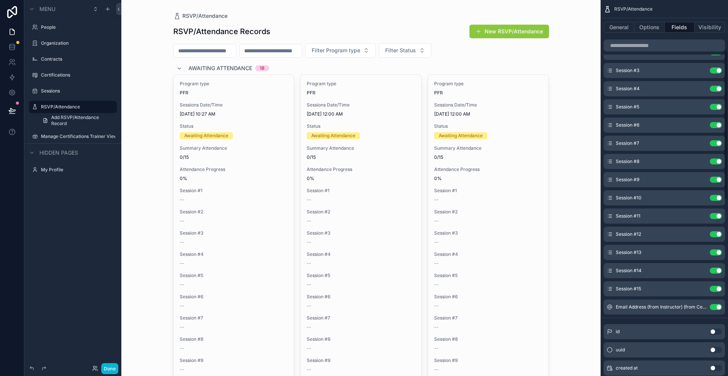
scroll to position [144, 0]
click at [703, 290] on icon "scrollable content" at bounding box center [701, 289] width 6 height 6
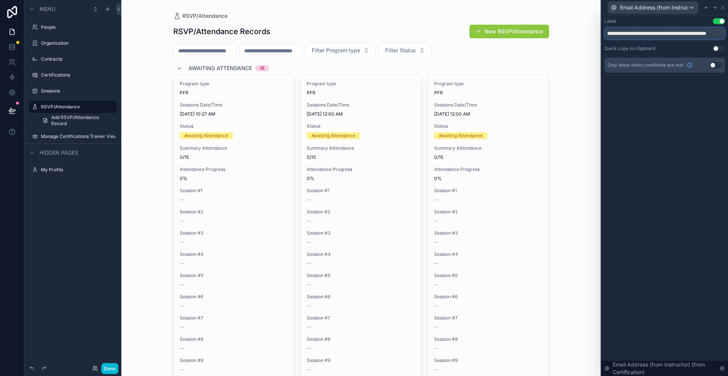
scroll to position [0, 13]
drag, startPoint x: 645, startPoint y: 35, endPoint x: 728, endPoint y: 32, distance: 83.5
click at [728, 32] on div "**********" at bounding box center [665, 53] width 127 height 76
type input "**********"
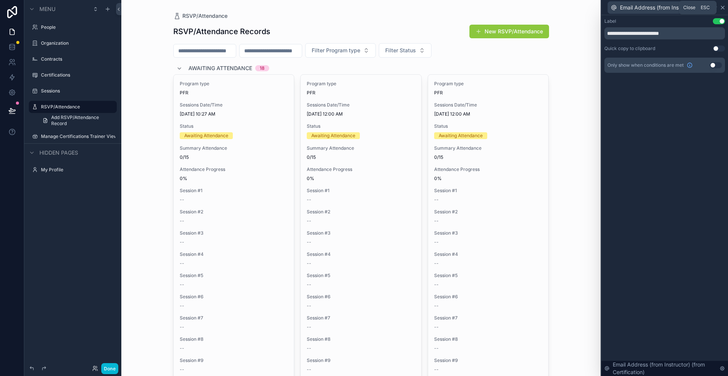
click at [725, 7] on icon at bounding box center [723, 8] width 6 height 6
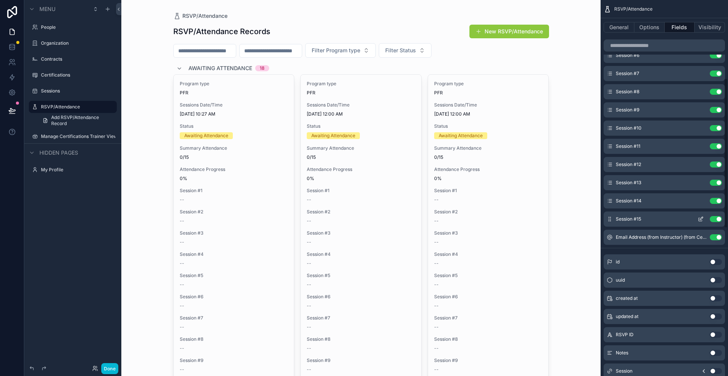
scroll to position [196, 0]
click at [702, 237] on icon "scrollable content" at bounding box center [701, 236] width 3 height 3
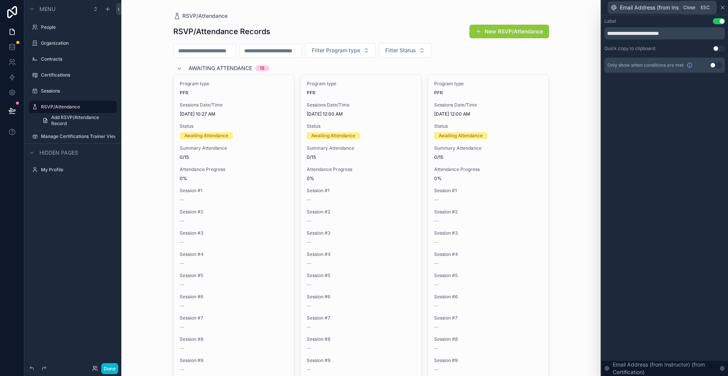
click at [724, 6] on icon at bounding box center [723, 7] width 3 height 3
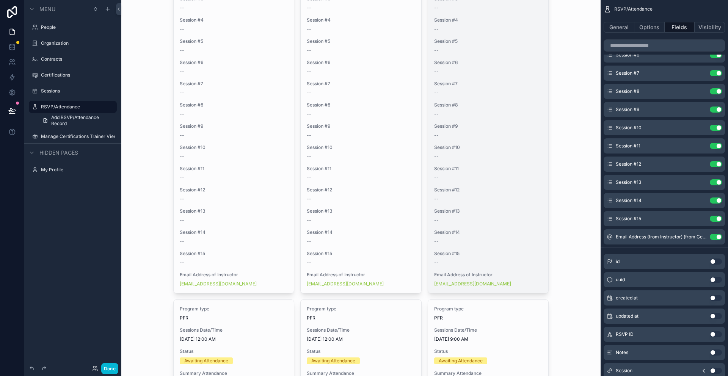
scroll to position [0, 0]
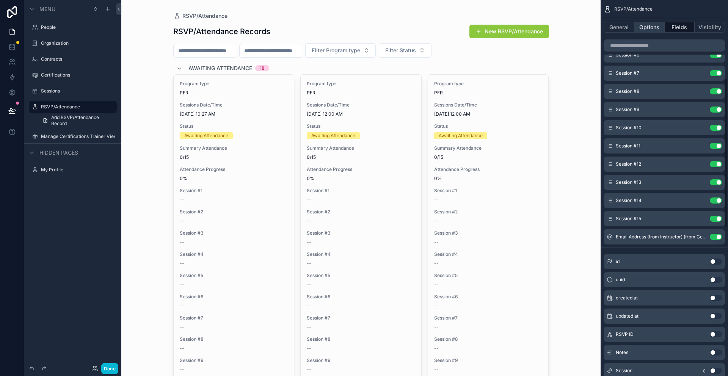
click at [654, 24] on button "Options" at bounding box center [650, 27] width 30 height 11
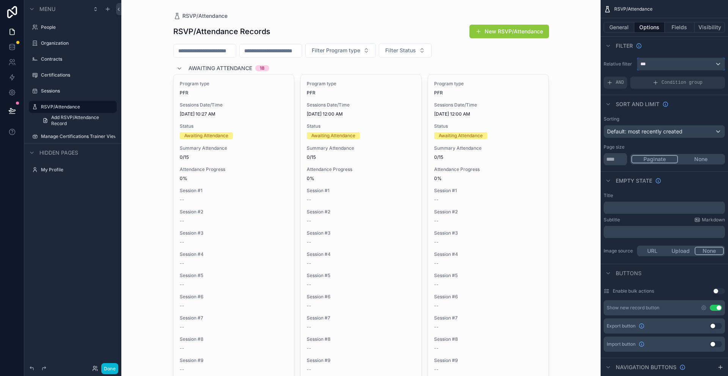
click at [666, 69] on div "***" at bounding box center [681, 64] width 87 height 12
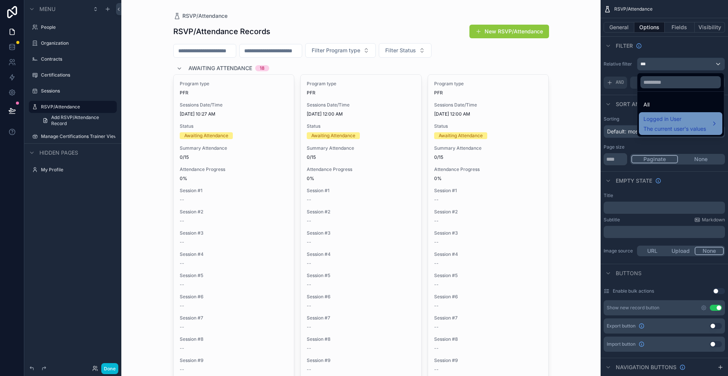
click at [665, 121] on span "Logged in User" at bounding box center [675, 119] width 63 height 9
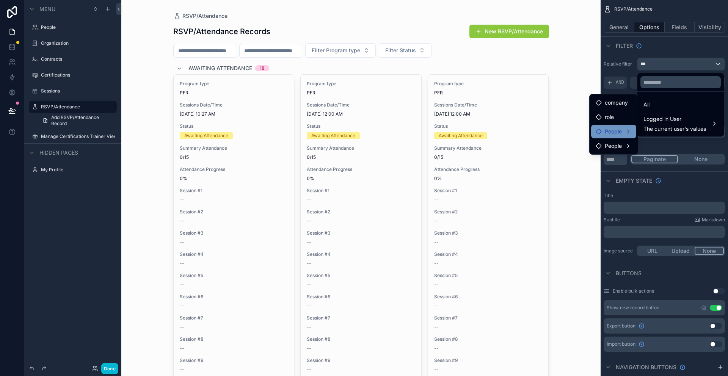
click at [609, 134] on span "People" at bounding box center [613, 131] width 17 height 9
click at [664, 124] on span "user (from people)" at bounding box center [676, 125] width 46 height 9
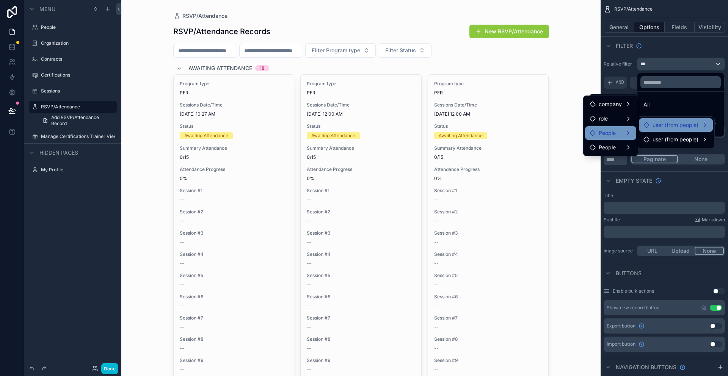
click at [626, 135] on div "People" at bounding box center [611, 133] width 42 height 9
click at [708, 23] on div "scrollable content" at bounding box center [364, 188] width 728 height 376
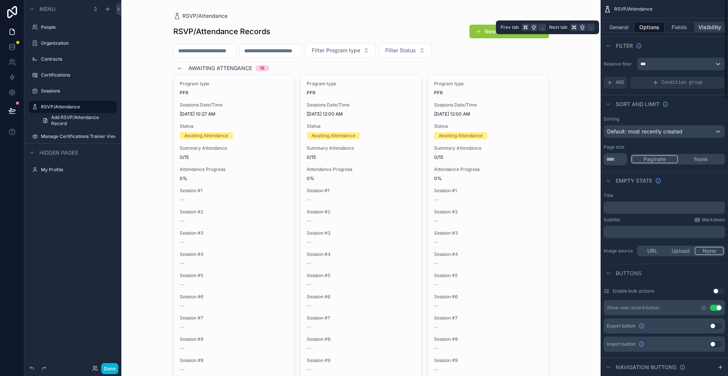
click at [708, 28] on button "Visibility" at bounding box center [710, 27] width 30 height 11
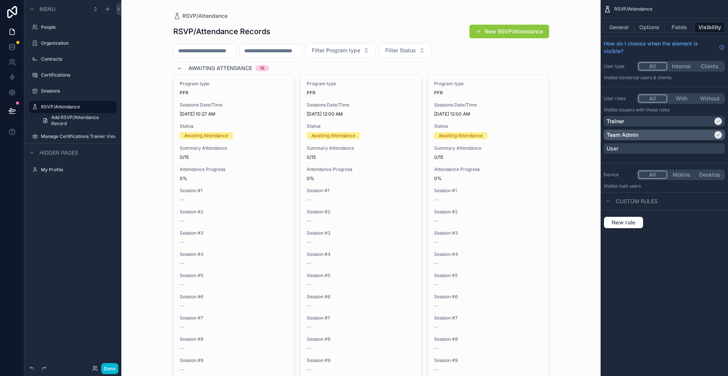
click at [719, 133] on icon "scrollable content" at bounding box center [718, 135] width 5 height 5
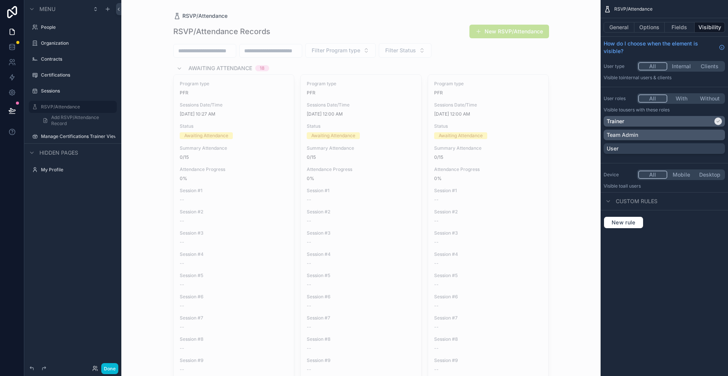
click at [719, 120] on icon "scrollable content" at bounding box center [718, 121] width 5 height 5
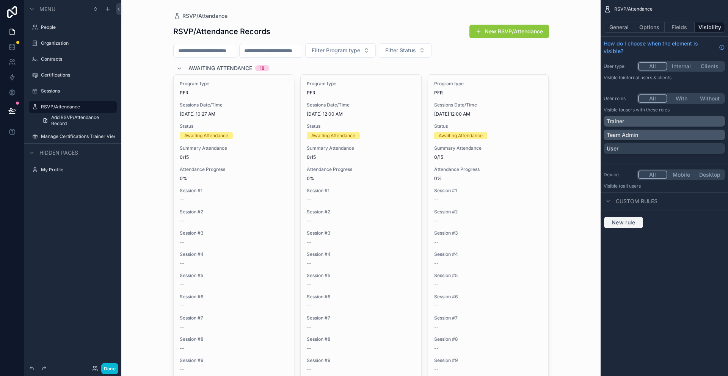
click at [628, 226] on span "New rule" at bounding box center [624, 222] width 30 height 7
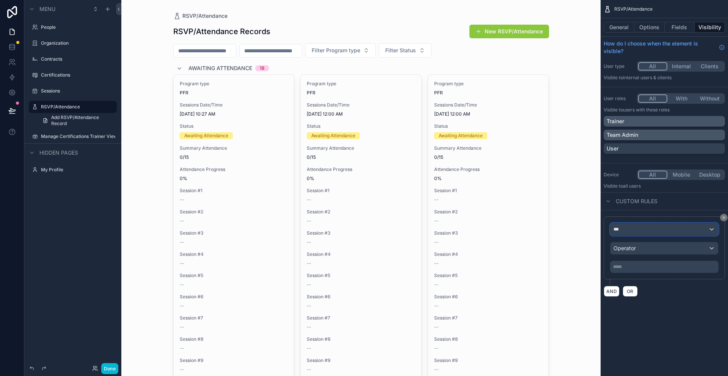
click at [633, 229] on div "***" at bounding box center [665, 229] width 108 height 12
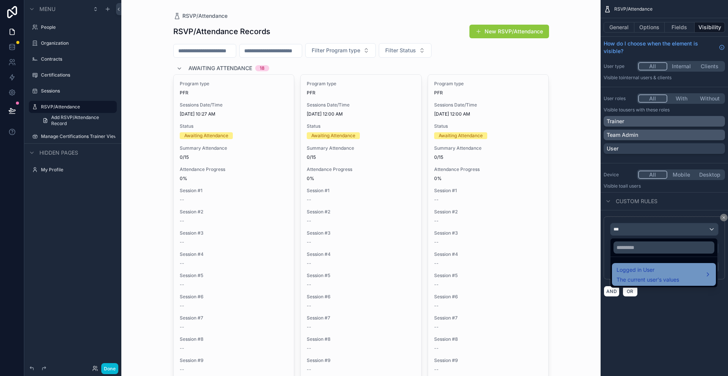
click at [633, 280] on span "The current user's values" at bounding box center [648, 280] width 63 height 8
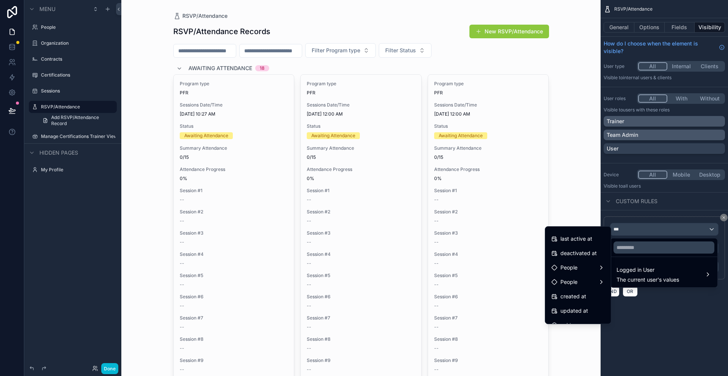
scroll to position [144, 0]
click at [573, 260] on span "People" at bounding box center [569, 264] width 17 height 9
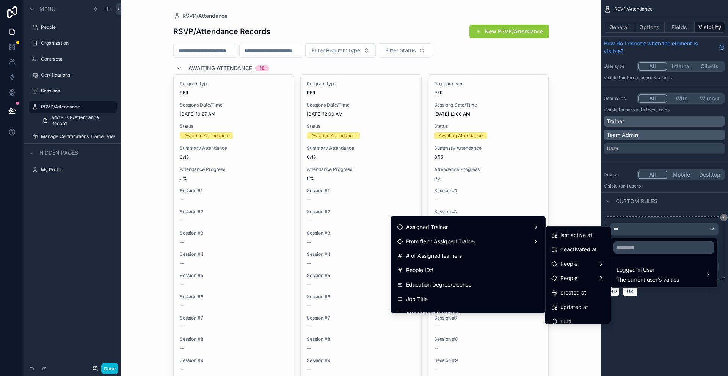
scroll to position [214, 0]
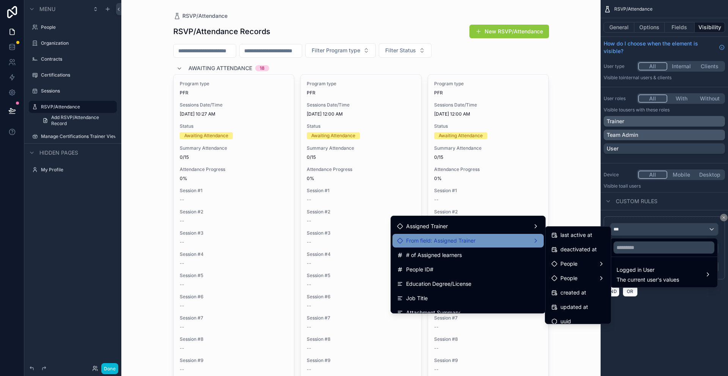
click at [455, 242] on span "From field: Assigned Trainer" at bounding box center [440, 240] width 69 height 9
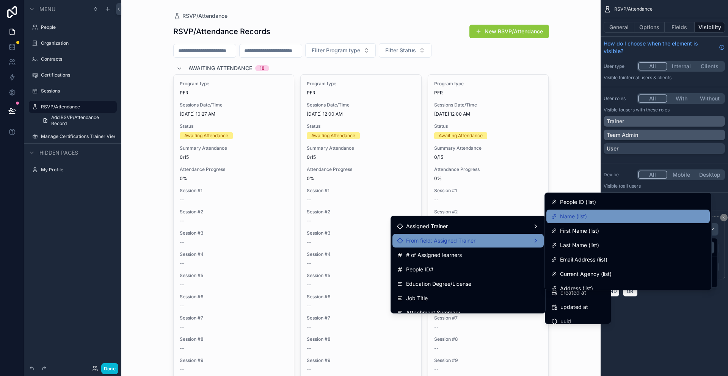
scroll to position [60, 0]
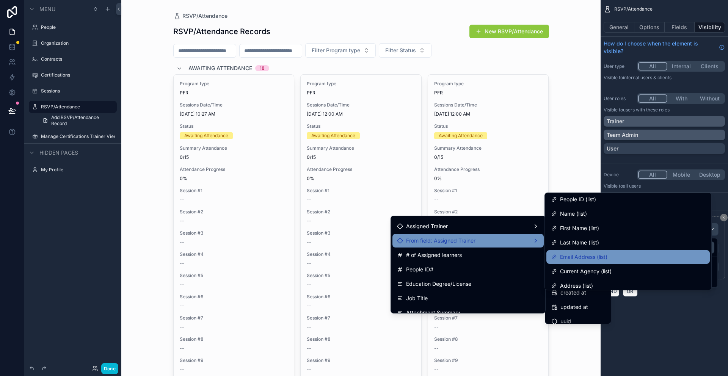
click at [598, 257] on span "Email Address (list)" at bounding box center [583, 257] width 47 height 9
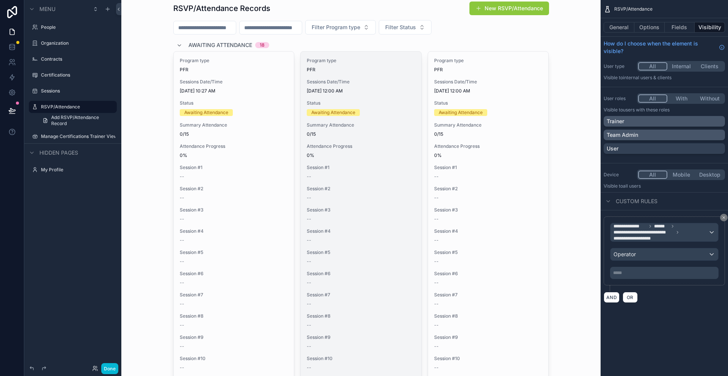
scroll to position [0, 0]
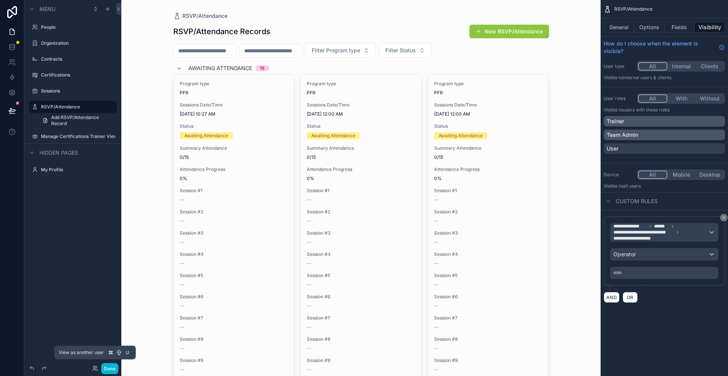
click at [95, 372] on div "Done" at bounding box center [103, 368] width 30 height 11
click at [95, 371] on icon at bounding box center [95, 369] width 6 height 6
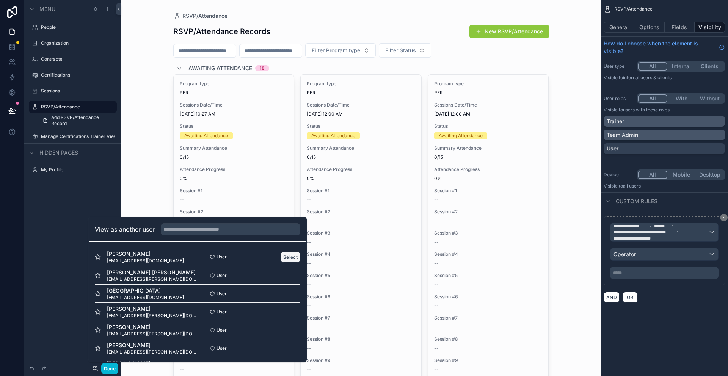
click at [288, 260] on button "Select" at bounding box center [291, 257] width 20 height 11
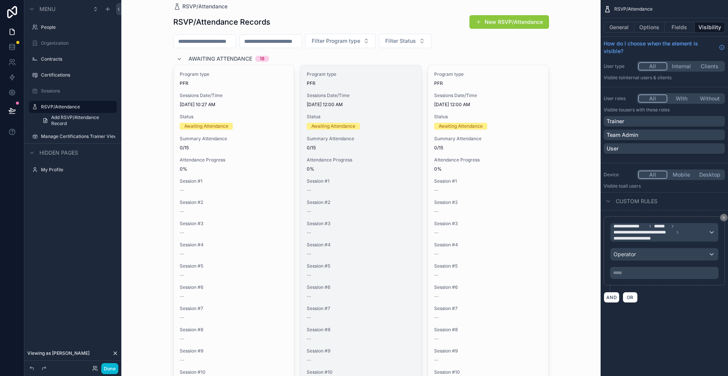
scroll to position [11, 0]
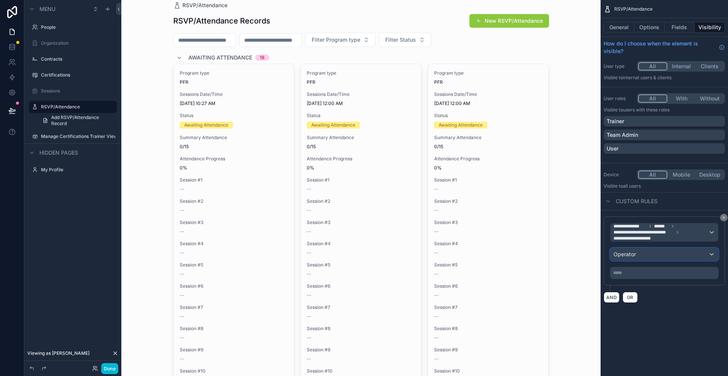
click at [655, 256] on div "Operator" at bounding box center [665, 255] width 108 height 12
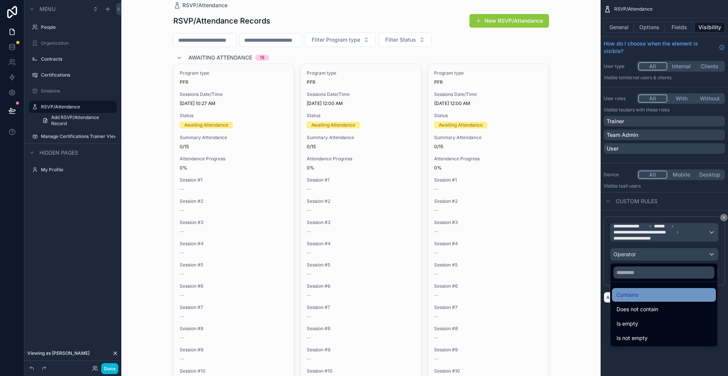
click at [642, 296] on div "Contains" at bounding box center [664, 295] width 95 height 9
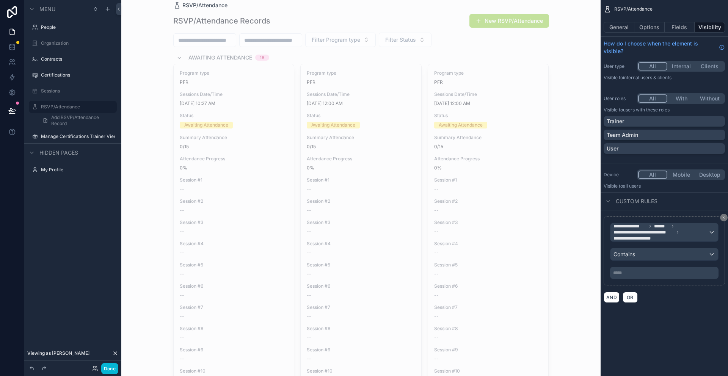
click at [634, 274] on p "***** ﻿" at bounding box center [666, 273] width 104 height 6
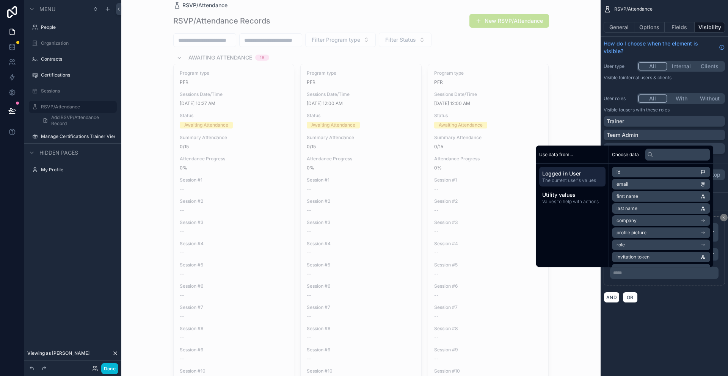
click at [643, 186] on li "email" at bounding box center [661, 184] width 98 height 11
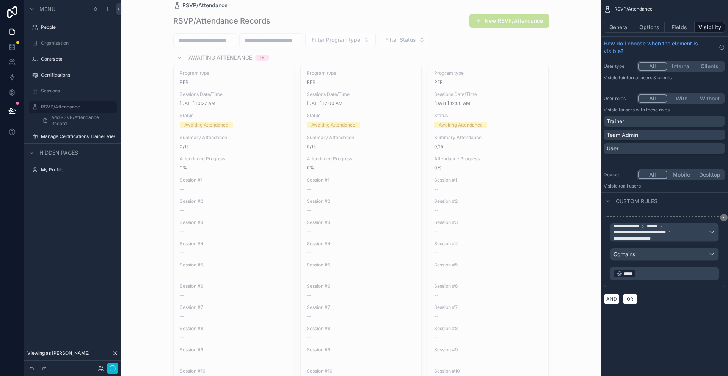
click at [659, 311] on div "**********" at bounding box center [664, 161] width 127 height 323
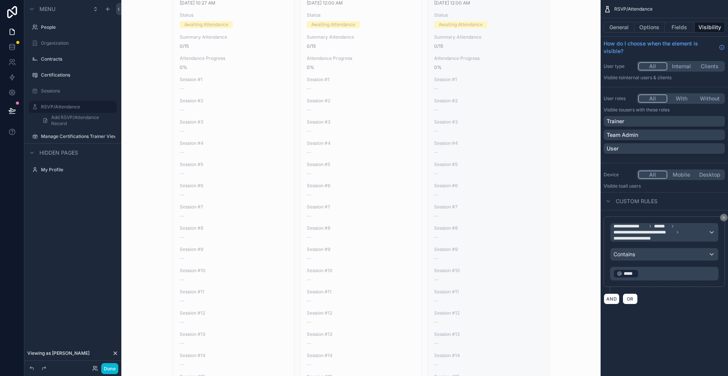
scroll to position [0, 0]
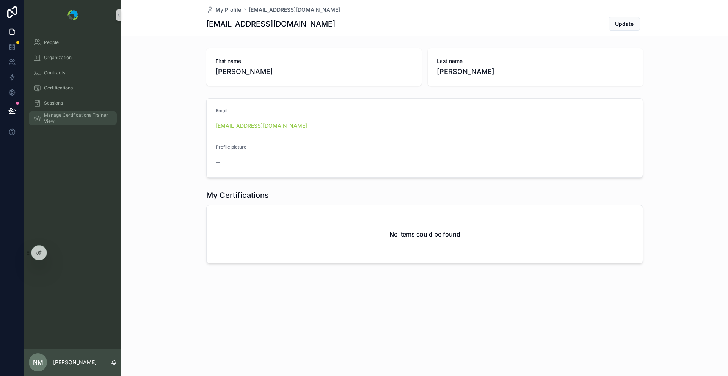
click at [49, 118] on span "Manage Certifications Trainer View" at bounding box center [76, 118] width 65 height 12
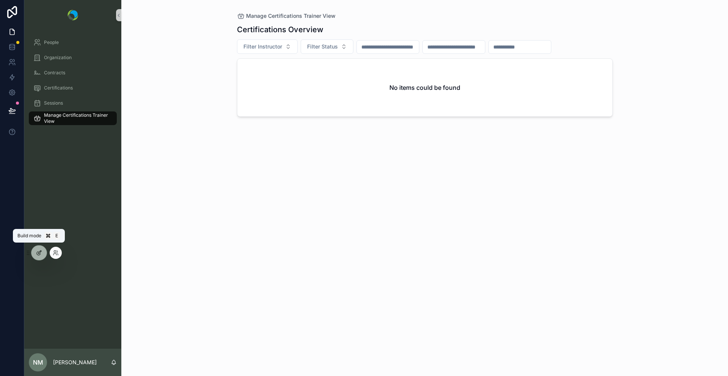
click at [40, 252] on icon at bounding box center [39, 252] width 3 height 3
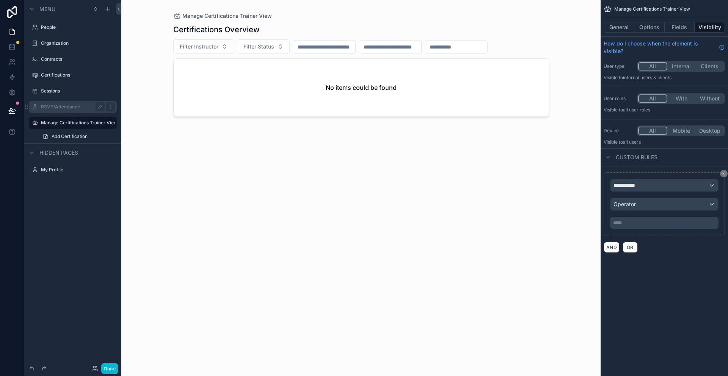
click at [54, 110] on div "RSVP/Attendance" at bounding box center [73, 106] width 64 height 9
click at [62, 106] on label "RSVP/Attendance" at bounding box center [71, 107] width 61 height 6
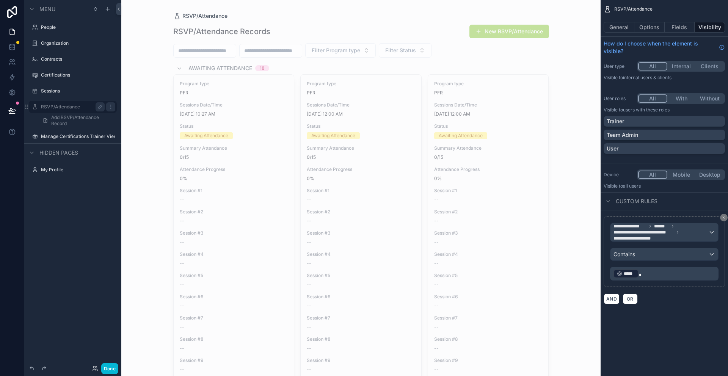
click at [658, 98] on button "All" at bounding box center [653, 98] width 29 height 8
click at [649, 28] on button "Options" at bounding box center [650, 27] width 30 height 11
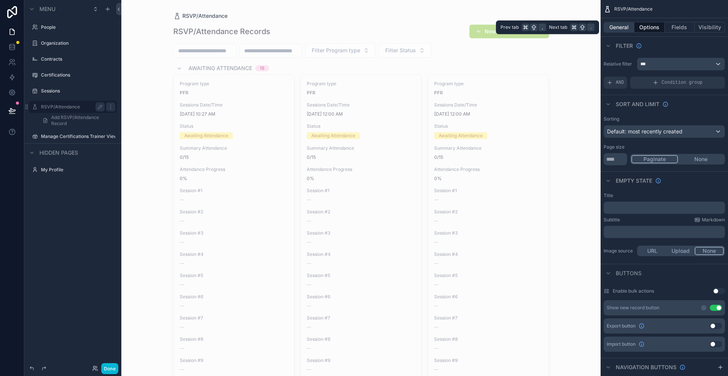
click at [623, 28] on button "General" at bounding box center [619, 27] width 31 height 11
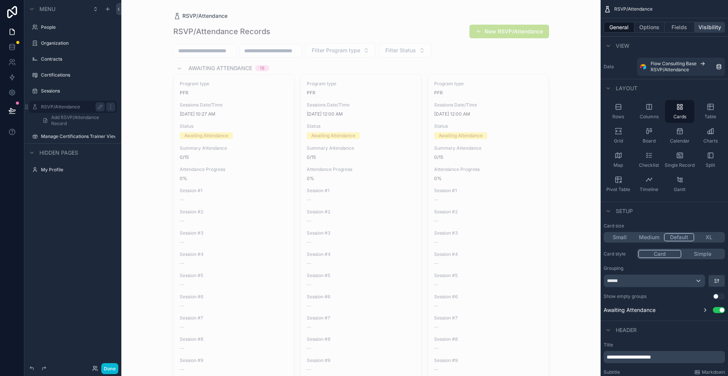
click at [711, 27] on button "Visibility" at bounding box center [710, 27] width 30 height 11
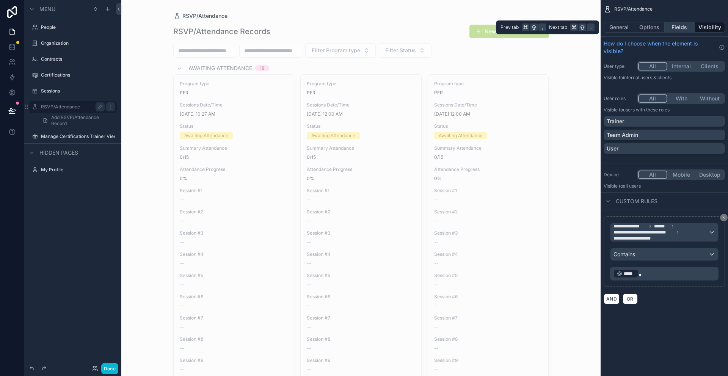
click at [687, 27] on button "Fields" at bounding box center [680, 27] width 30 height 11
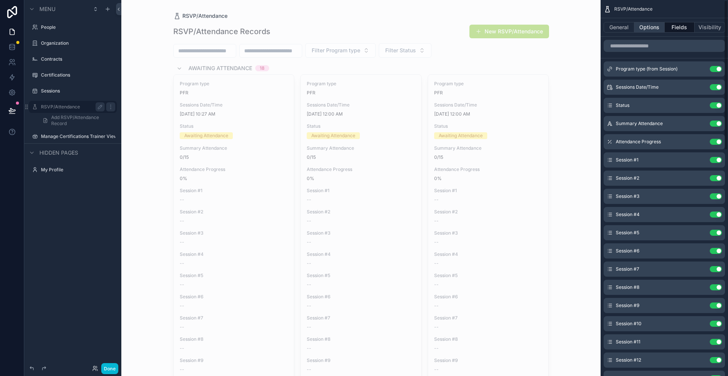
click at [653, 27] on button "Options" at bounding box center [650, 27] width 30 height 11
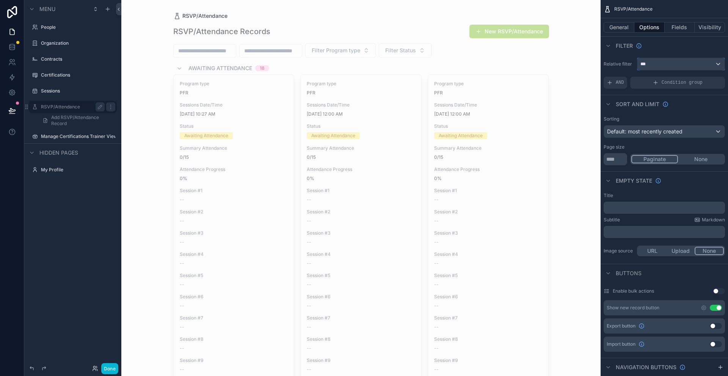
click at [661, 63] on div "***" at bounding box center [681, 64] width 87 height 12
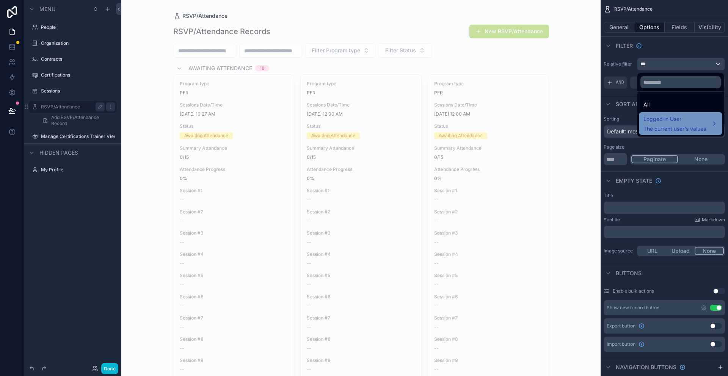
click at [664, 116] on span "Logged in User" at bounding box center [675, 119] width 63 height 9
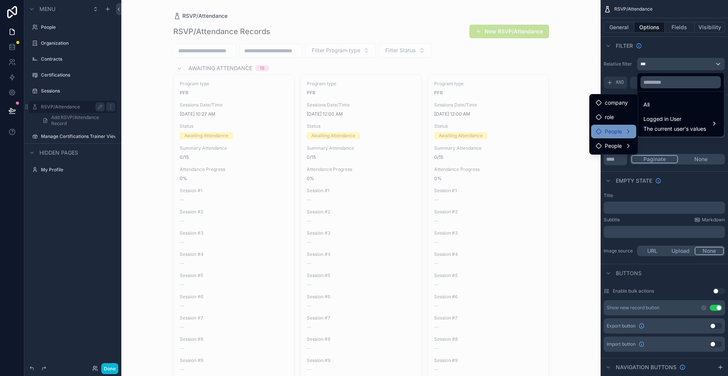
click at [609, 129] on span "People" at bounding box center [613, 131] width 17 height 9
click at [645, 137] on icon at bounding box center [647, 140] width 6 height 6
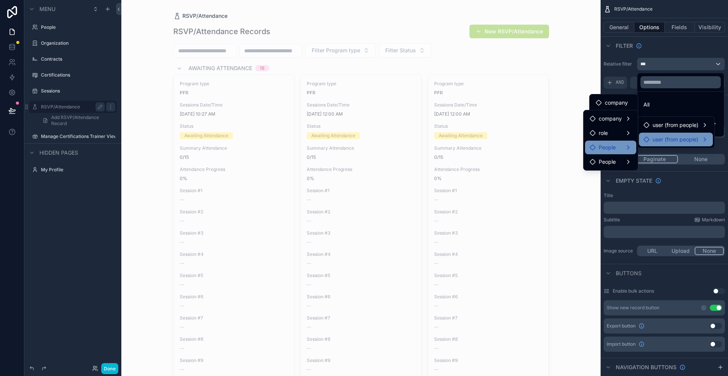
click at [608, 151] on span "People" at bounding box center [607, 147] width 17 height 9
click at [631, 147] on div "People" at bounding box center [611, 147] width 42 height 9
click at [628, 161] on div "People" at bounding box center [611, 161] width 42 height 9
click at [667, 124] on span "user (from people)" at bounding box center [676, 125] width 46 height 9
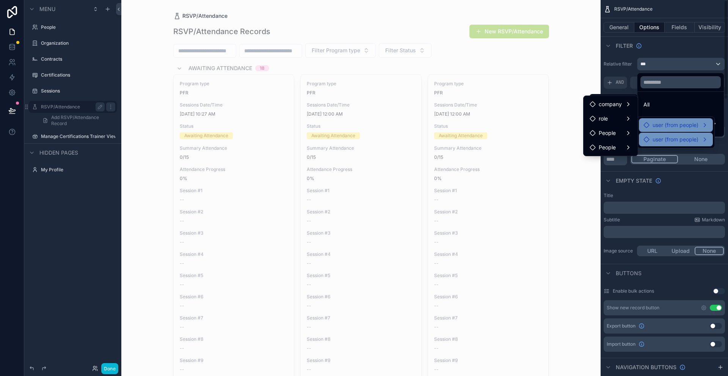
click at [671, 49] on div "scrollable content" at bounding box center [364, 188] width 728 height 376
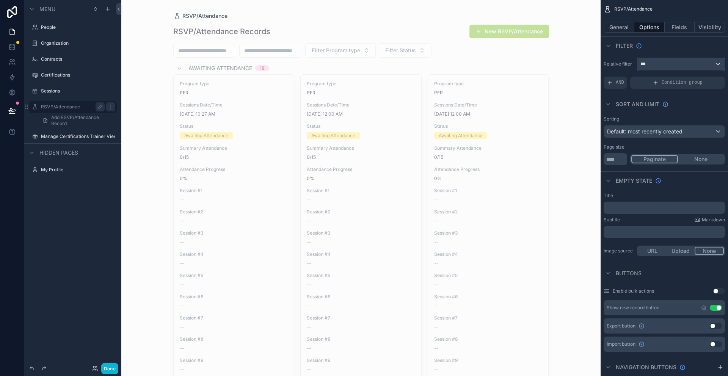
click at [670, 68] on div "***" at bounding box center [681, 64] width 87 height 12
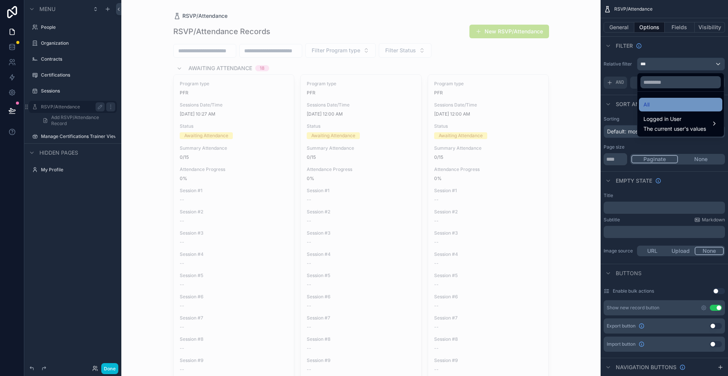
click at [665, 105] on div "All" at bounding box center [681, 104] width 74 height 9
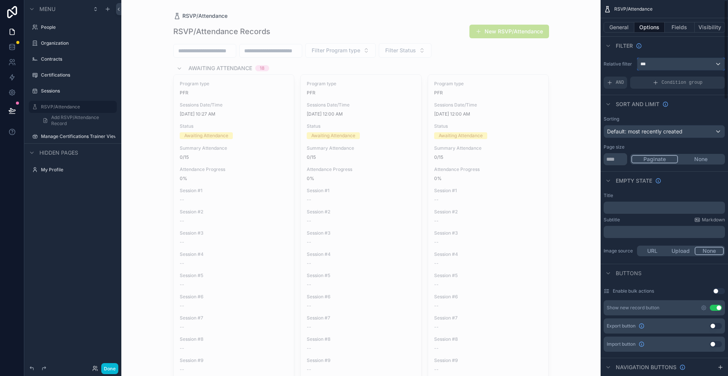
click at [666, 63] on div "***" at bounding box center [681, 64] width 87 height 12
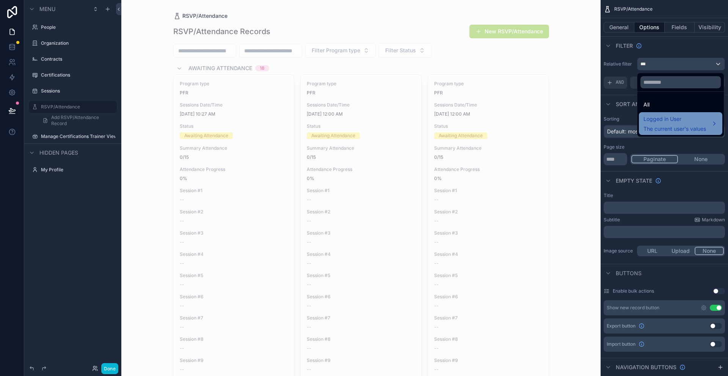
click at [670, 120] on span "Logged in User" at bounding box center [675, 119] width 63 height 9
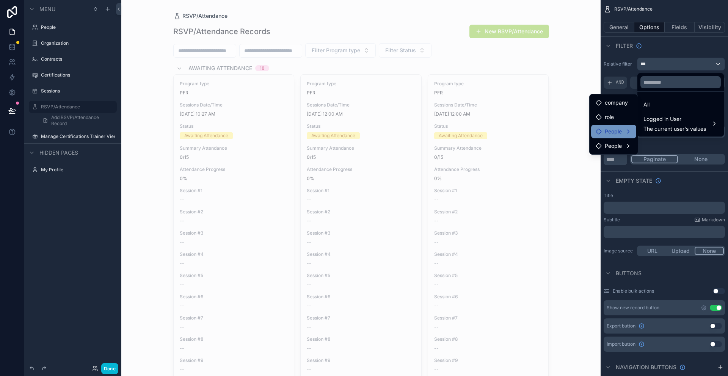
click at [631, 132] on div "People" at bounding box center [614, 131] width 36 height 9
click at [662, 49] on div "scrollable content" at bounding box center [364, 188] width 728 height 376
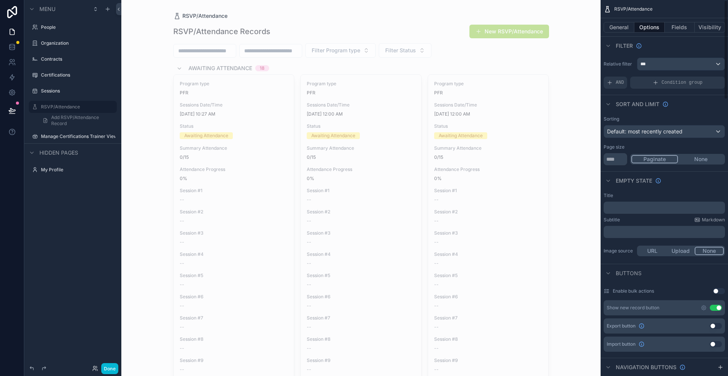
click at [662, 49] on div "Filter" at bounding box center [664, 45] width 127 height 18
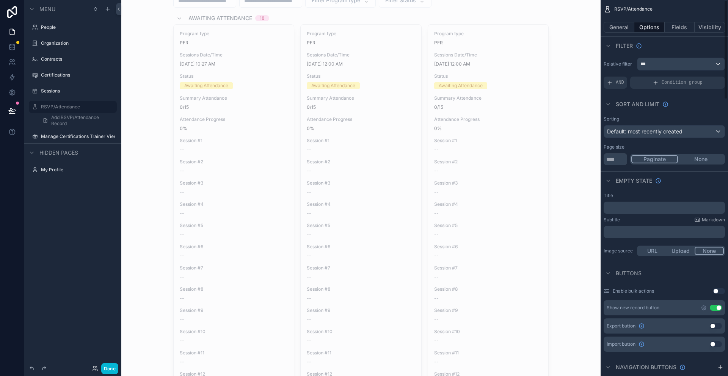
scroll to position [66, 0]
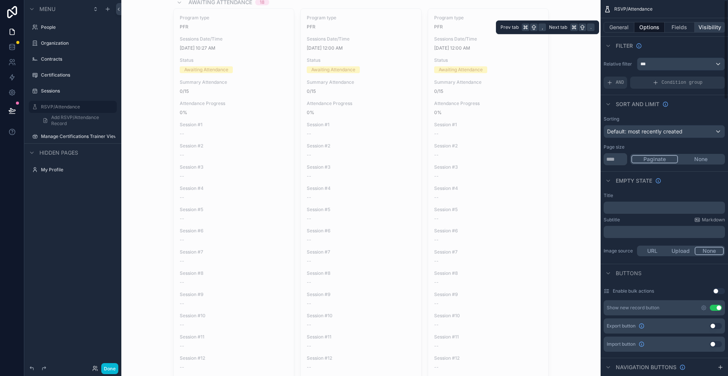
click at [710, 26] on button "Visibility" at bounding box center [710, 27] width 30 height 11
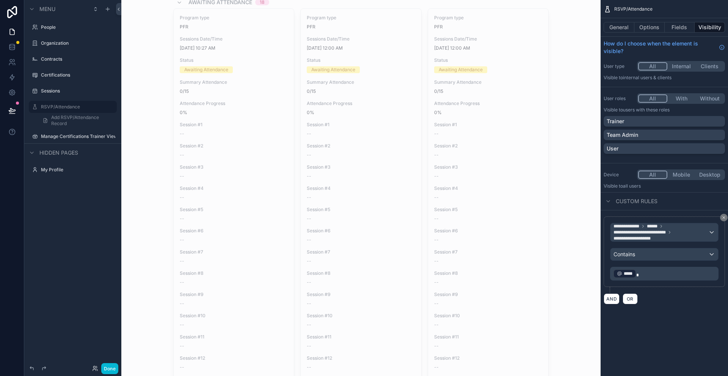
scroll to position [0, 0]
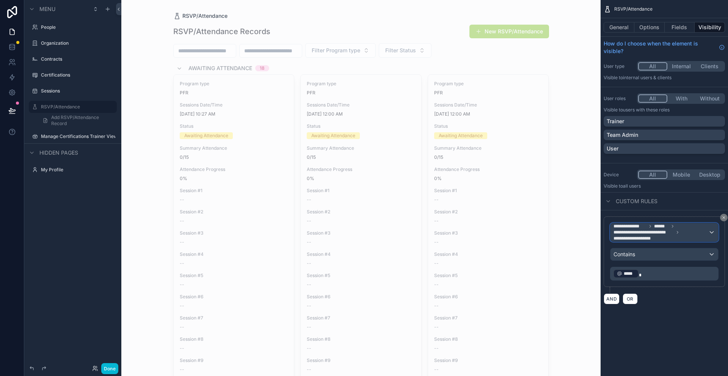
click at [709, 233] on div "**********" at bounding box center [665, 232] width 108 height 18
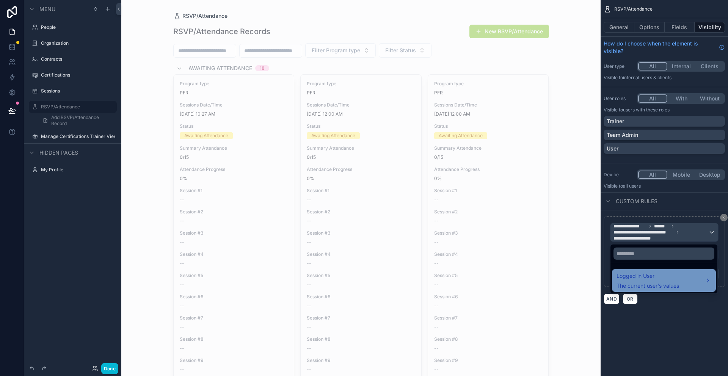
click at [675, 276] on span "Logged in User" at bounding box center [648, 276] width 63 height 9
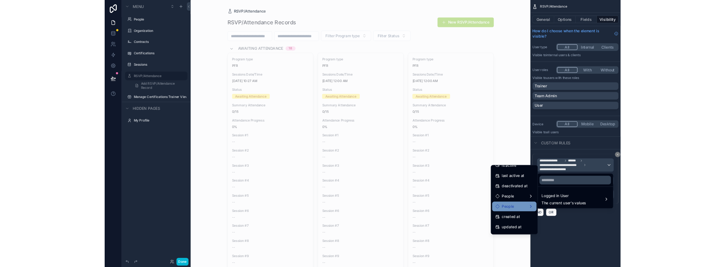
scroll to position [143, 0]
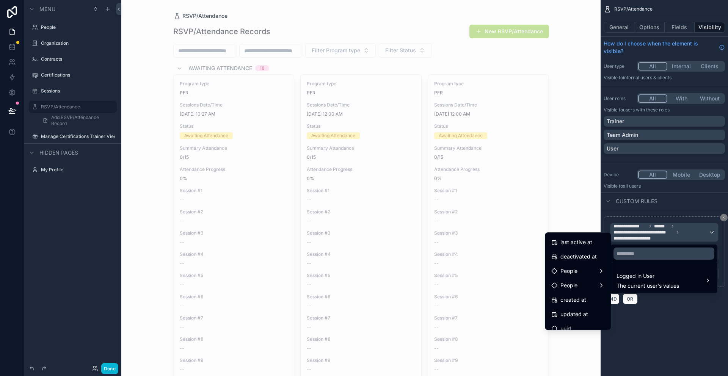
click at [690, 318] on div "scrollable content" at bounding box center [364, 188] width 728 height 376
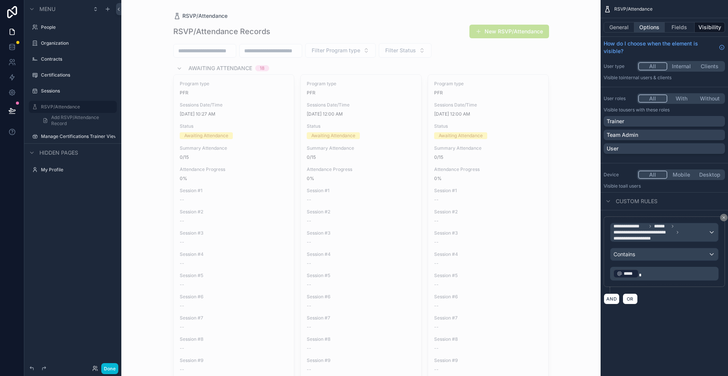
click at [655, 28] on button "Options" at bounding box center [650, 27] width 30 height 11
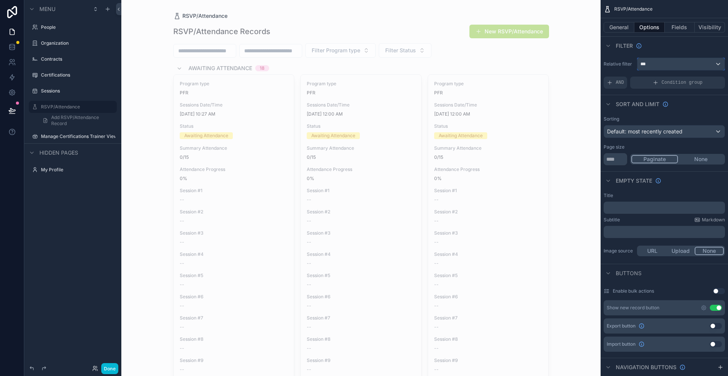
click at [683, 65] on div "***" at bounding box center [681, 64] width 87 height 12
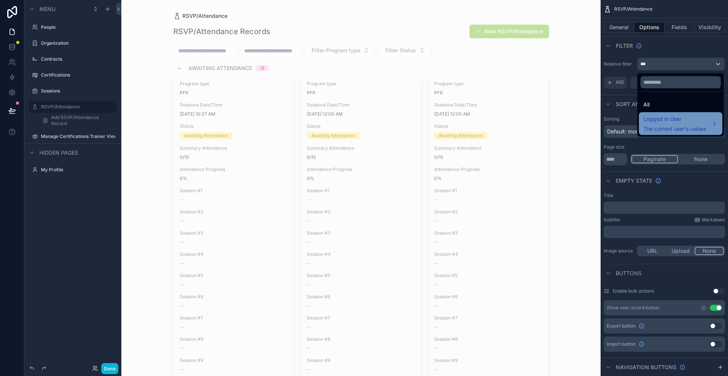
click at [691, 119] on span "Logged in User" at bounding box center [675, 119] width 63 height 9
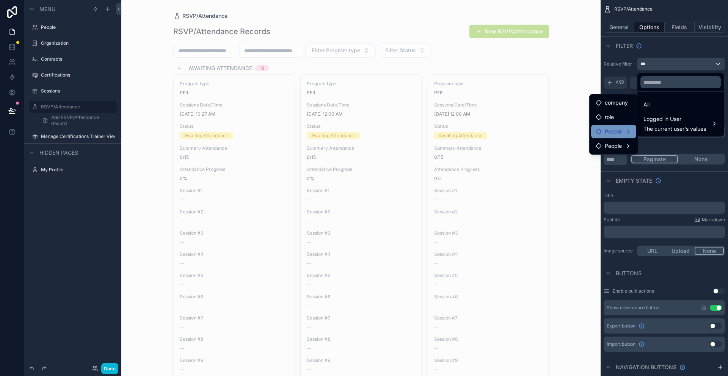
click at [622, 132] on div "People" at bounding box center [614, 131] width 36 height 9
click at [673, 126] on span "user (from people)" at bounding box center [676, 125] width 46 height 9
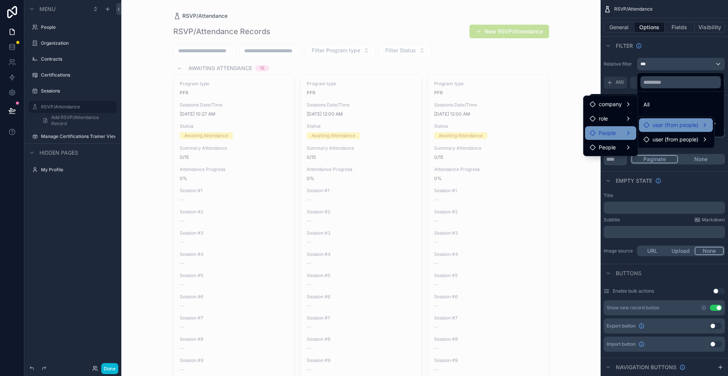
click at [608, 133] on span "People" at bounding box center [607, 133] width 17 height 9
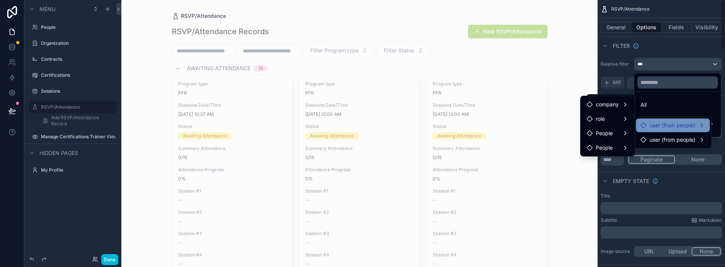
click at [96, 255] on div "scrollable content" at bounding box center [362, 133] width 725 height 267
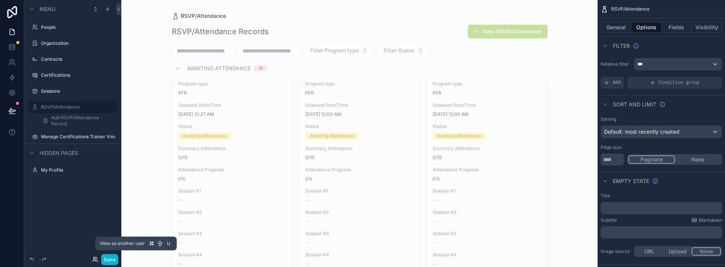
click at [94, 262] on icon at bounding box center [95, 259] width 6 height 6
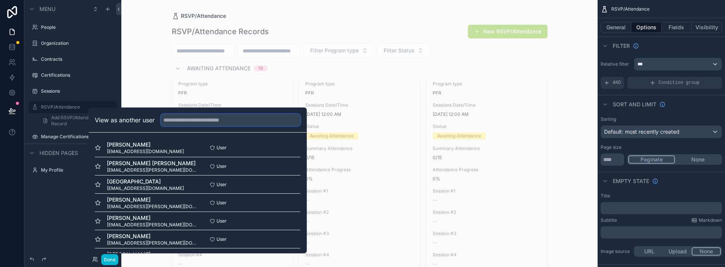
click at [186, 121] on input "text" at bounding box center [231, 120] width 140 height 12
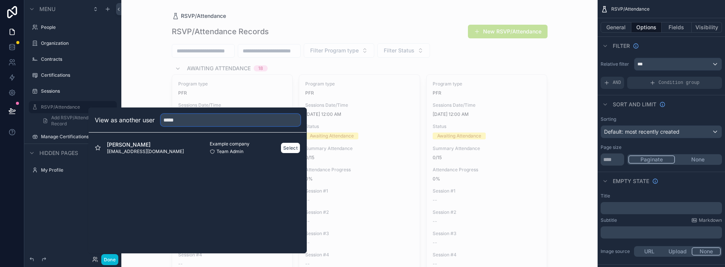
type input "*****"
click at [134, 148] on span "[EMAIL_ADDRESS][DOMAIN_NAME]" at bounding box center [145, 151] width 77 height 6
click at [288, 151] on button "Select" at bounding box center [291, 147] width 20 height 11
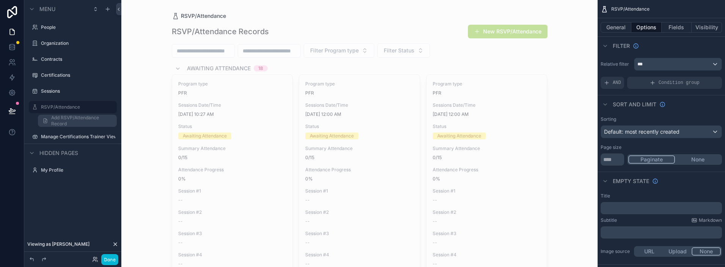
click at [63, 120] on span "Add RSVP/Attendance Record" at bounding box center [81, 121] width 61 height 12
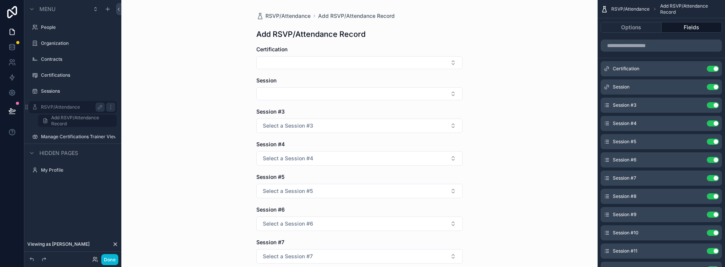
click at [65, 107] on label "RSVP/Attendance" at bounding box center [71, 107] width 61 height 6
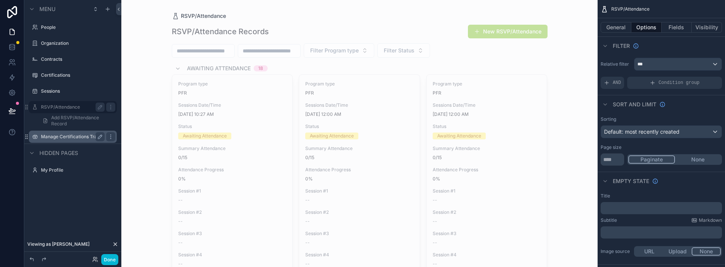
click at [74, 137] on label "Manage Certifications Trainer View" at bounding box center [73, 137] width 64 height 6
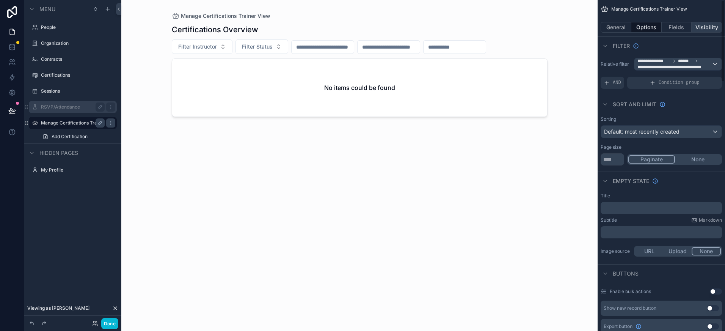
click at [715, 25] on button "Visibility" at bounding box center [707, 27] width 30 height 11
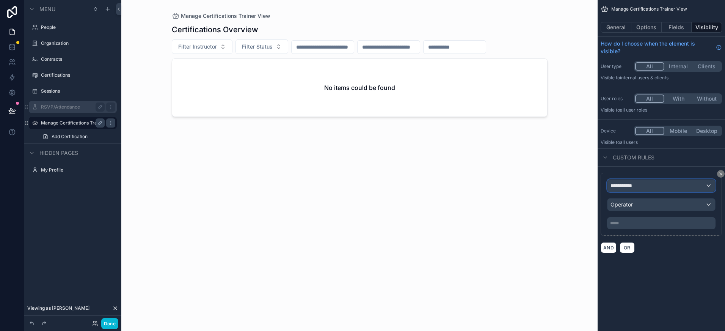
click at [667, 182] on div "**********" at bounding box center [662, 185] width 108 height 12
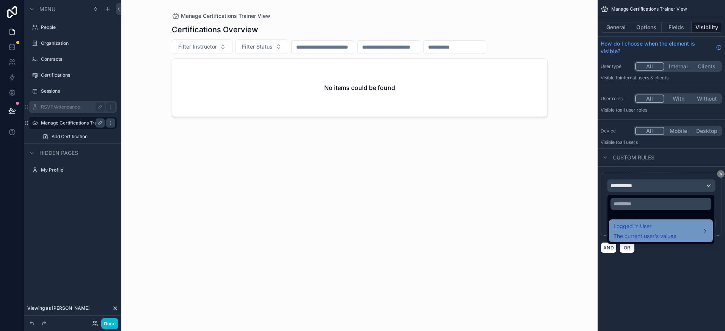
click at [639, 229] on span "Logged in User" at bounding box center [645, 226] width 63 height 9
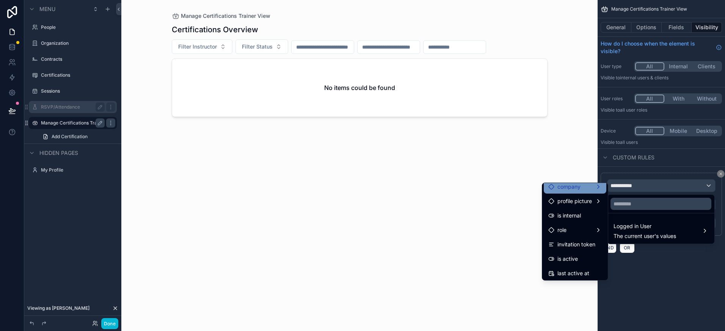
scroll to position [63, 0]
click at [662, 266] on div "scrollable content" at bounding box center [362, 165] width 725 height 331
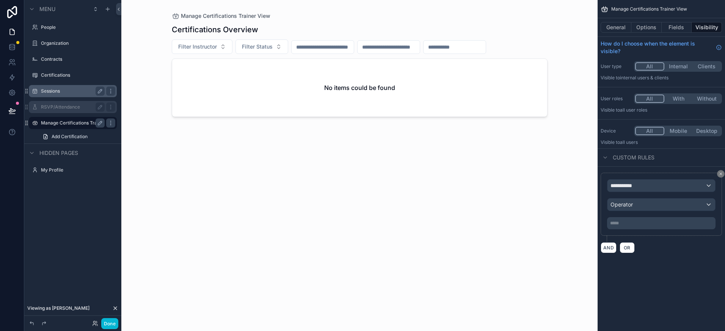
click at [64, 92] on label "Sessions" at bounding box center [71, 91] width 61 height 6
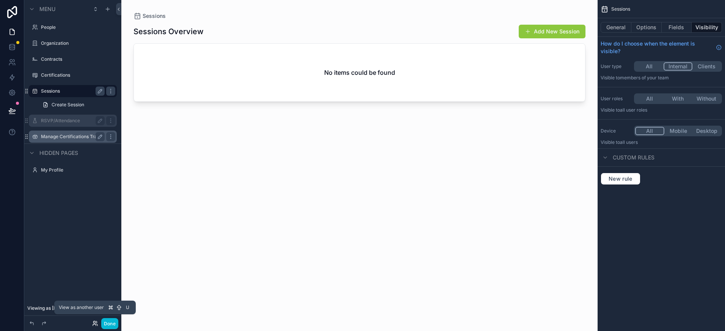
click at [93, 266] on icon at bounding box center [94, 325] width 3 height 2
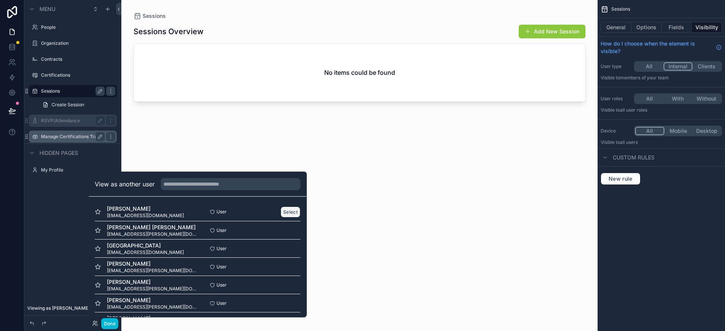
click at [298, 210] on button "Select" at bounding box center [291, 211] width 20 height 11
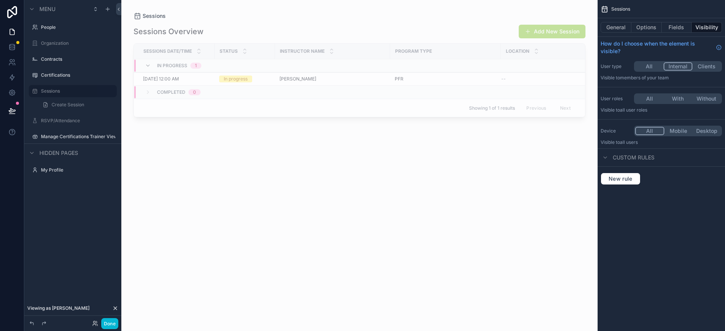
click at [553, 28] on div "scrollable content" at bounding box center [359, 161] width 477 height 322
click at [545, 32] on button "Add New Session" at bounding box center [552, 32] width 67 height 14
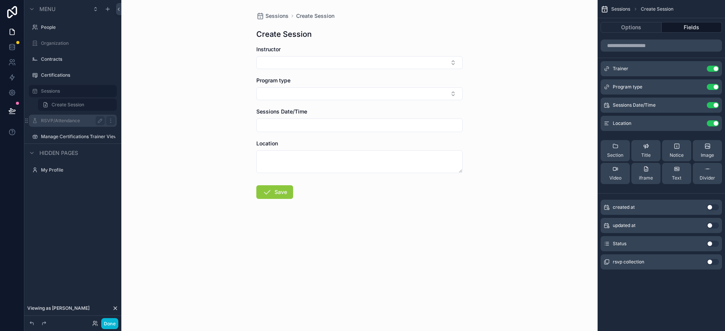
click at [54, 119] on label "RSVP/Attendance" at bounding box center [71, 121] width 61 height 6
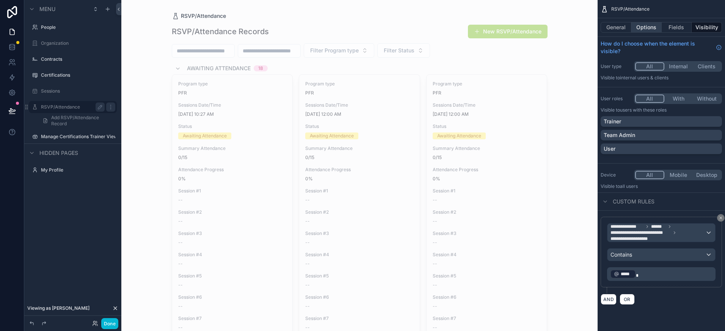
click at [651, 26] on button "Options" at bounding box center [647, 27] width 30 height 11
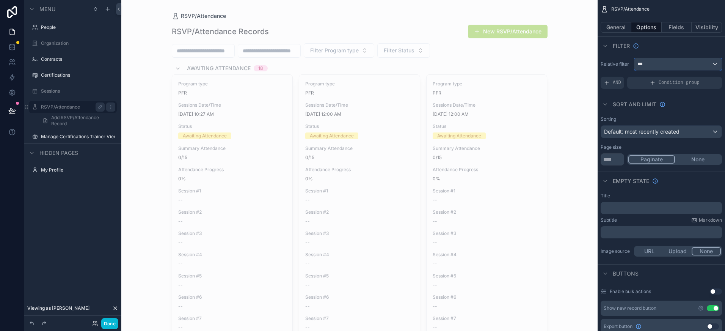
click at [670, 66] on div "***" at bounding box center [678, 64] width 87 height 12
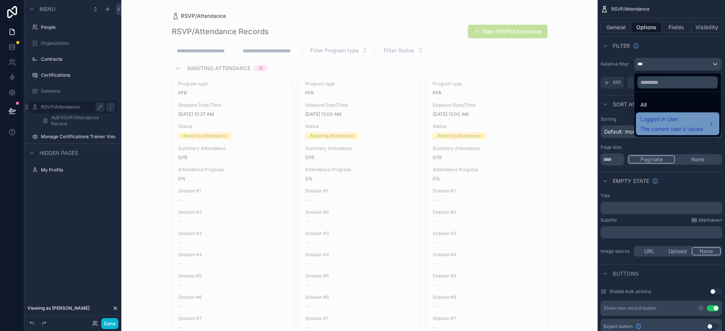
click at [669, 115] on span "Logged in User" at bounding box center [672, 119] width 63 height 9
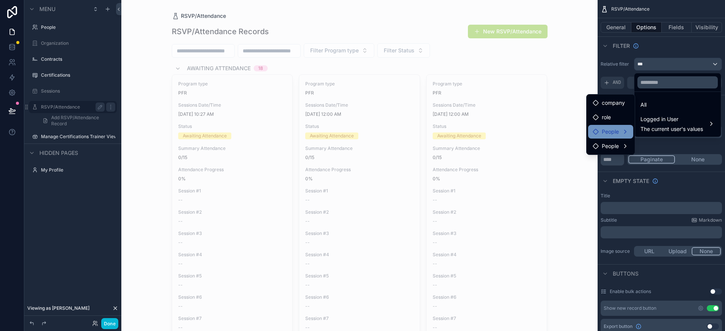
click at [617, 131] on span "People" at bounding box center [610, 131] width 17 height 9
click at [665, 53] on div "scrollable content" at bounding box center [362, 165] width 725 height 331
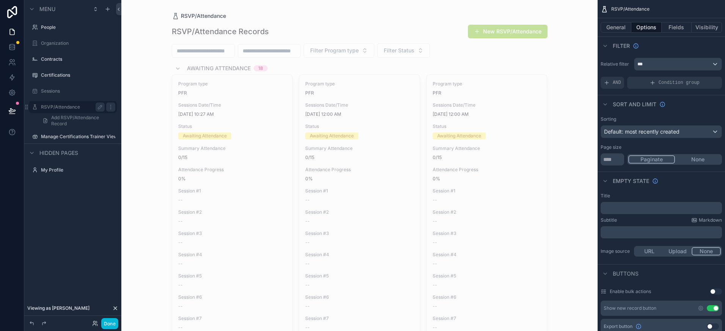
click at [505, 33] on button "New RSVP/Attendance" at bounding box center [508, 32] width 80 height 14
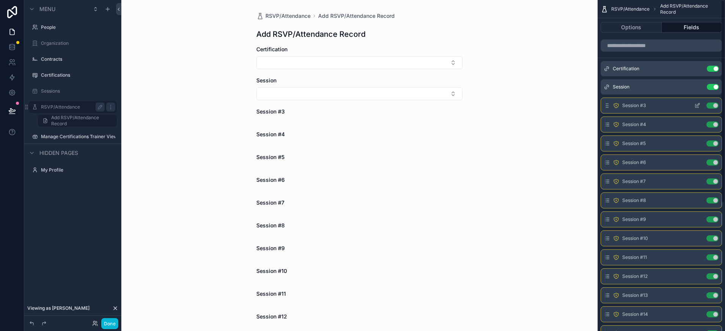
click at [714, 105] on button "Use setting" at bounding box center [713, 105] width 12 height 6
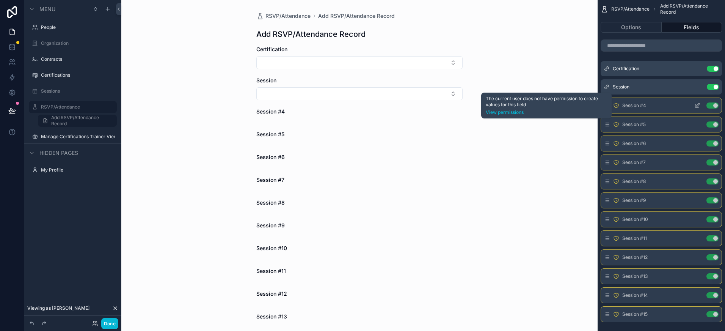
click at [616, 107] on icon "scrollable content" at bounding box center [616, 105] width 5 height 5
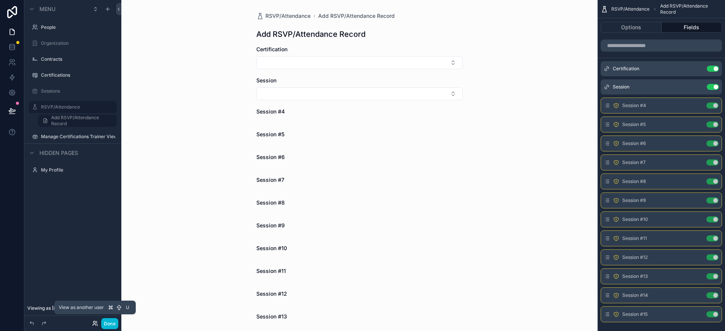
click at [94, 324] on icon at bounding box center [94, 325] width 3 height 2
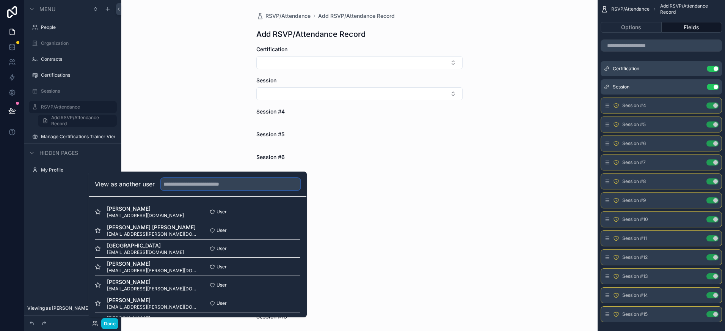
click at [197, 184] on input "text" at bounding box center [231, 184] width 140 height 12
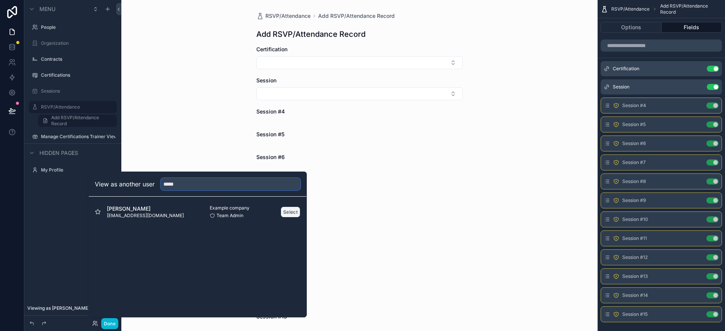
type input "*****"
click at [287, 212] on button "Select" at bounding box center [291, 211] width 20 height 11
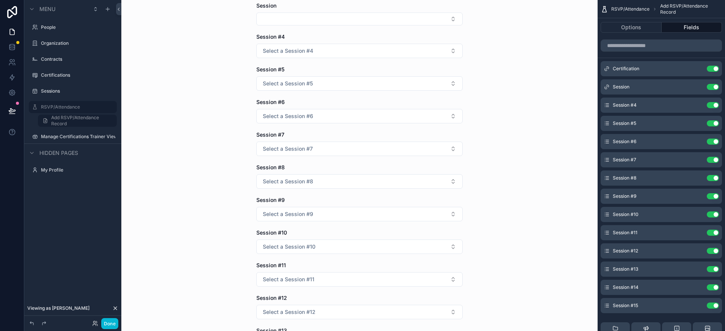
scroll to position [74, 0]
click at [341, 148] on button "Select a Session #7" at bounding box center [359, 149] width 206 height 14
click at [500, 131] on div "RSVP/Attendance Add RSVP/Attendance Record Add RSVP/Attendance Record Certifica…" at bounding box center [359, 91] width 477 height 331
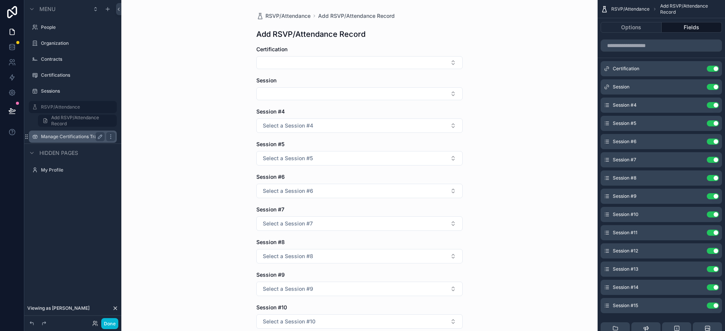
click at [54, 137] on label "Manage Certifications Trainer View" at bounding box center [73, 137] width 64 height 6
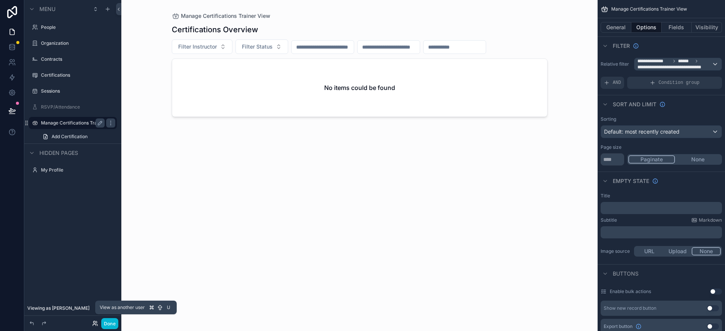
click at [94, 323] on icon at bounding box center [95, 323] width 6 height 6
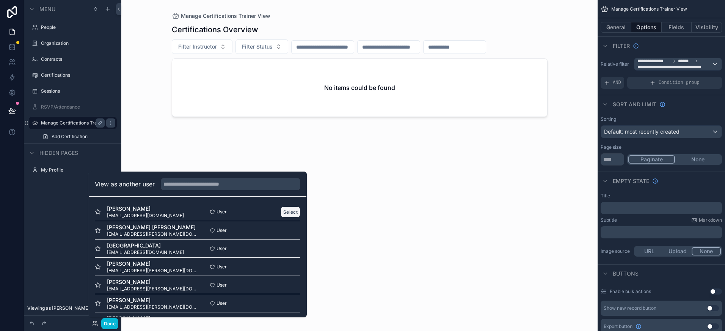
click at [288, 213] on button "Select" at bounding box center [291, 211] width 20 height 11
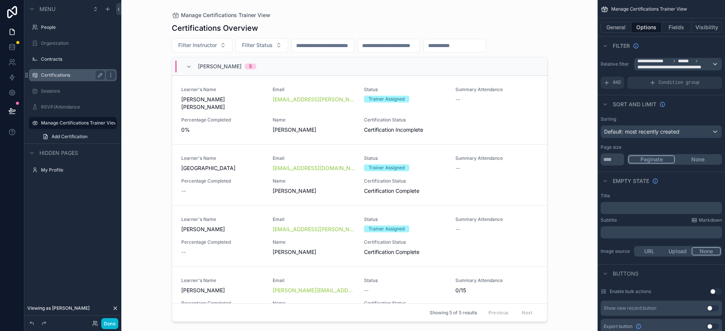
click at [57, 76] on label "Certifications" at bounding box center [71, 75] width 61 height 6
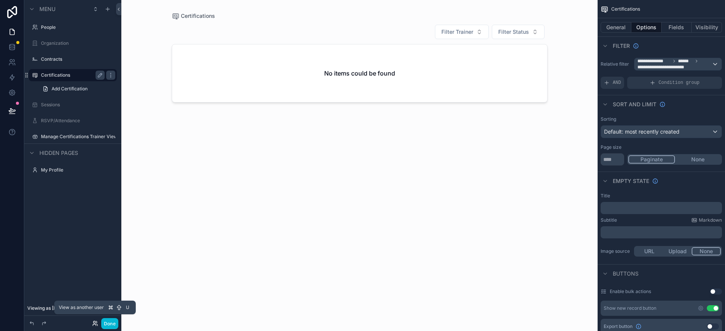
click at [93, 324] on icon at bounding box center [95, 323] width 6 height 6
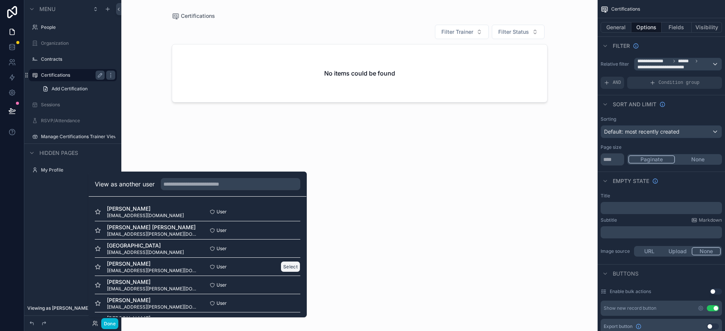
click at [295, 265] on button "Select" at bounding box center [291, 266] width 20 height 11
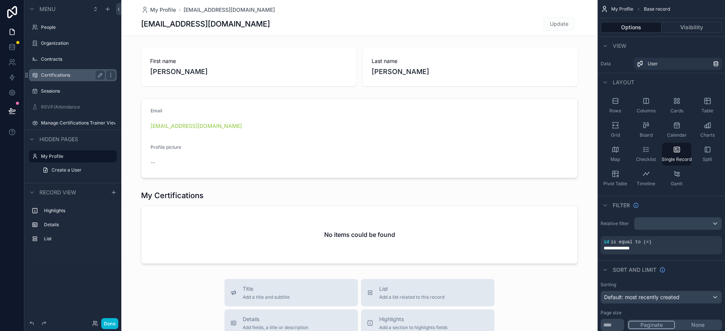
click at [49, 77] on label "Certifications" at bounding box center [71, 75] width 61 height 6
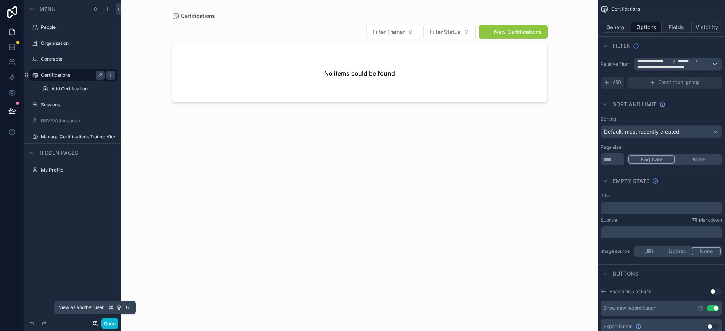
click at [94, 323] on icon at bounding box center [94, 322] width 2 height 2
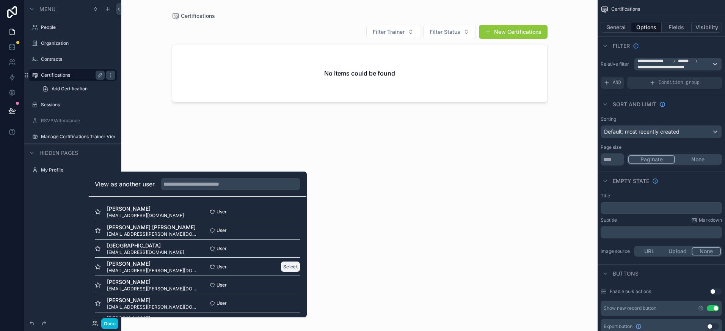
click at [290, 268] on button "Select" at bounding box center [291, 266] width 20 height 11
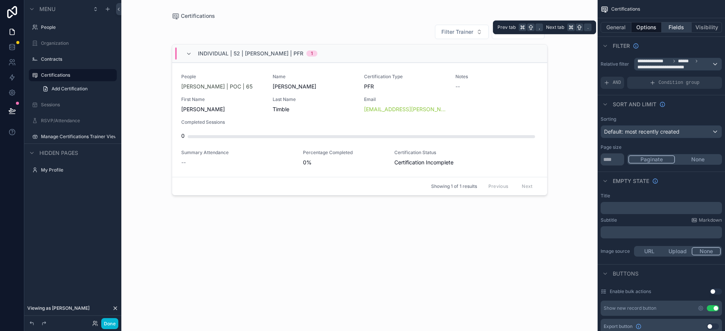
click at [679, 29] on button "Fields" at bounding box center [677, 27] width 30 height 11
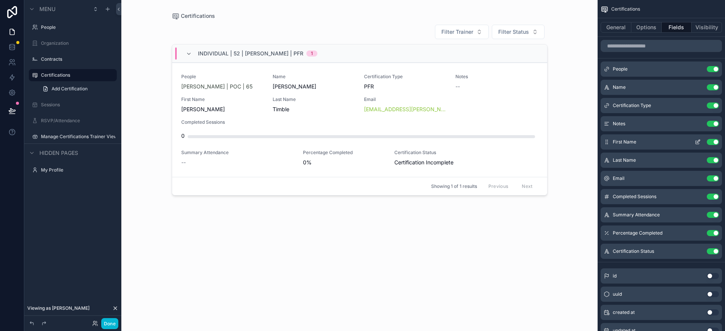
click at [715, 139] on button "Use setting" at bounding box center [713, 142] width 12 height 6
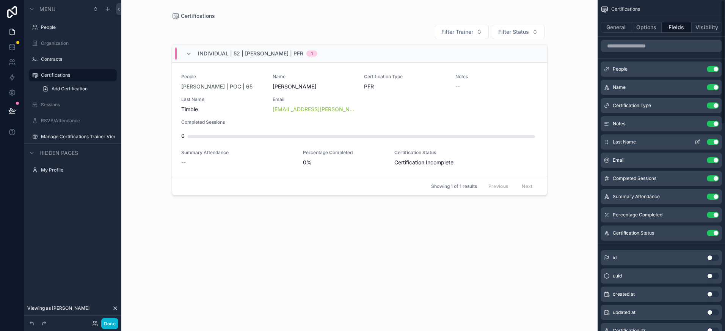
click at [716, 143] on button "Use setting" at bounding box center [713, 142] width 12 height 6
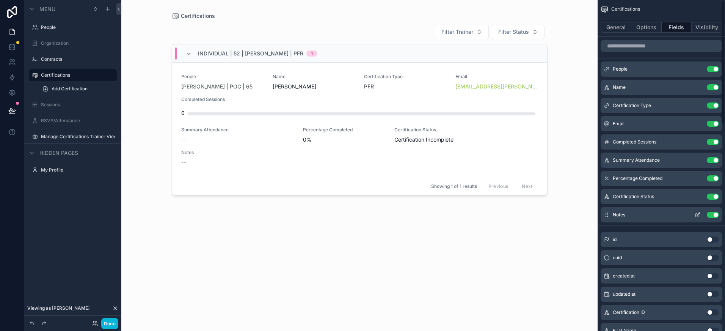
click at [716, 214] on button "Use setting" at bounding box center [713, 215] width 12 height 6
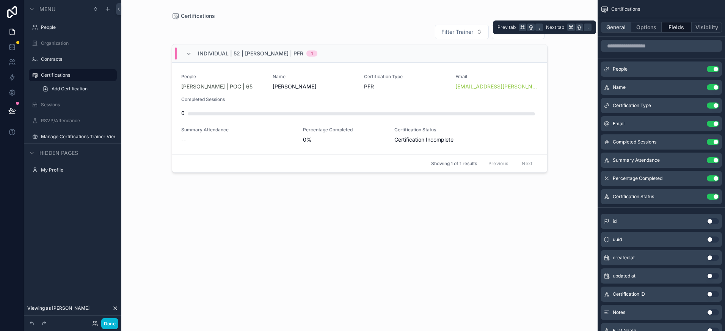
click at [612, 27] on button "General" at bounding box center [616, 27] width 31 height 11
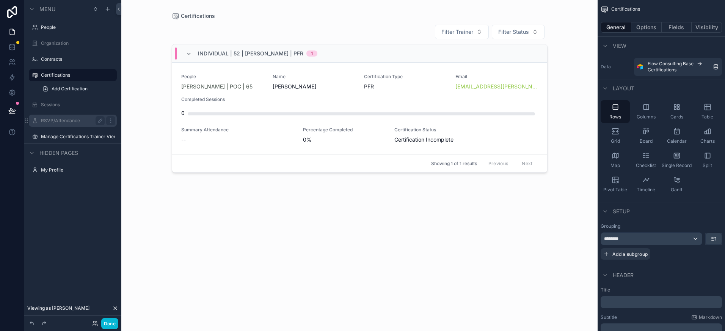
click at [67, 120] on label "RSVP/Attendance" at bounding box center [71, 121] width 61 height 6
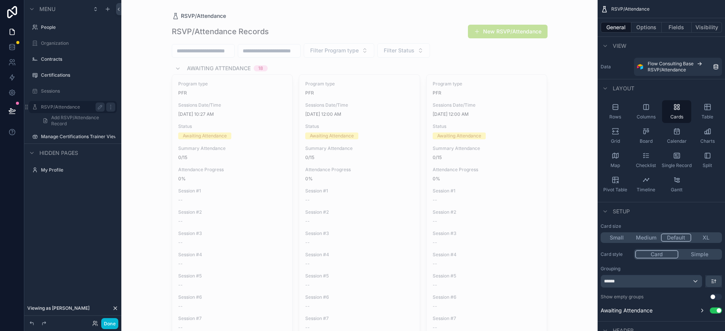
click at [93, 325] on icon at bounding box center [95, 323] width 6 height 6
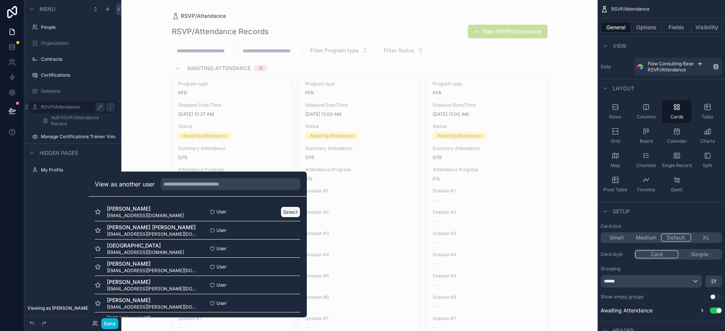
click at [287, 214] on button "Select" at bounding box center [291, 211] width 20 height 11
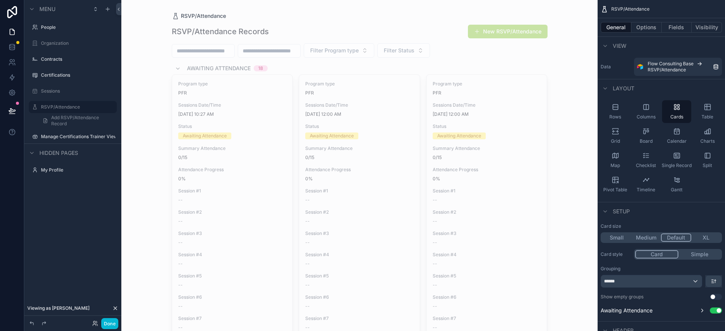
click at [521, 29] on button "New RSVP/Attendance" at bounding box center [508, 32] width 80 height 14
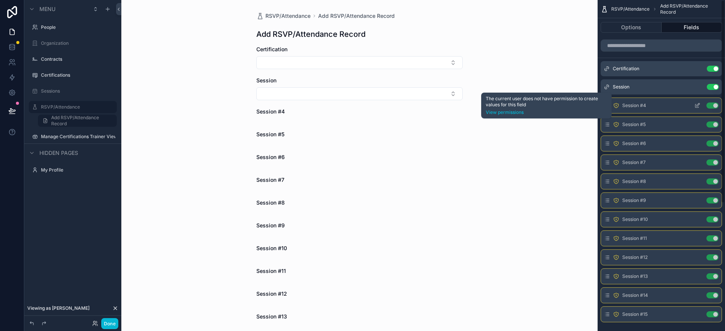
click at [617, 105] on icon "scrollable content" at bounding box center [617, 105] width 0 height 1
click at [507, 112] on link "View permissions" at bounding box center [546, 112] width 121 height 6
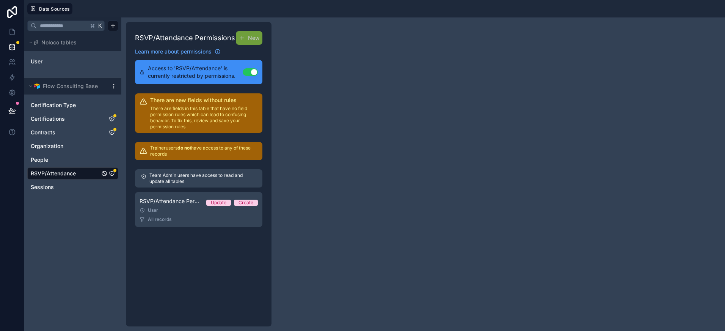
click at [143, 152] on icon at bounding box center [144, 151] width 8 height 8
click at [201, 150] on p "Trainer users do not have access to any of these records" at bounding box center [204, 151] width 108 height 12
click at [253, 72] on button "Use setting" at bounding box center [250, 72] width 15 height 8
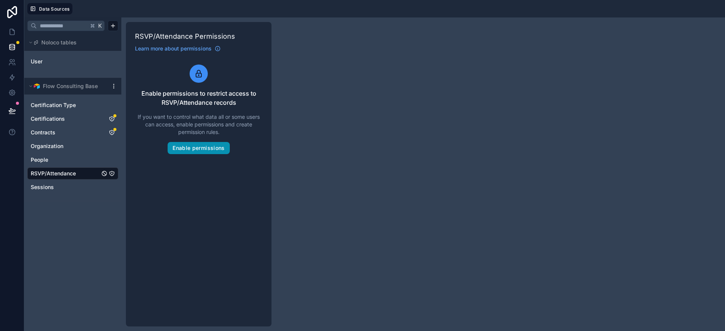
click at [203, 148] on button "Enable permissions" at bounding box center [199, 148] width 62 height 12
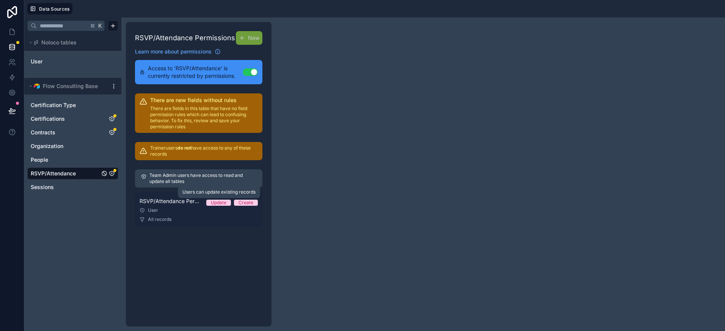
click at [216, 202] on div "Update" at bounding box center [219, 203] width 16 height 6
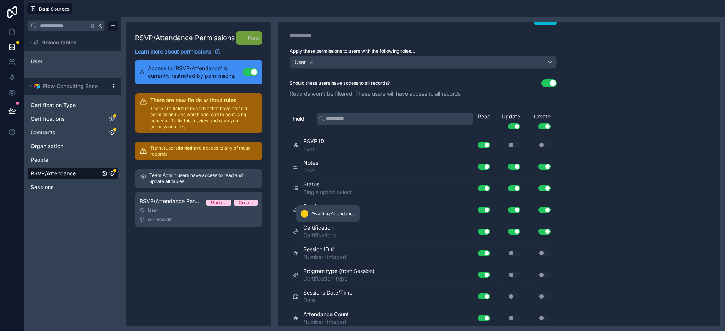
scroll to position [20, 0]
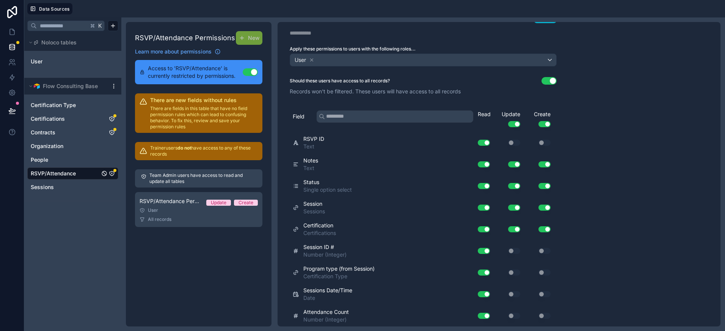
click at [190, 151] on p "Trainer users do not have access to any of these records" at bounding box center [204, 151] width 108 height 12
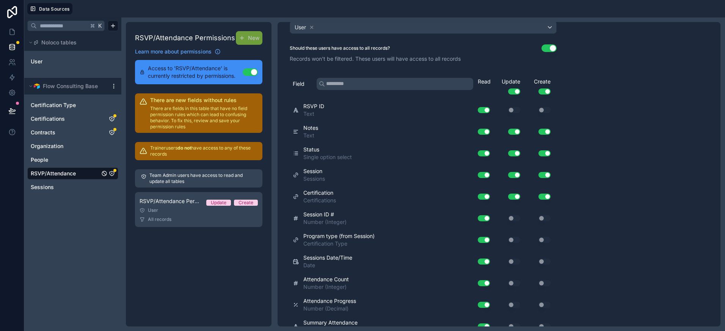
scroll to position [54, 0]
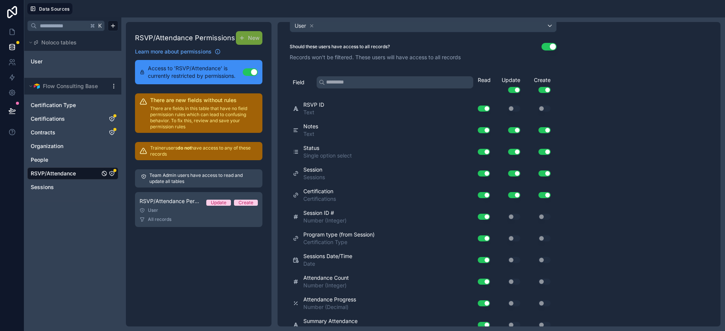
click at [487, 108] on button "Use setting" at bounding box center [484, 108] width 12 height 6
click at [481, 107] on button "Use setting" at bounding box center [484, 108] width 12 height 6
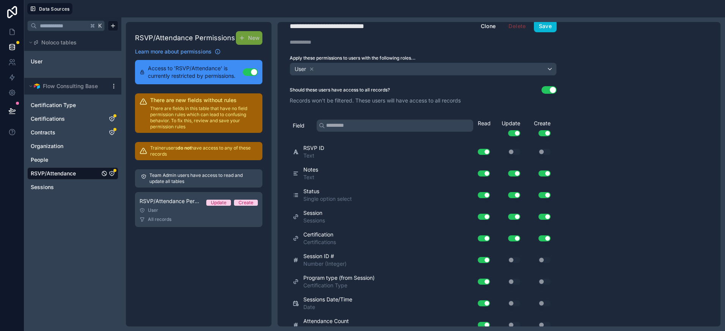
scroll to position [0, 0]
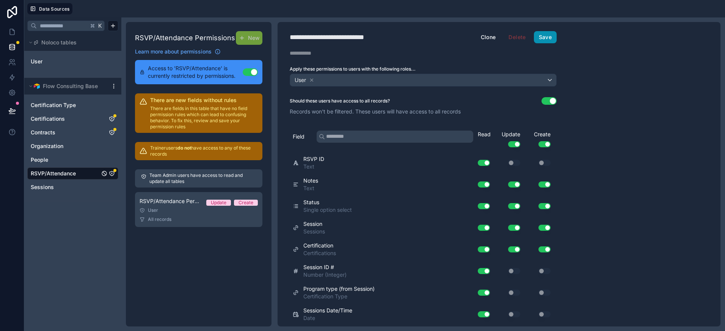
click at [550, 36] on button "Save" at bounding box center [545, 37] width 23 height 12
click at [14, 26] on link at bounding box center [12, 31] width 24 height 15
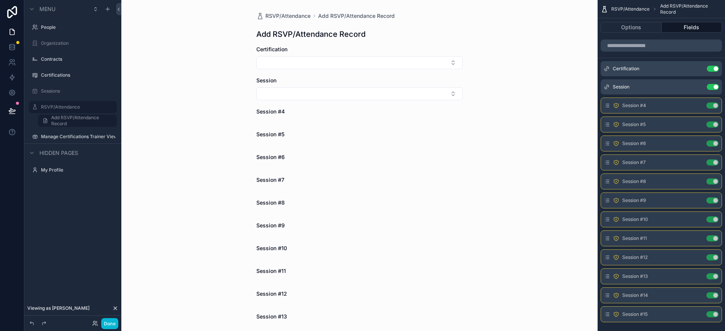
click at [266, 116] on div "Session #4" at bounding box center [359, 115] width 206 height 15
click at [612, 105] on div "Session #4 Use setting" at bounding box center [661, 106] width 121 height 16
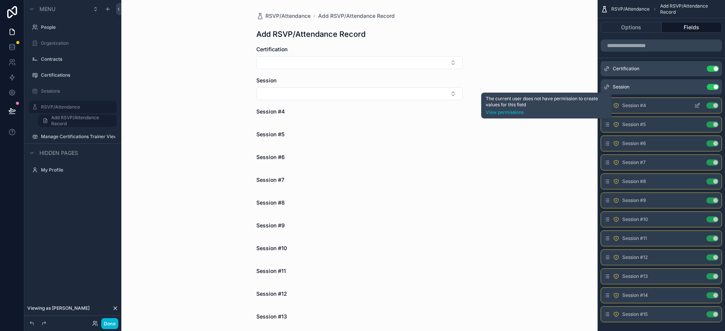
click at [618, 105] on icon "scrollable content" at bounding box center [617, 105] width 6 height 6
click at [617, 107] on icon "scrollable content" at bounding box center [617, 105] width 6 height 6
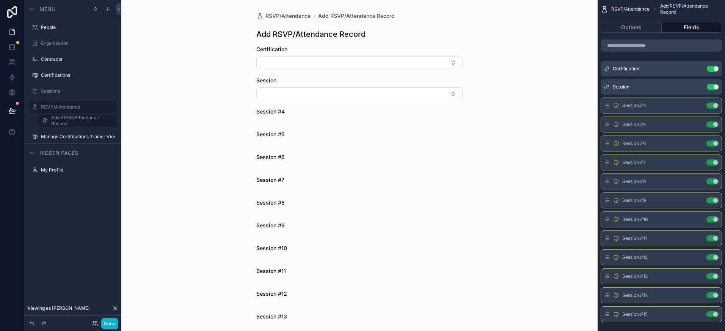
click at [695, 24] on button "Fields" at bounding box center [692, 27] width 61 height 11
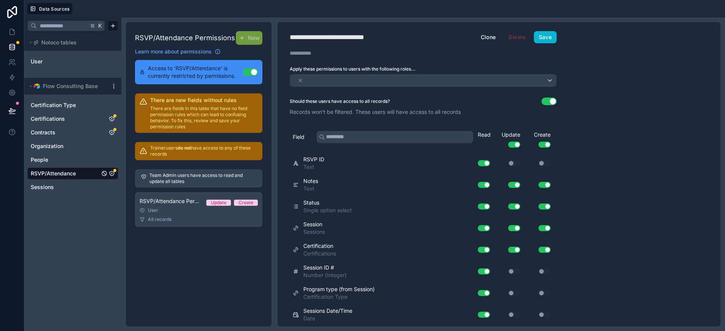
scroll to position [9, 0]
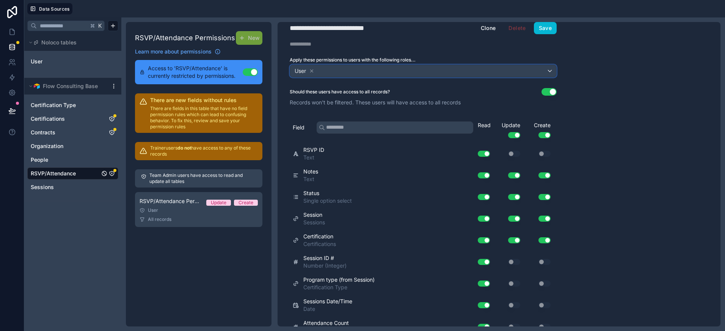
click at [552, 74] on div "User" at bounding box center [423, 71] width 266 height 12
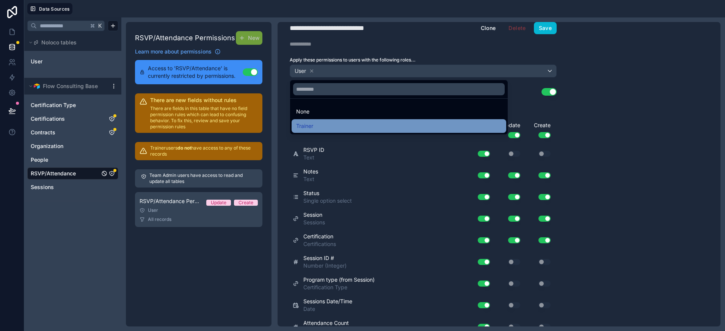
click at [365, 124] on div "Trainer" at bounding box center [399, 125] width 206 height 9
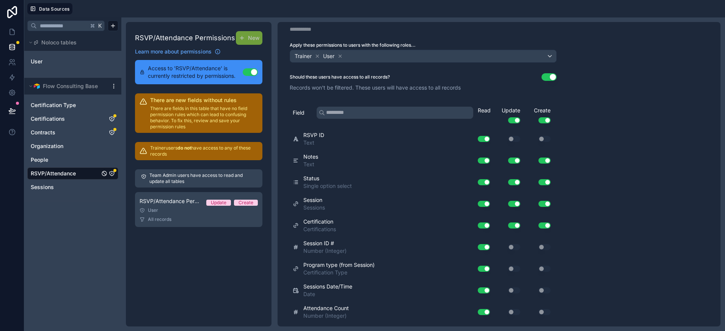
scroll to position [12, 0]
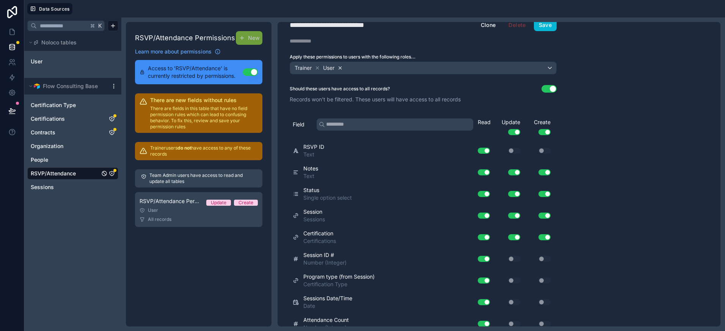
click at [343, 67] on icon at bounding box center [340, 67] width 5 height 5
click at [552, 67] on div "Trainer" at bounding box center [423, 68] width 266 height 12
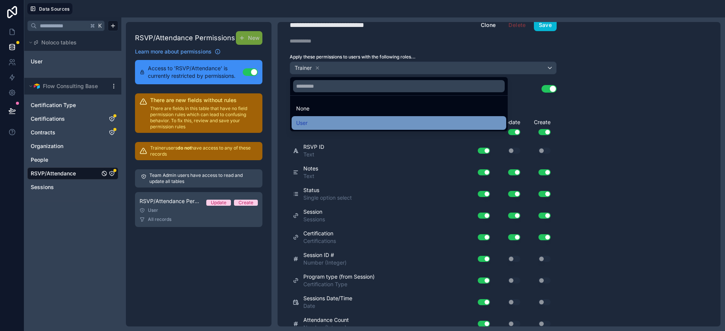
click at [360, 120] on div "User" at bounding box center [399, 122] width 206 height 9
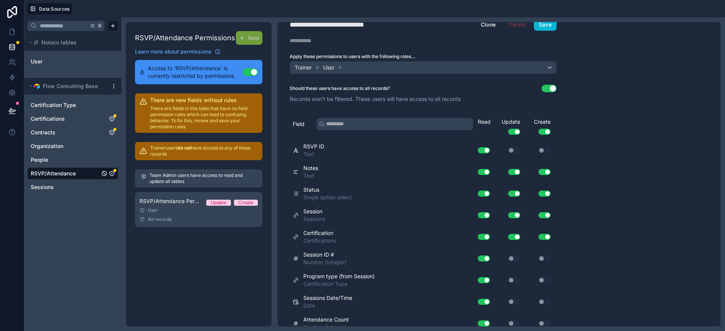
scroll to position [0, 0]
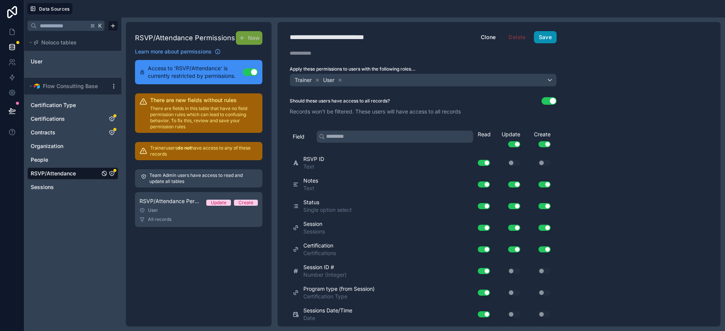
click at [551, 39] on button "Save" at bounding box center [545, 37] width 23 height 12
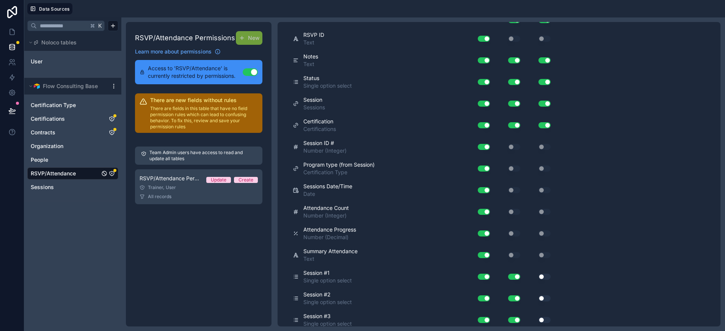
scroll to position [192, 0]
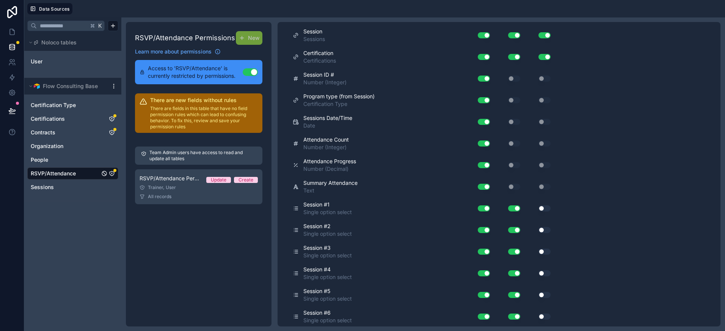
click at [544, 209] on button "Use setting" at bounding box center [545, 208] width 12 height 6
click at [543, 229] on button "Use setting" at bounding box center [545, 230] width 12 height 6
click at [541, 253] on button "Use setting" at bounding box center [545, 252] width 12 height 6
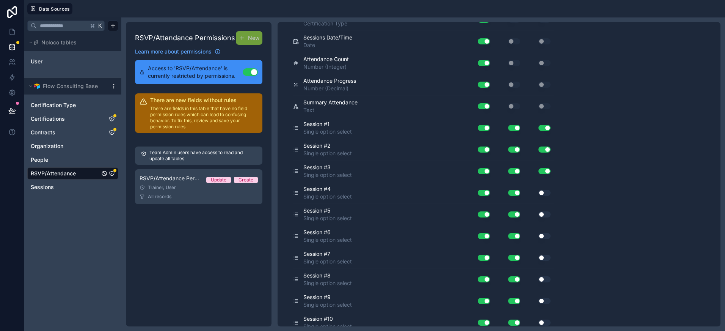
scroll to position [274, 0]
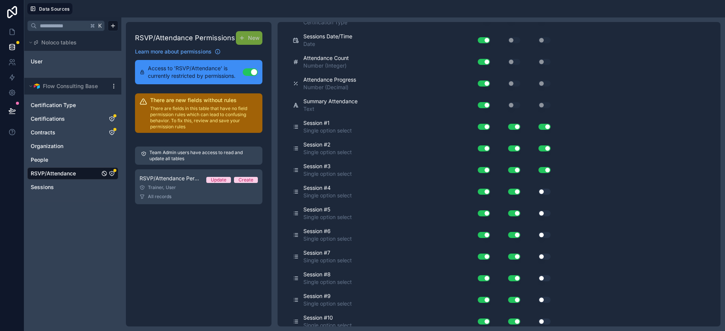
click at [538, 193] on div "Use setting" at bounding box center [539, 192] width 30 height 6
click at [542, 193] on button "Use setting" at bounding box center [545, 192] width 12 height 6
click at [541, 215] on button "Use setting" at bounding box center [545, 213] width 12 height 6
click at [540, 236] on button "Use setting" at bounding box center [545, 235] width 12 height 6
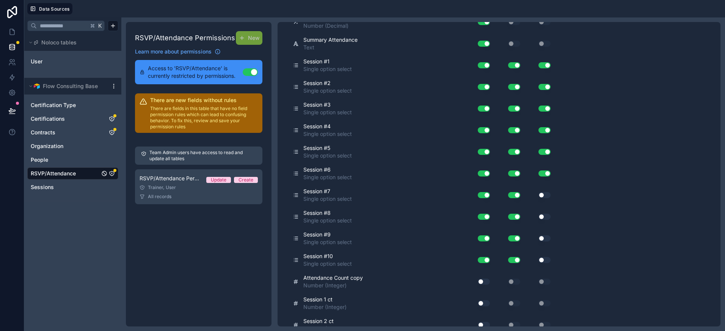
scroll to position [337, 0]
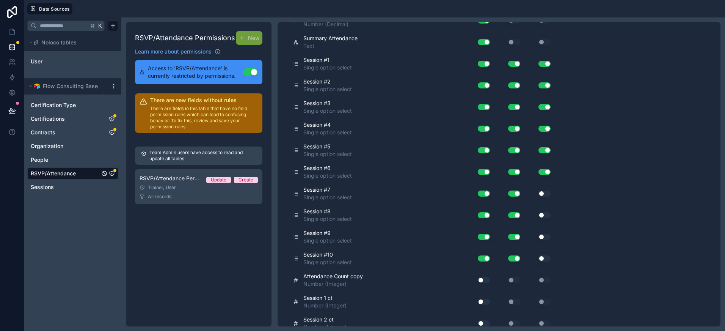
click at [541, 193] on button "Use setting" at bounding box center [545, 193] width 12 height 6
click at [541, 215] on button "Use setting" at bounding box center [545, 215] width 12 height 6
click at [542, 237] on button "Use setting" at bounding box center [545, 237] width 12 height 6
click at [542, 257] on button "Use setting" at bounding box center [545, 258] width 12 height 6
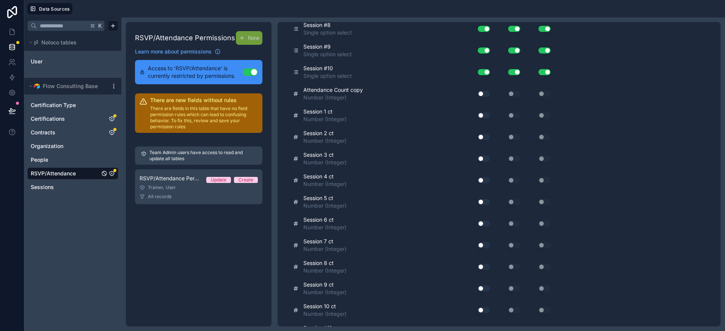
scroll to position [0, 0]
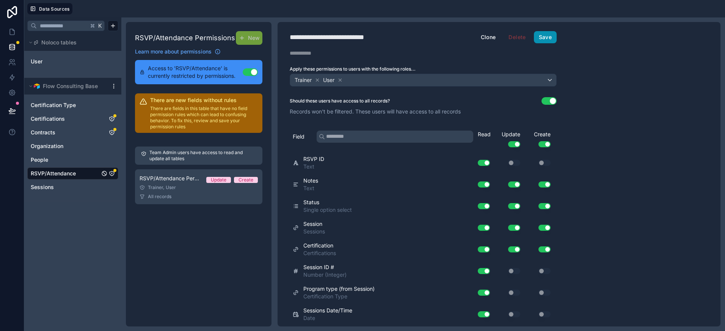
click at [549, 34] on button "Save" at bounding box center [545, 37] width 23 height 12
click at [11, 28] on icon at bounding box center [12, 32] width 8 height 8
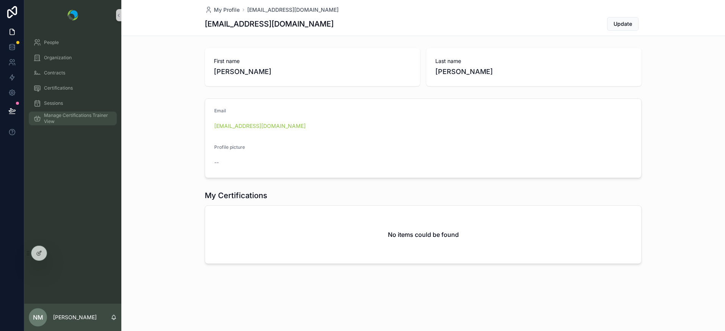
click at [63, 115] on span "Manage Certifications Trainer View" at bounding box center [76, 118] width 65 height 12
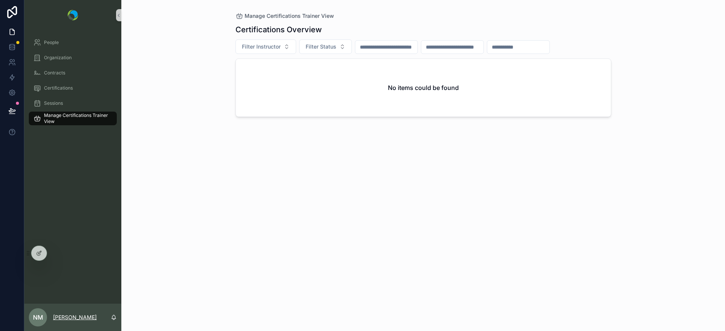
click at [88, 318] on p "[PERSON_NAME]" at bounding box center [75, 317] width 44 height 8
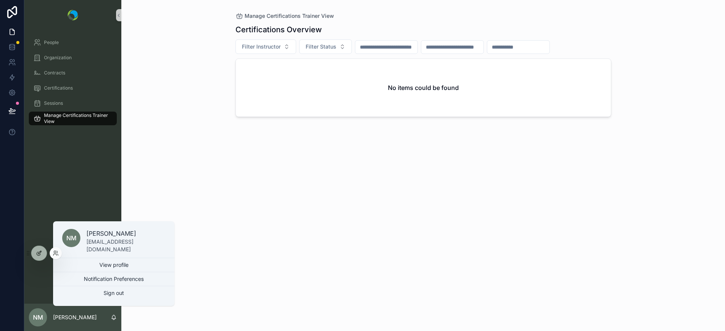
click at [43, 253] on div at bounding box center [38, 253] width 15 height 14
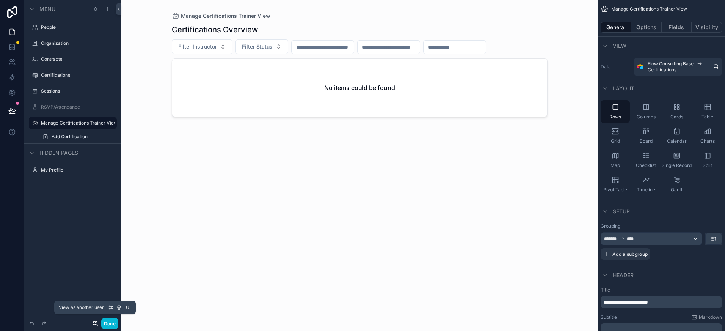
click at [93, 325] on icon at bounding box center [95, 323] width 6 height 6
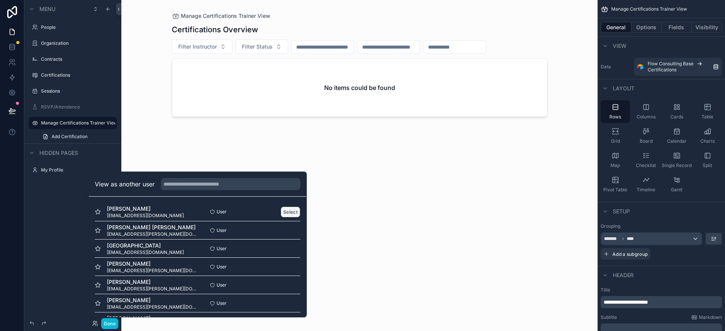
click at [289, 212] on button "Select" at bounding box center [291, 211] width 20 height 11
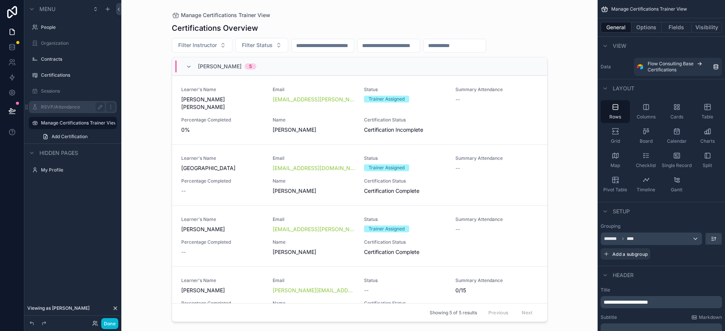
click at [61, 109] on label "RSVP/Attendance" at bounding box center [71, 107] width 61 height 6
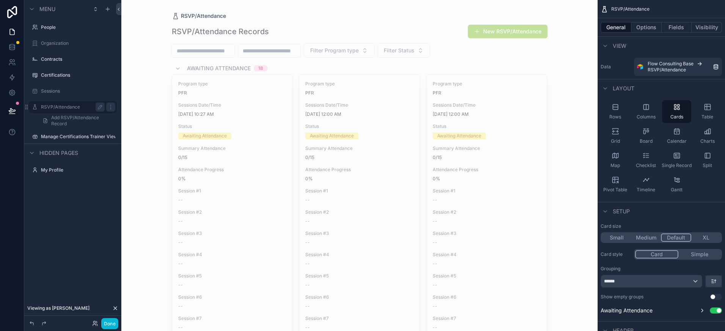
click at [500, 32] on button "New RSVP/Attendance" at bounding box center [508, 32] width 80 height 14
